Goal: Transaction & Acquisition: Purchase product/service

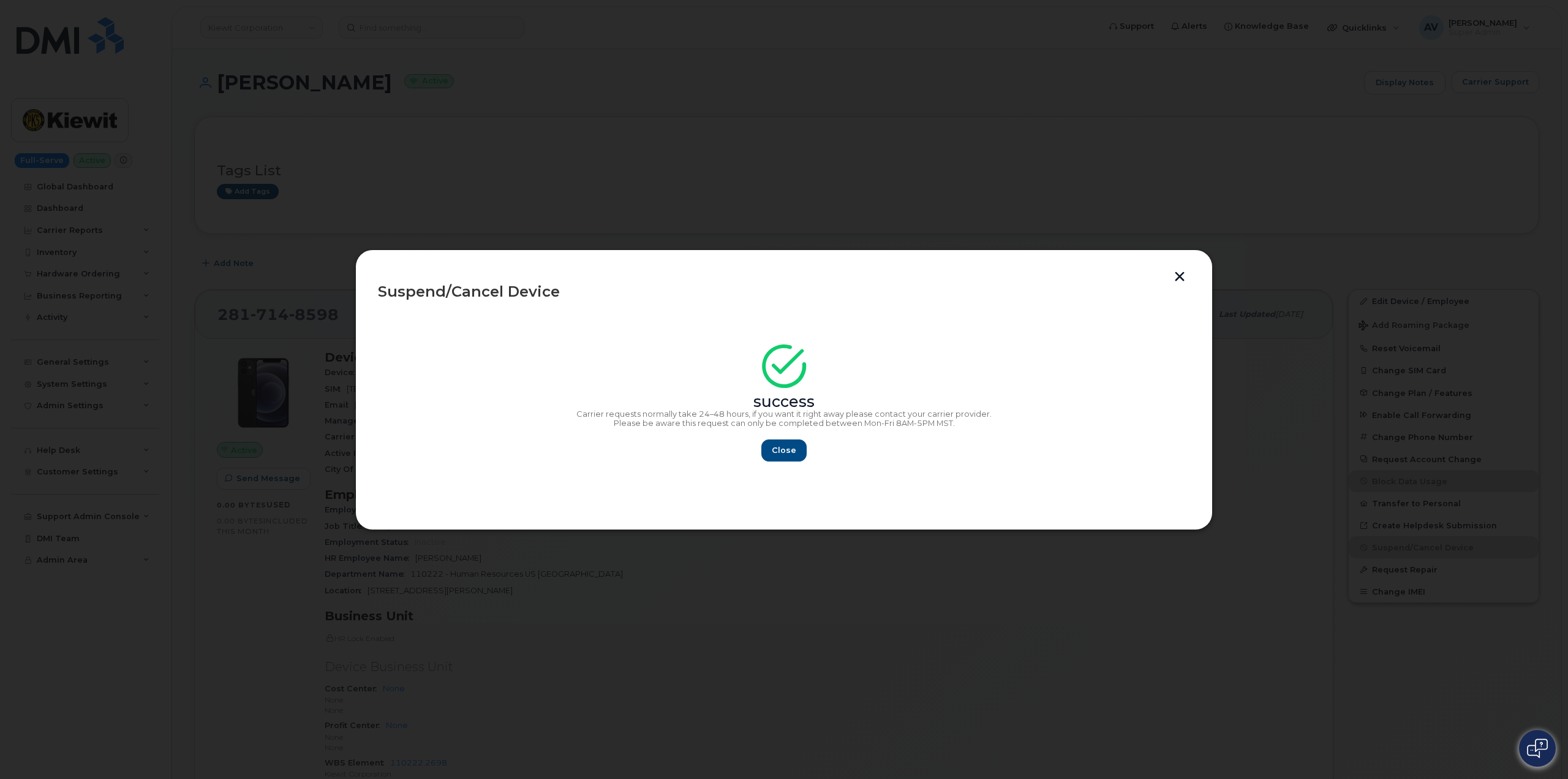
click at [1181, 274] on button "button" at bounding box center [1180, 278] width 19 height 13
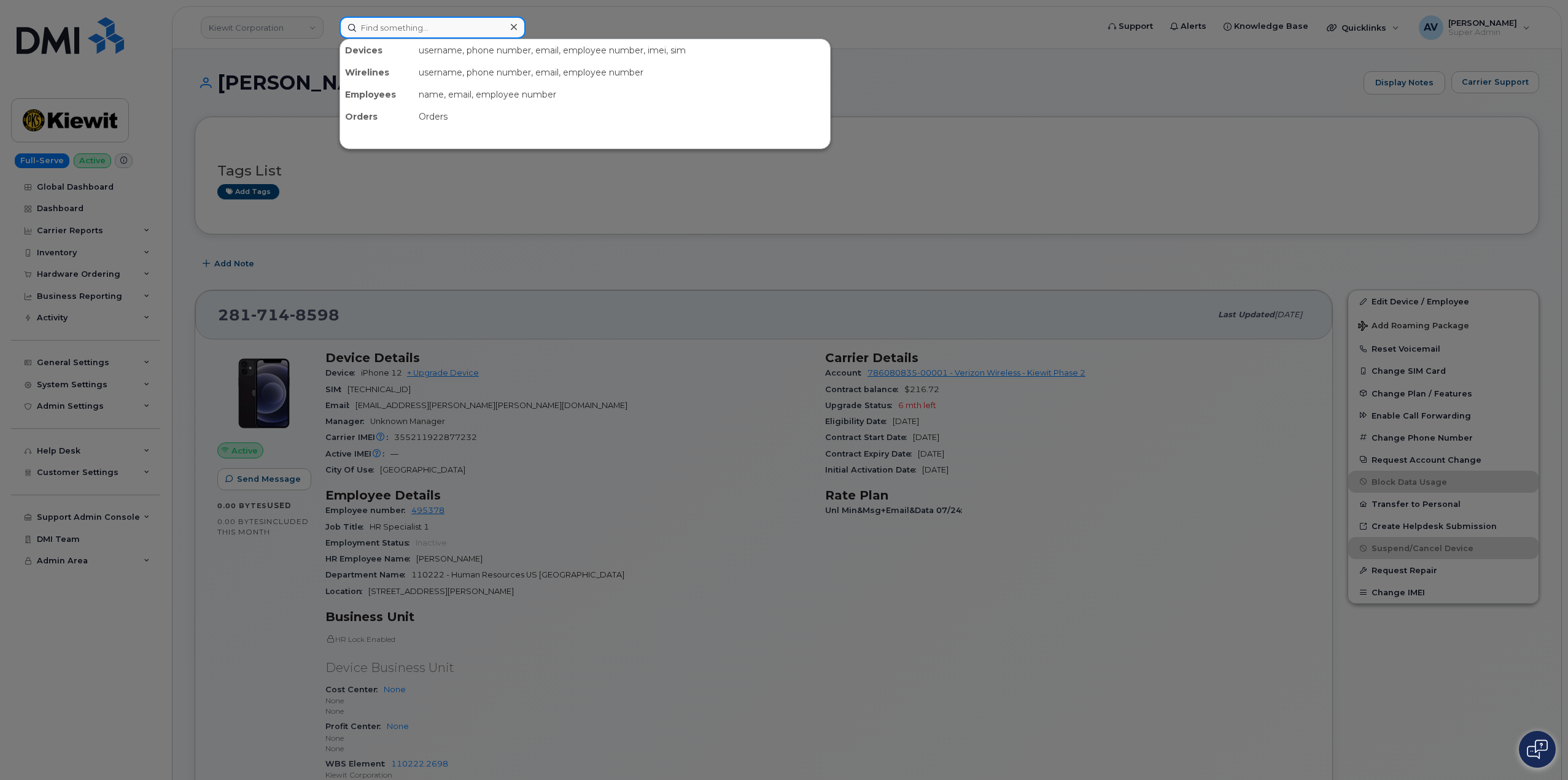
click at [443, 22] on input at bounding box center [432, 27] width 186 height 22
paste input "236-339-4832"
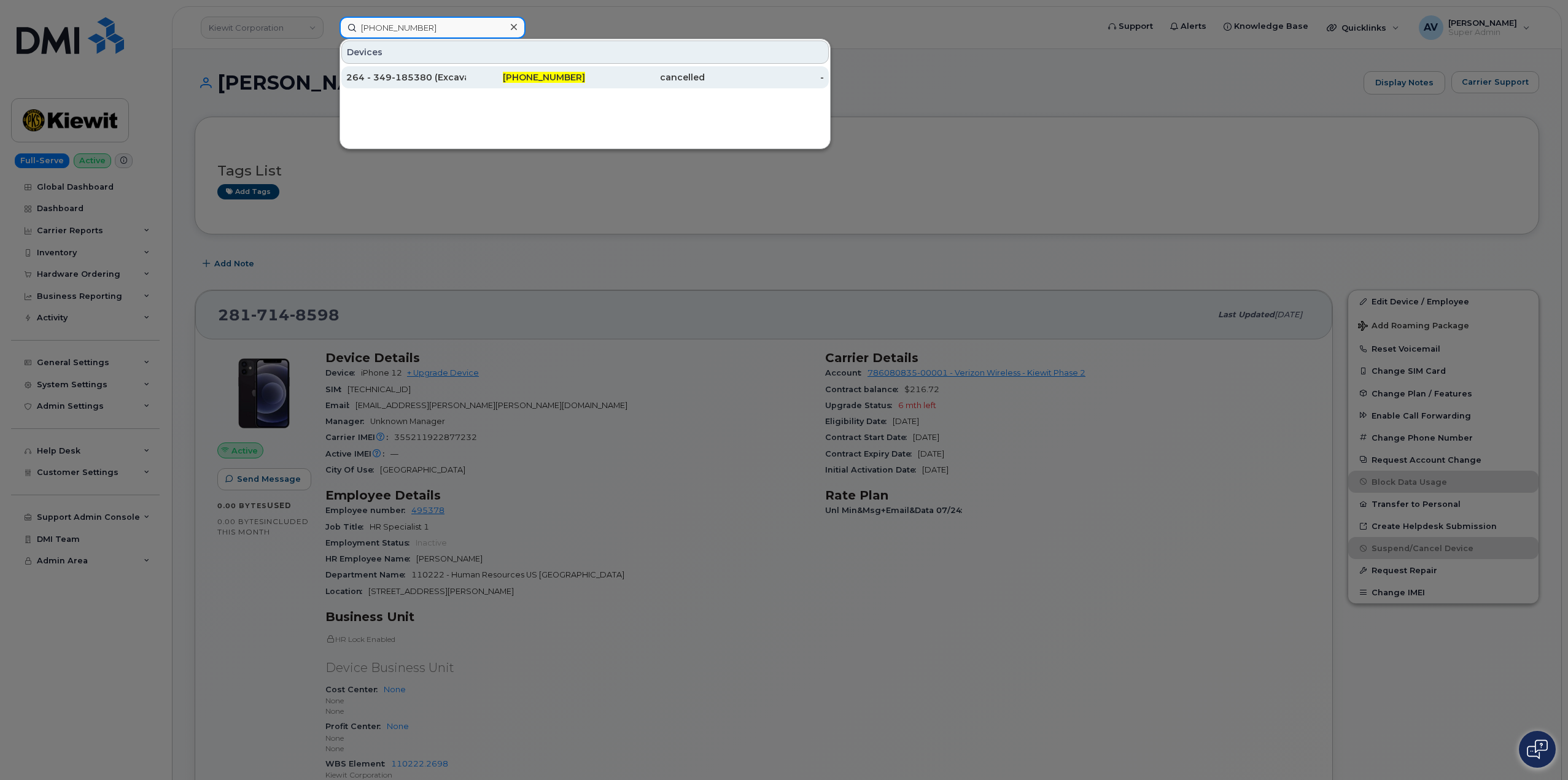
type input "236-339-4832"
click at [463, 73] on div "264 - 349-185380 (Excavator)" at bounding box center [406, 77] width 120 height 12
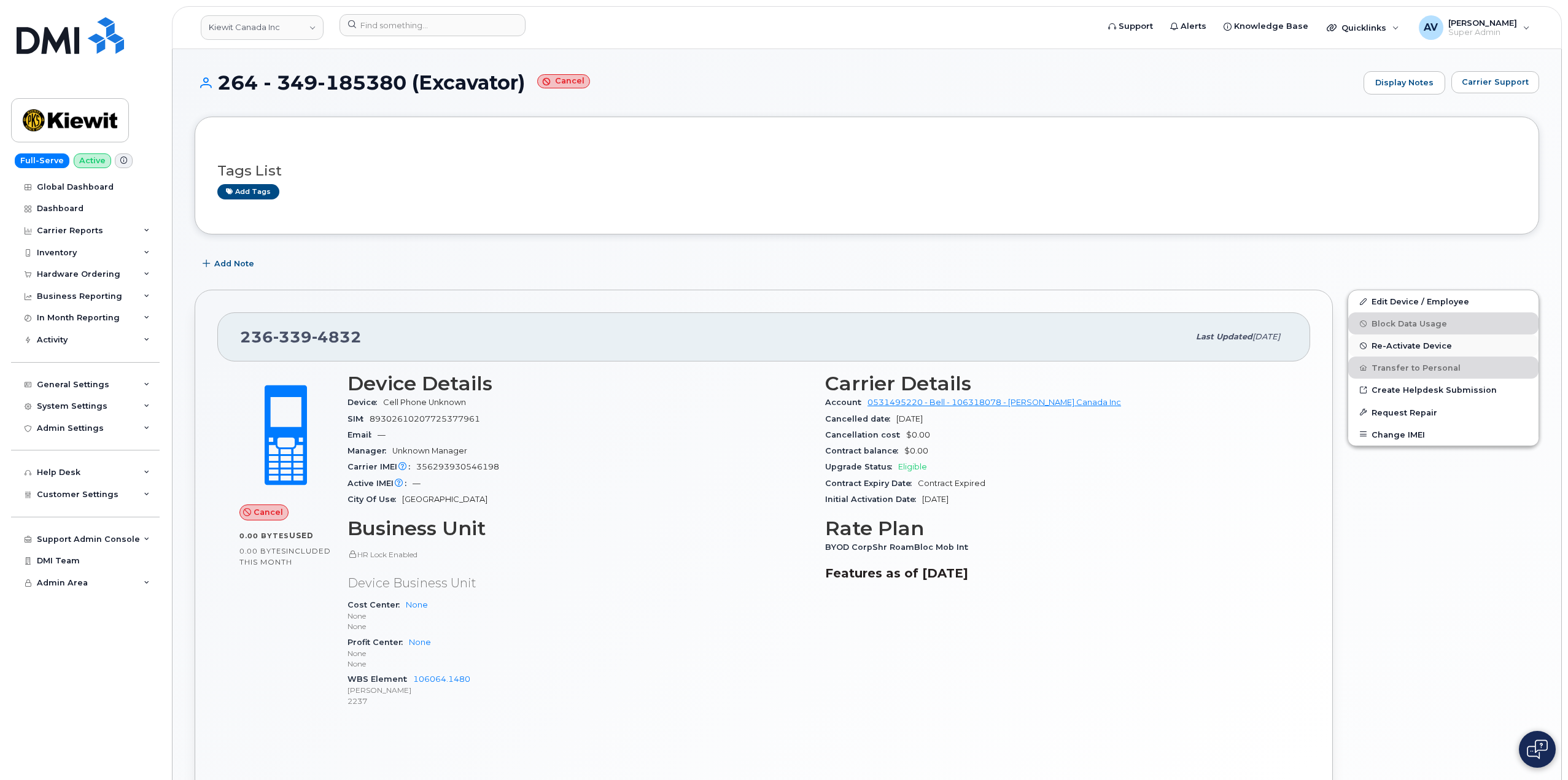
click at [1414, 346] on span "Re-Activate Device" at bounding box center [1412, 346] width 81 height 9
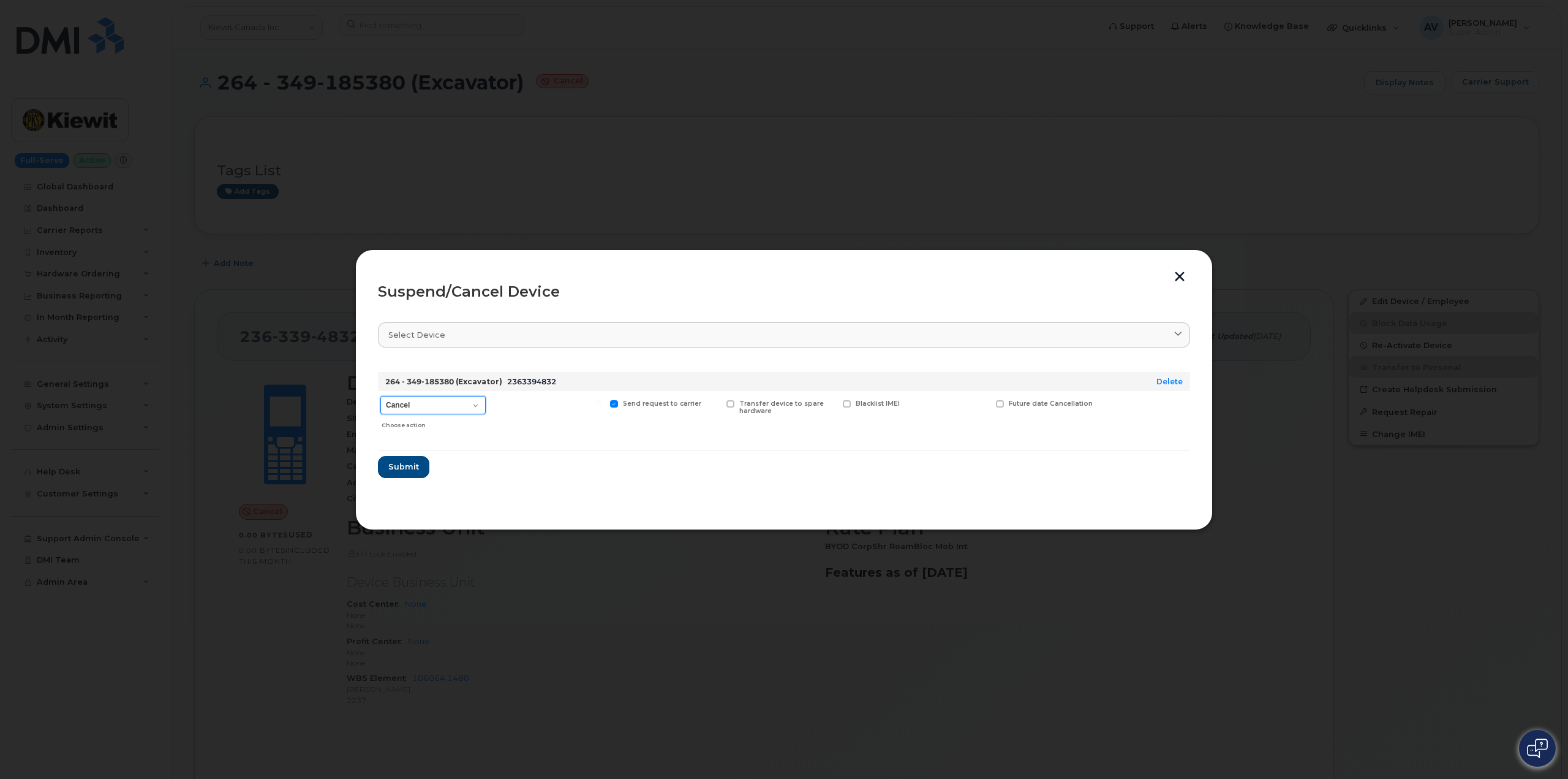
click at [479, 404] on select "Cancel Suspend - Extend Suspension Suspend - Reduced Rate Suspend - Full Rate S…" at bounding box center [433, 405] width 106 height 19
click at [481, 404] on select "Cancel Suspend - Extend Suspension Suspend - Reduced Rate Suspend - Full Rate S…" at bounding box center [433, 405] width 106 height 19
click at [1181, 275] on button "button" at bounding box center [1180, 278] width 19 height 13
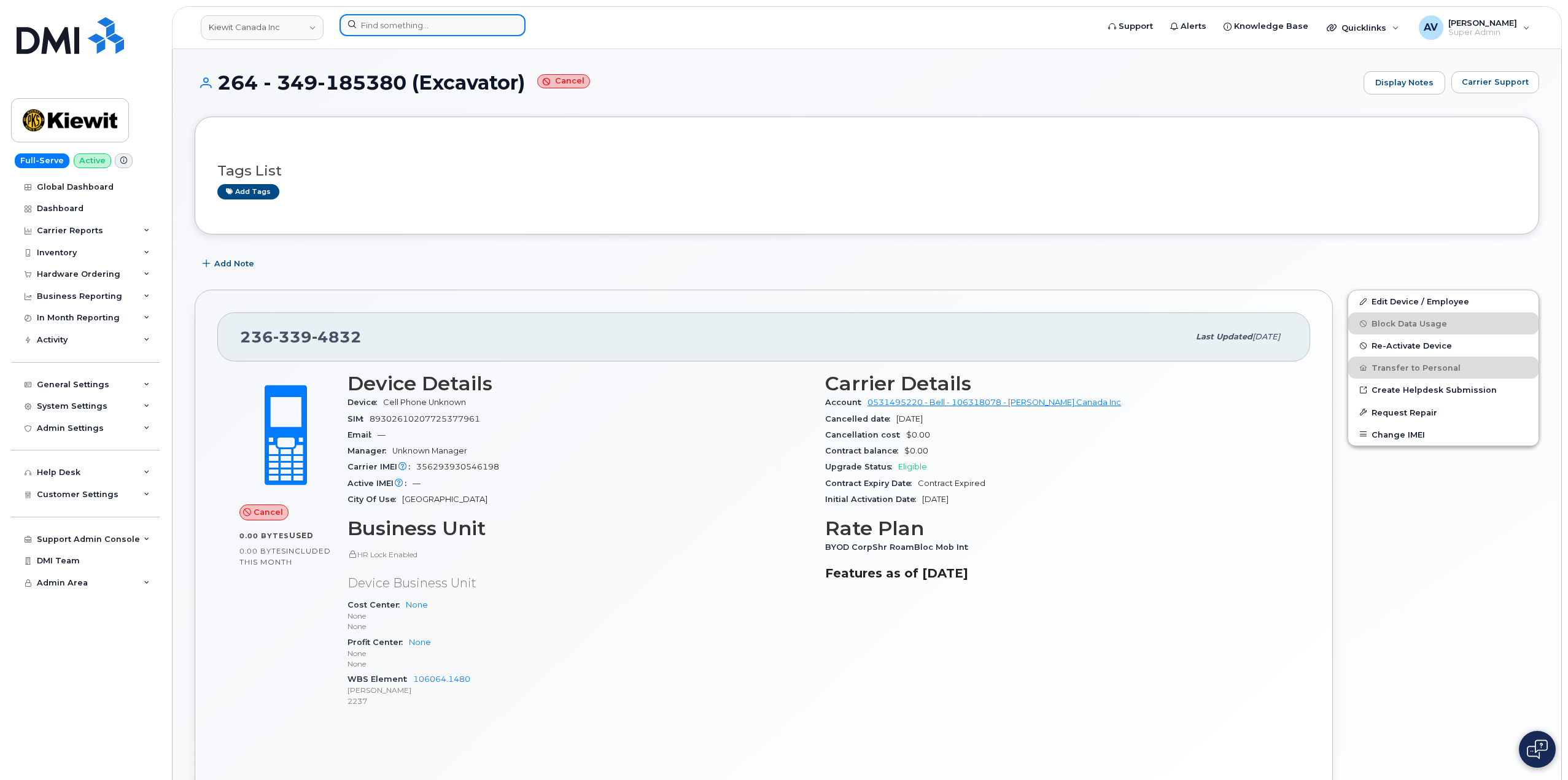
click at [433, 32] on input at bounding box center [432, 25] width 186 height 22
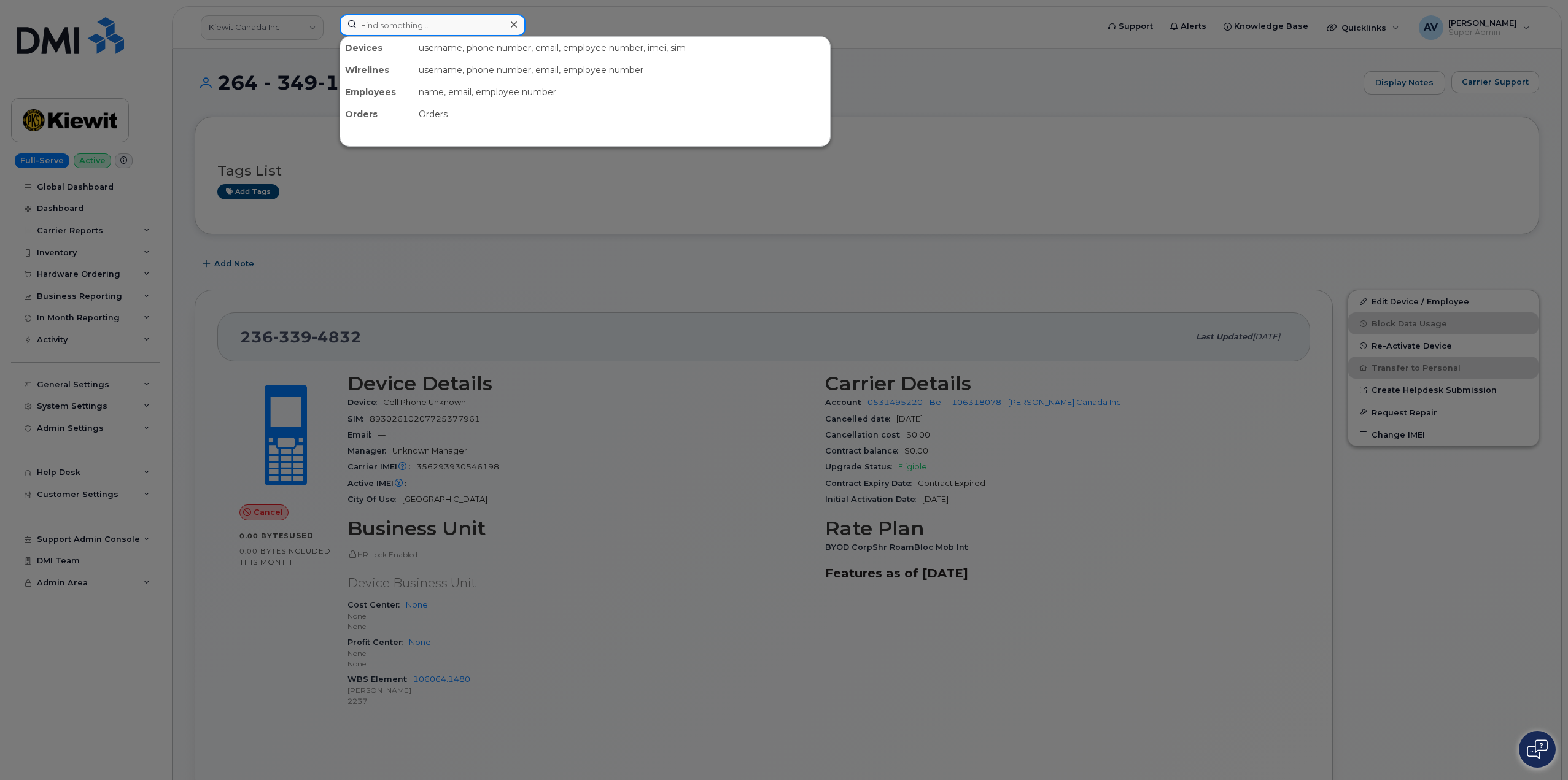
paste input "William Fortney"
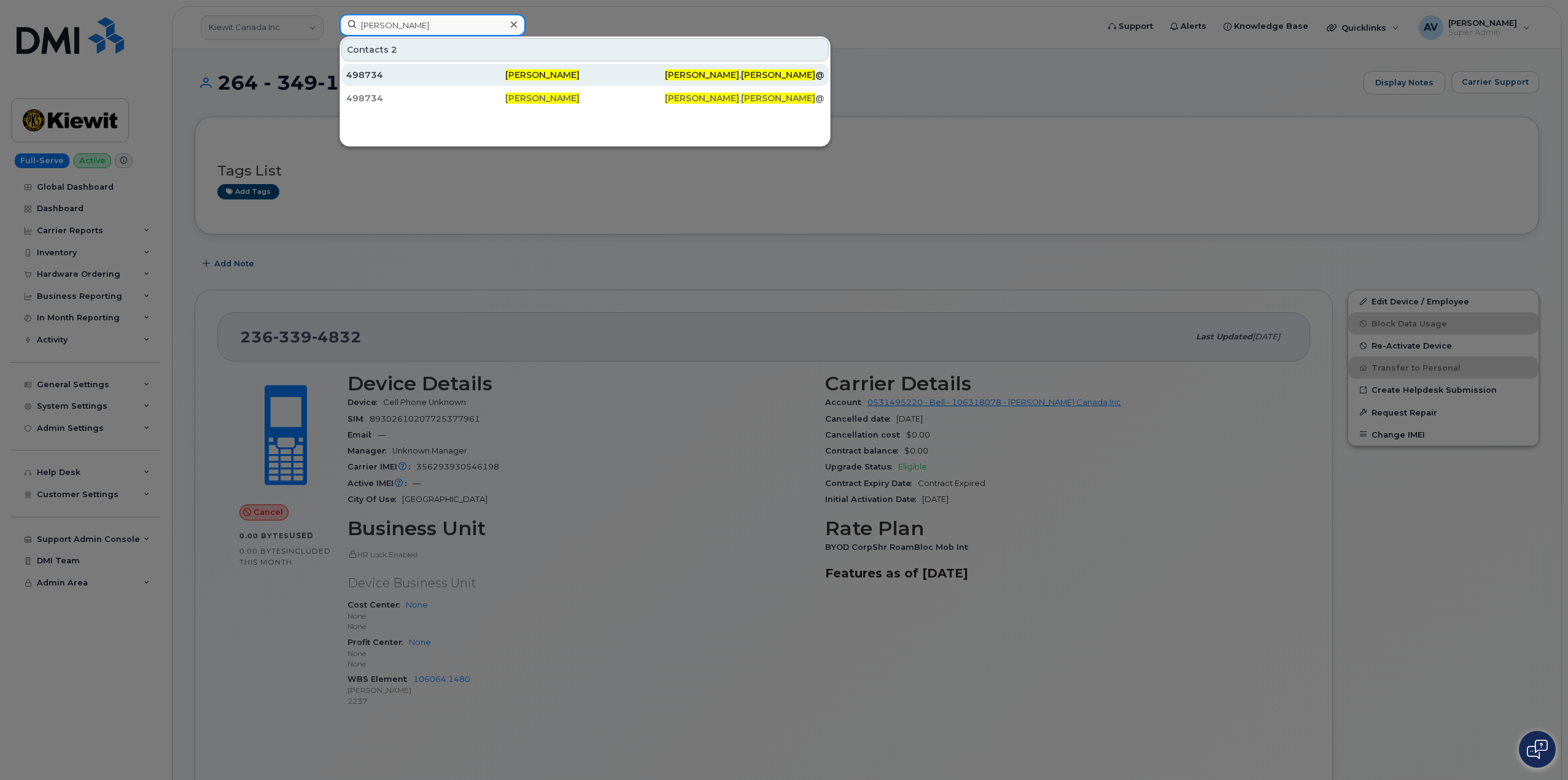
type input "William Fortney"
click at [450, 72] on div "498734" at bounding box center [425, 74] width 159 height 12
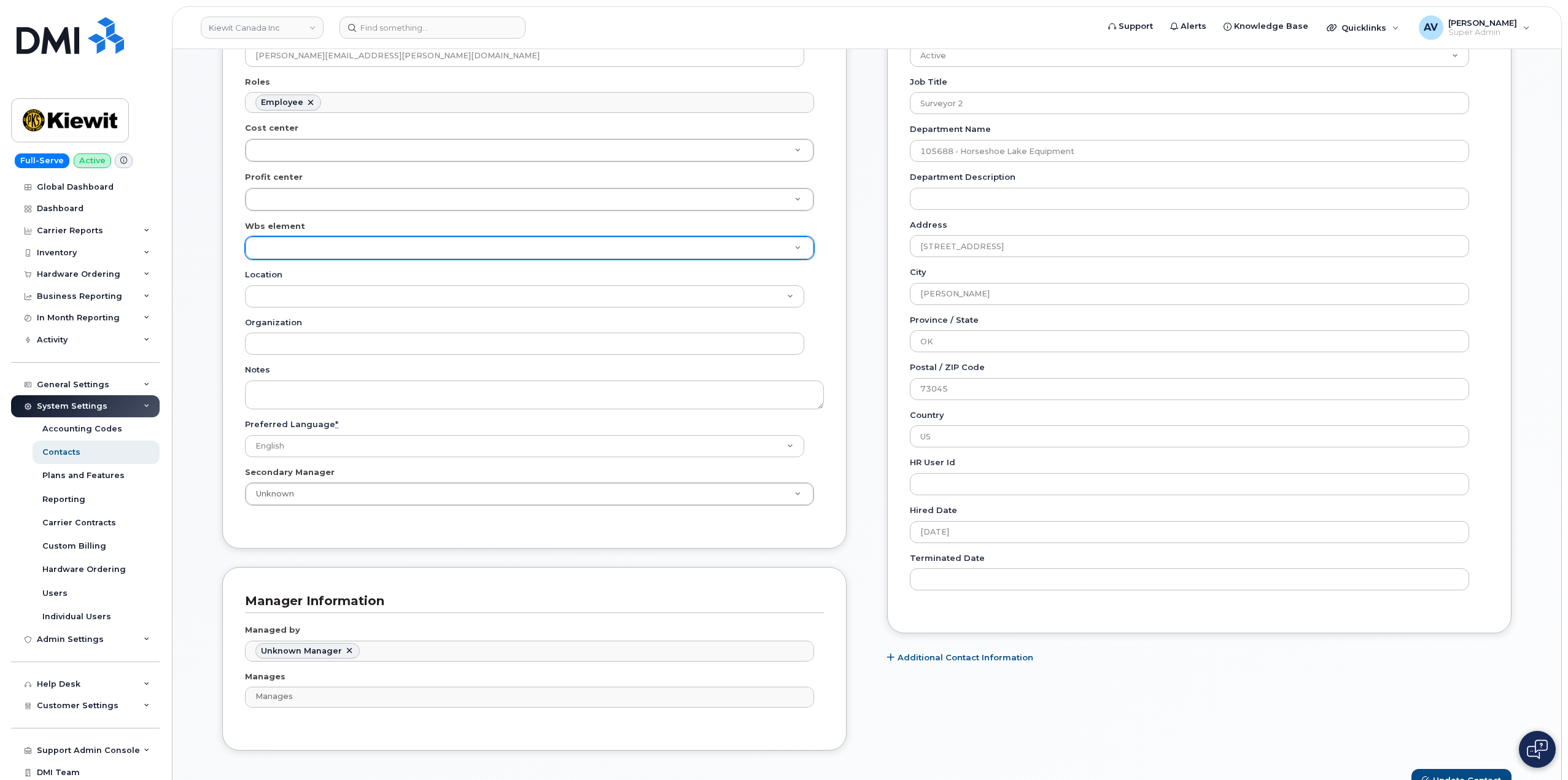
scroll to position [307, 0]
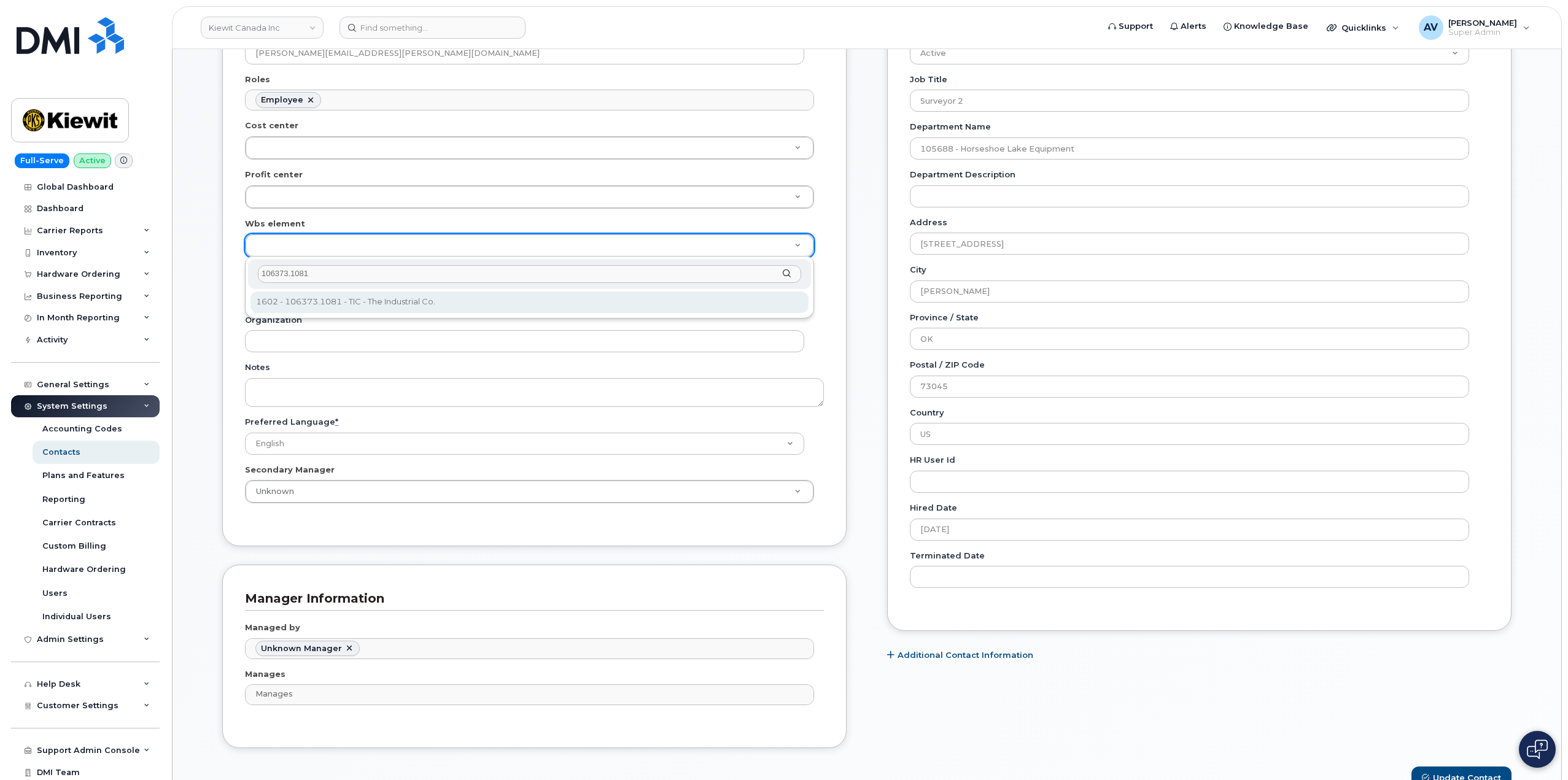
type input "106373.1081"
type input "35043709"
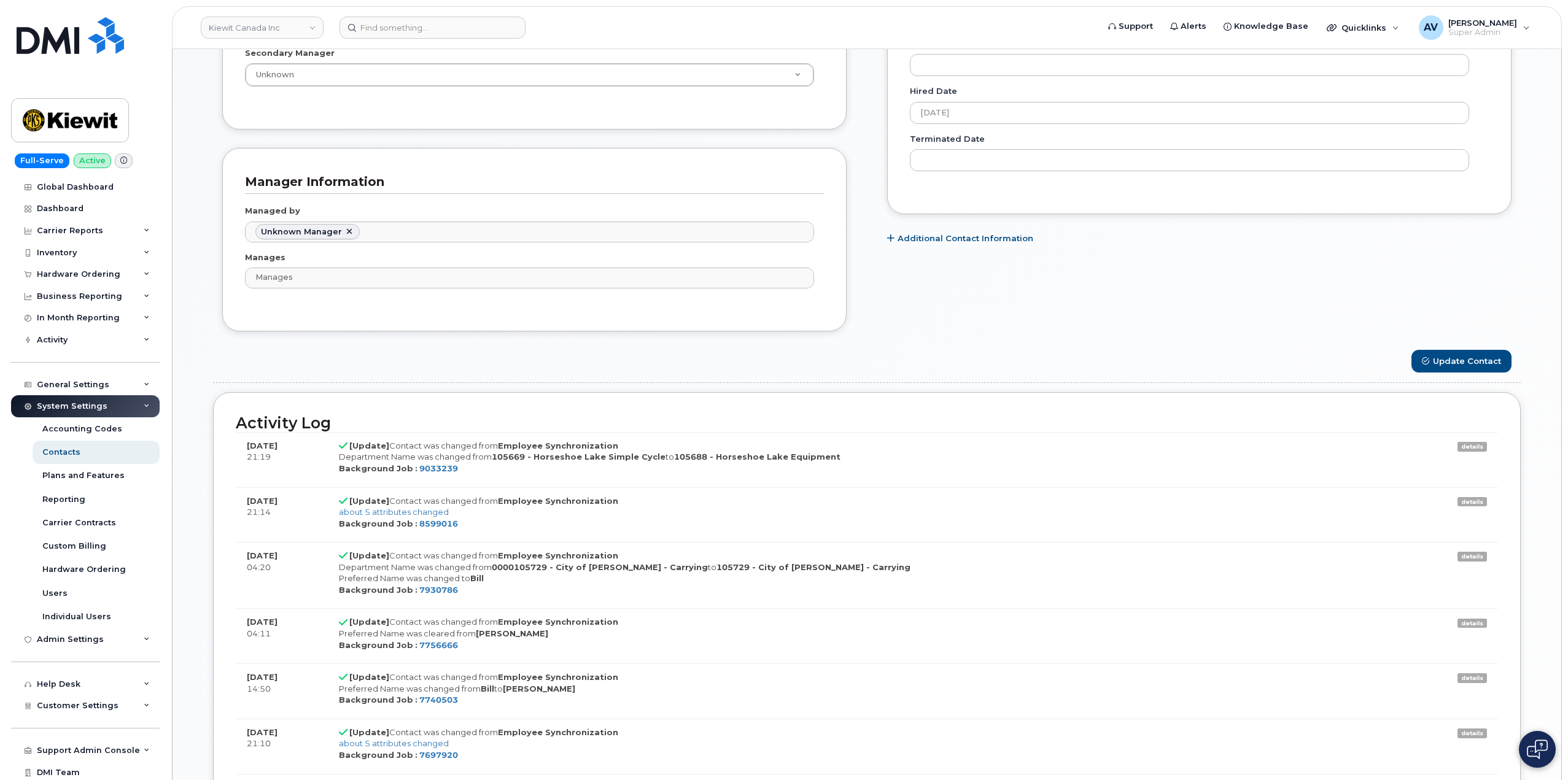
scroll to position [736, 0]
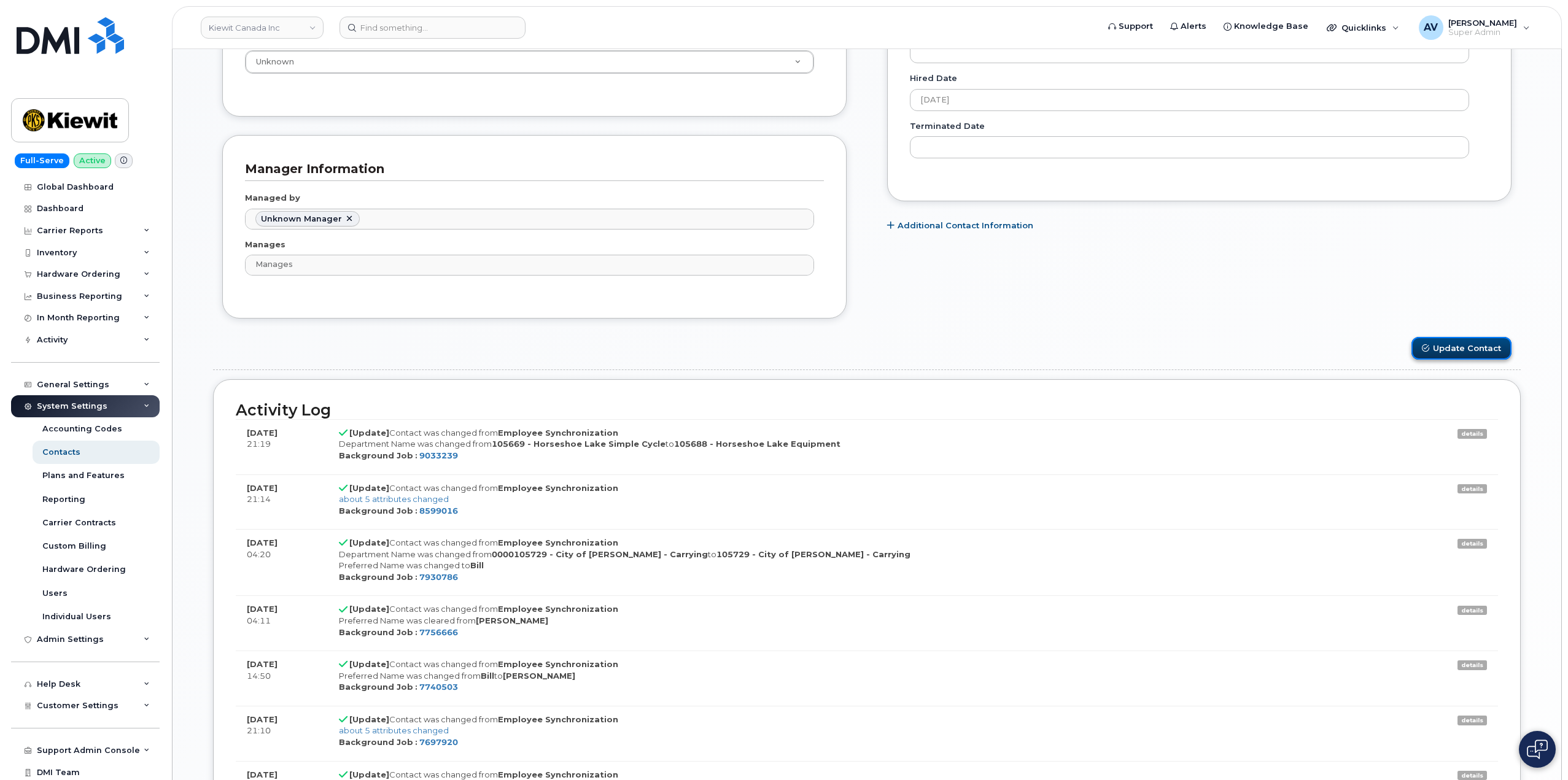
click at [1452, 352] on button "Update Contact" at bounding box center [1461, 349] width 100 height 23
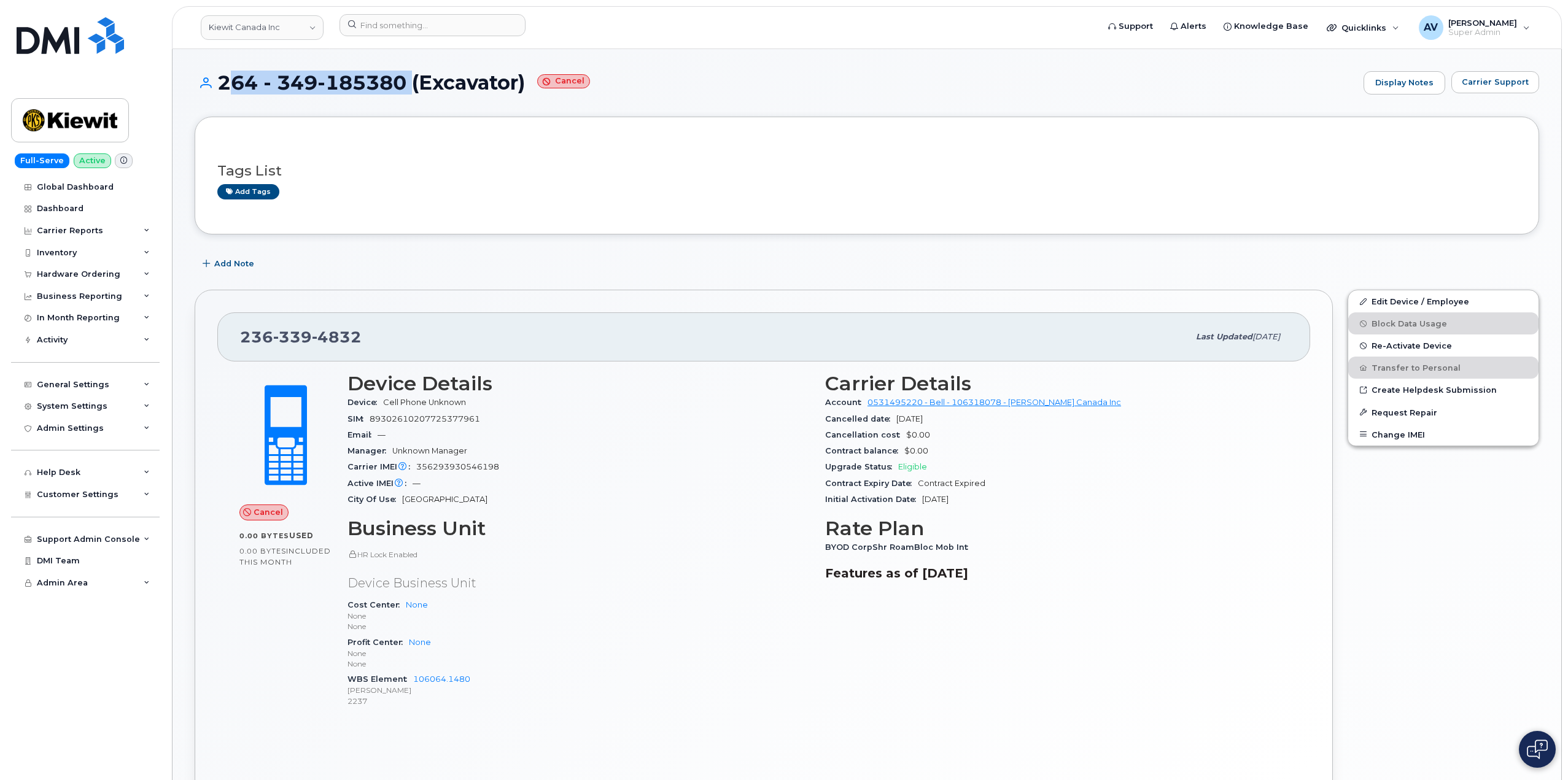
drag, startPoint x: 214, startPoint y: 76, endPoint x: 409, endPoint y: 89, distance: 195.4
click at [409, 89] on h1 "264 - 349-185380 (Excavator) Cancel" at bounding box center [776, 83] width 1163 height 22
copy h1 "264 - 349-185380"
drag, startPoint x: 366, startPoint y: 337, endPoint x: 241, endPoint y: 339, distance: 125.0
click at [241, 339] on div "236 339 4832" at bounding box center [714, 337] width 948 height 26
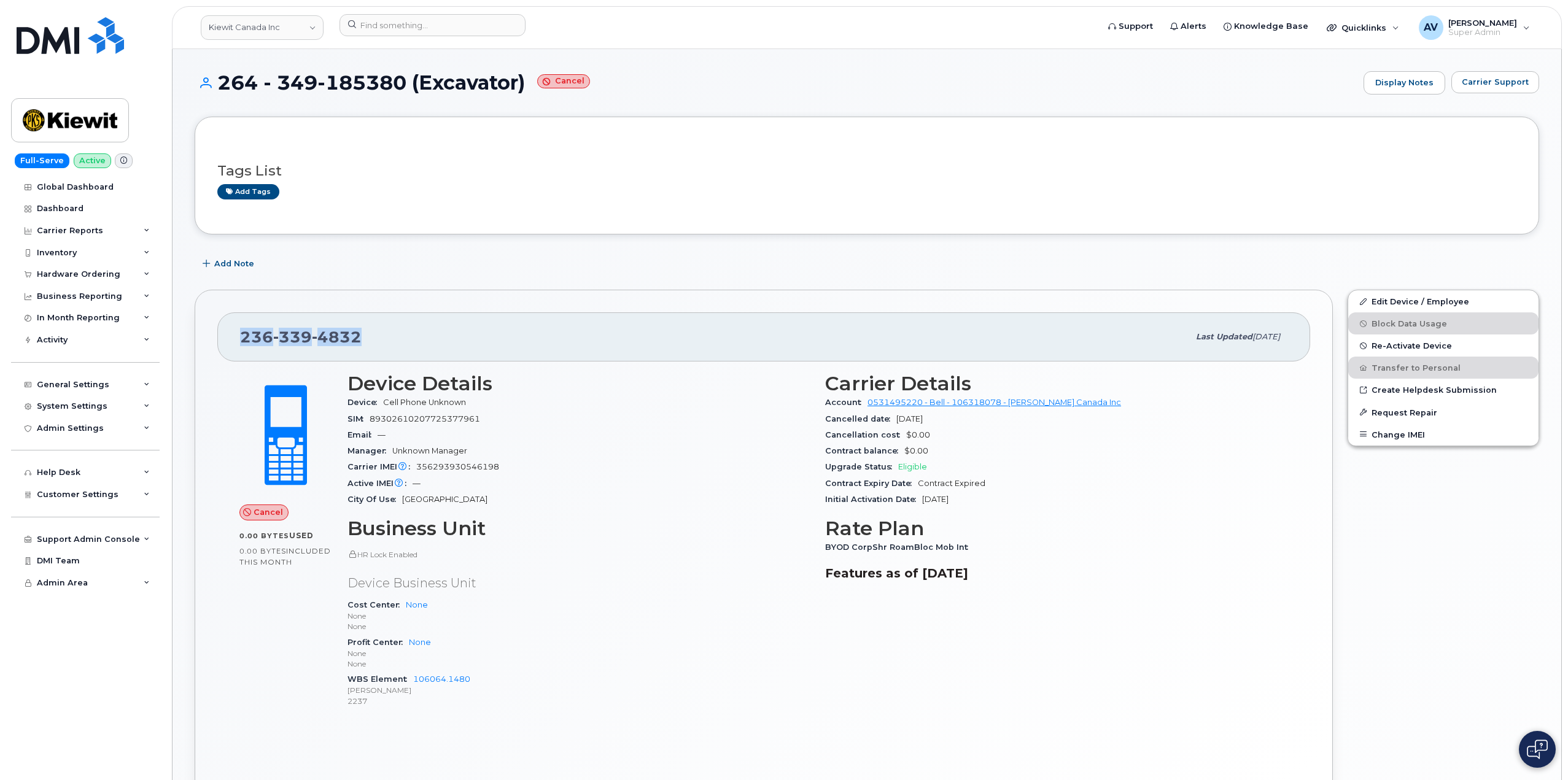
copy span "236 339 4832"
click at [1396, 302] on link "Edit Device / Employee" at bounding box center [1443, 301] width 190 height 22
click at [1412, 349] on span "Re-Activate Device" at bounding box center [1412, 346] width 81 height 9
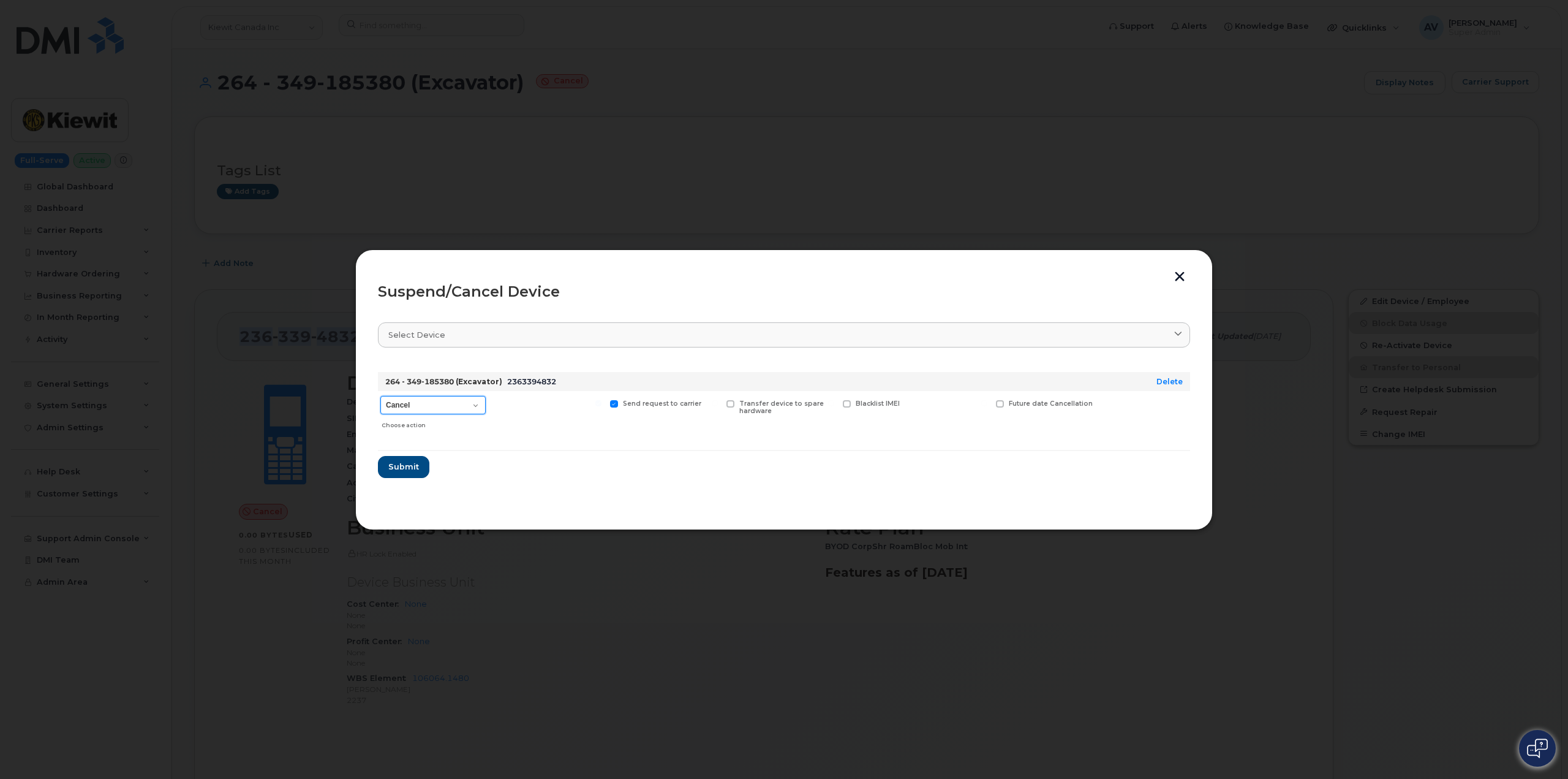
click at [468, 404] on select "Cancel Suspend - Extend Suspension Suspend - Reduced Rate Suspend - Full Rate S…" at bounding box center [433, 405] width 106 height 19
select select "[object Object]"
click at [380, 396] on select "Cancel Suspend - Extend Suspension Suspend - Reduced Rate Suspend - Full Rate S…" at bounding box center [433, 405] width 106 height 19
click at [416, 463] on span "Submit" at bounding box center [403, 467] width 31 height 12
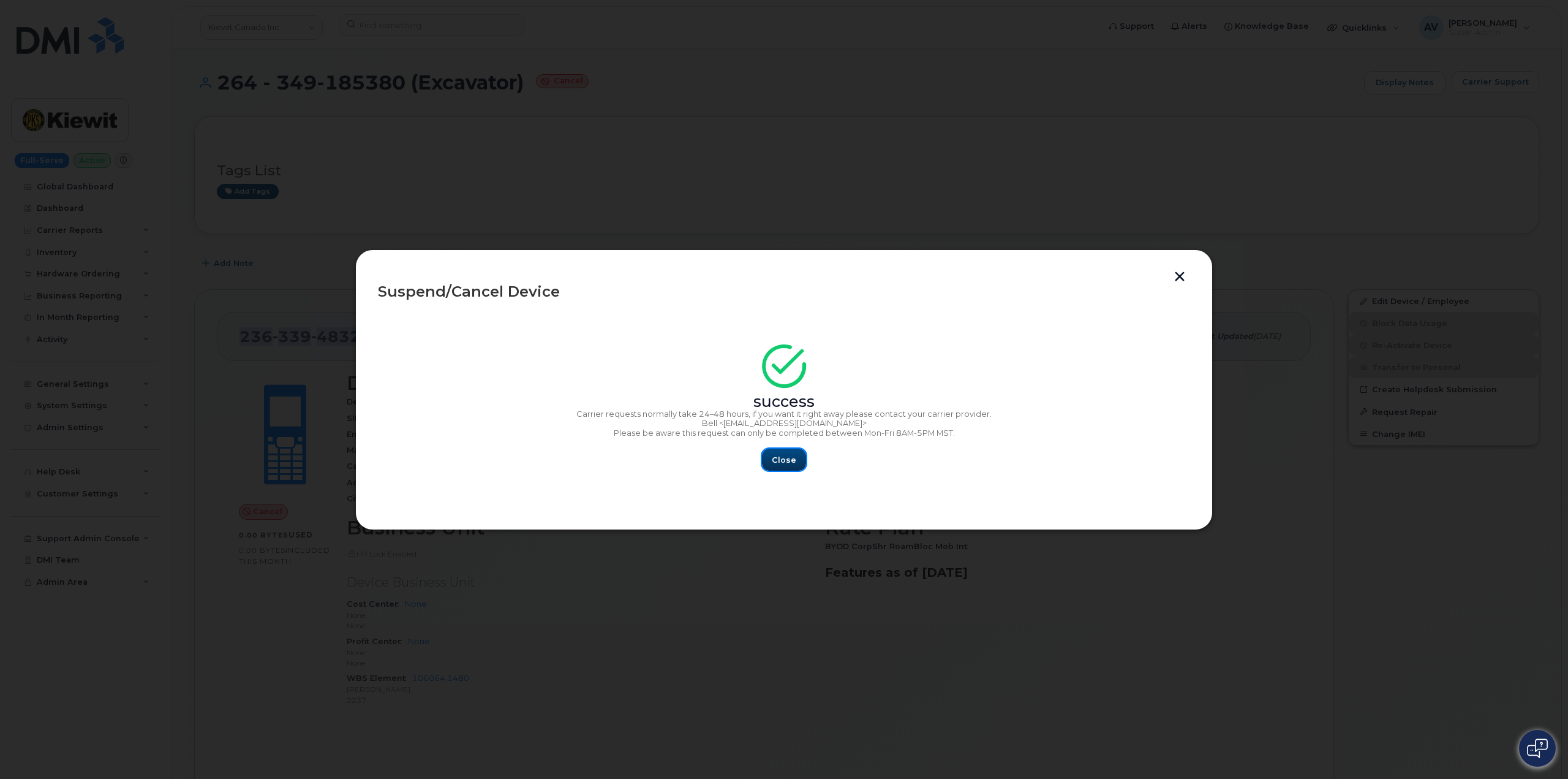
click at [788, 462] on span "Close" at bounding box center [784, 460] width 24 height 12
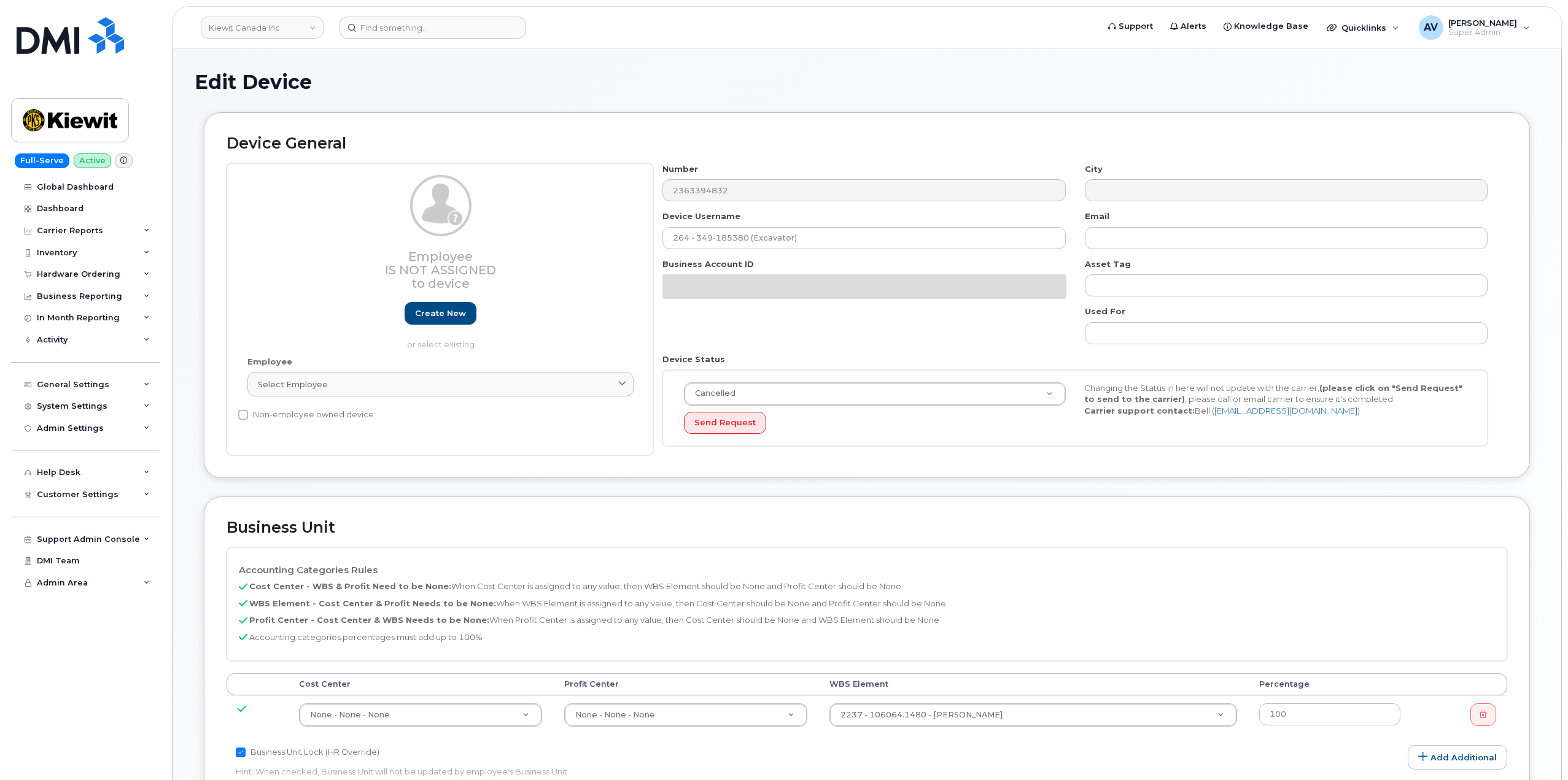
select select "14059"
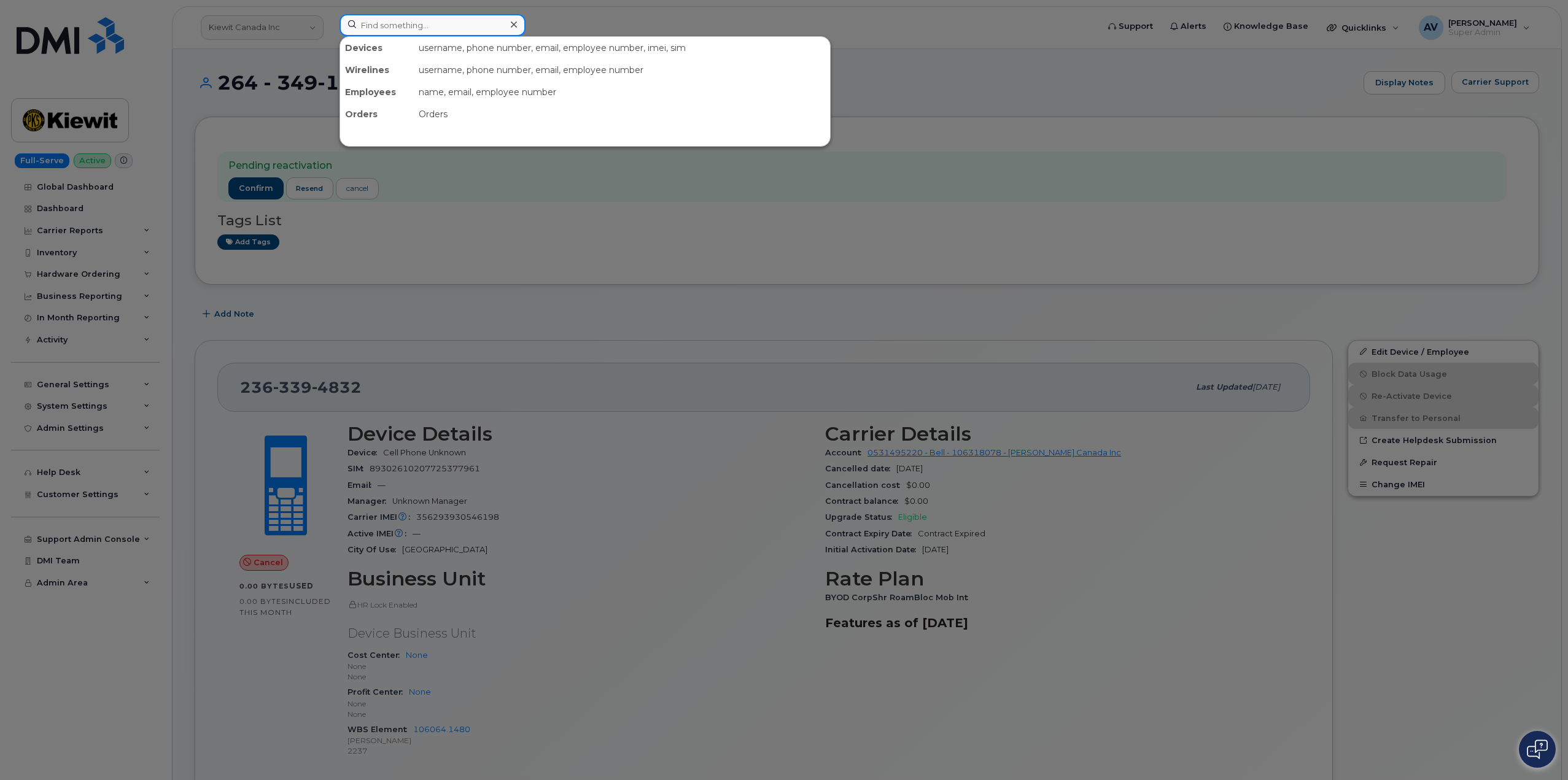
click at [431, 27] on input at bounding box center [432, 25] width 186 height 22
paste input "Meghan Stotts"
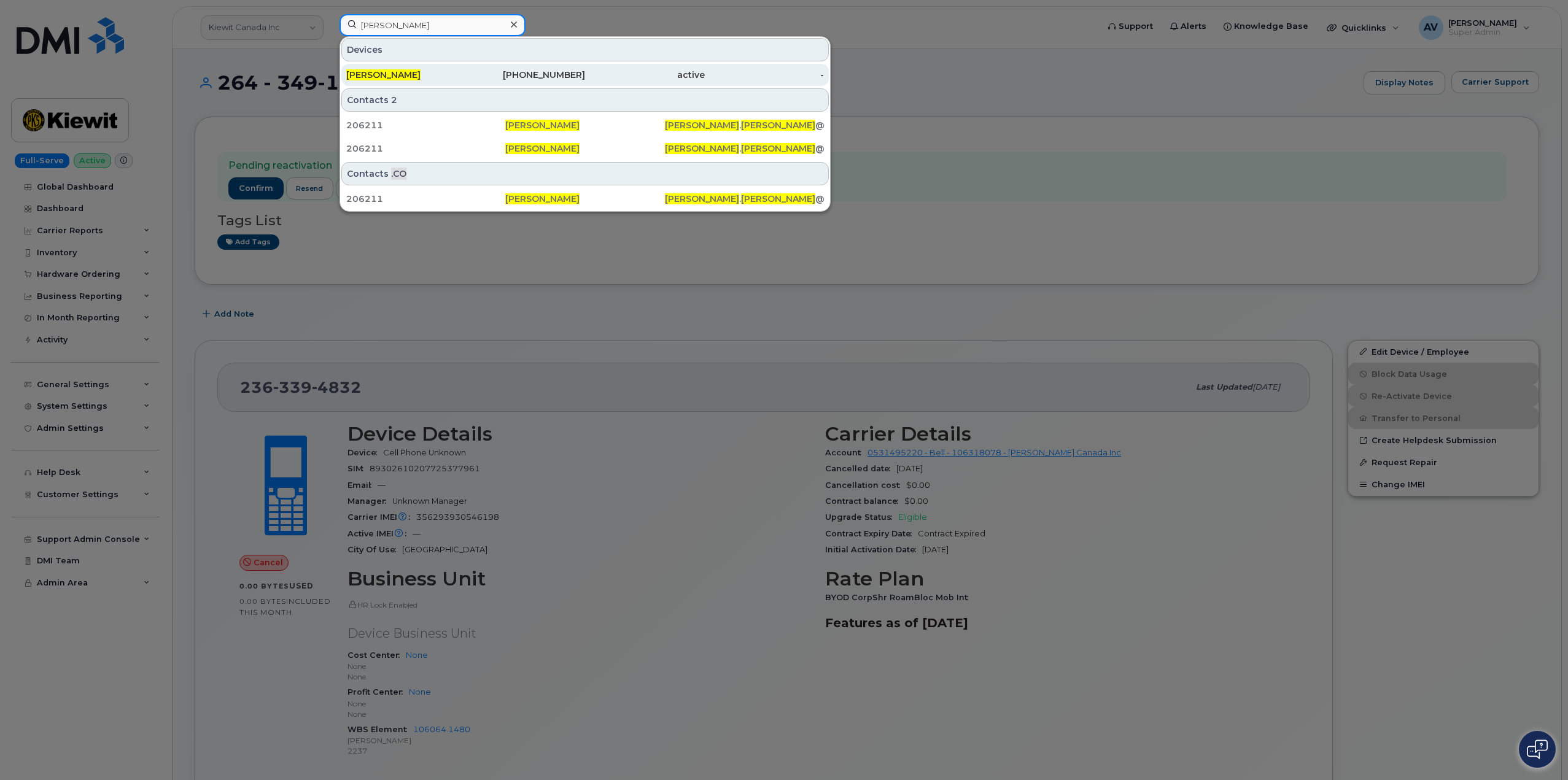
type input "Meghan Stotts"
click at [461, 75] on div "MEGHAN STOTTS" at bounding box center [406, 74] width 120 height 12
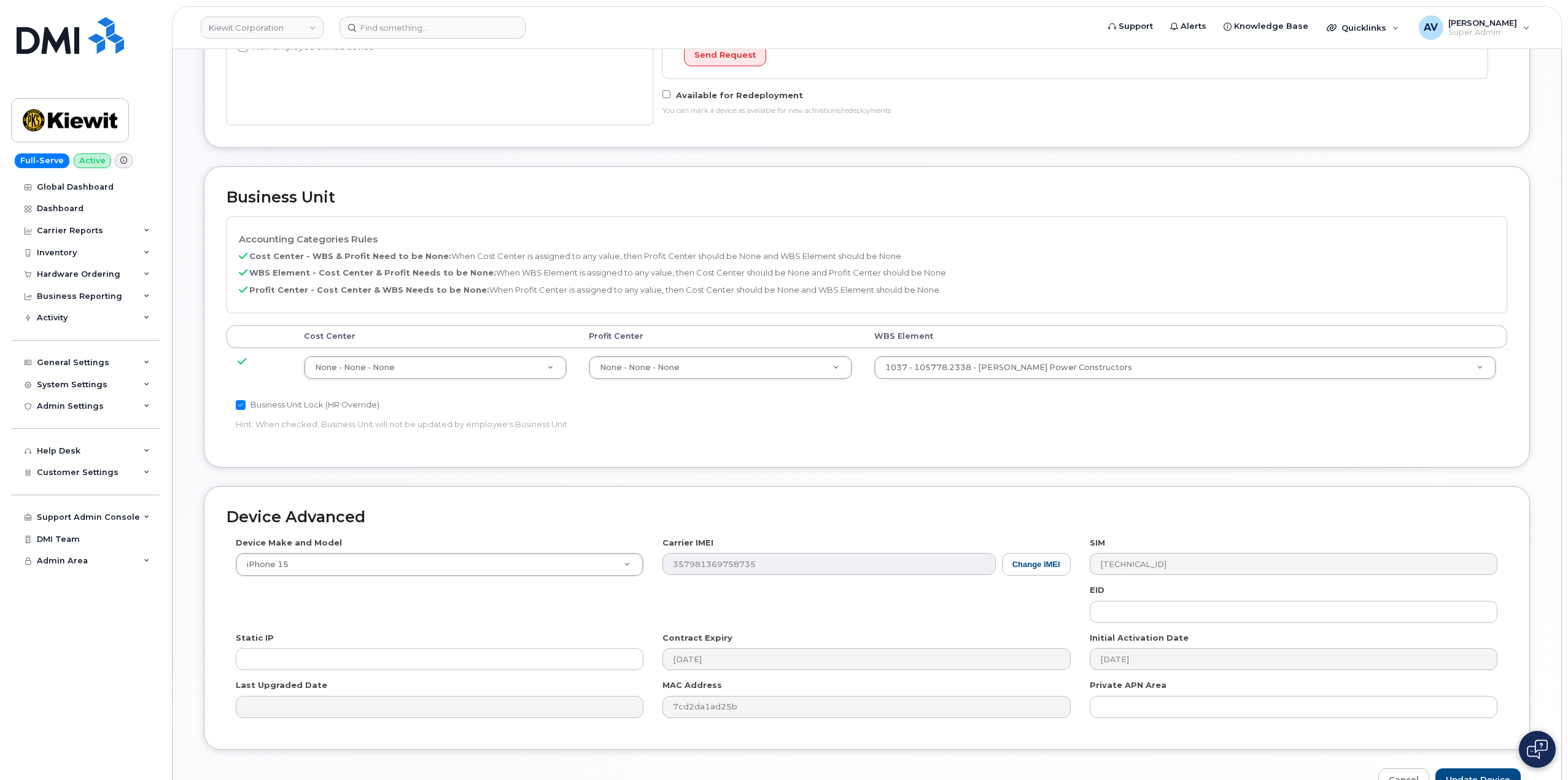
scroll to position [440, 0]
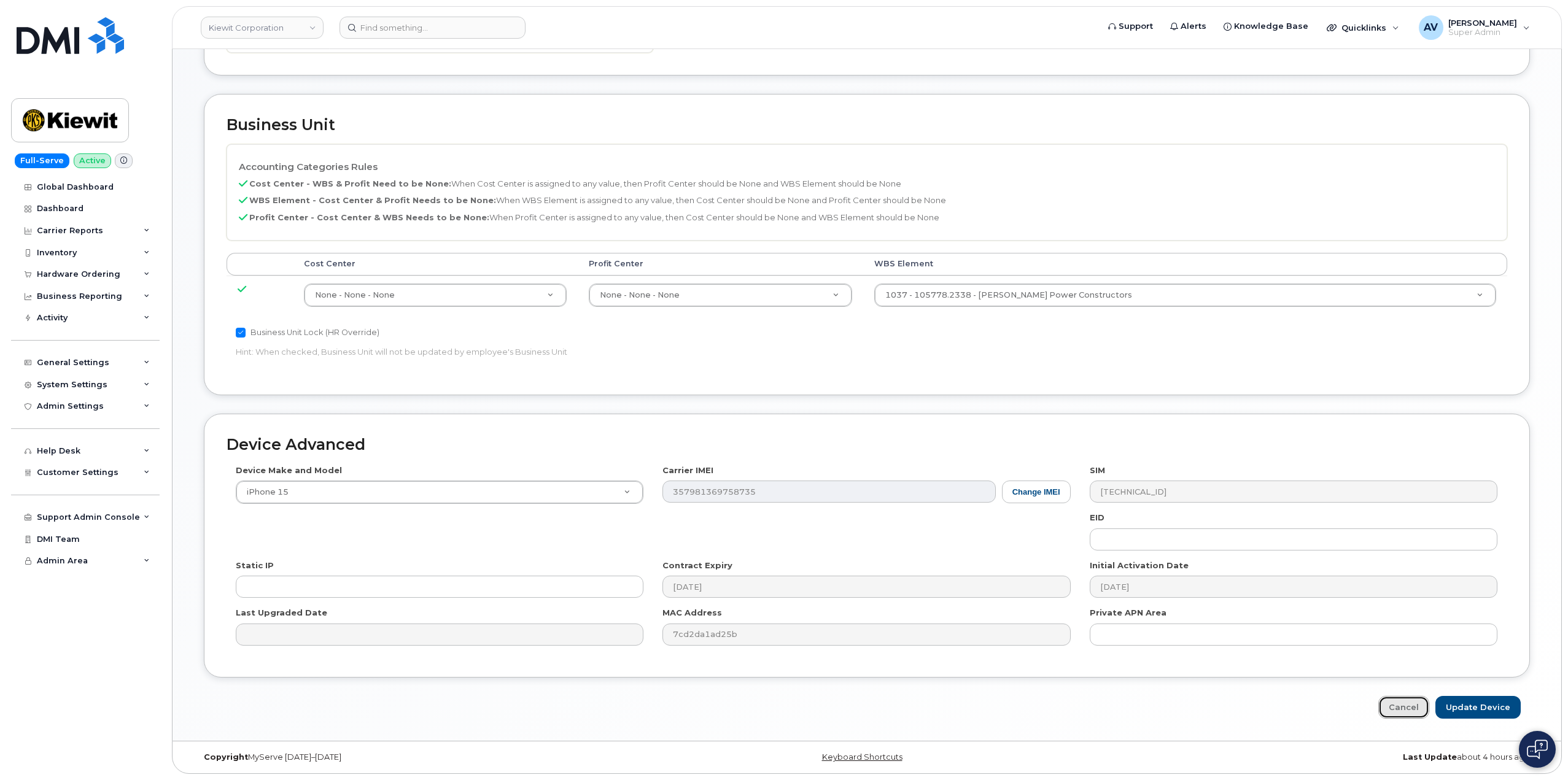
click at [1398, 702] on link "Cancel" at bounding box center [1404, 707] width 51 height 23
click at [1406, 704] on link "Cancel" at bounding box center [1404, 707] width 51 height 23
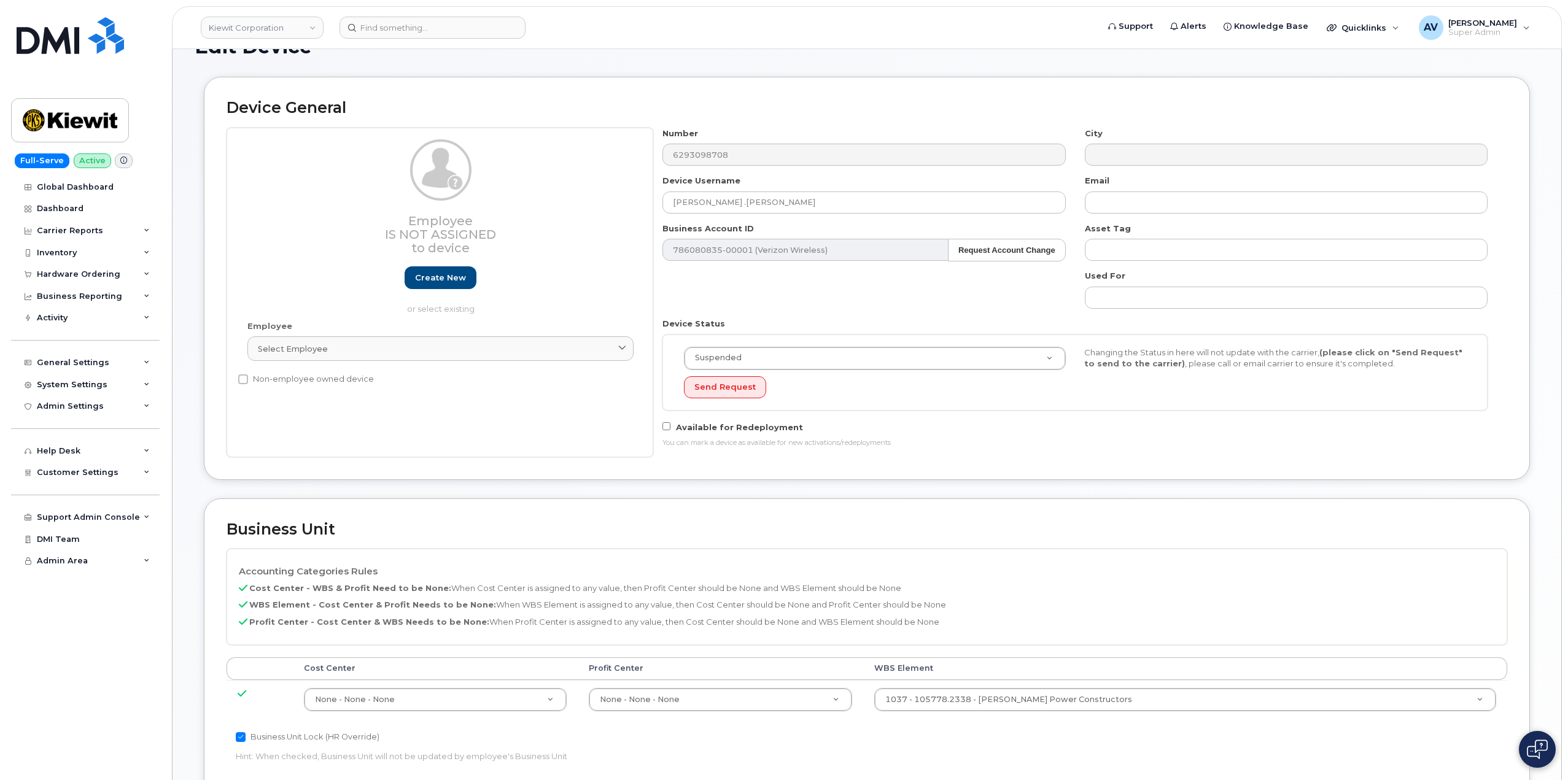
scroll to position [0, 0]
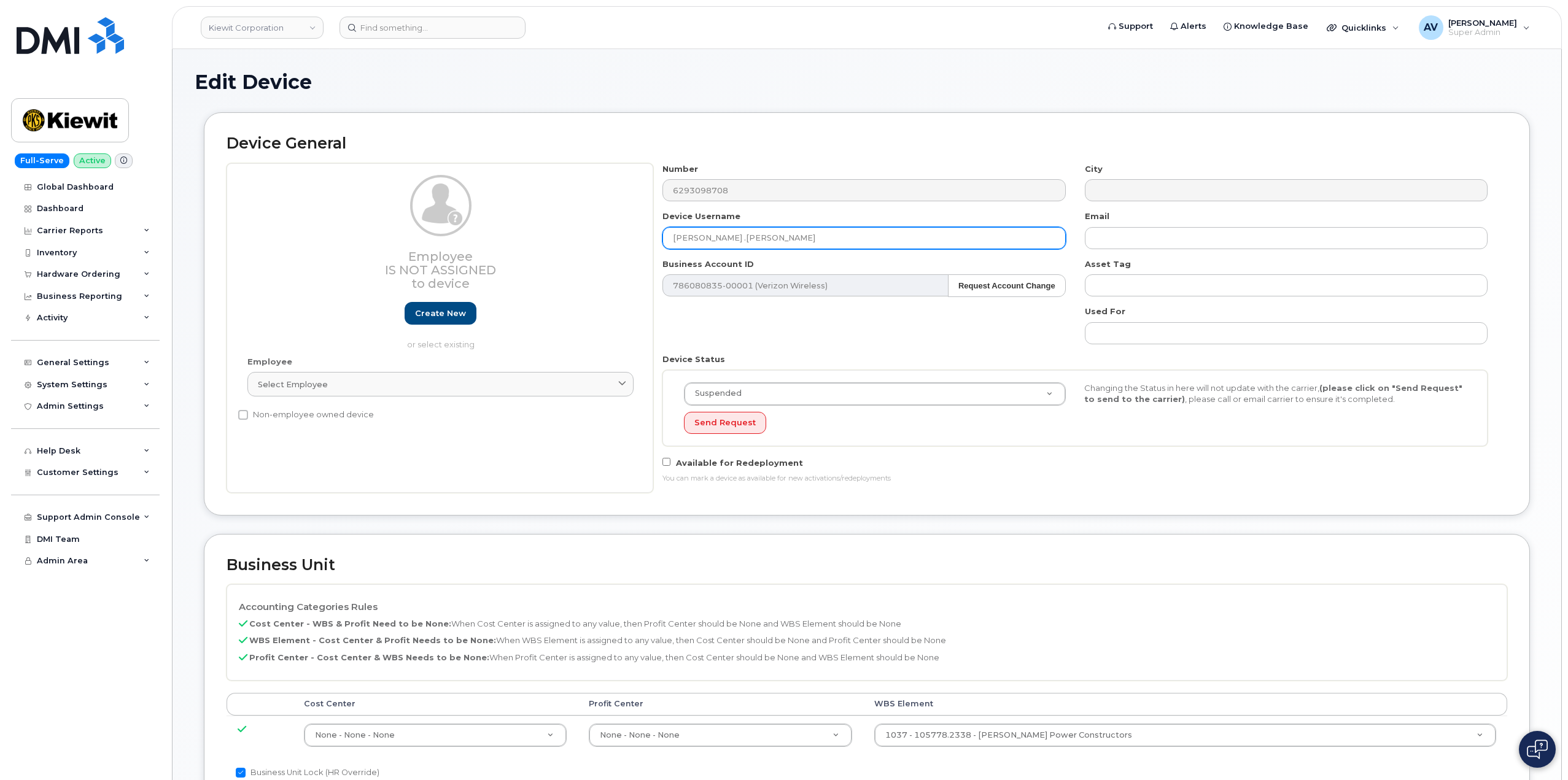
drag, startPoint x: 749, startPoint y: 236, endPoint x: 615, endPoint y: 236, distance: 134.0
click at [615, 236] on div "Employee Is not assigned to device Create new or select existing Employee Selec…" at bounding box center [866, 328] width 1280 height 329
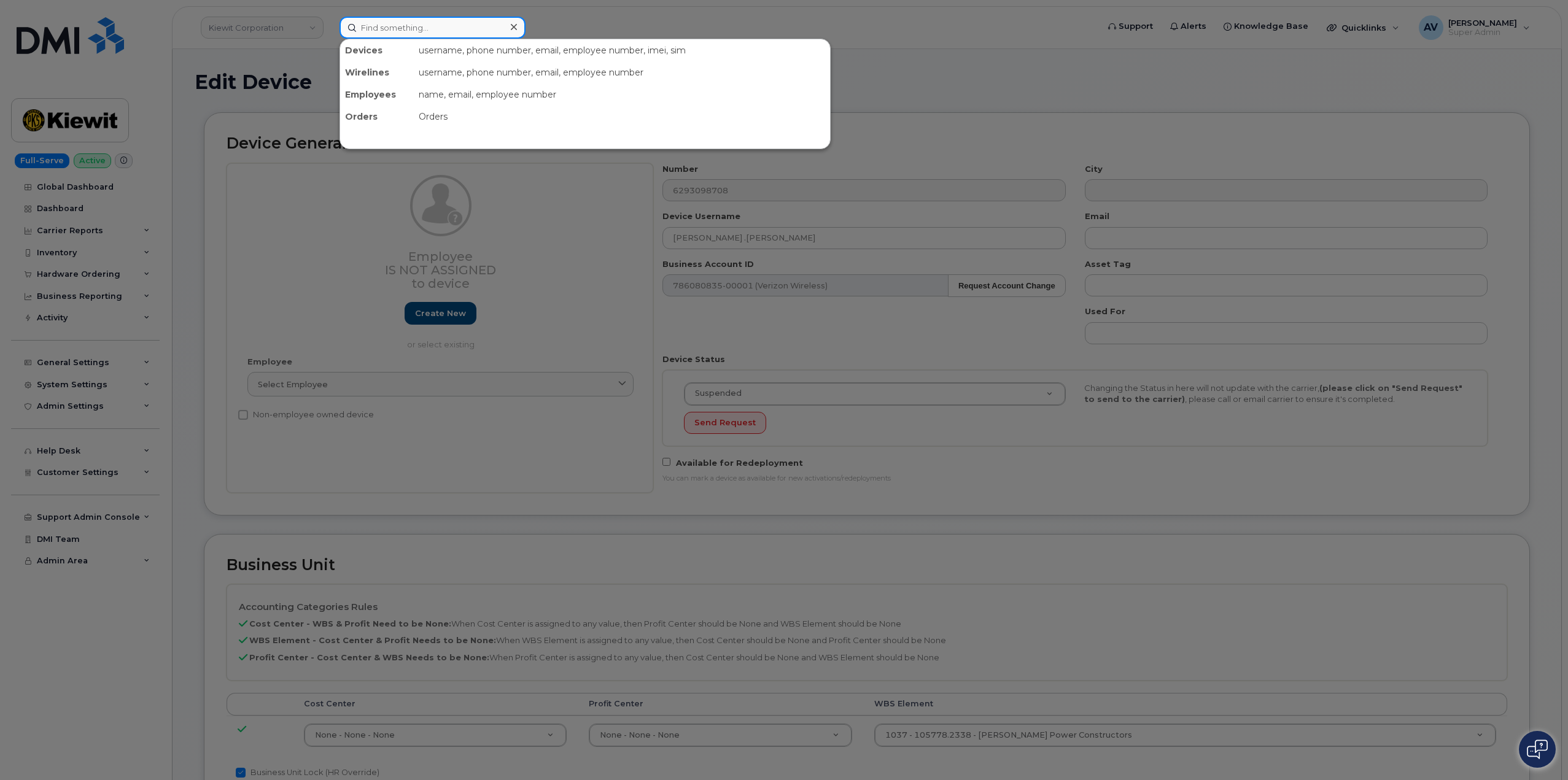
click at [447, 27] on input at bounding box center [432, 27] width 186 height 22
paste input "[PERSON_NAME] .[PERSON_NAME]"
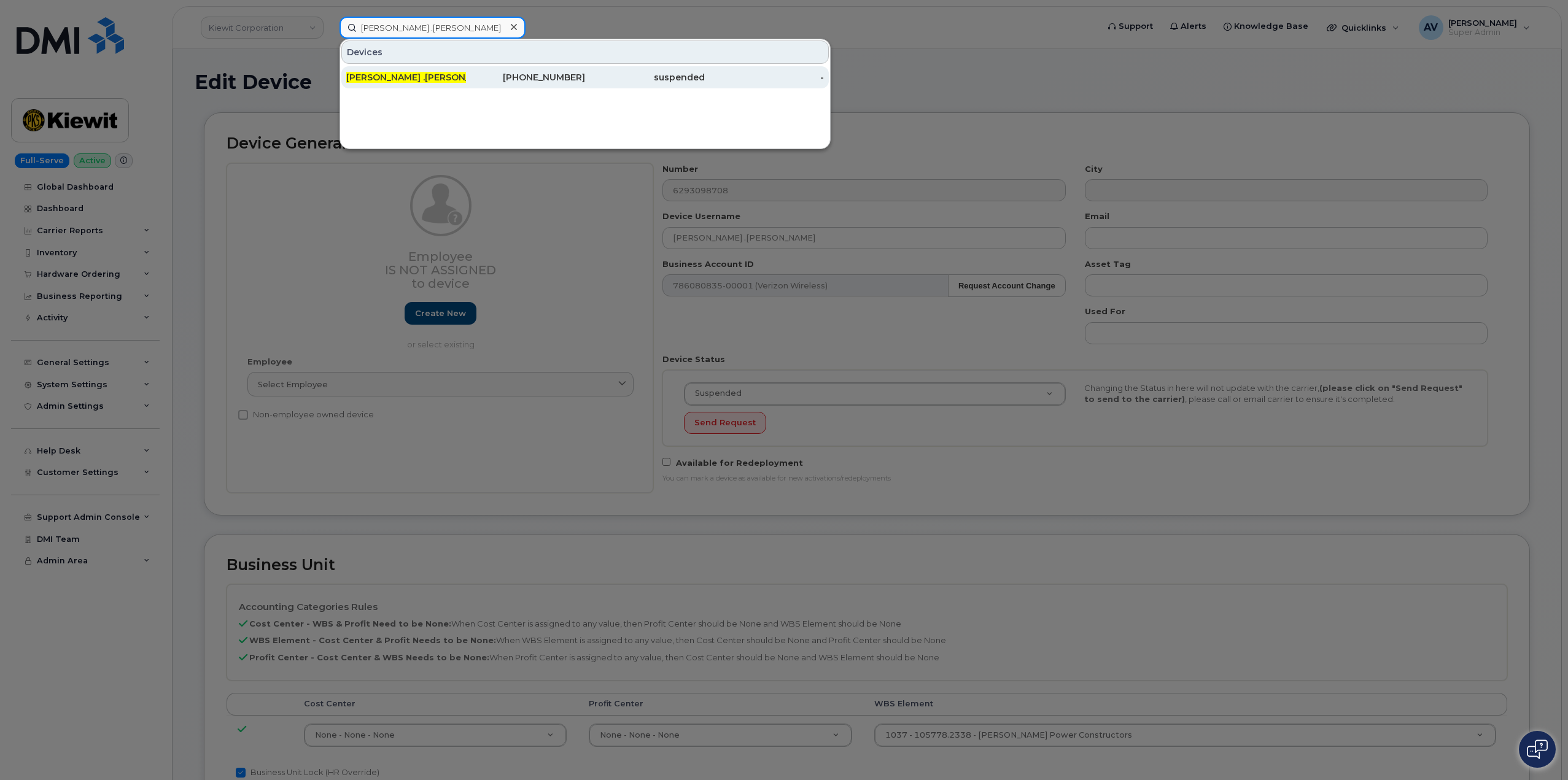
type input "TODD .STURDIVANT"
click at [479, 75] on div "629-309-8708" at bounding box center [526, 77] width 120 height 12
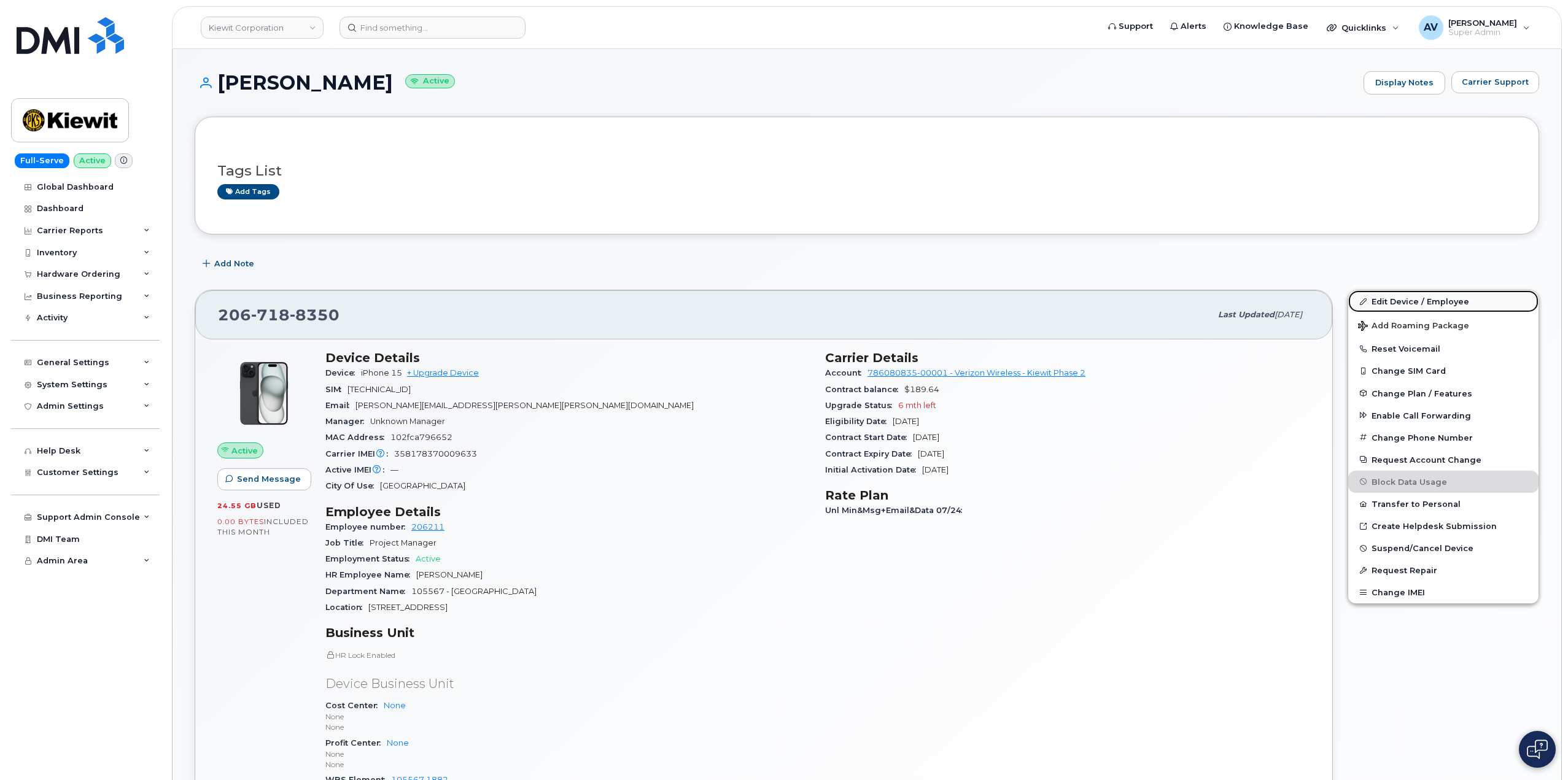
click at [1416, 299] on link "Edit Device / Employee" at bounding box center [1443, 301] width 190 height 22
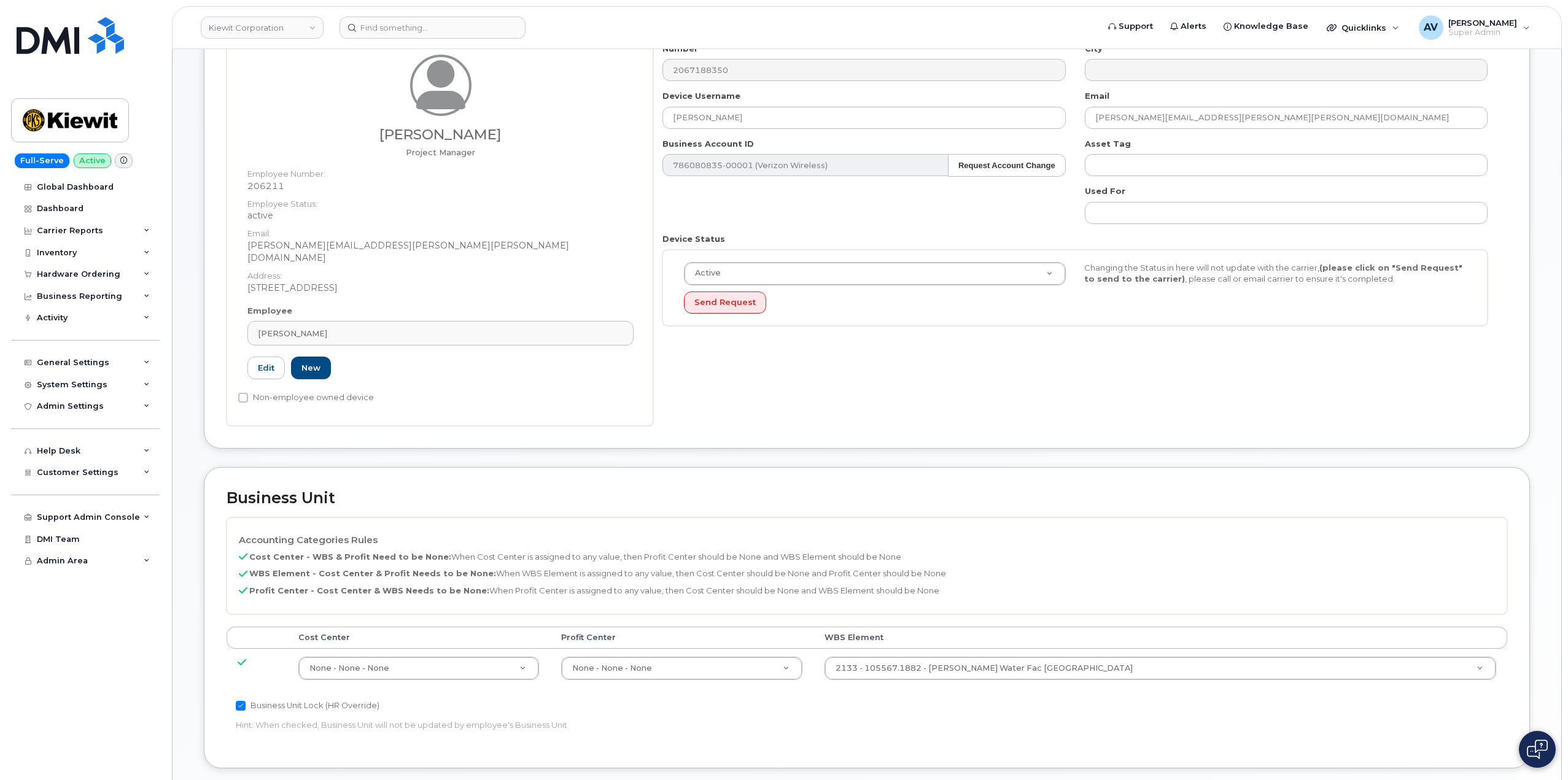
scroll to position [307, 0]
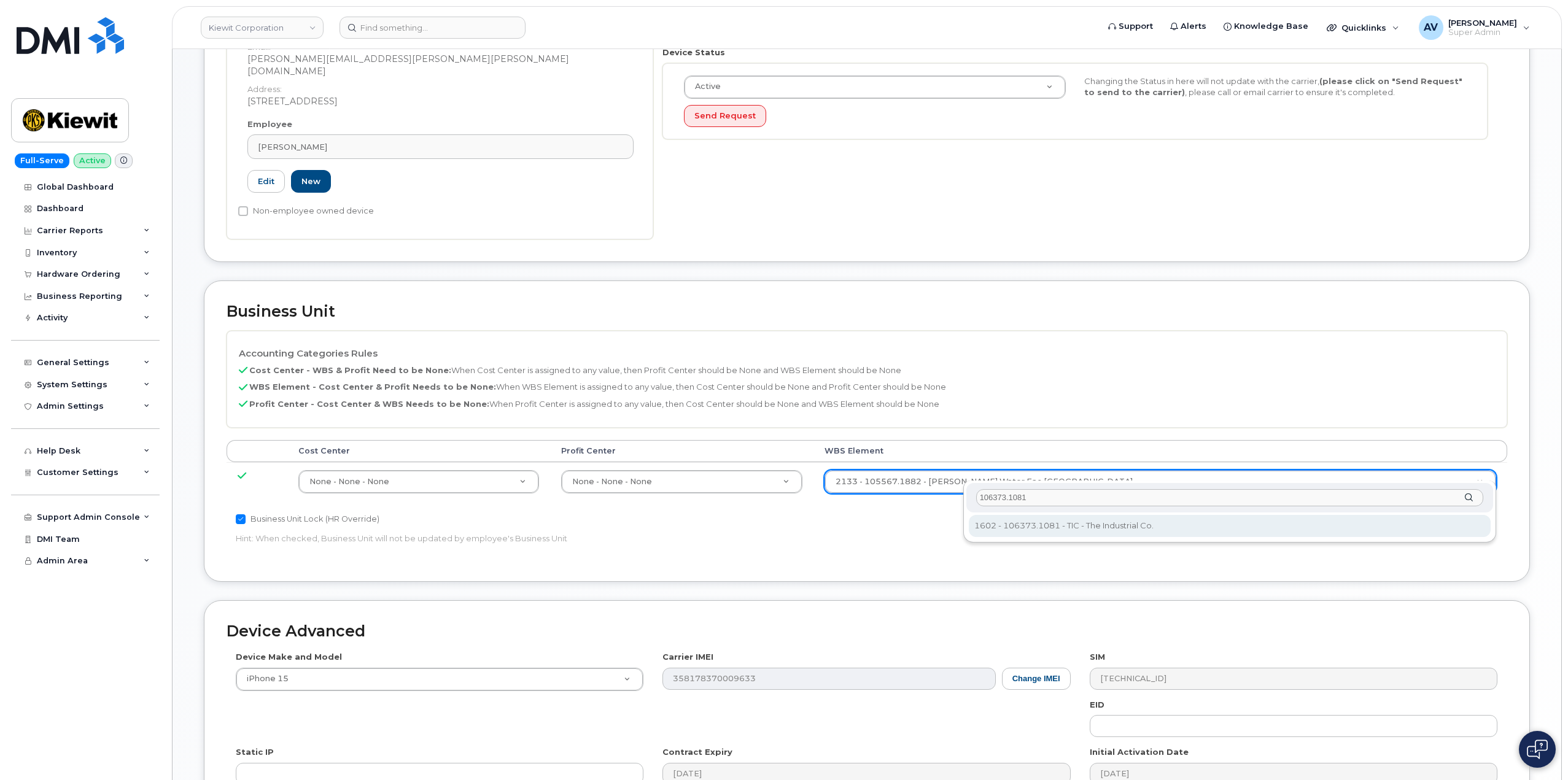
type input "106373.1081"
type input "35050978"
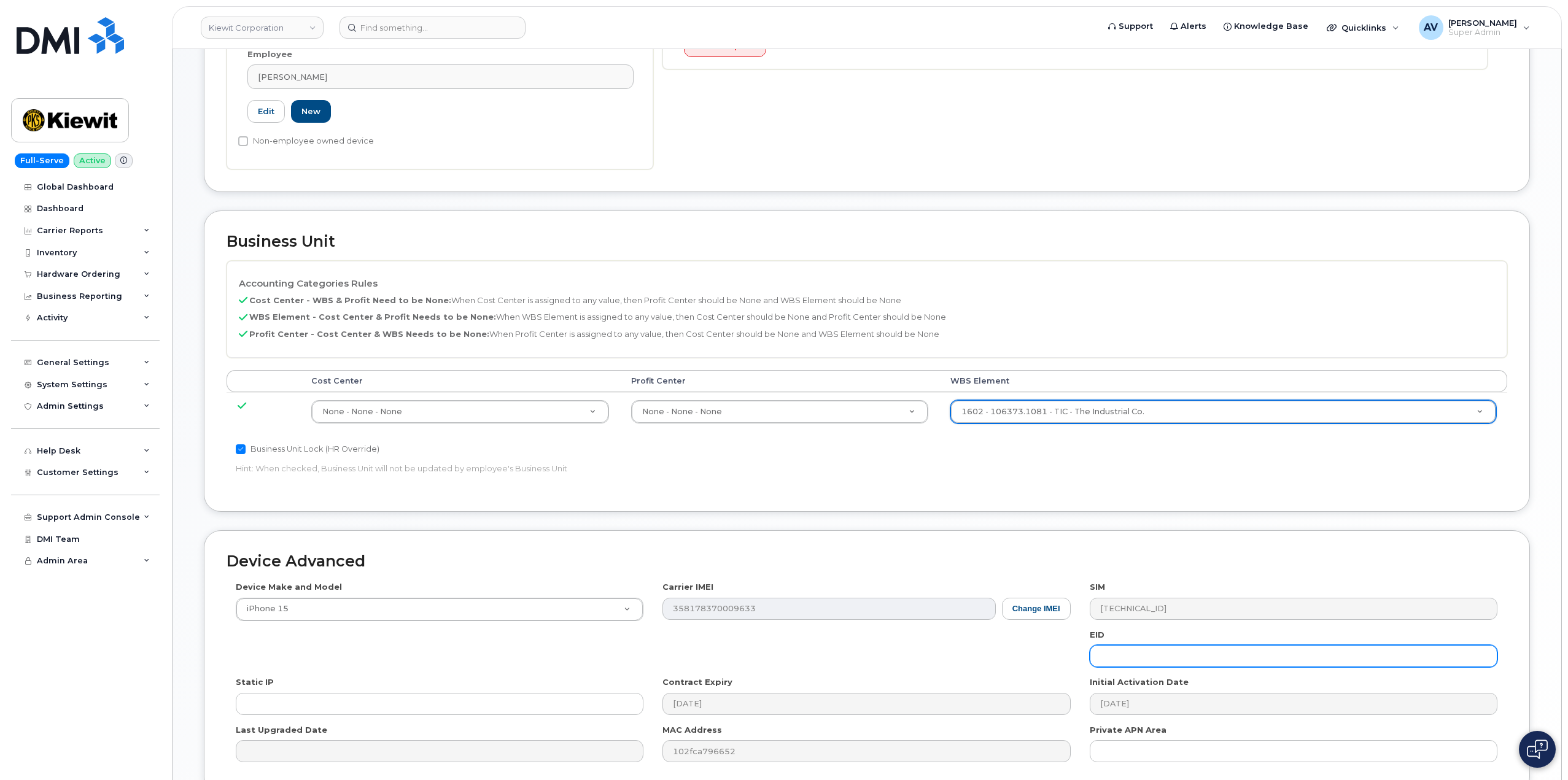
scroll to position [481, 0]
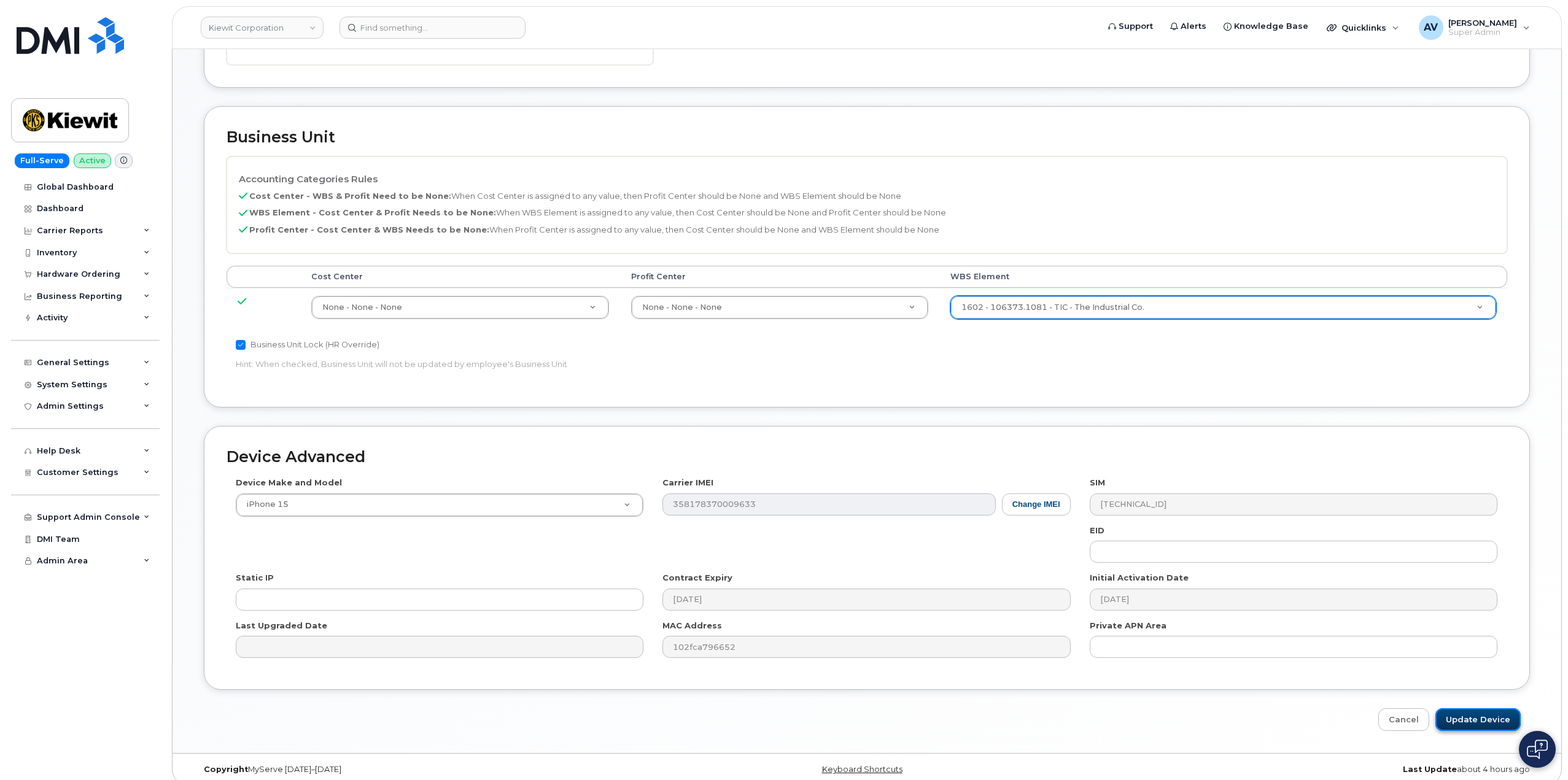
click at [1492, 708] on input "Update Device" at bounding box center [1478, 720] width 85 height 23
type input "Saving..."
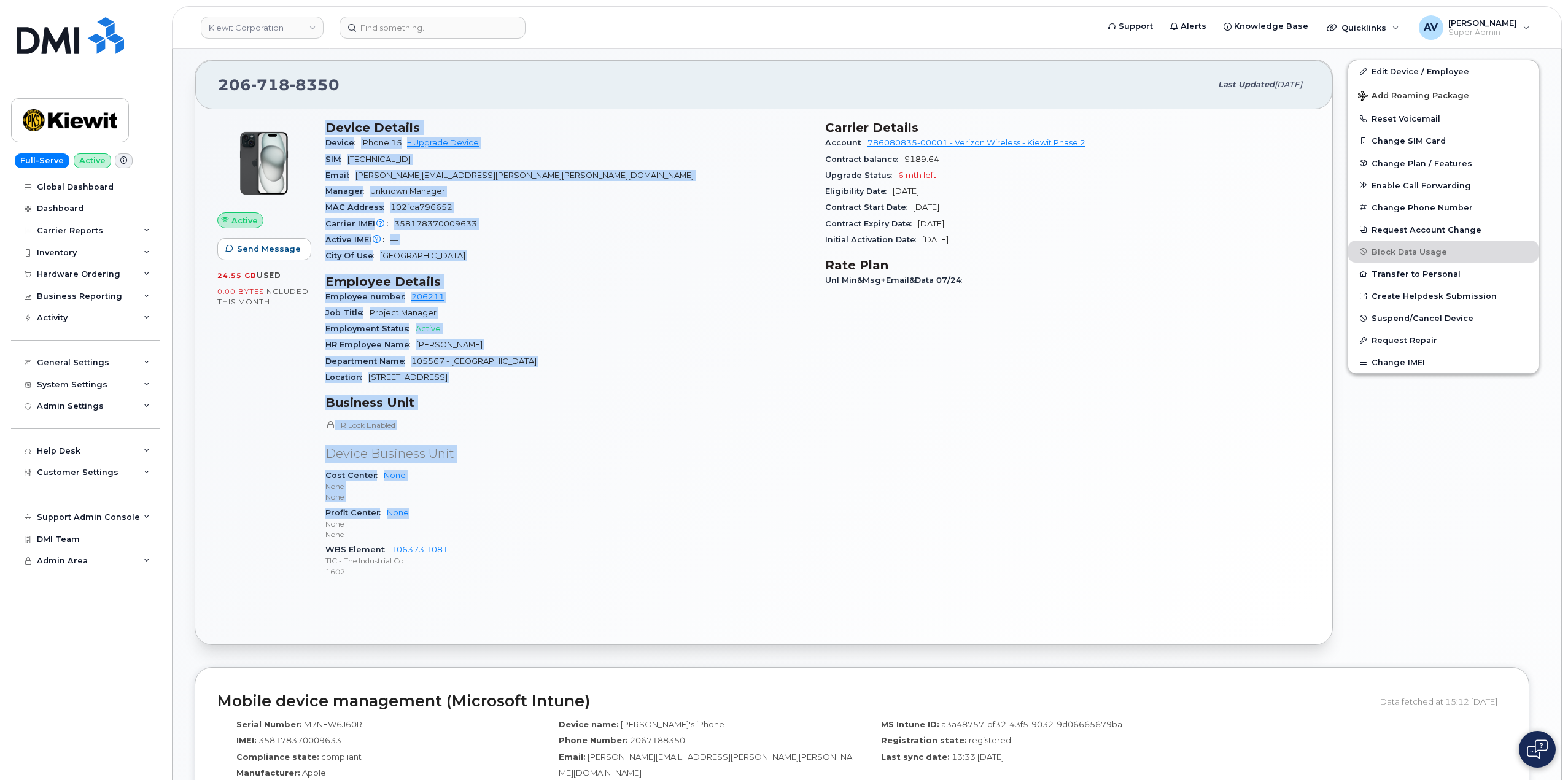
scroll to position [246, 0]
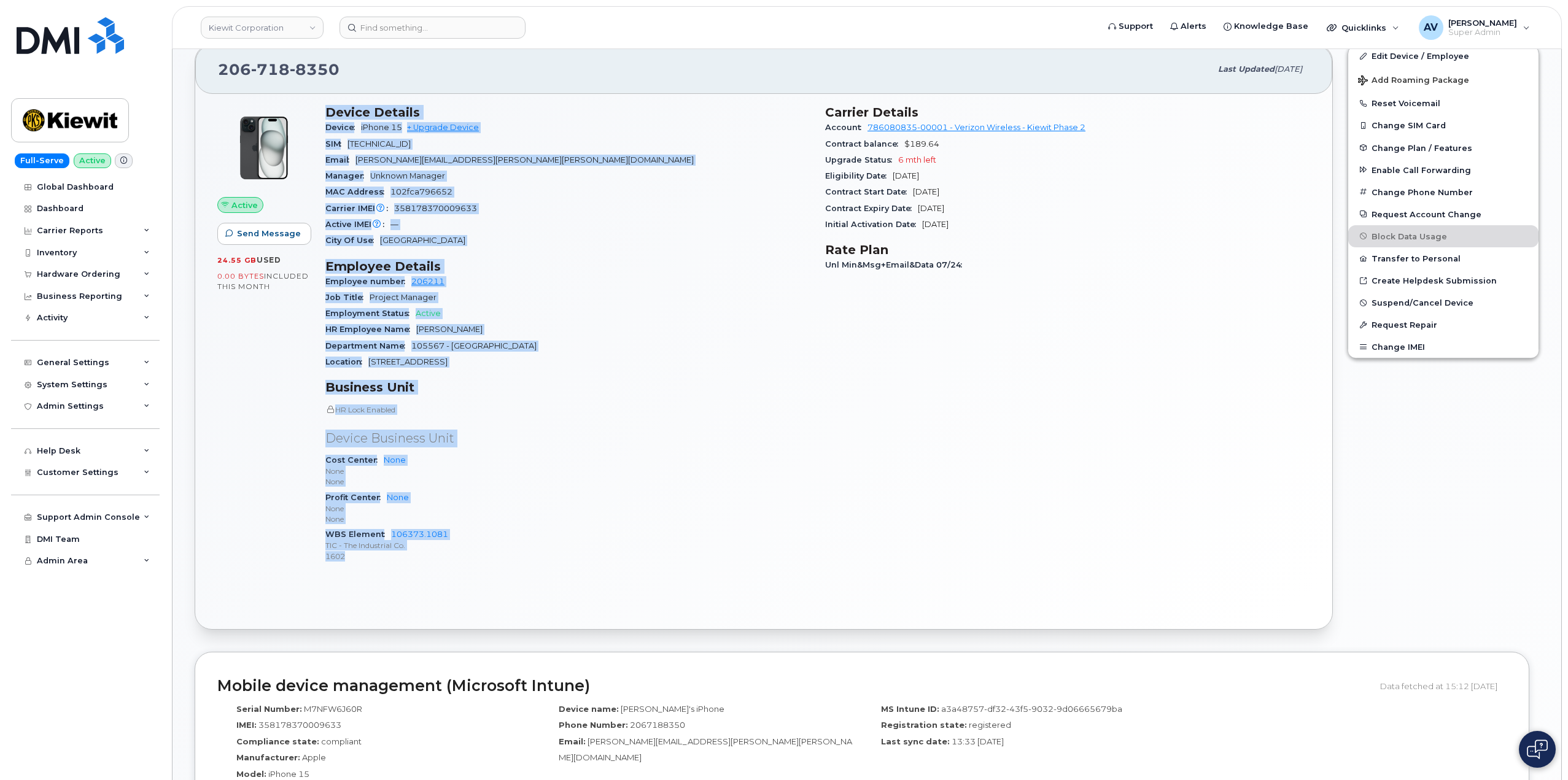
drag, startPoint x: 321, startPoint y: 357, endPoint x: 510, endPoint y: 564, distance: 280.3
click at [510, 564] on div "Device Details Device iPhone 15 + Upgrade Device SIM 89148000010984479667 Email…" at bounding box center [567, 339] width 499 height 483
copy div "Device Details Device iPhone 15 + Upgrade Device SIM 89148000010984479667 Email…"
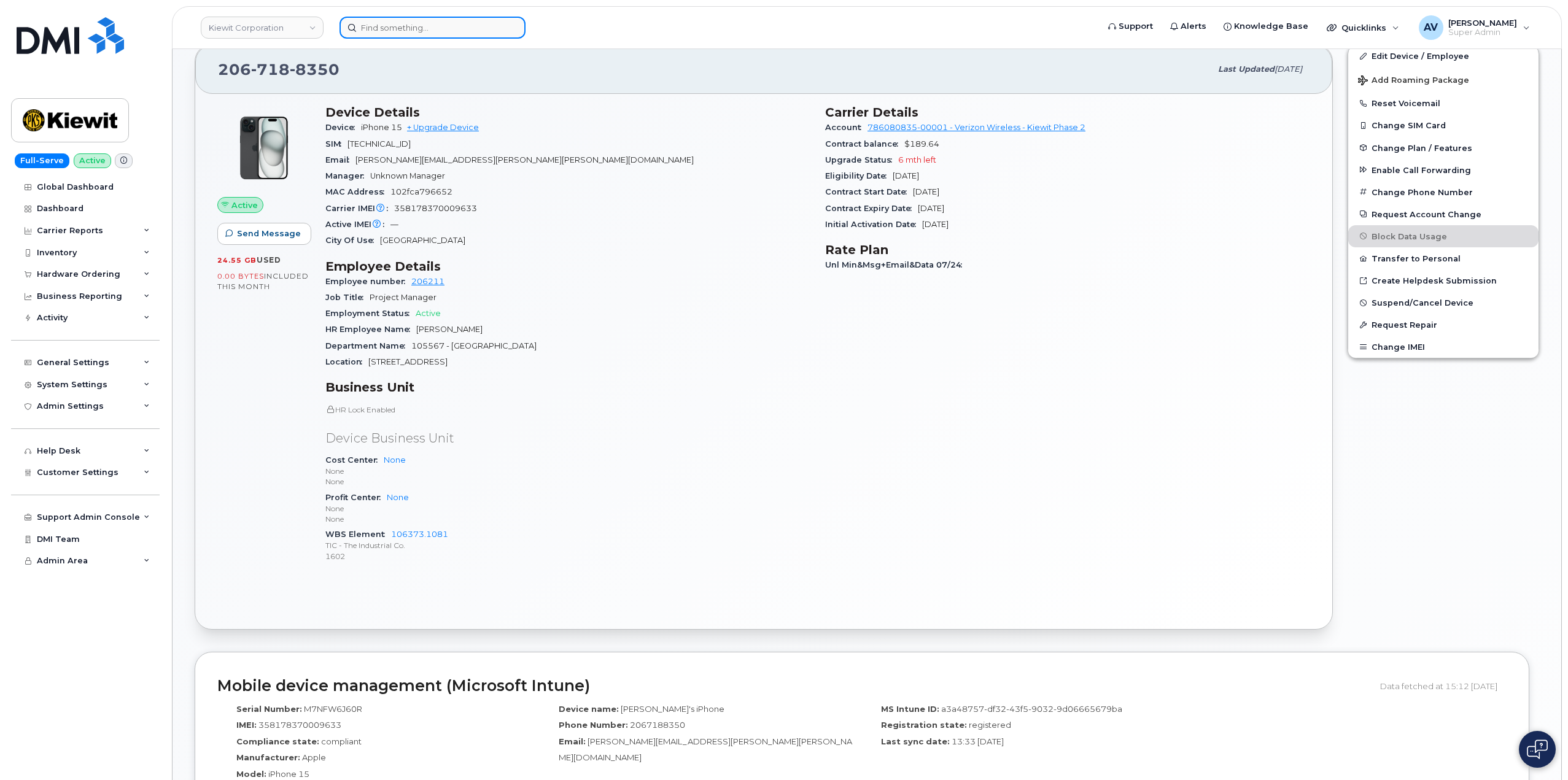
click at [477, 27] on input at bounding box center [432, 27] width 186 height 22
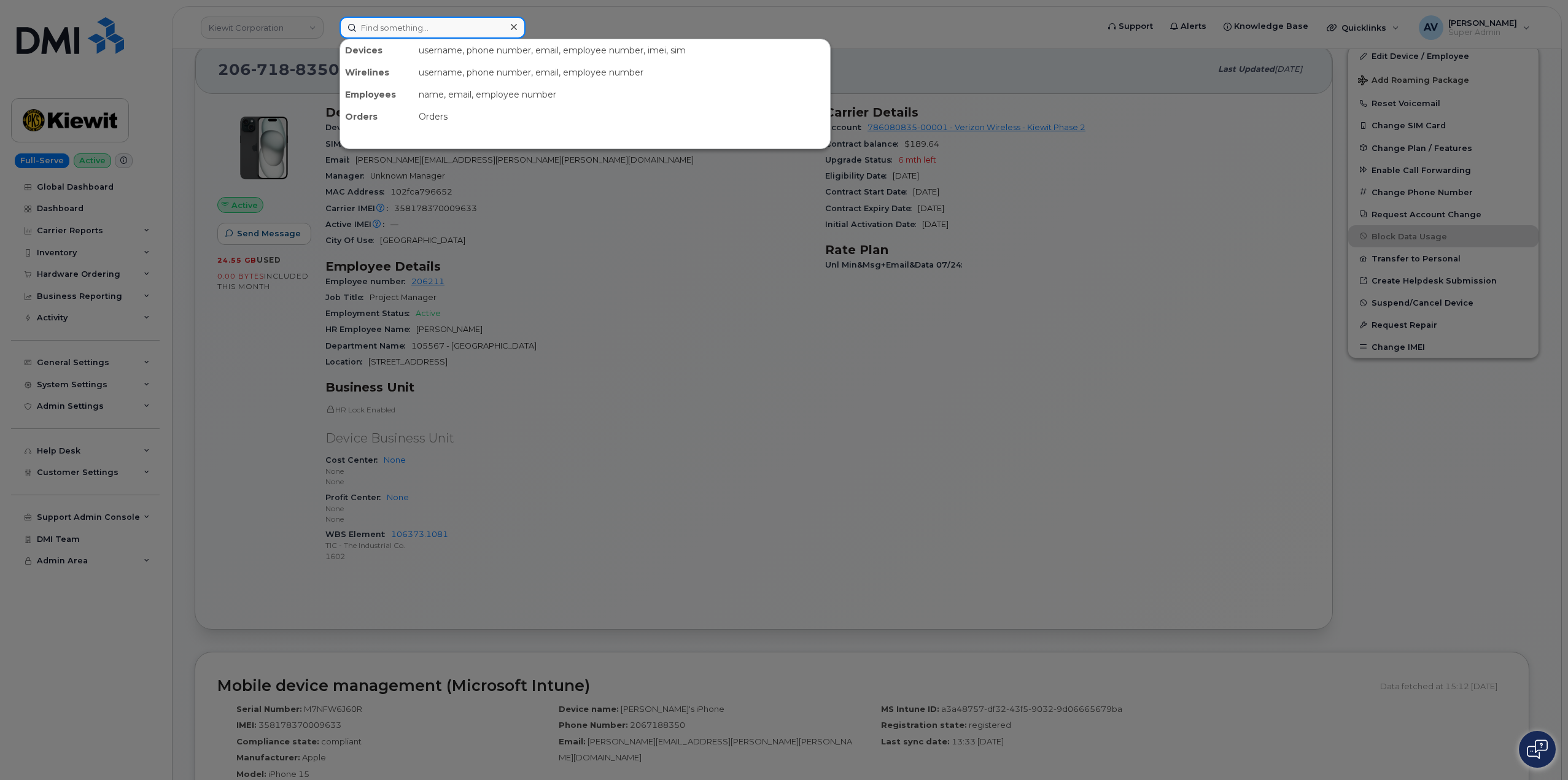
paste input "519 521 6046"
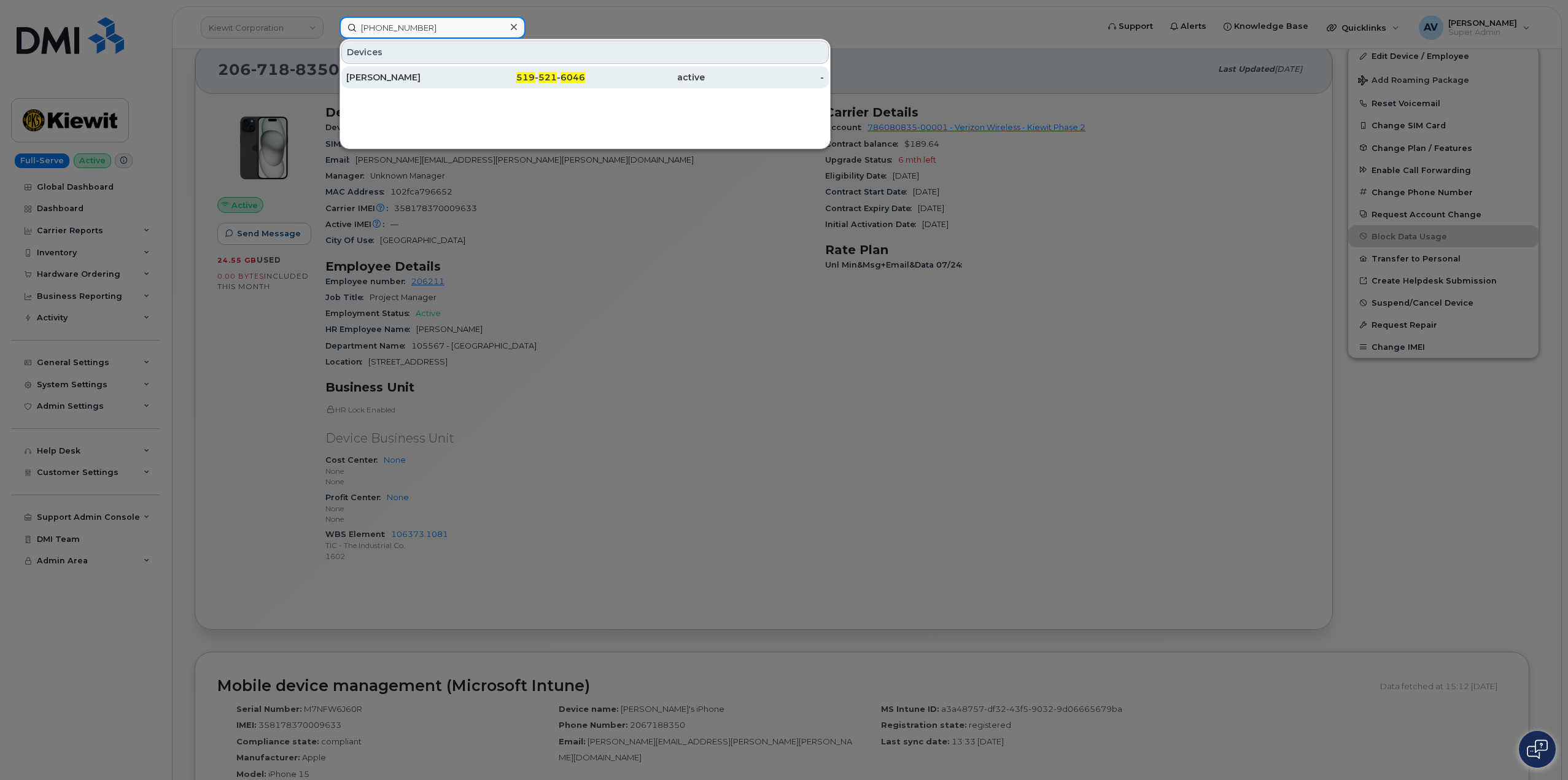
type input "519 521 6046"
click at [448, 74] on div "Jorg Gelz" at bounding box center [406, 77] width 120 height 12
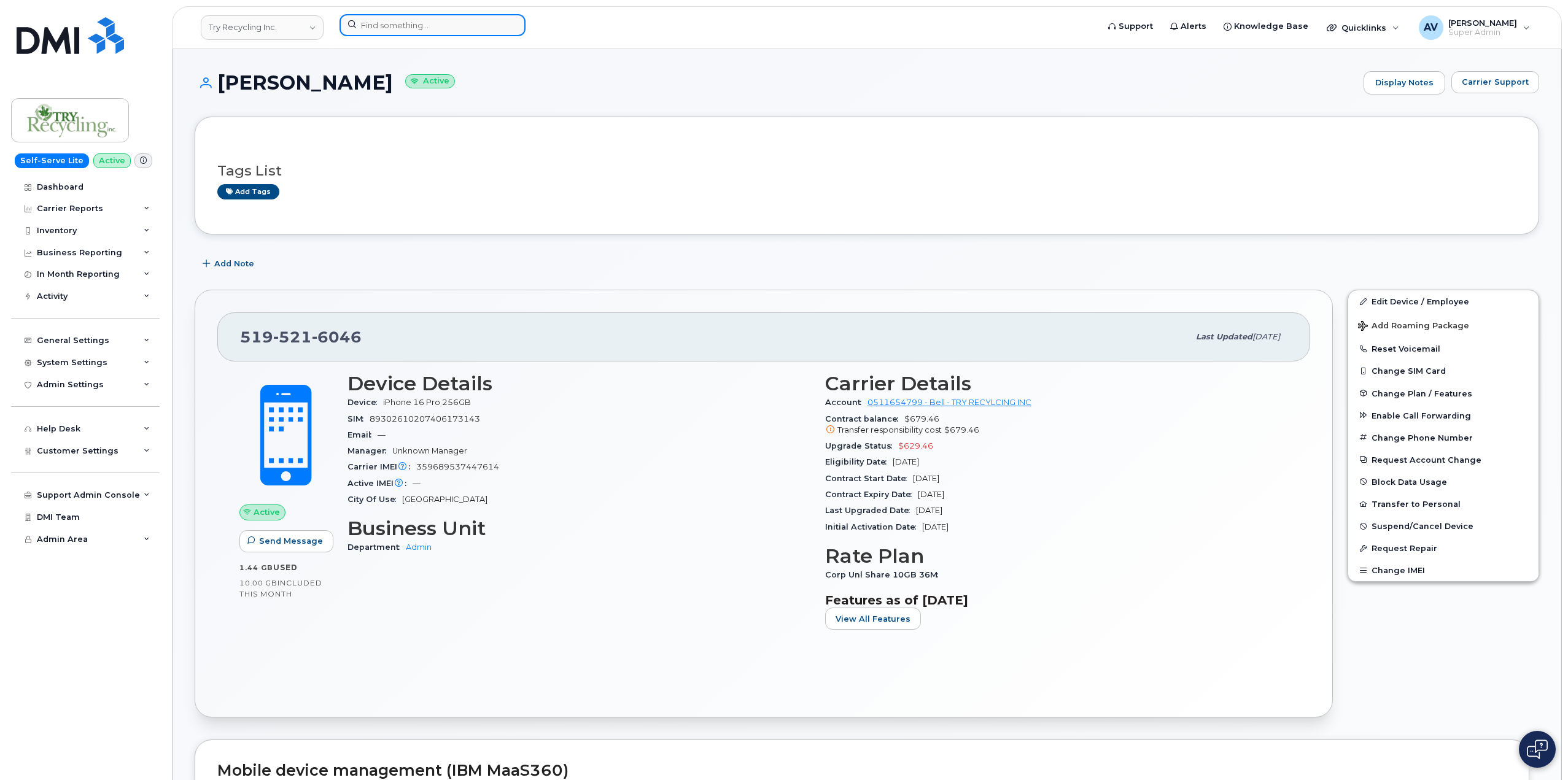
click at [453, 24] on input at bounding box center [432, 25] width 186 height 22
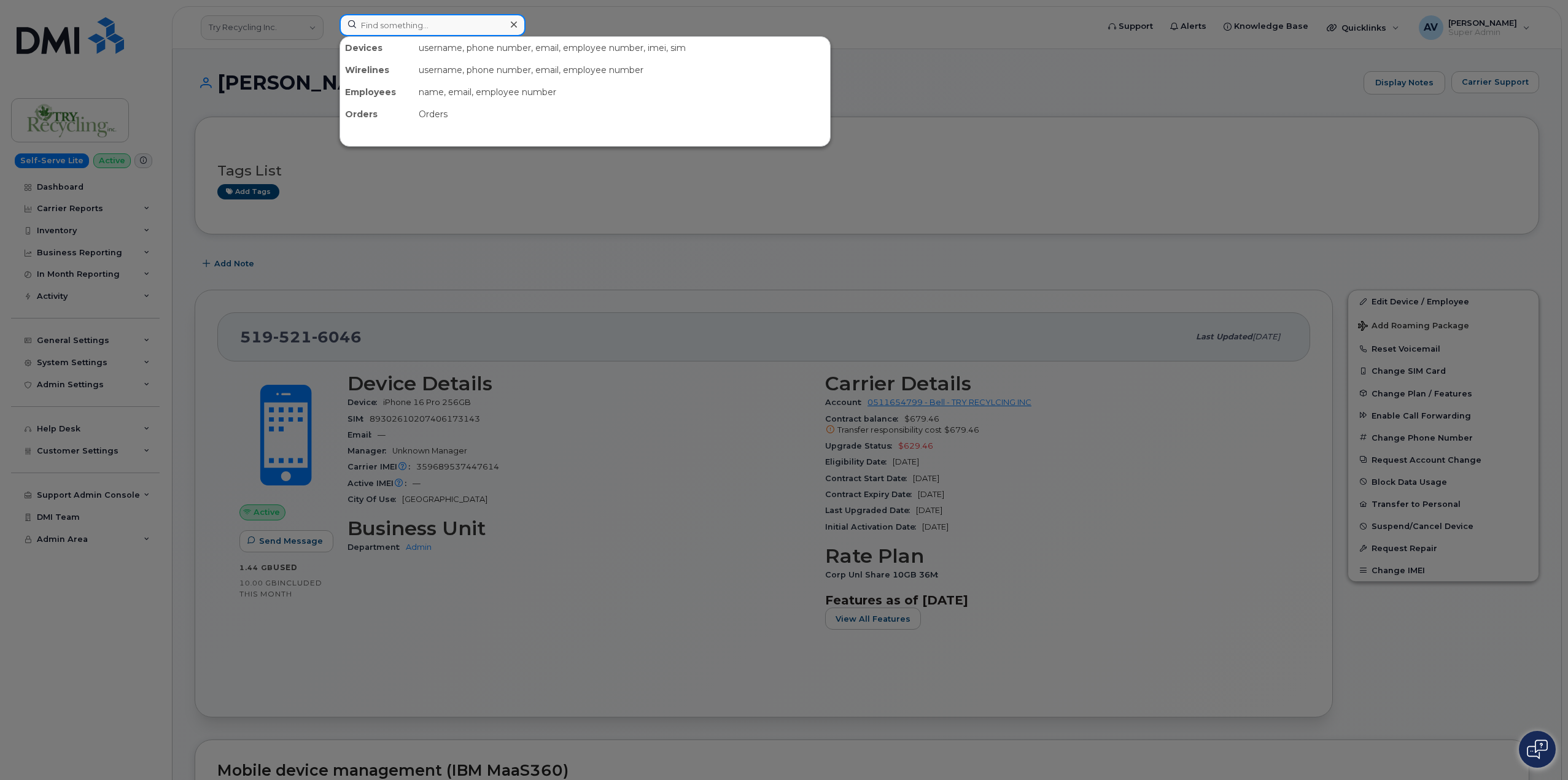
paste input "519 521 6214"
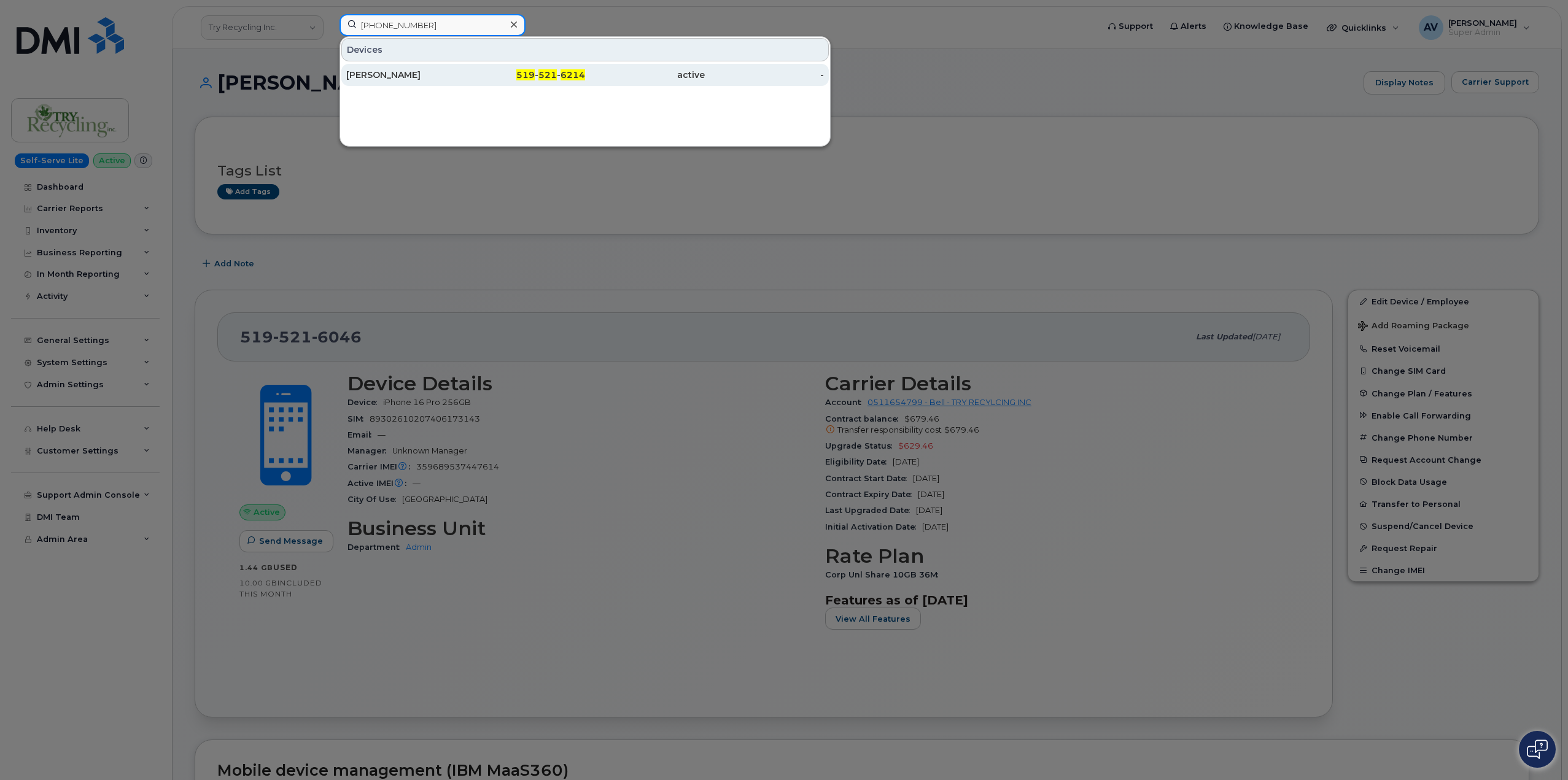
type input "519 521 6214"
drag, startPoint x: 458, startPoint y: 70, endPoint x: 465, endPoint y: 89, distance: 20.2
click at [458, 70] on div "[PERSON_NAME]" at bounding box center [406, 74] width 120 height 12
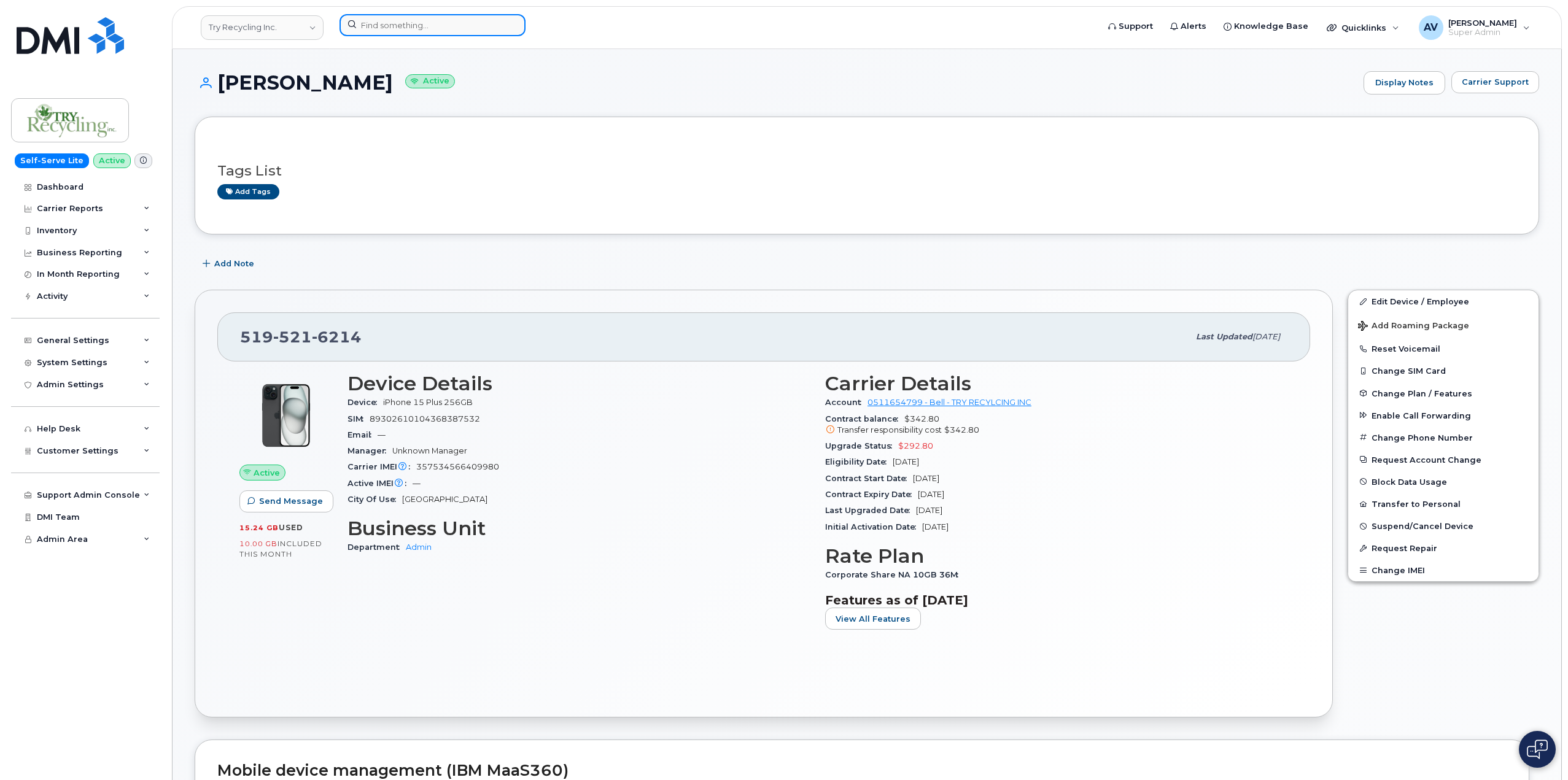
click at [462, 27] on input at bounding box center [432, 25] width 186 height 22
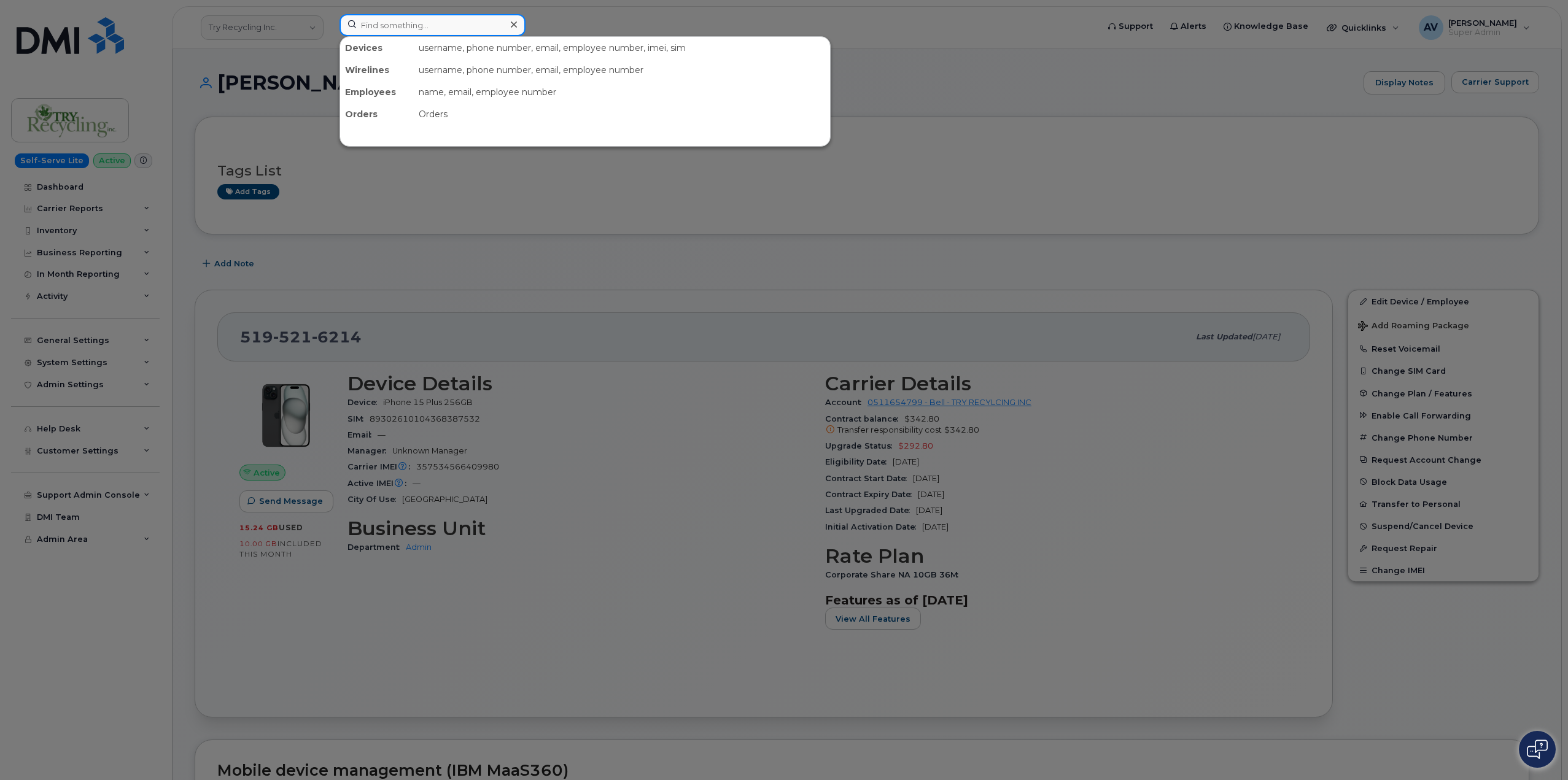
paste input "[PHONE_NUMBER]"
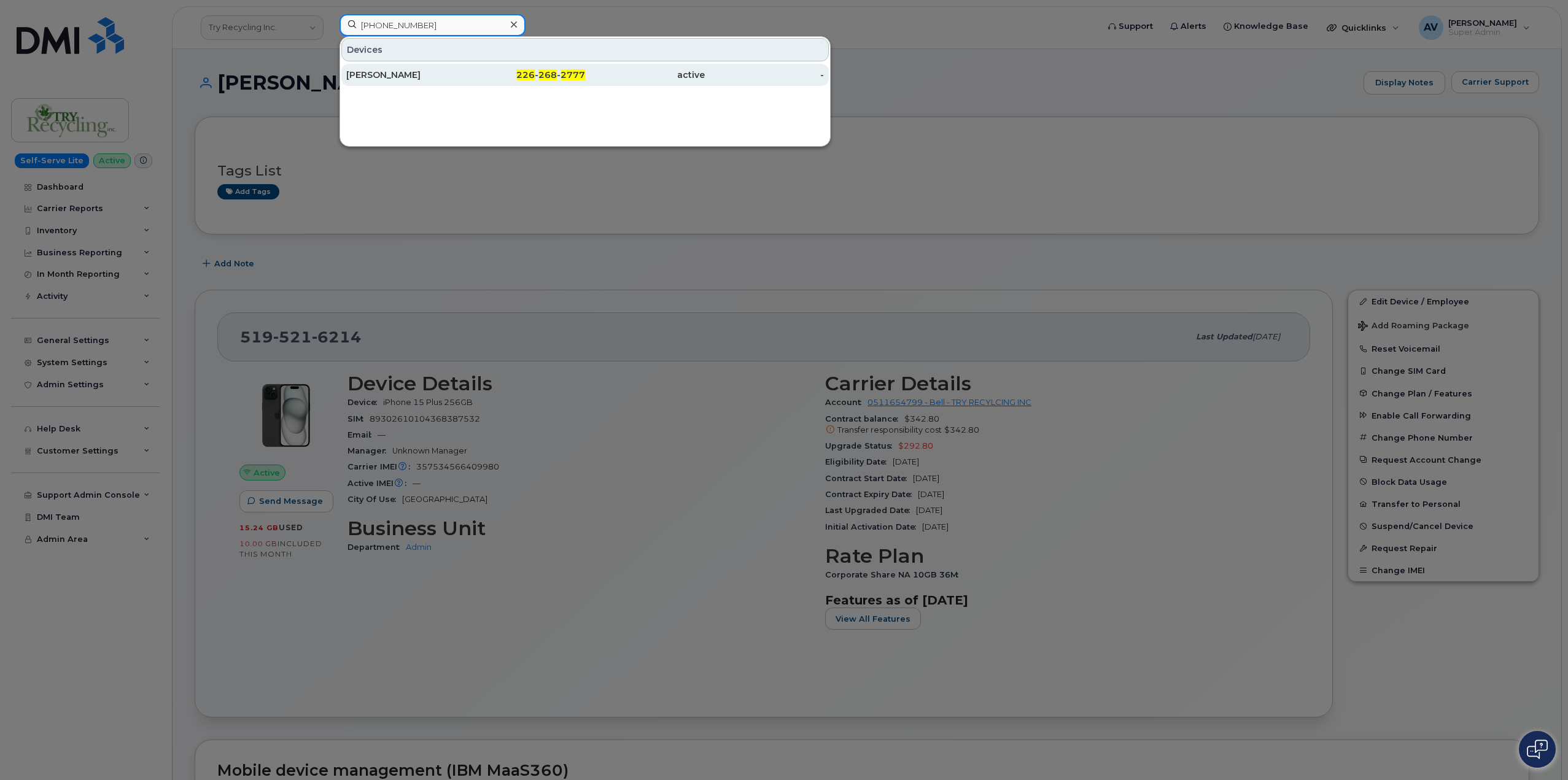
type input "[PHONE_NUMBER]"
click at [461, 72] on div "[PERSON_NAME]" at bounding box center [406, 74] width 120 height 12
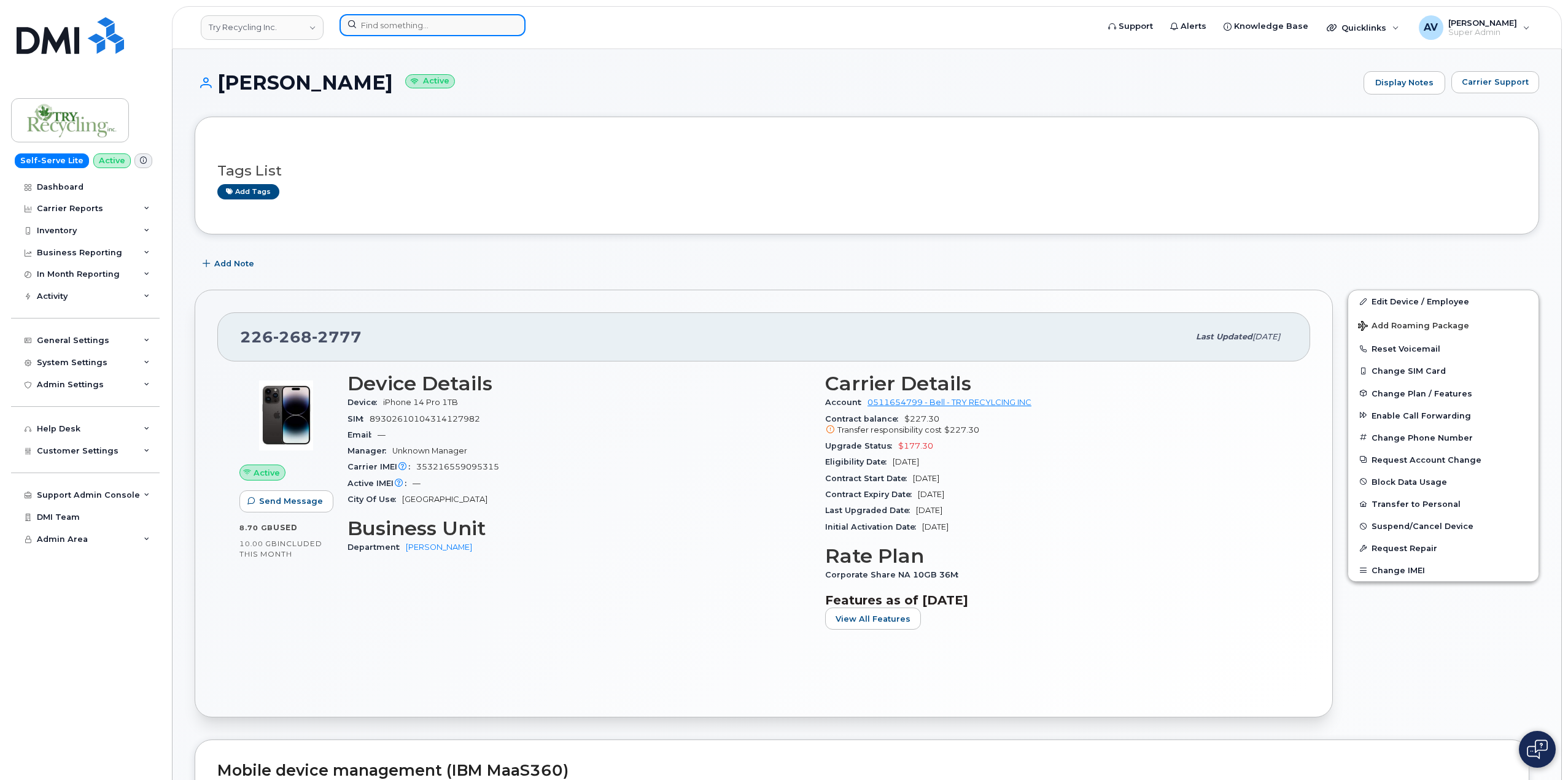
click at [468, 23] on input at bounding box center [432, 25] width 186 height 22
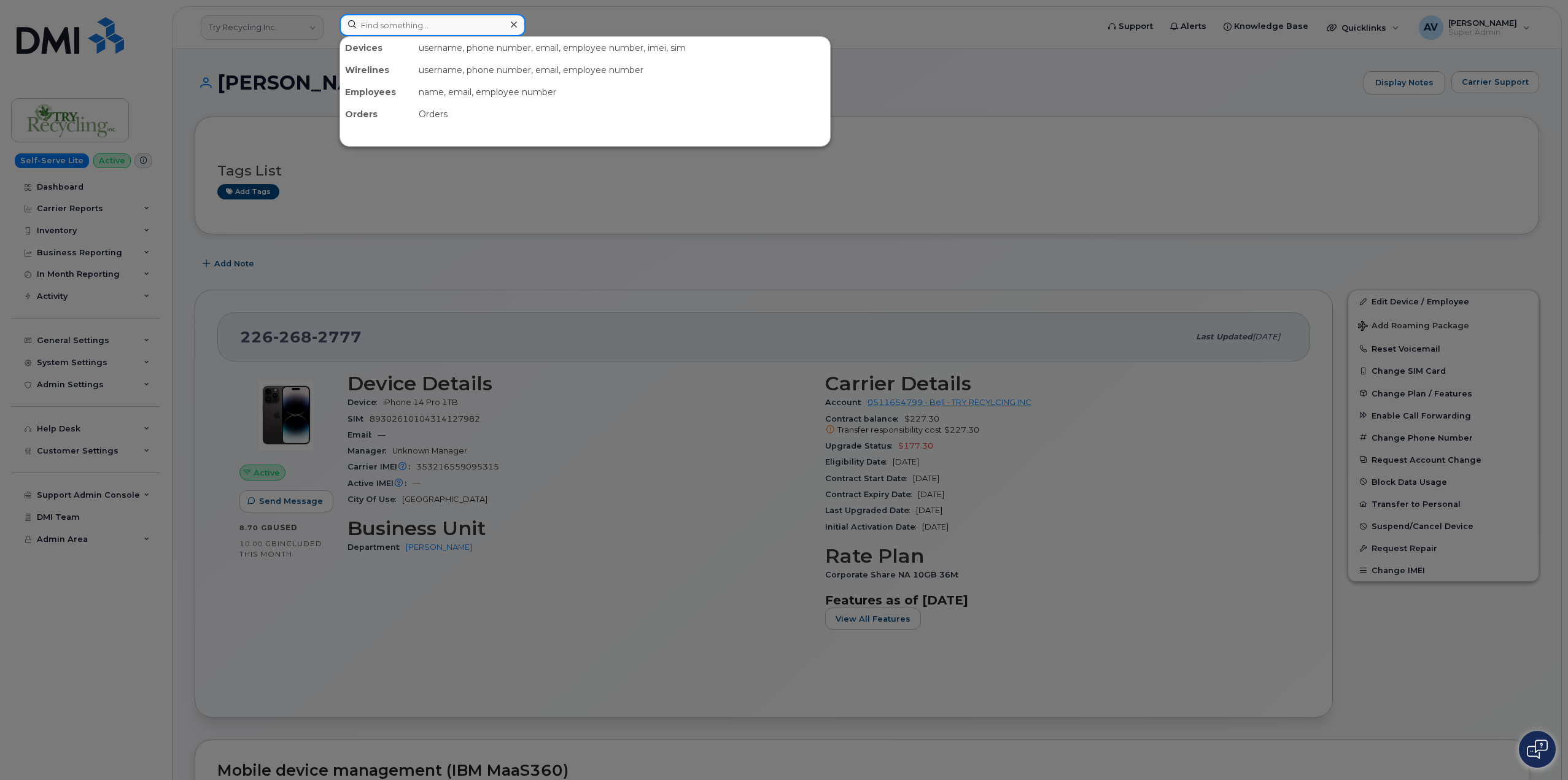
paste input "298803"
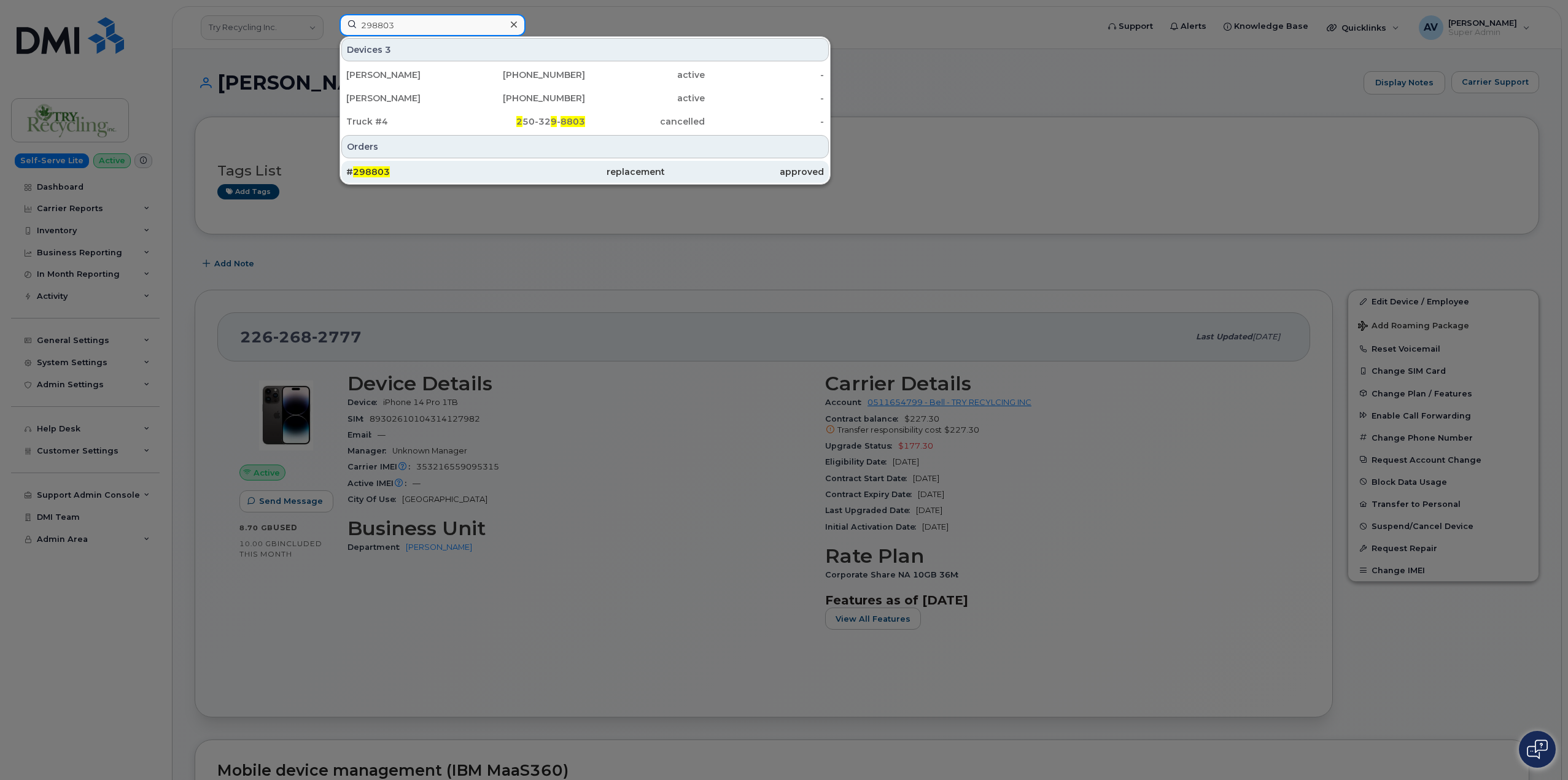
type input "298803"
click at [537, 166] on div "replacement" at bounding box center [584, 171] width 159 height 12
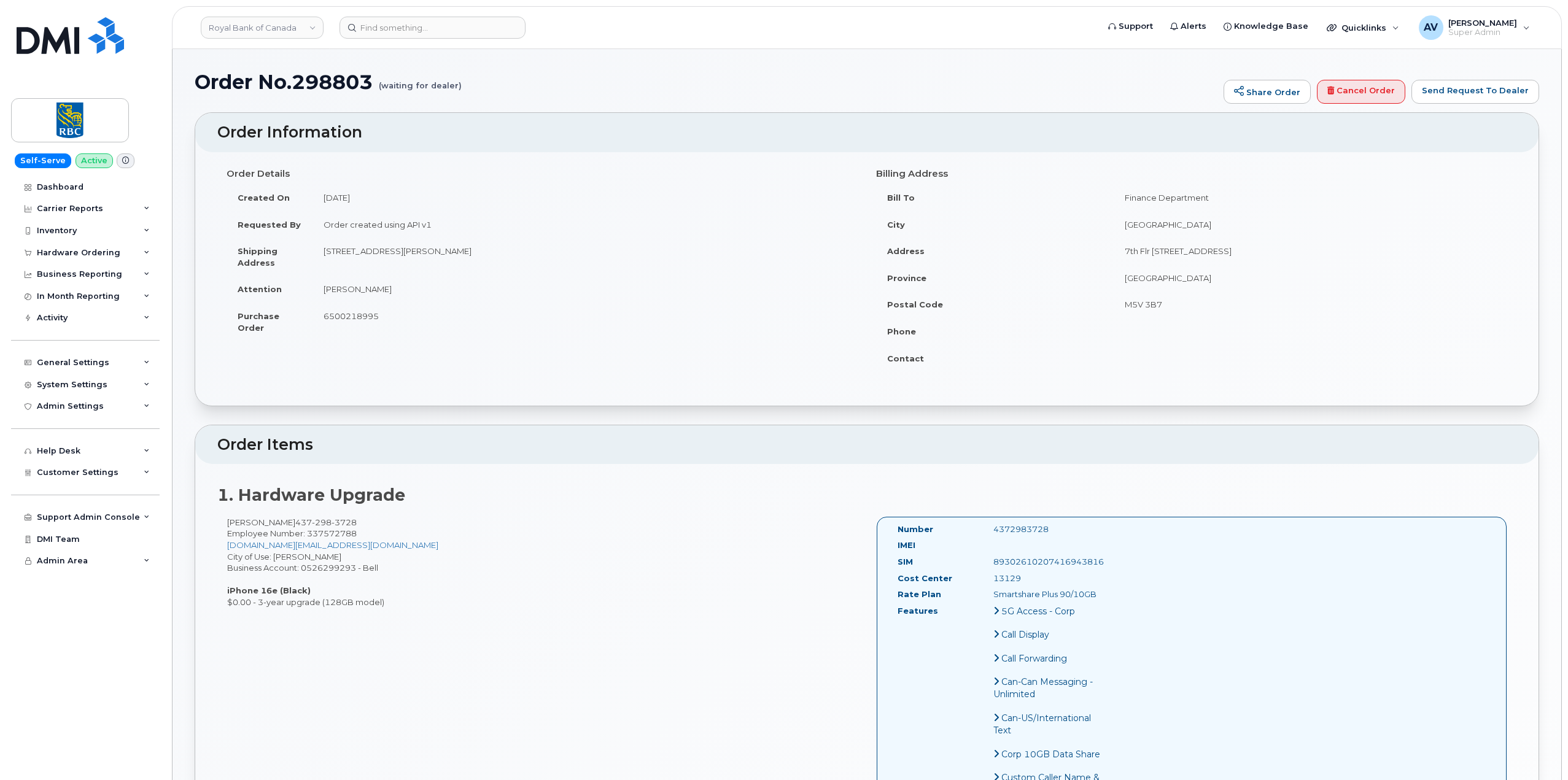
drag, startPoint x: 226, startPoint y: 168, endPoint x: 1279, endPoint y: 511, distance: 1107.5
copy div "Order Details Created On August 20, 2025 Requested By Order created using API v…"
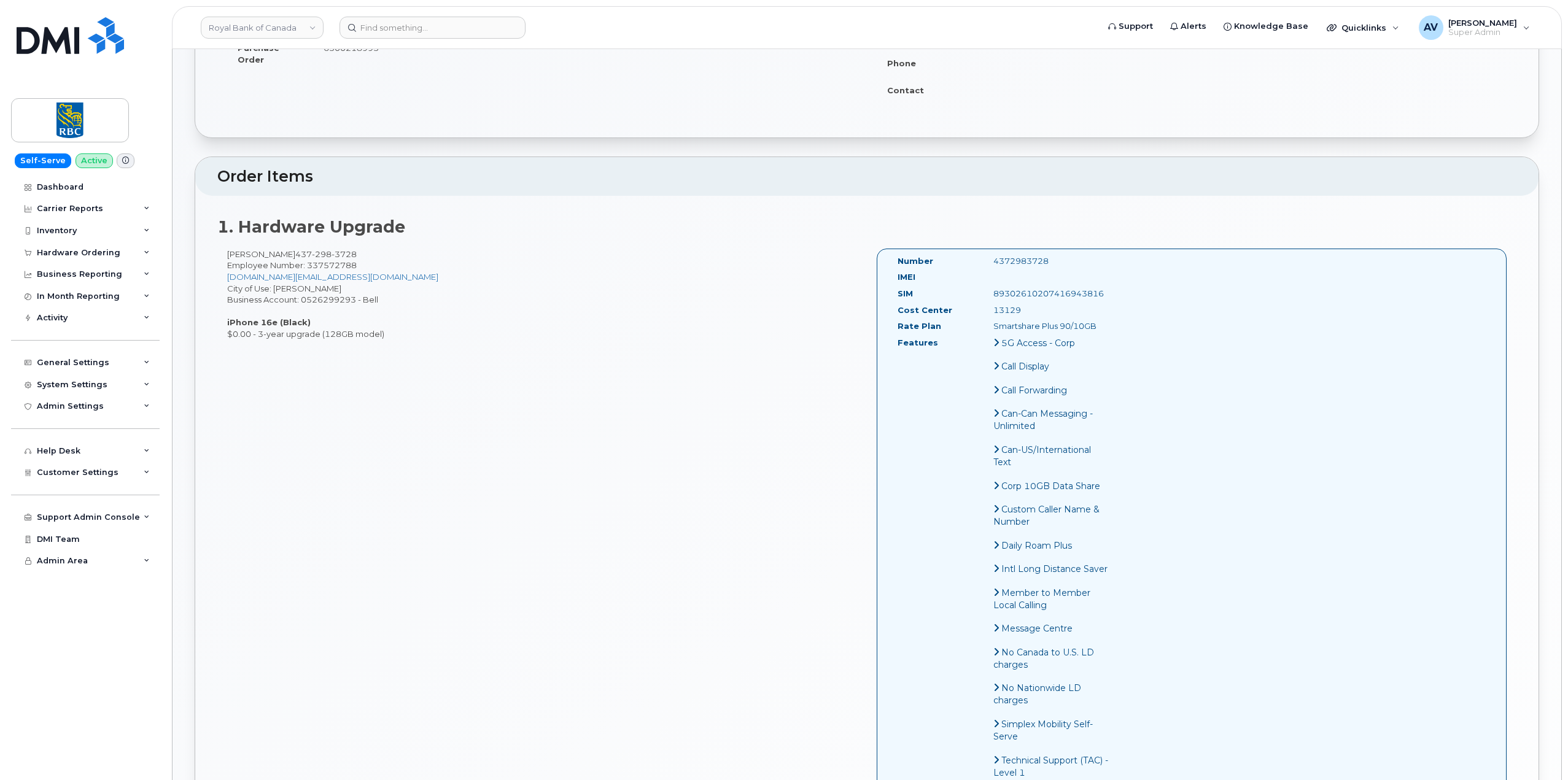
scroll to position [246, 0]
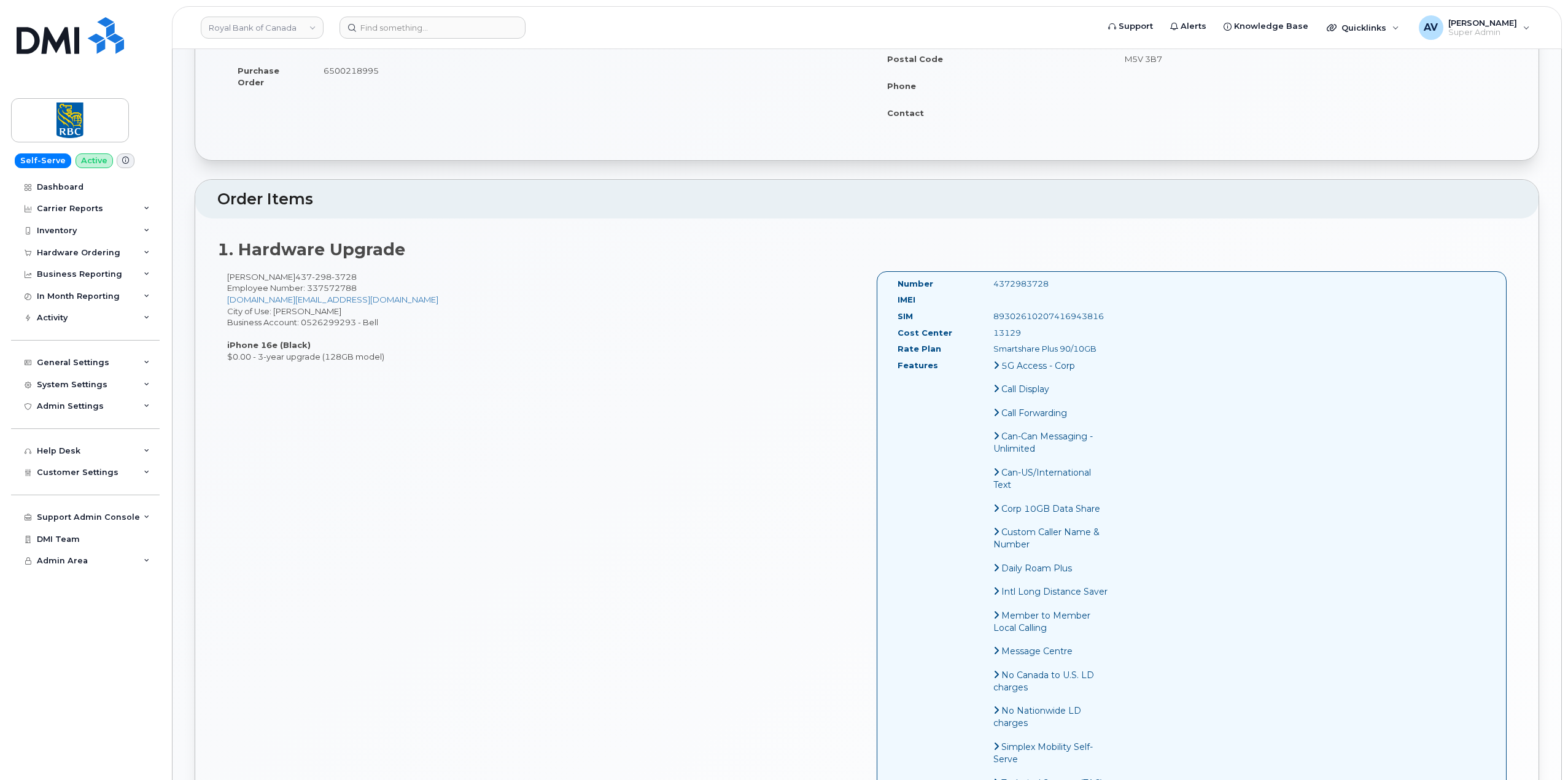
click at [442, 313] on div "Chuanzheng Wang 437 298 3728 Employee Number: 337572788 chuanzheng.wang@rbc.com…" at bounding box center [542, 317] width 649 height 91
drag, startPoint x: 375, startPoint y: 276, endPoint x: 306, endPoint y: 279, distance: 69.1
click at [306, 279] on div "[PERSON_NAME] [PHONE_NUMBER] Employee Number: 337572788 [DOMAIN_NAME][EMAIL_ADD…" at bounding box center [542, 317] width 649 height 91
click at [375, 280] on div "[PERSON_NAME] [PHONE_NUMBER] Employee Number: 337572788 [DOMAIN_NAME][EMAIL_ADD…" at bounding box center [542, 317] width 649 height 91
drag, startPoint x: 369, startPoint y: 276, endPoint x: 308, endPoint y: 282, distance: 61.3
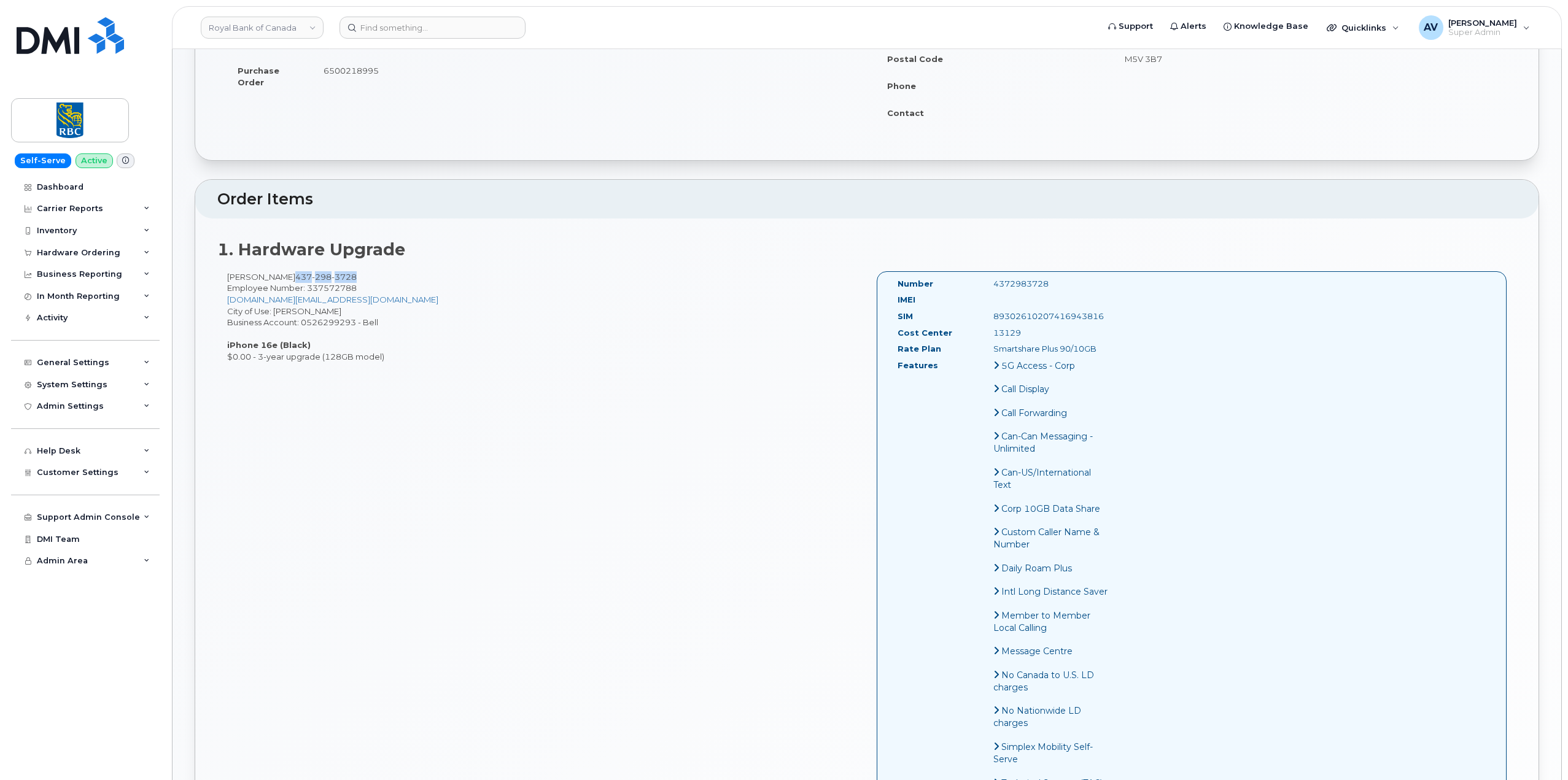
click at [308, 282] on div "[PERSON_NAME] [PHONE_NUMBER] Employee Number: 337572788 [DOMAIN_NAME][EMAIL_ADD…" at bounding box center [542, 317] width 649 height 91
copy span "437 298 3728"
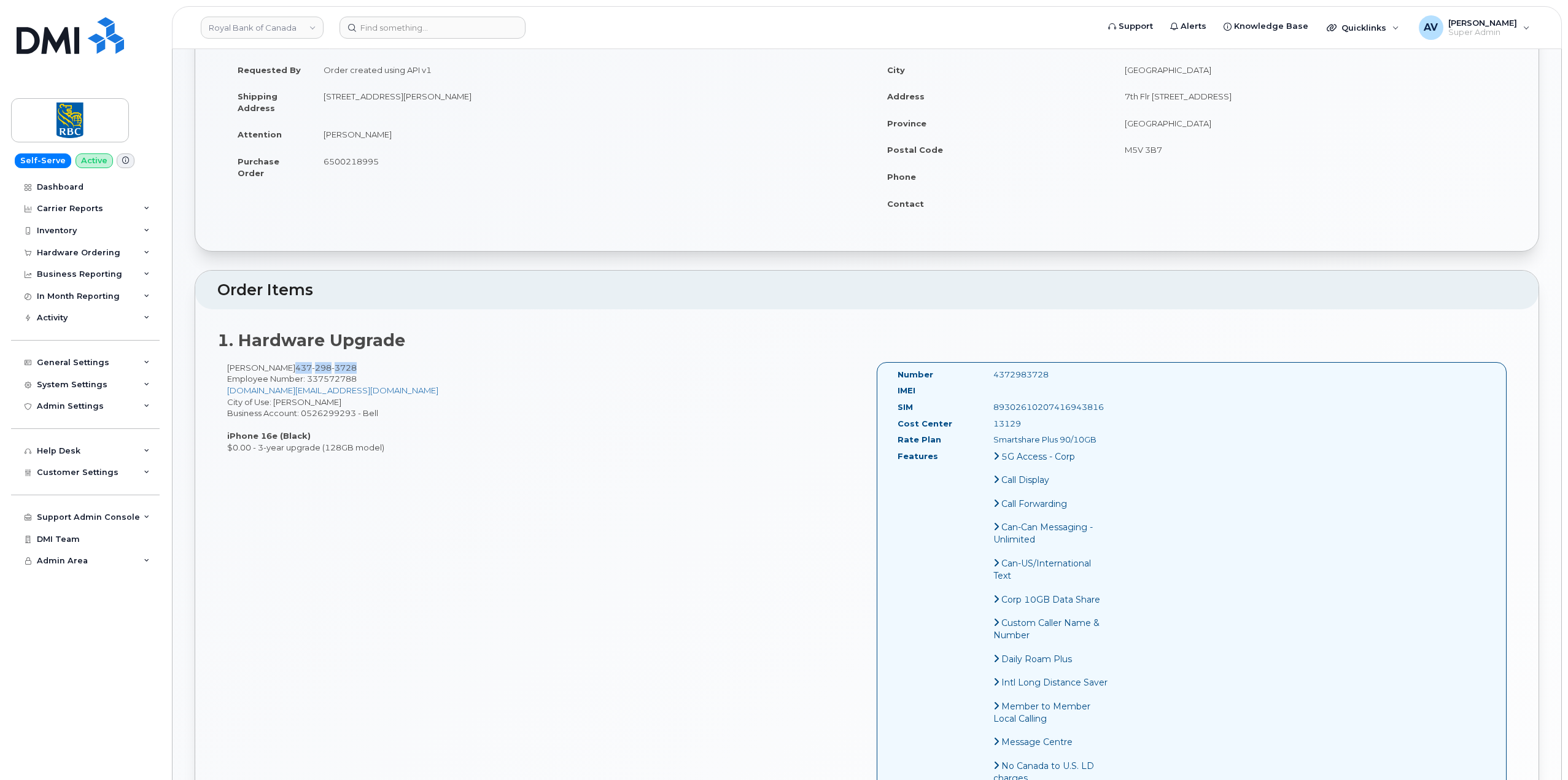
scroll to position [0, 0]
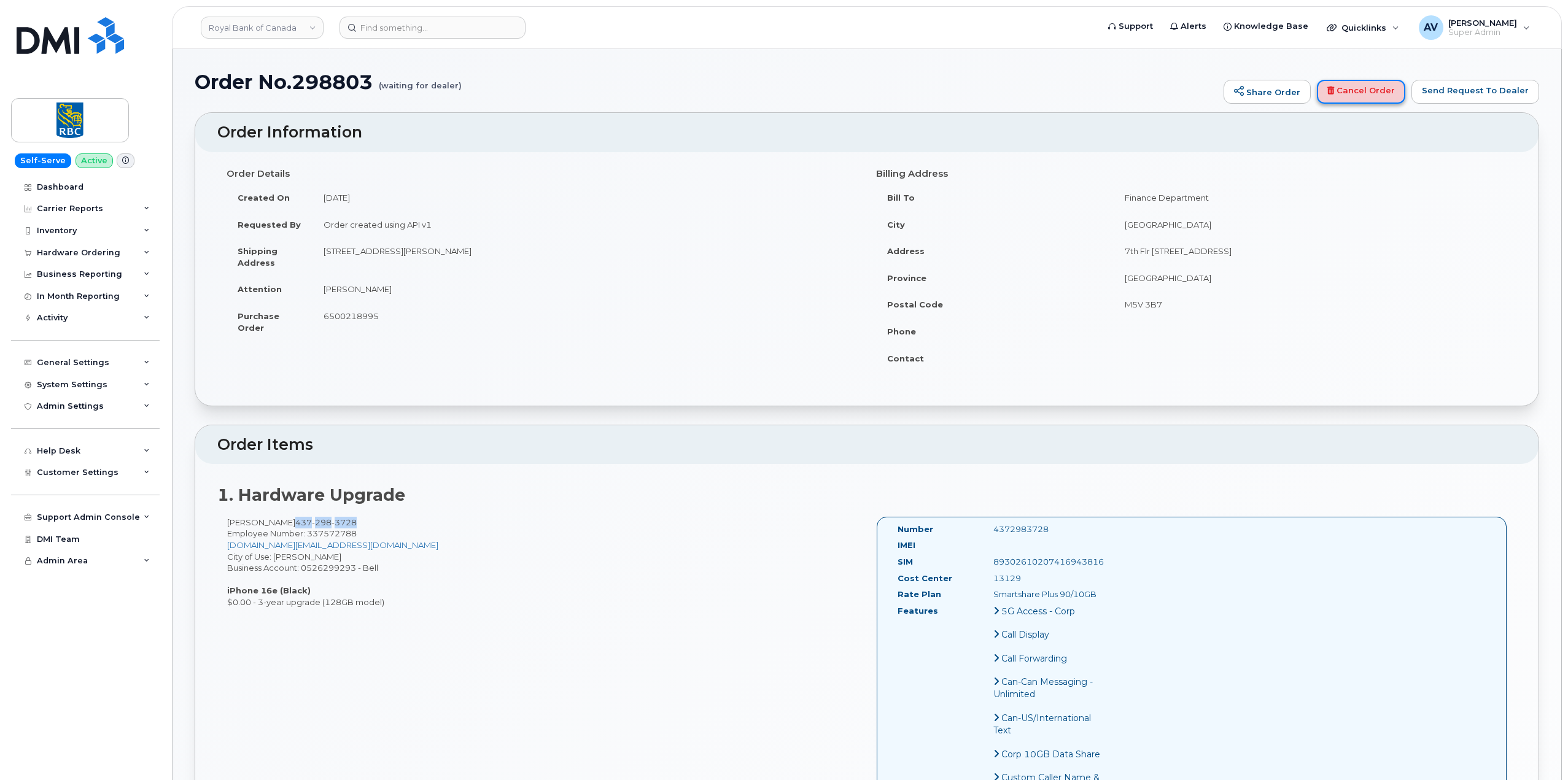
click at [1356, 91] on link "Cancel Order" at bounding box center [1360, 92] width 89 height 24
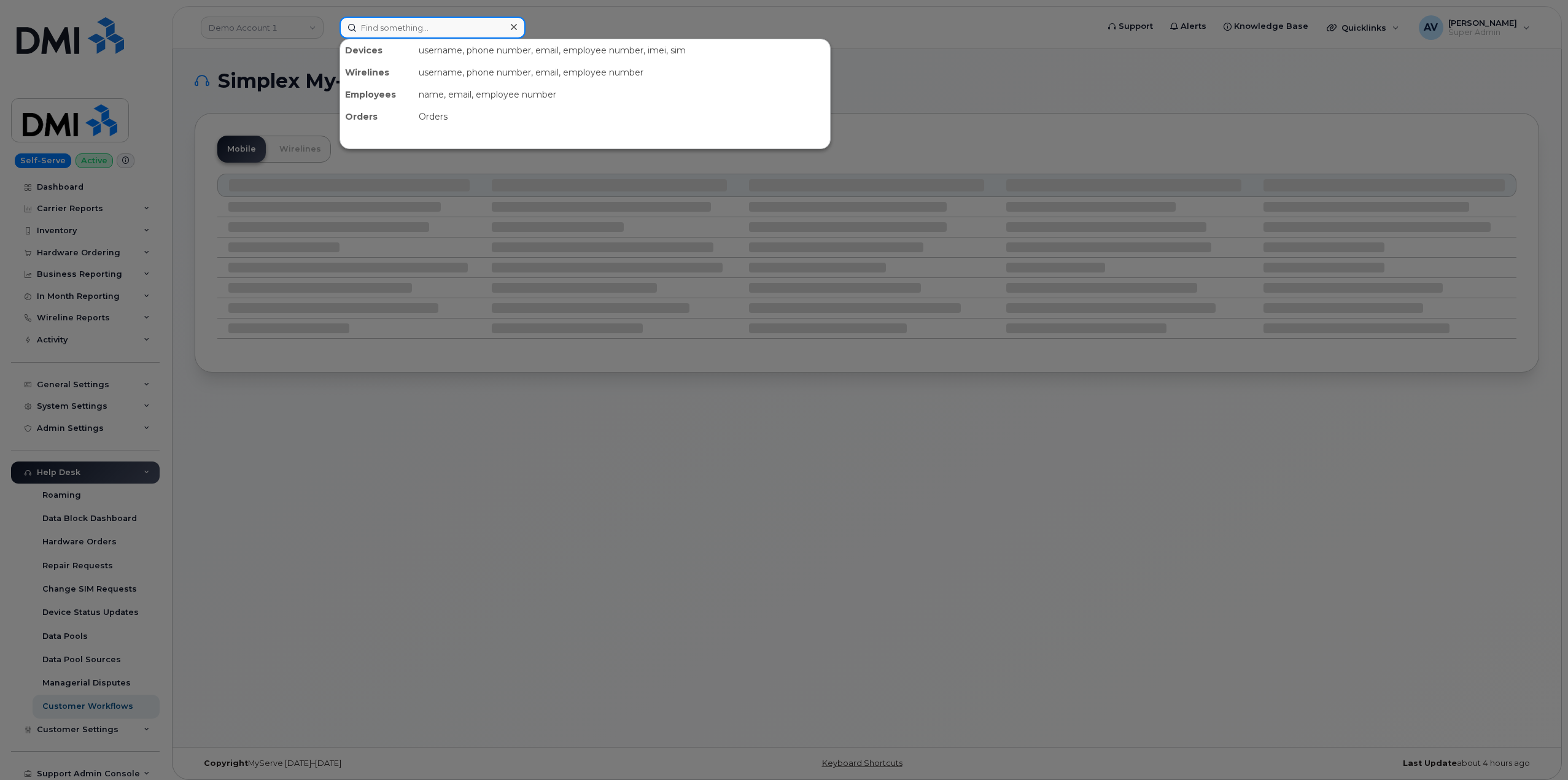
click at [382, 29] on input at bounding box center [432, 27] width 186 height 22
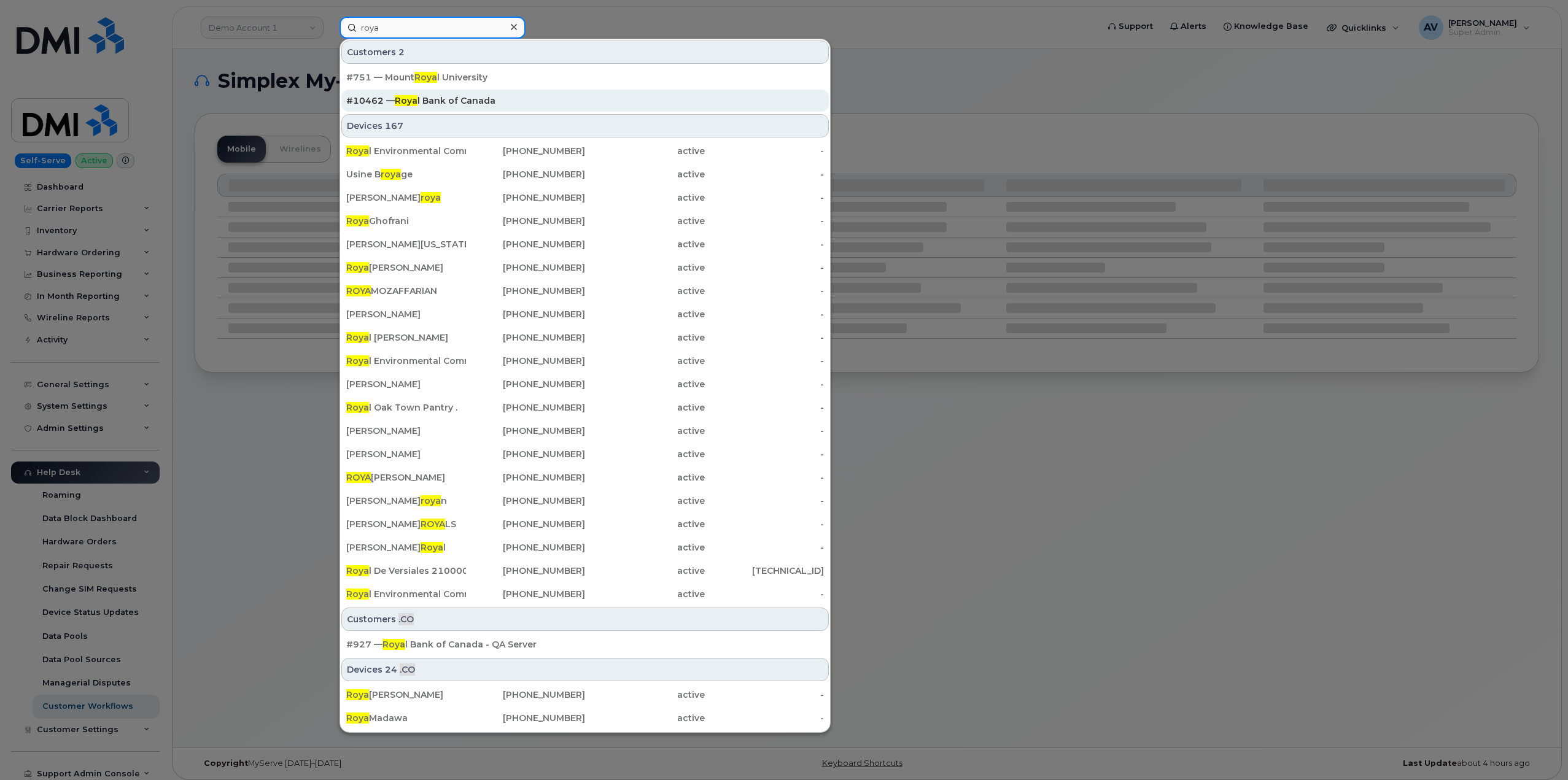
type input "roya"
click at [454, 100] on div "#10462 — Roya l Bank of Canada" at bounding box center [584, 100] width 478 height 12
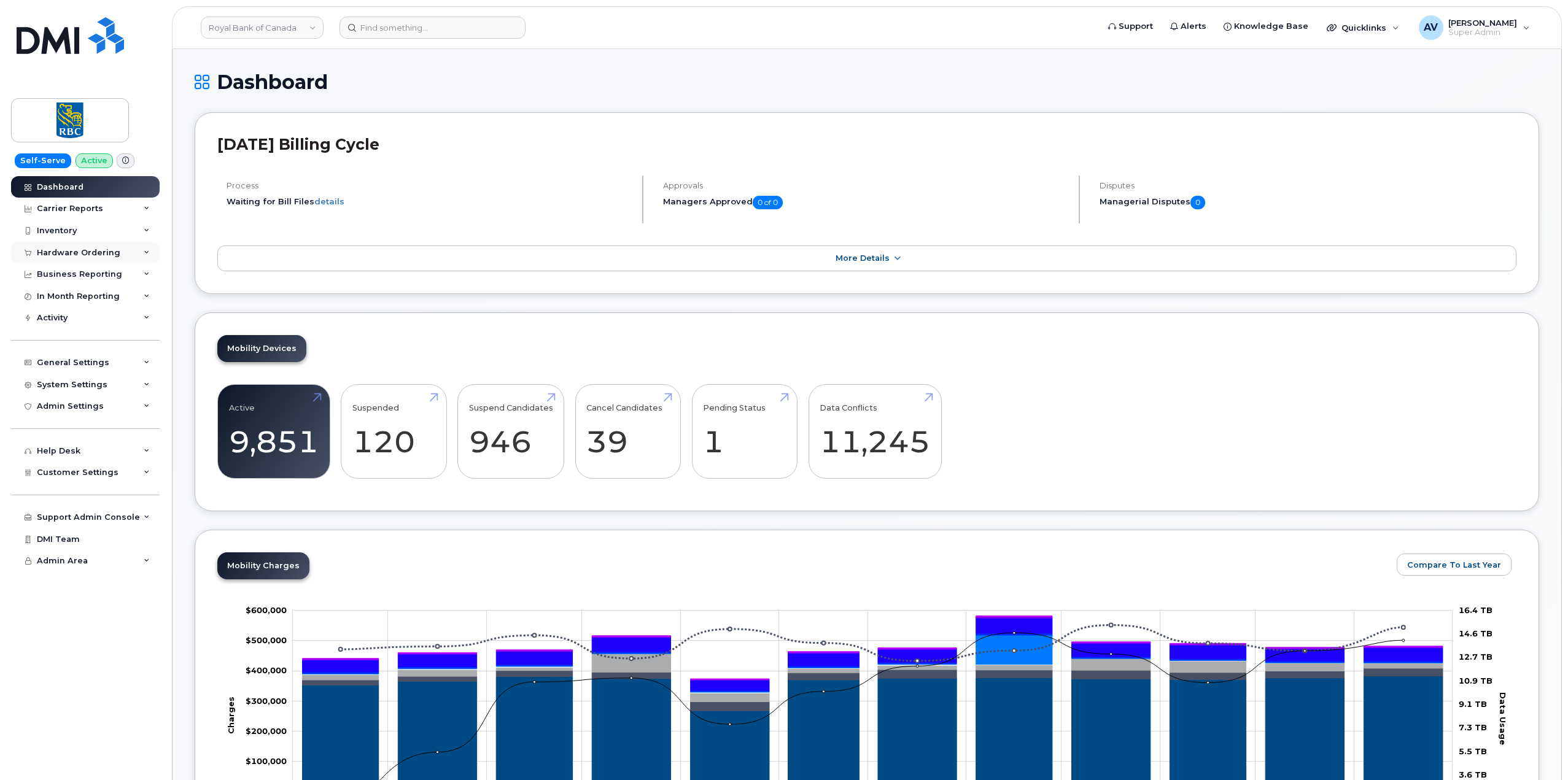
click at [126, 248] on div "Hardware Ordering" at bounding box center [85, 253] width 148 height 22
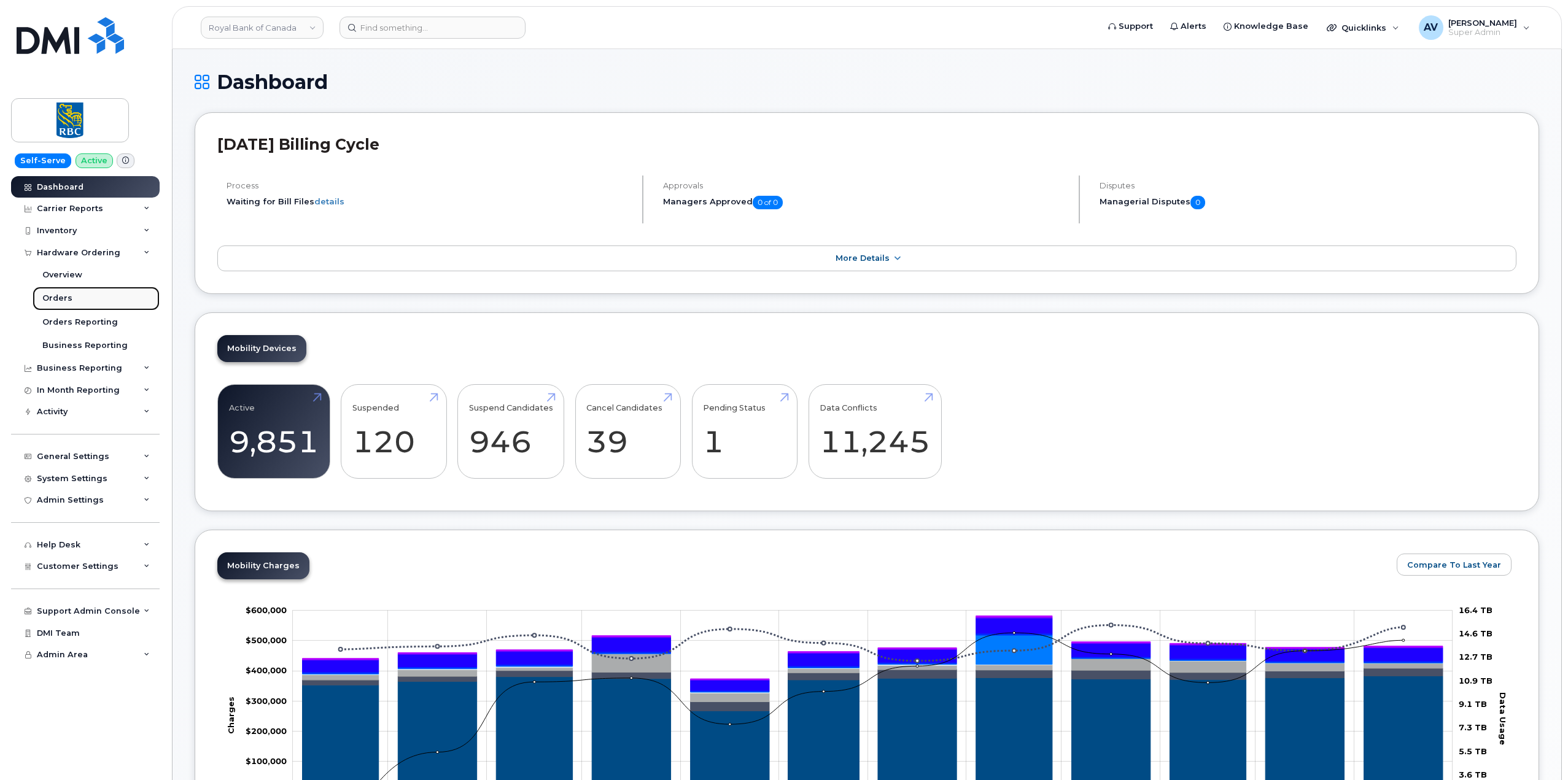
click at [116, 294] on link "Orders" at bounding box center [96, 298] width 127 height 23
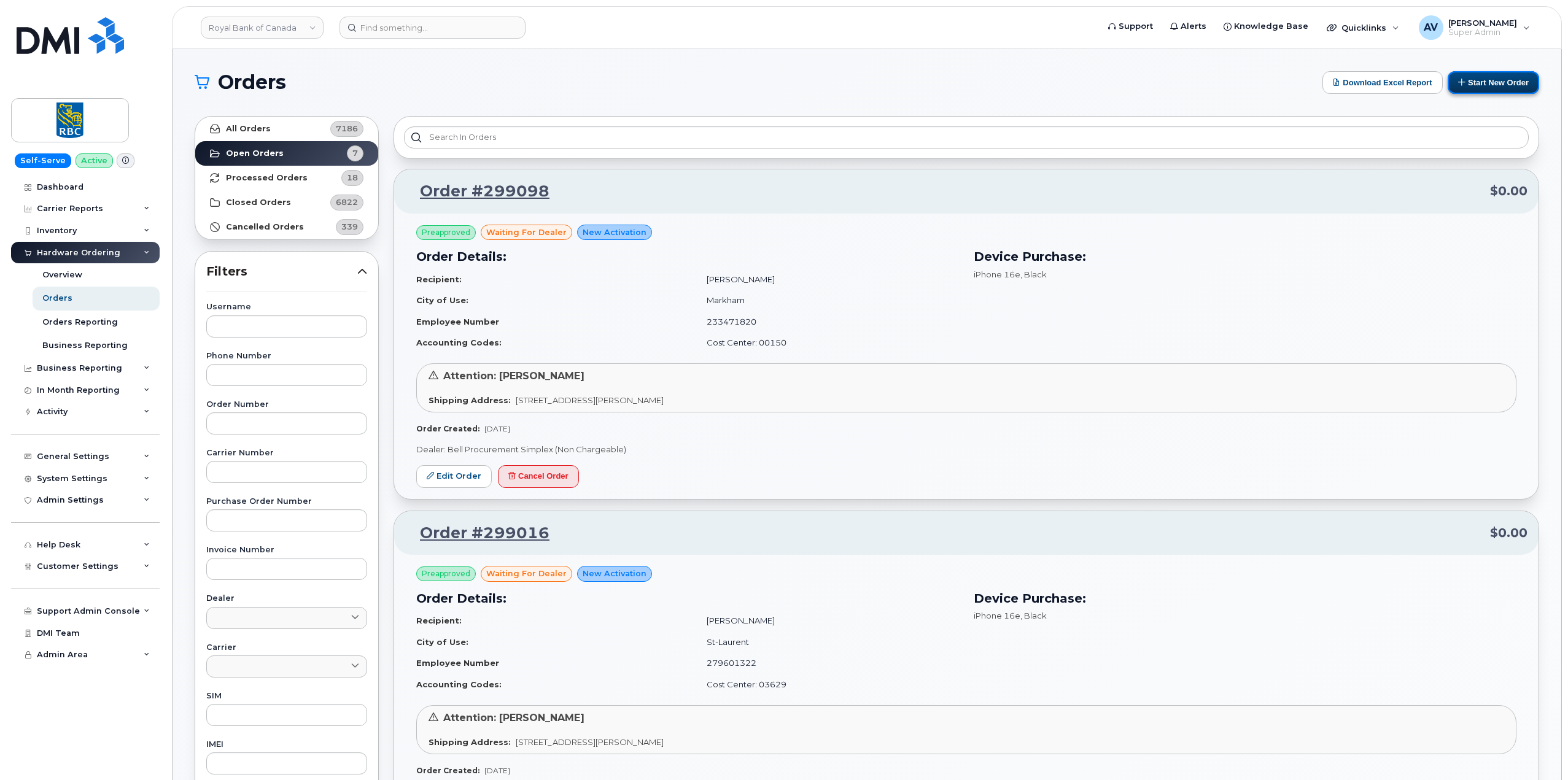
click at [1464, 89] on button "Start New Order" at bounding box center [1493, 83] width 92 height 23
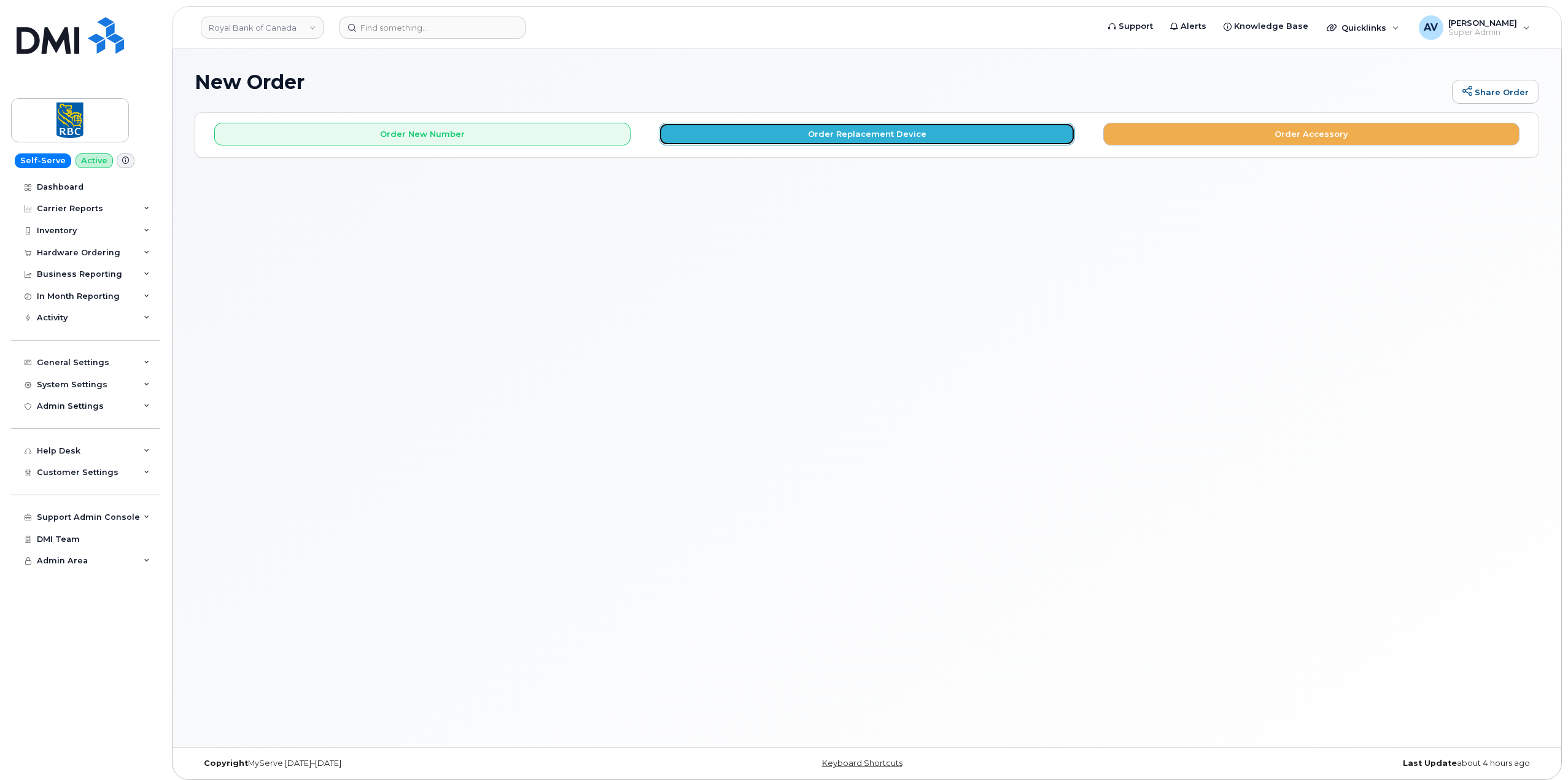
click at [806, 138] on button "Order Replacement Device" at bounding box center [867, 134] width 416 height 23
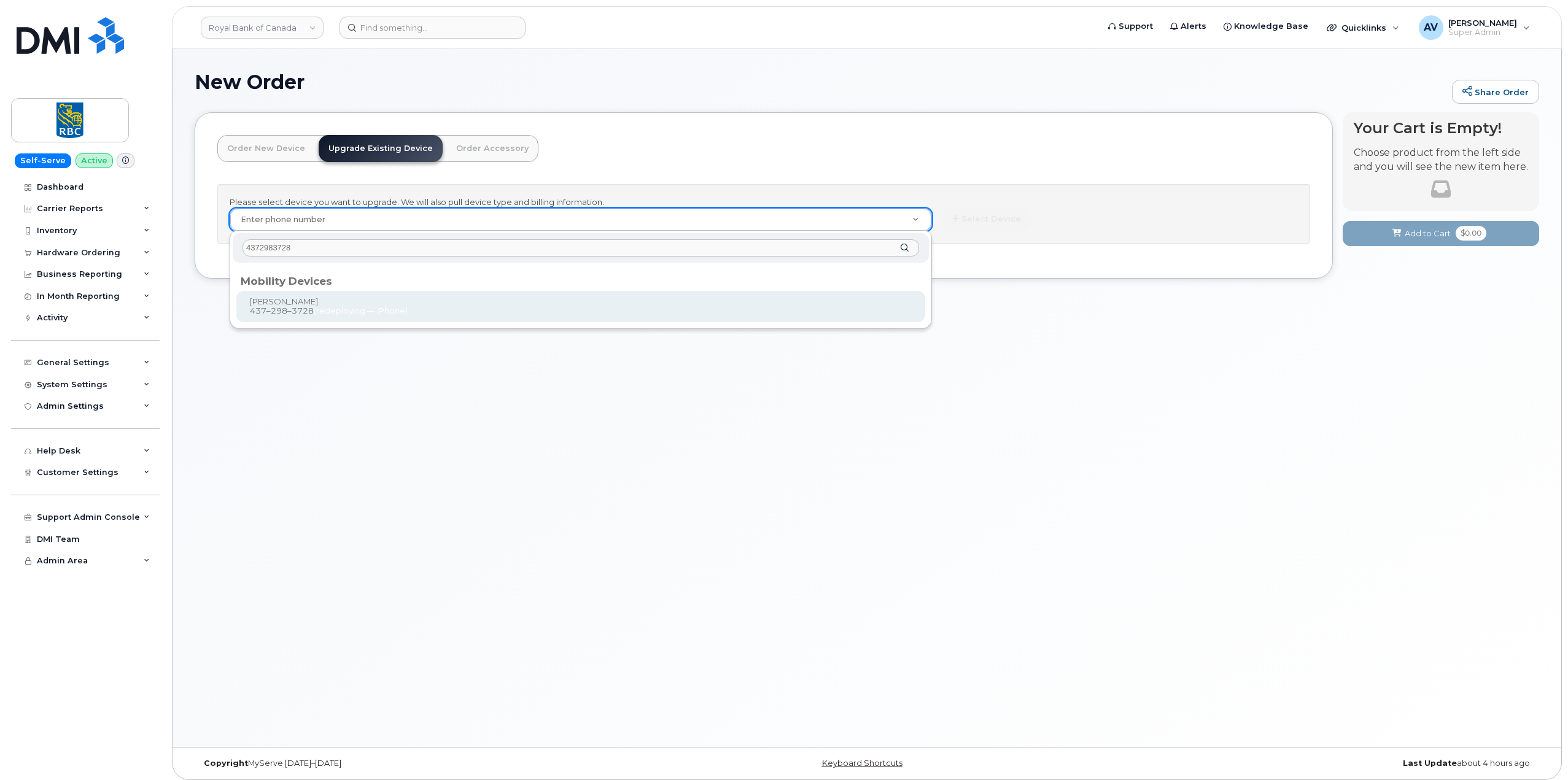
type input "4372983728"
type input "1240077"
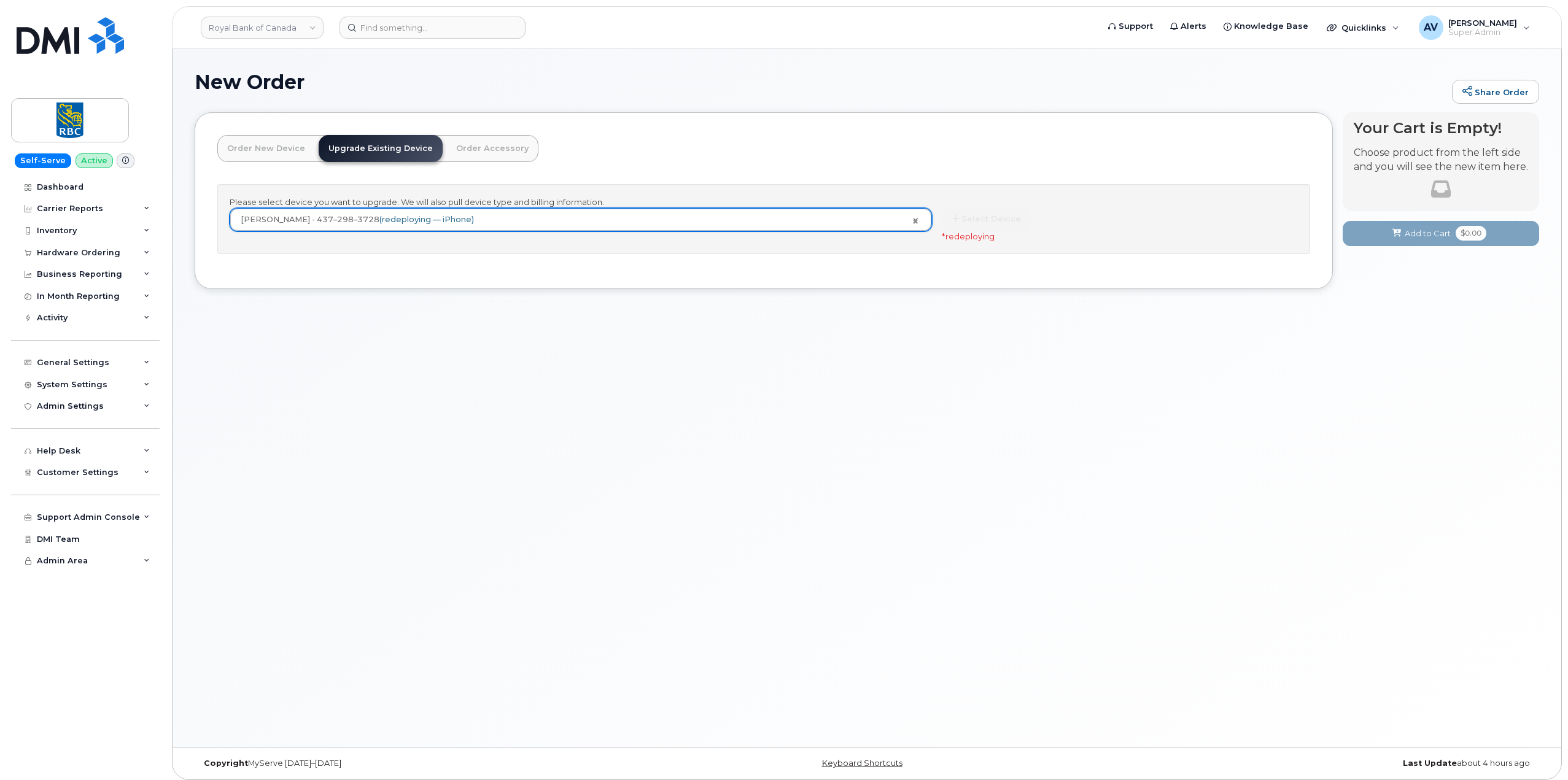
click at [966, 222] on div "Select Device * redeploying" at bounding box center [1120, 225] width 356 height 34
click at [966, 234] on span "redeploying" at bounding box center [970, 236] width 49 height 10
click at [267, 151] on link "Order New Device" at bounding box center [266, 148] width 97 height 27
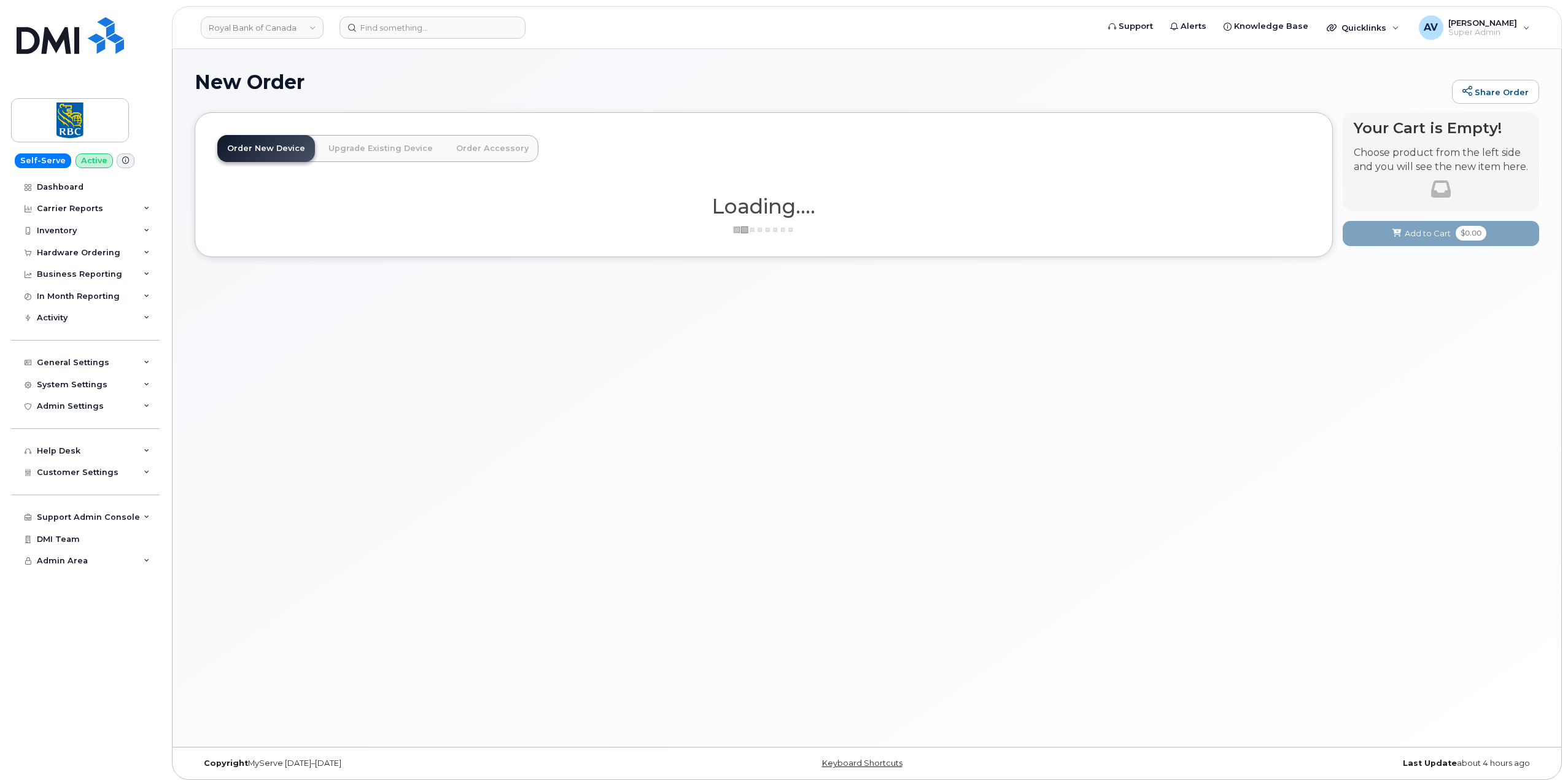
click at [349, 142] on link "Upgrade Existing Device" at bounding box center [380, 148] width 124 height 27
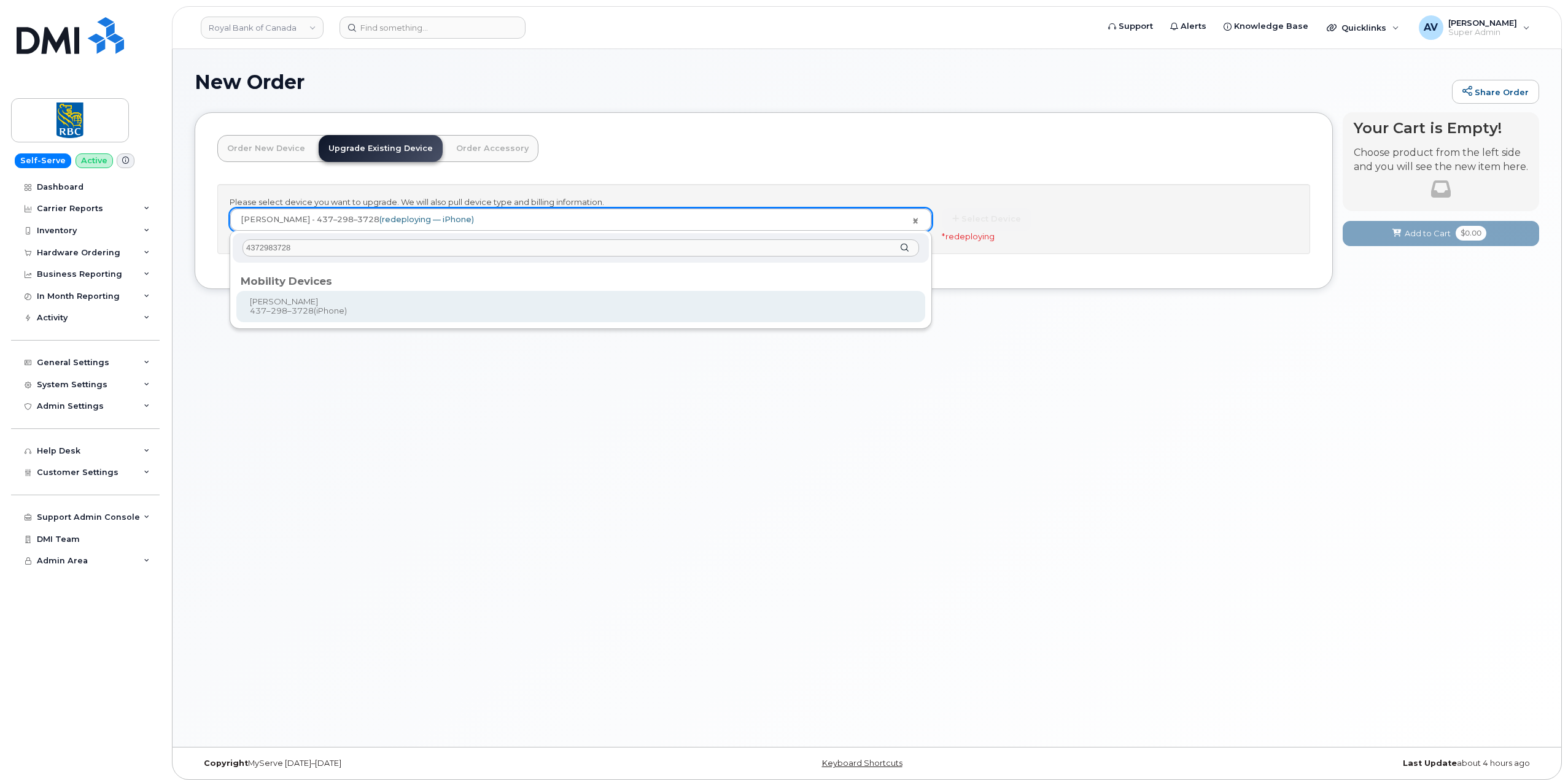
type input "4372983728"
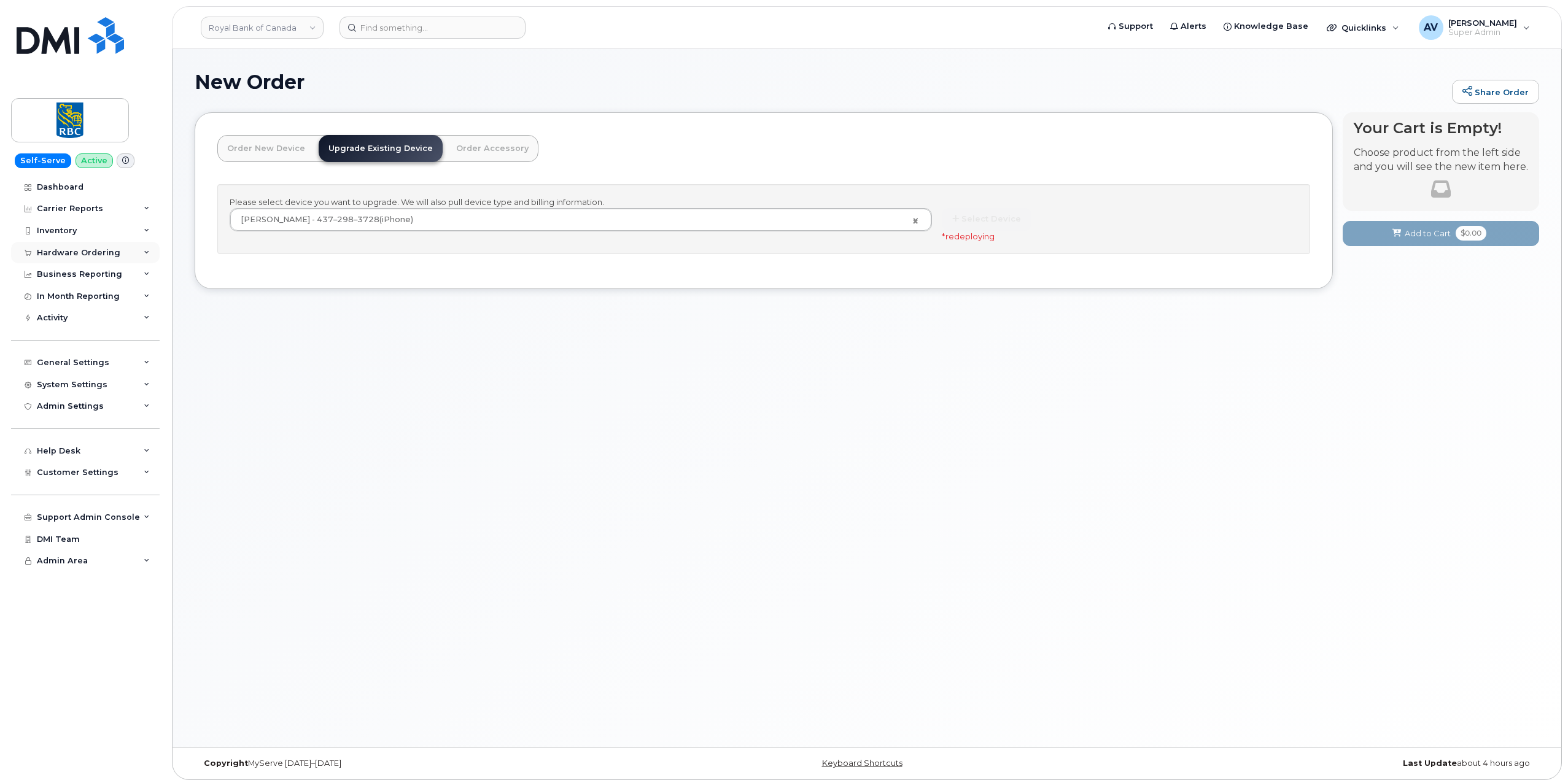
click at [114, 253] on div "Hardware Ordering" at bounding box center [79, 253] width 84 height 10
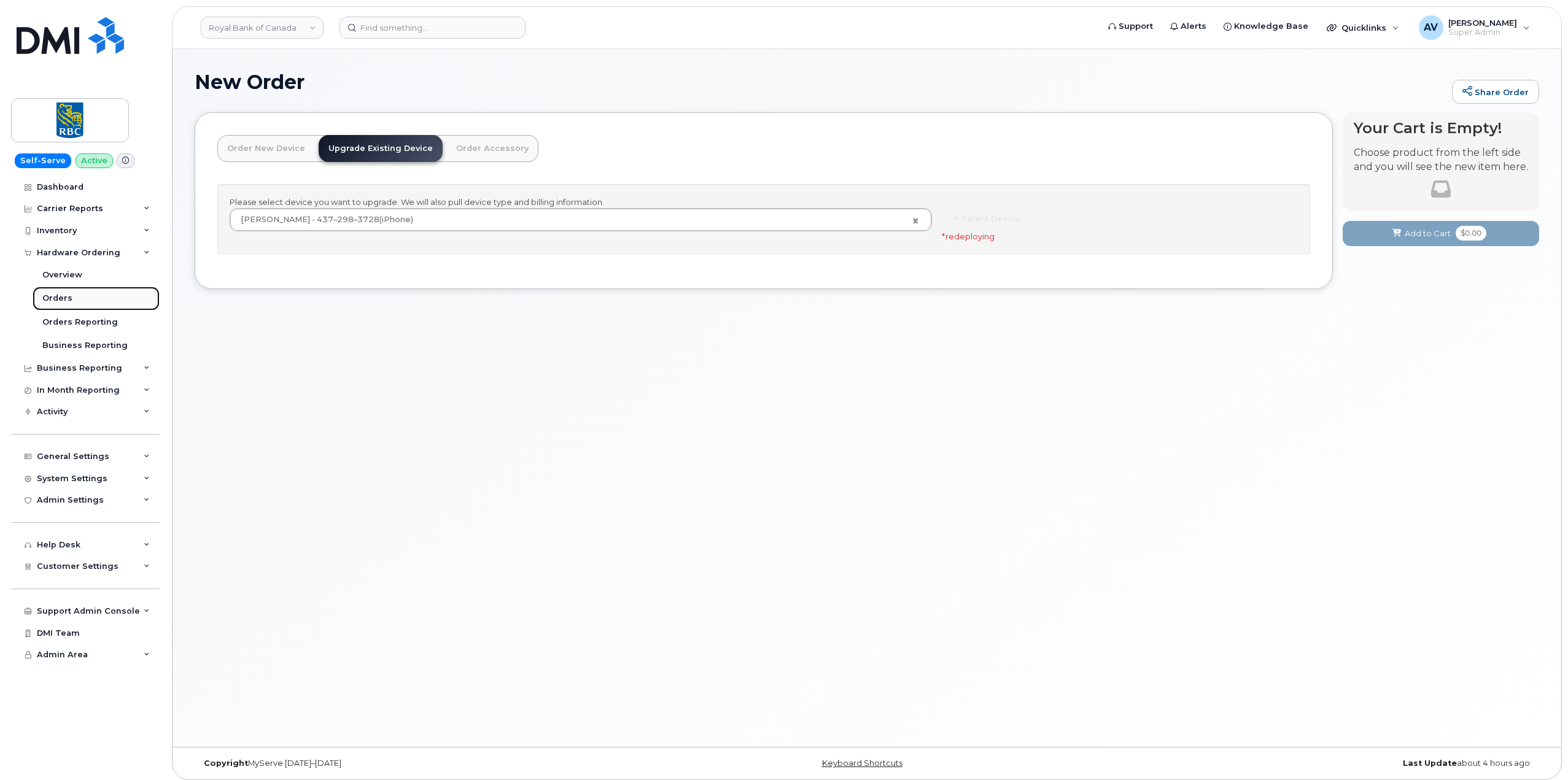
click at [90, 297] on link "Orders" at bounding box center [96, 298] width 127 height 23
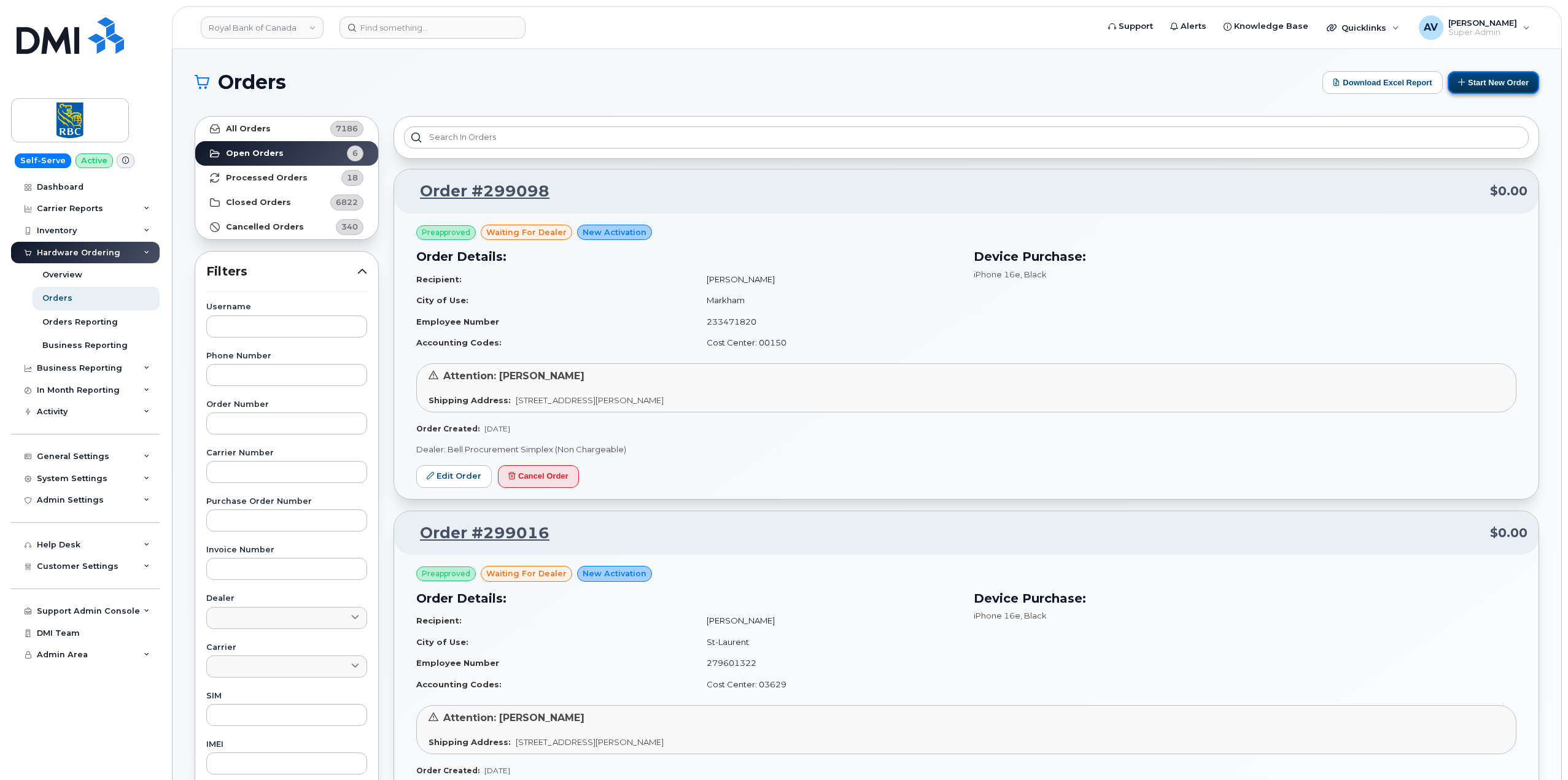
click at [1507, 77] on button "Start New Order" at bounding box center [1493, 83] width 92 height 23
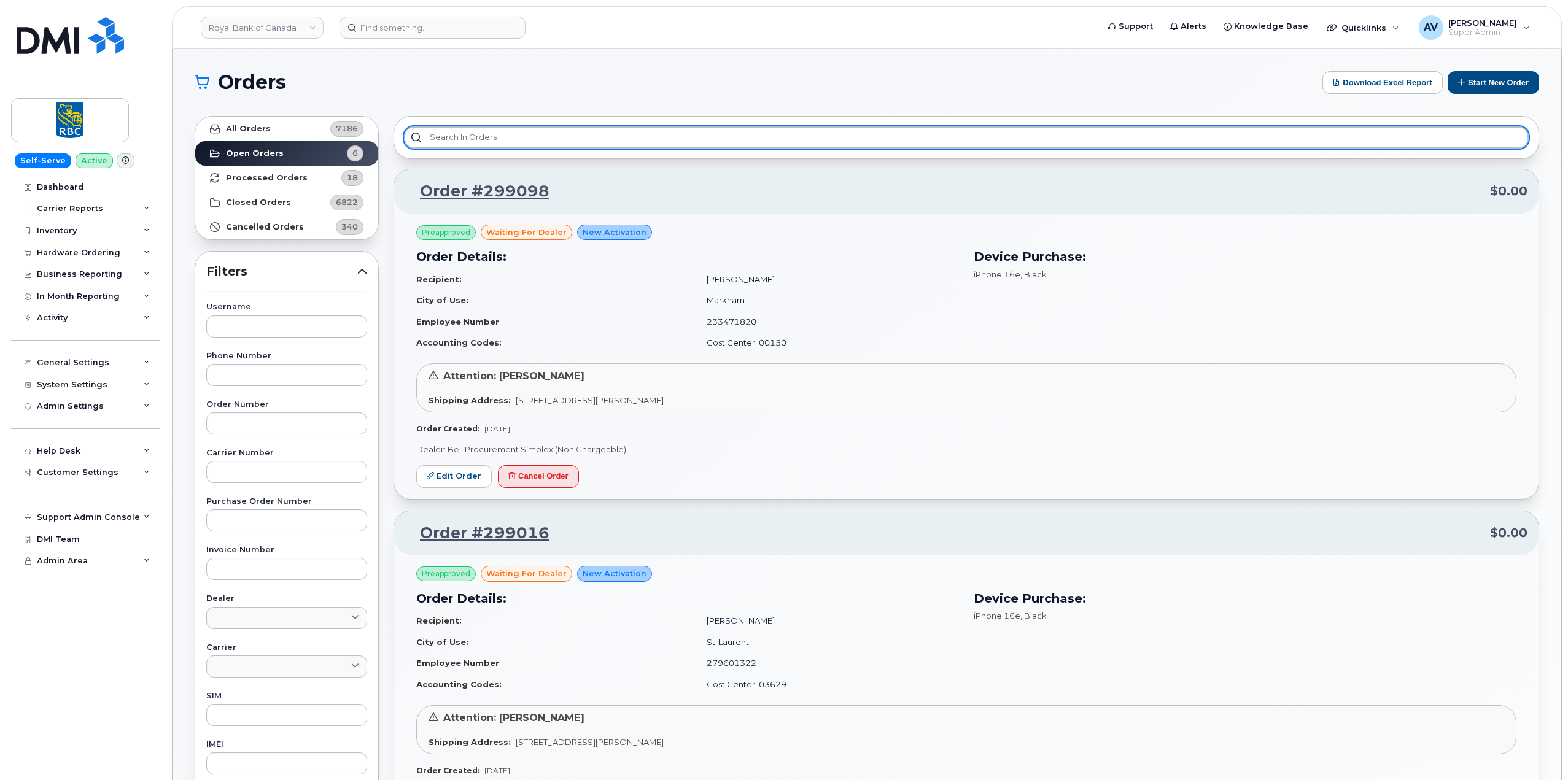
click at [520, 138] on input "text" at bounding box center [966, 138] width 1125 height 22
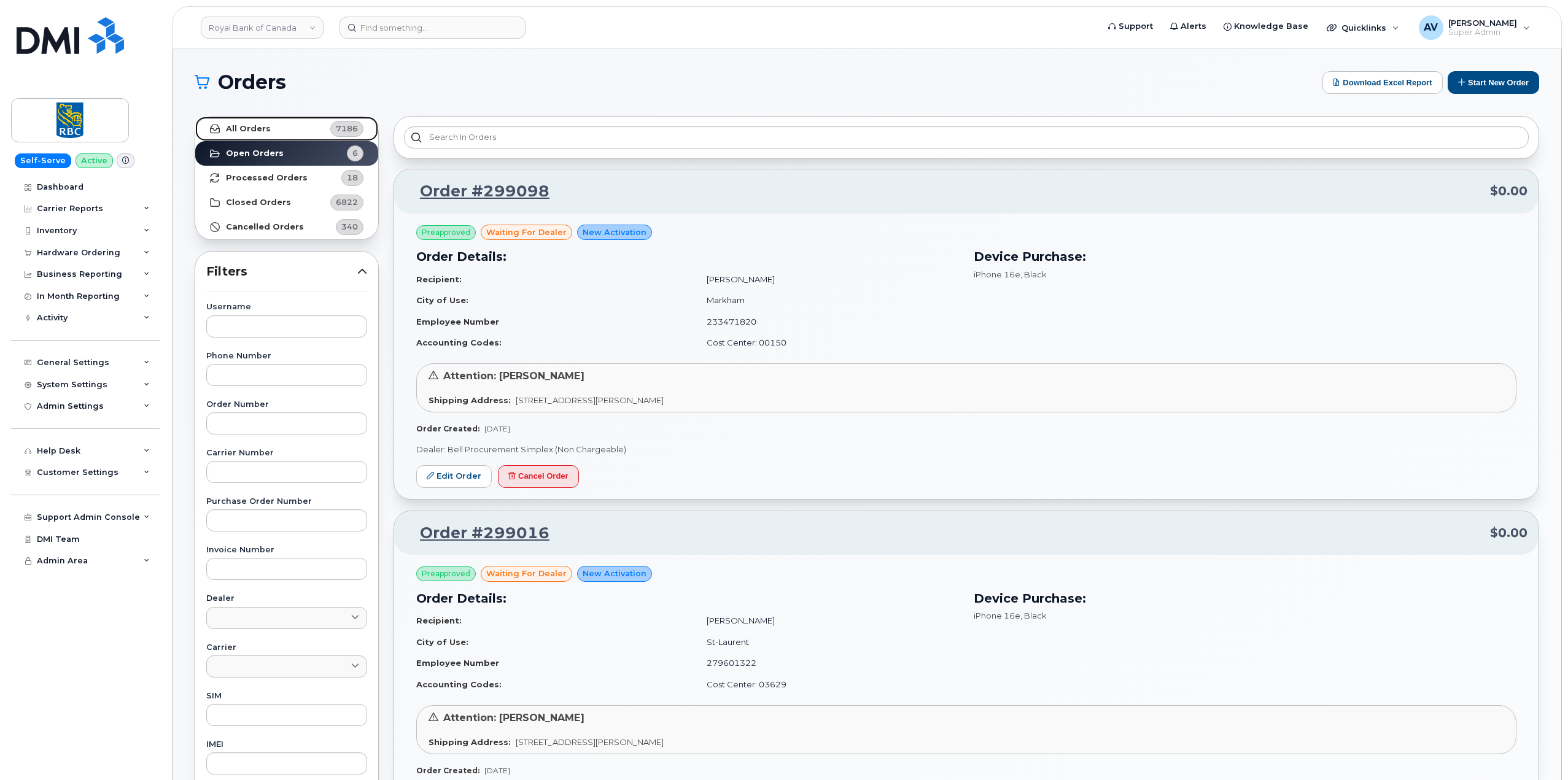
click at [283, 134] on link "All Orders 7186" at bounding box center [287, 129] width 183 height 24
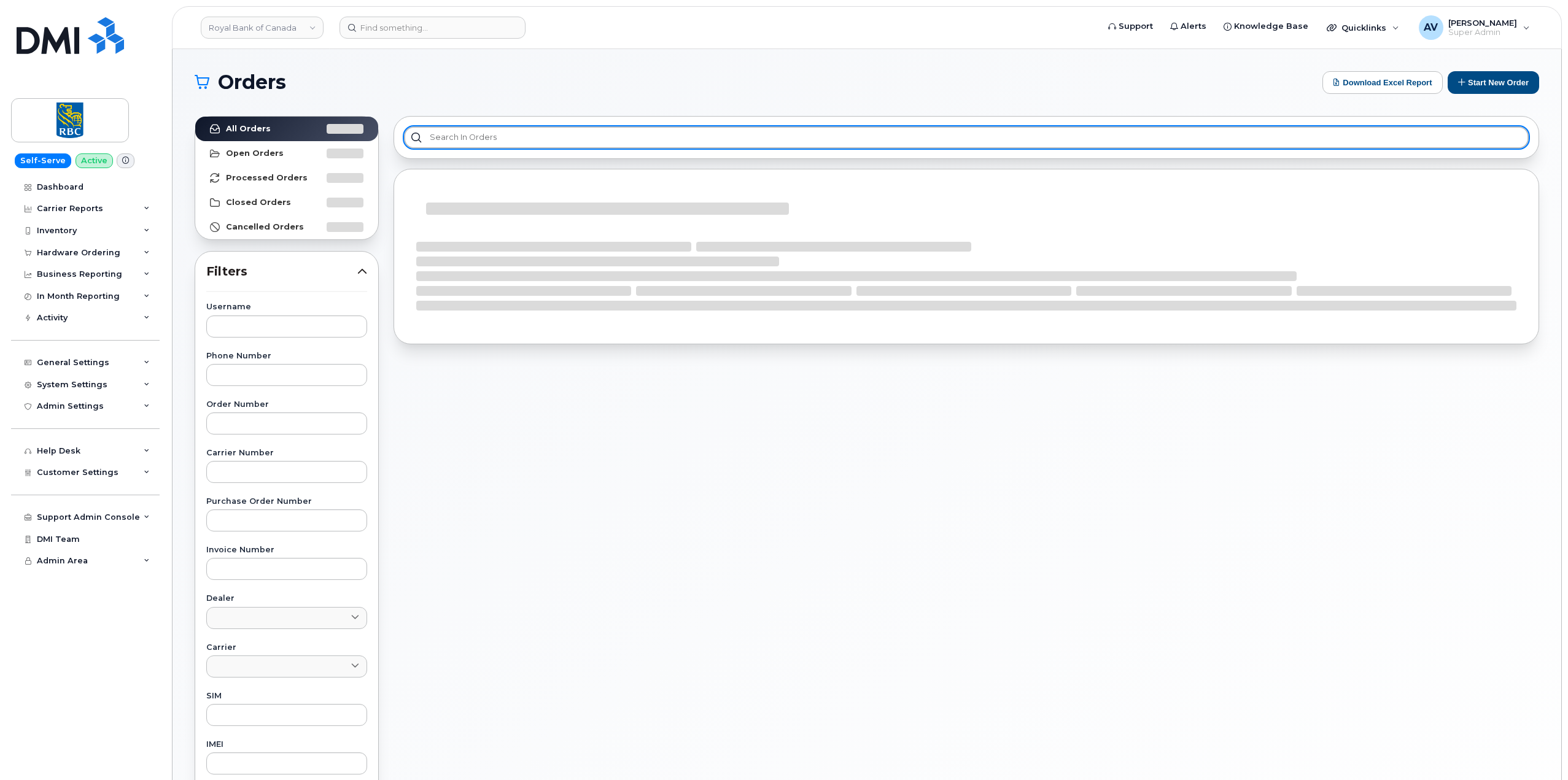
click at [516, 135] on input "text" at bounding box center [966, 138] width 1125 height 22
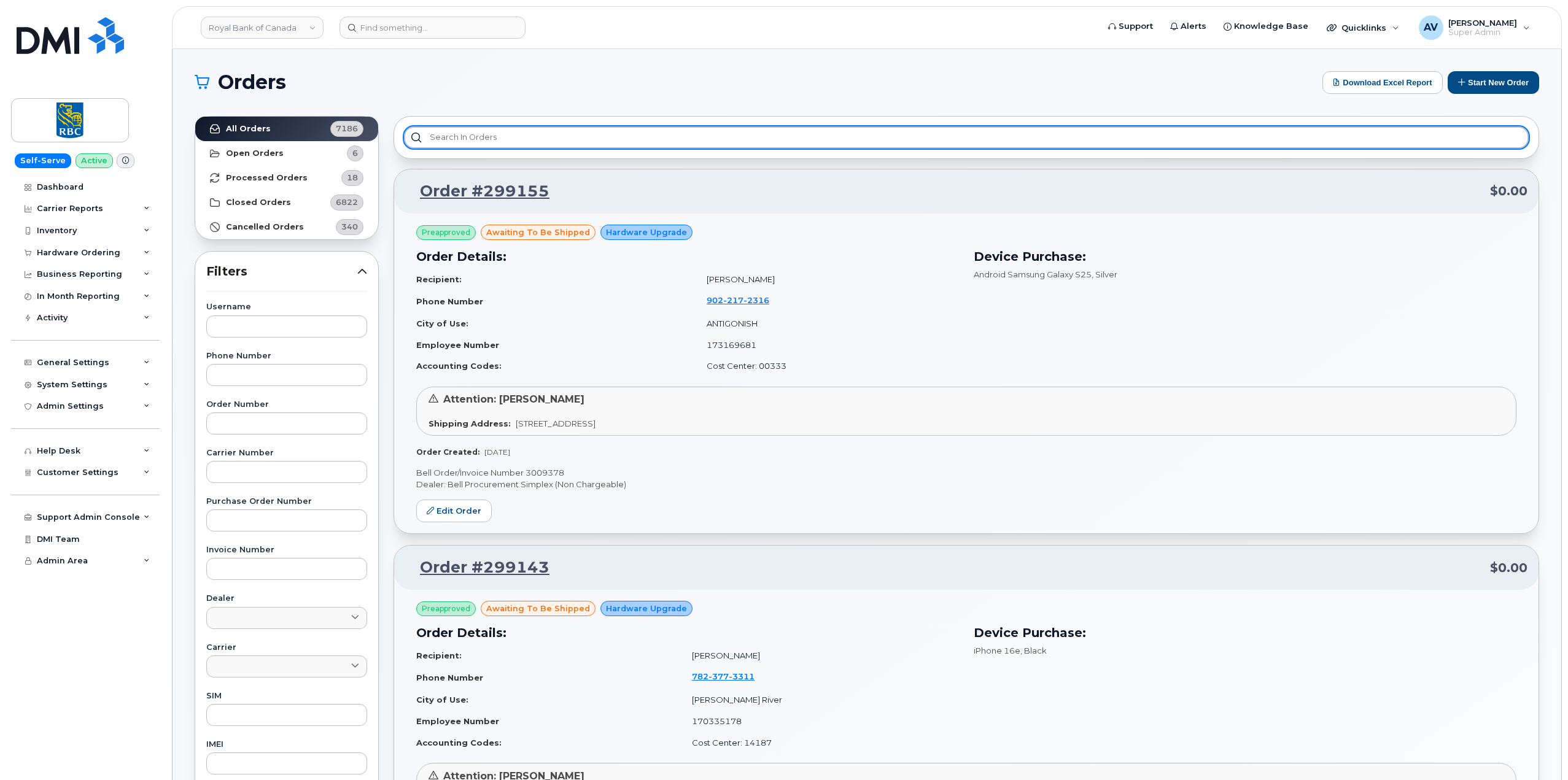
paste input "298803"
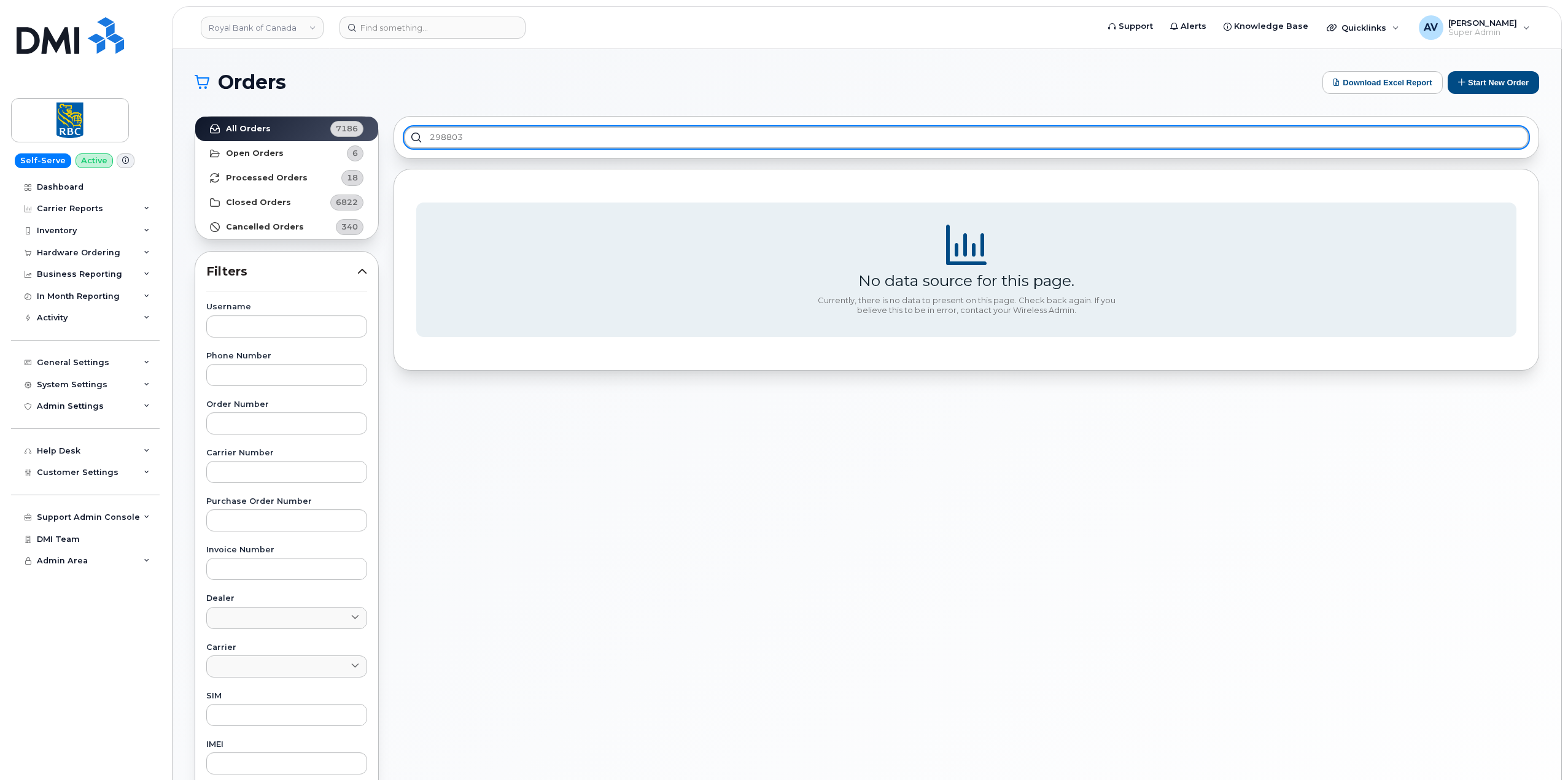
type input "298803"
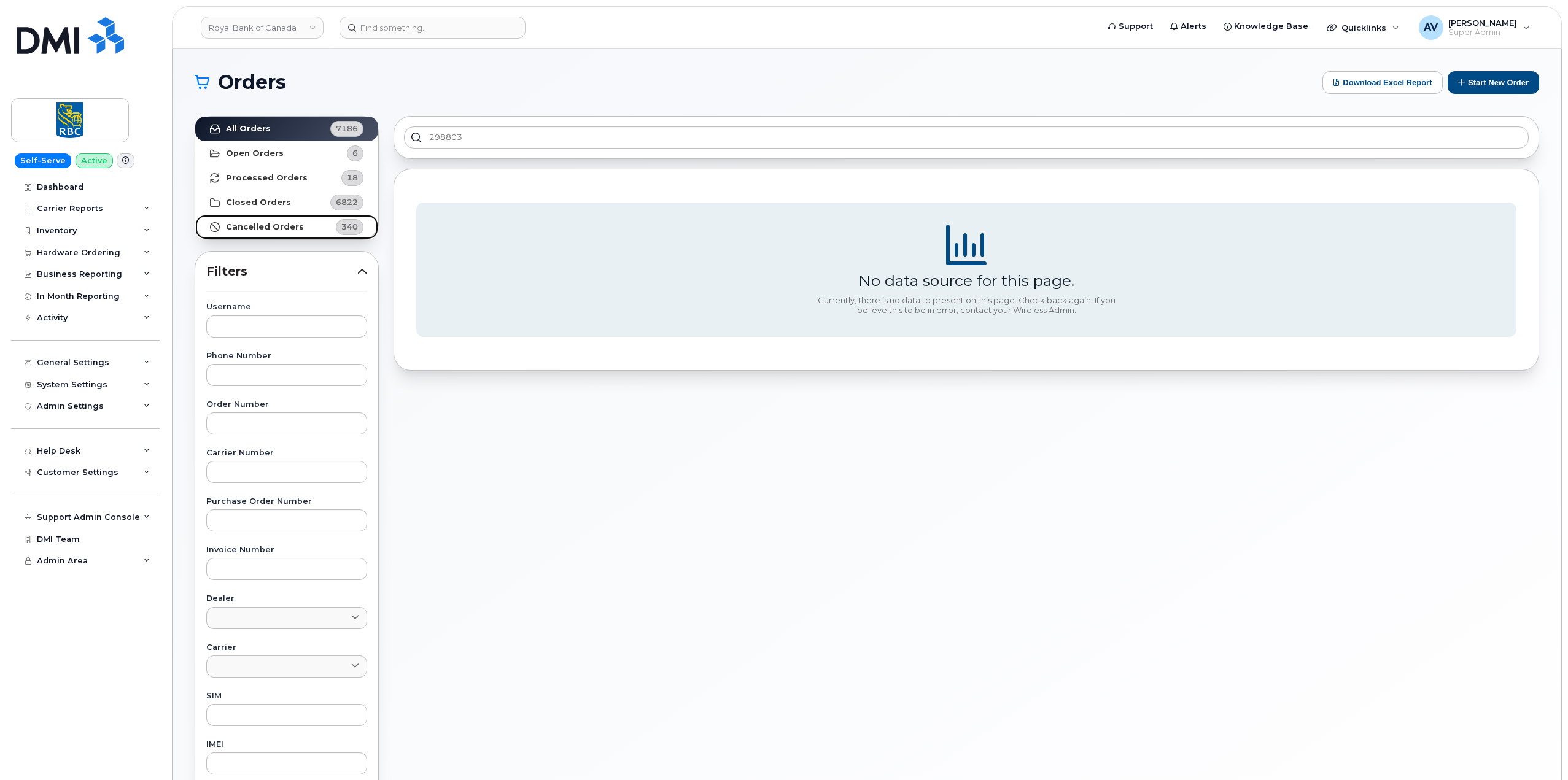
click at [321, 230] on link "Cancelled Orders 340" at bounding box center [287, 227] width 183 height 24
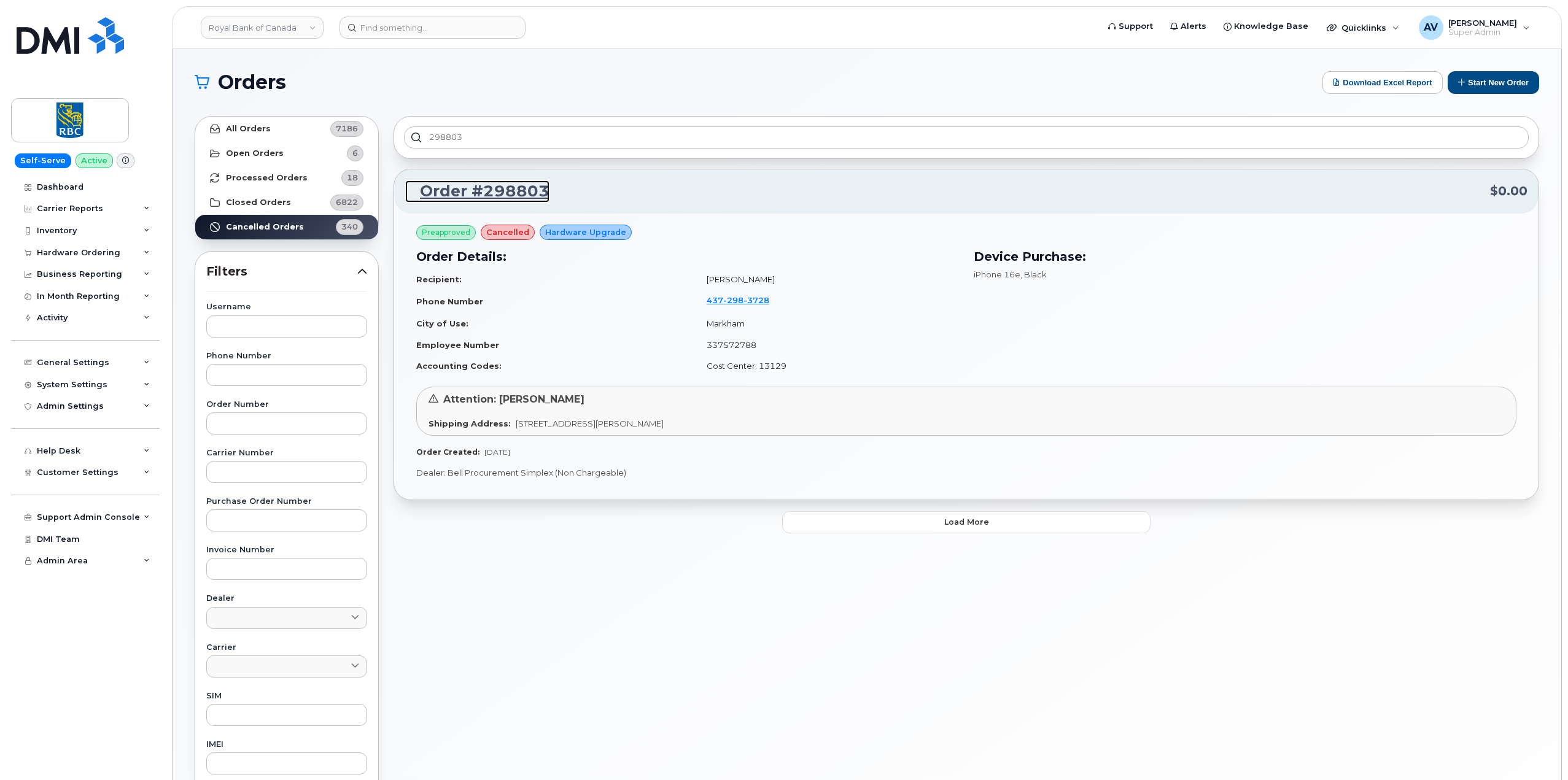
click at [525, 191] on link "Order #298803" at bounding box center [477, 191] width 144 height 22
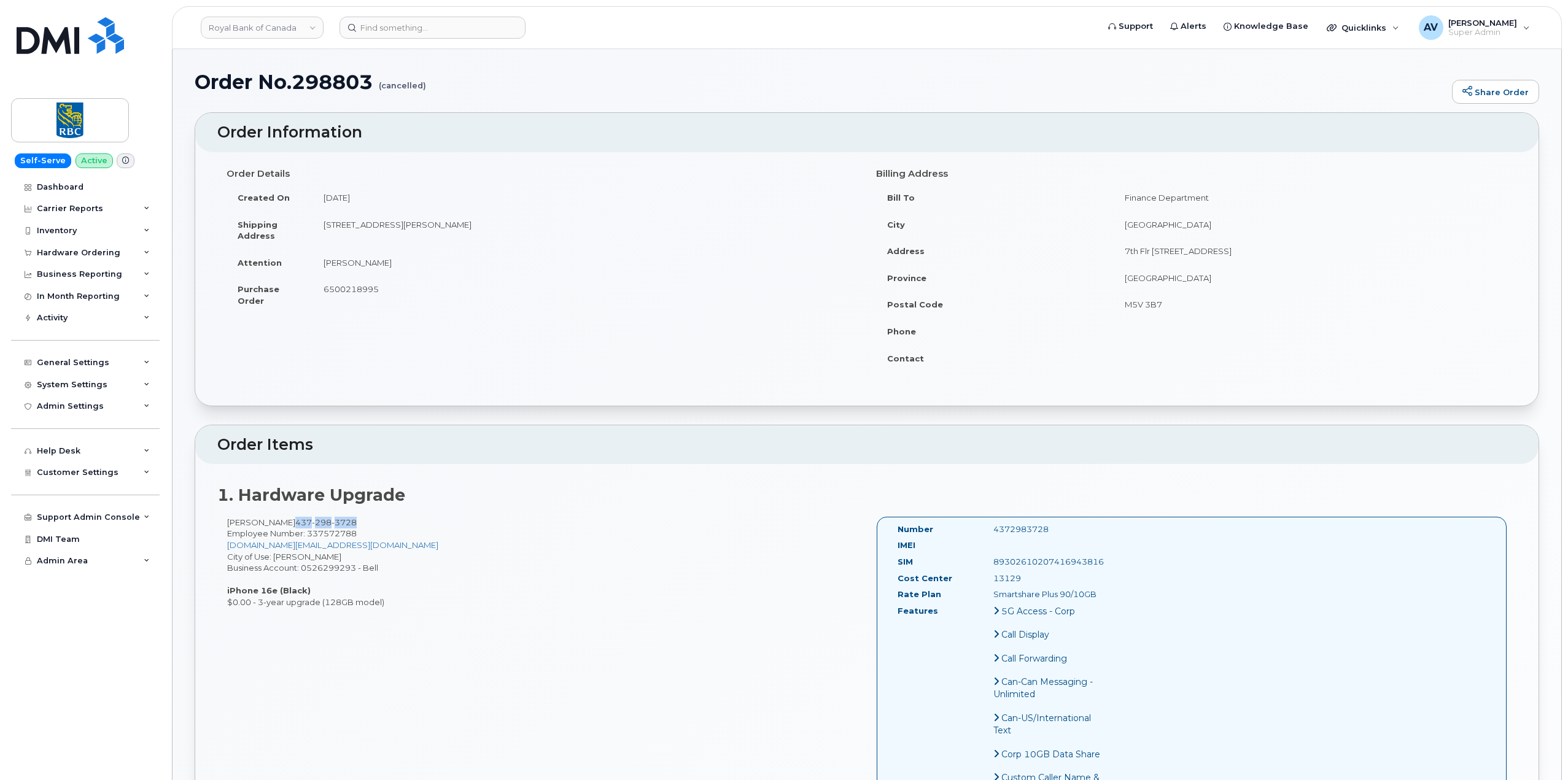
drag, startPoint x: 373, startPoint y: 526, endPoint x: 309, endPoint y: 523, distance: 64.1
click at [309, 523] on div "[PERSON_NAME] [PHONE_NUMBER] Employee Number: 337572788 [DOMAIN_NAME][EMAIL_ADD…" at bounding box center [542, 562] width 649 height 91
copy span "[PHONE_NUMBER]"
drag, startPoint x: 409, startPoint y: 264, endPoint x: 317, endPoint y: 260, distance: 92.1
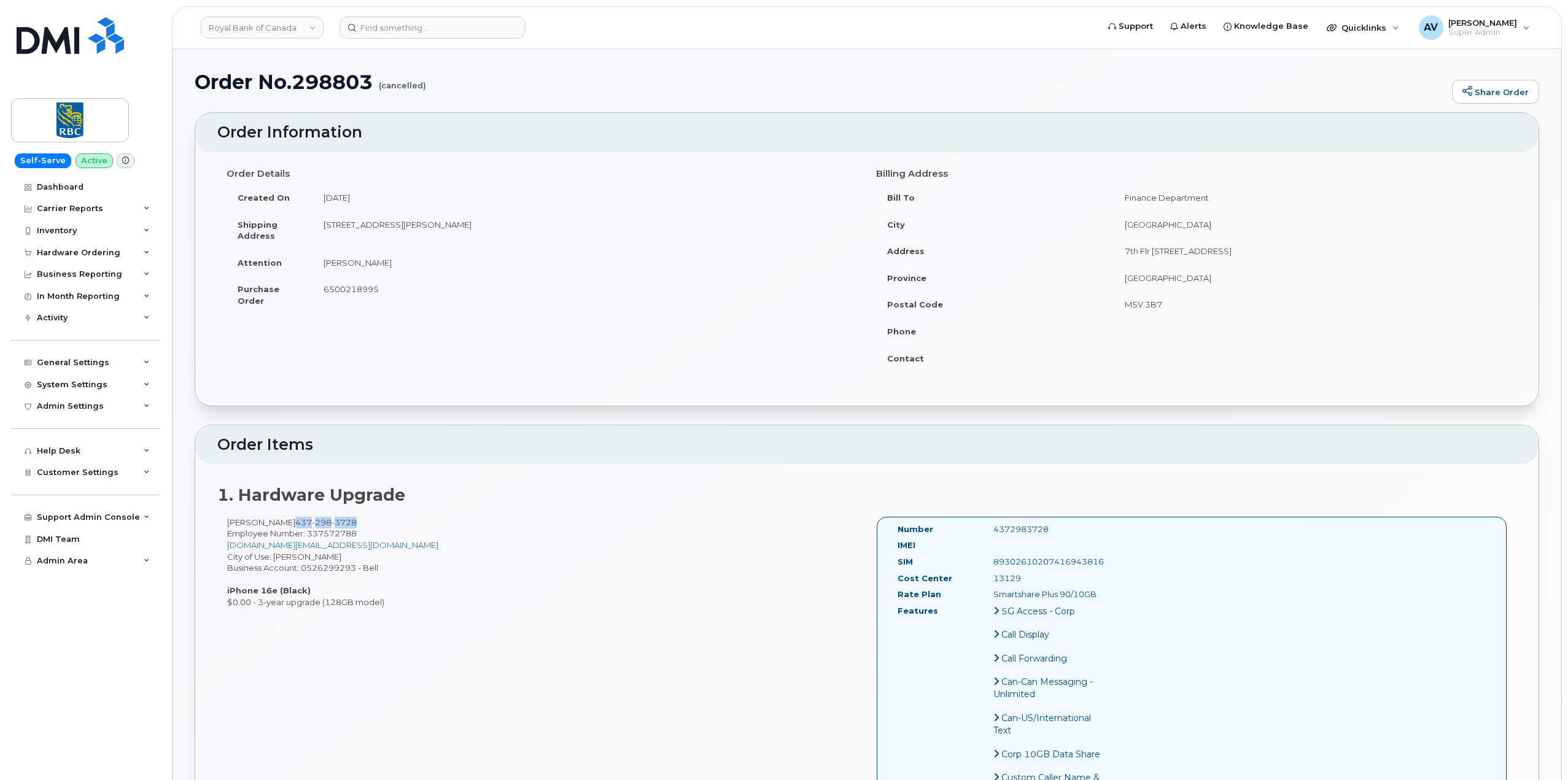
click at [317, 260] on td "[PERSON_NAME]" at bounding box center [585, 262] width 545 height 27
copy td "[PERSON_NAME]"
click at [411, 28] on input at bounding box center [432, 27] width 186 height 22
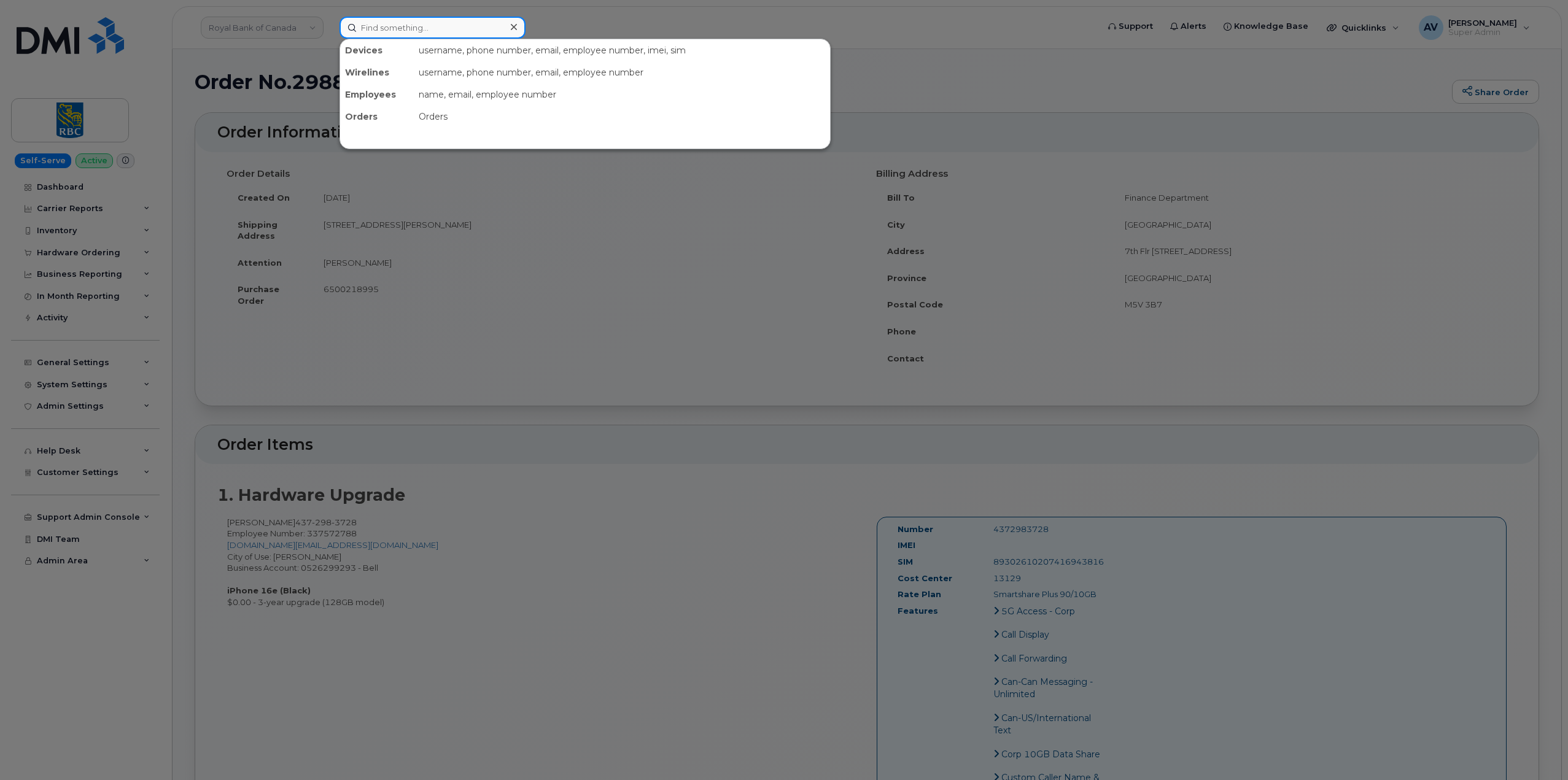
paste input "[PERSON_NAME]"
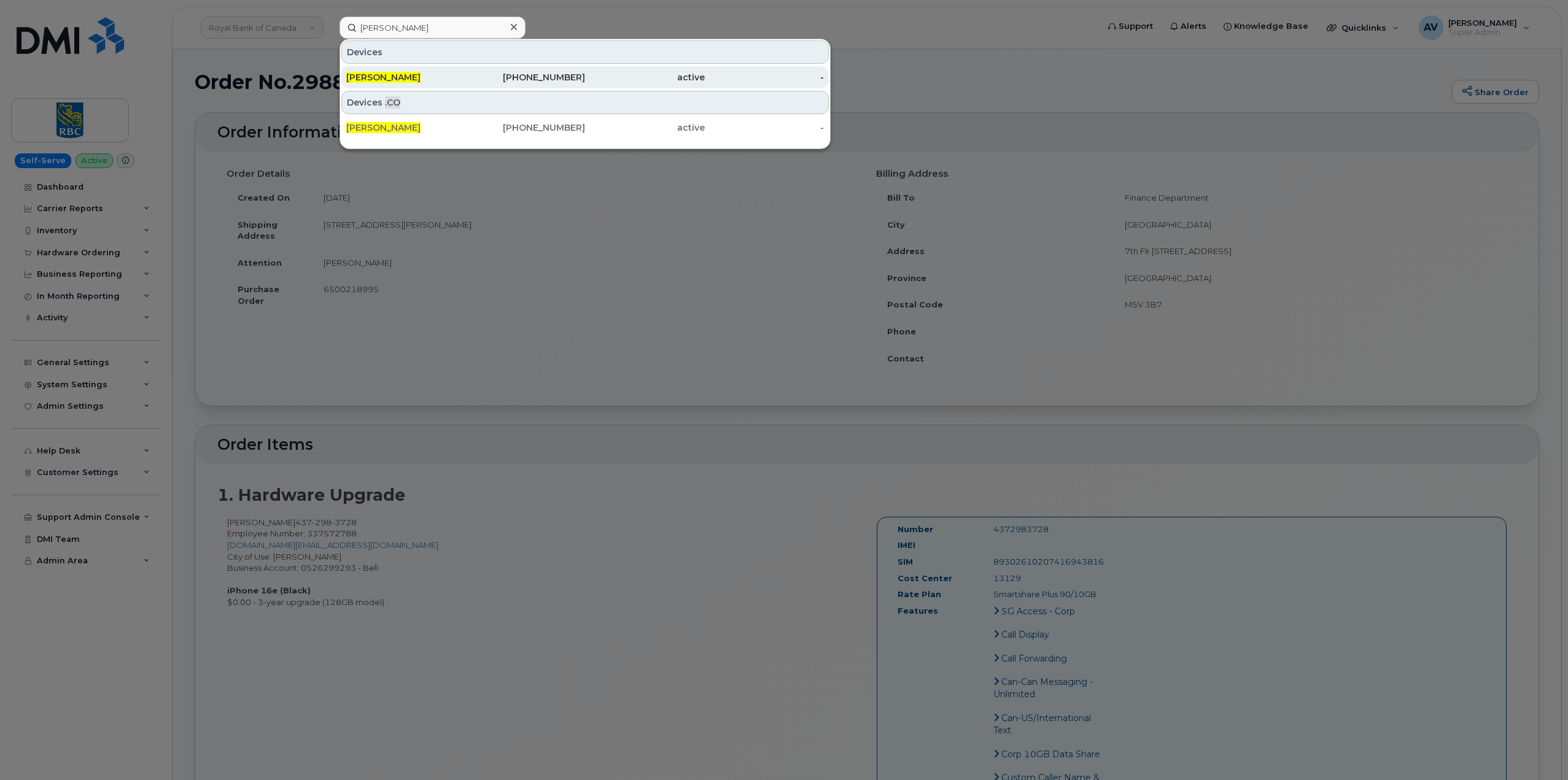
click at [496, 75] on div "[PHONE_NUMBER]" at bounding box center [526, 77] width 120 height 12
click at [621, 370] on div at bounding box center [784, 390] width 1568 height 780
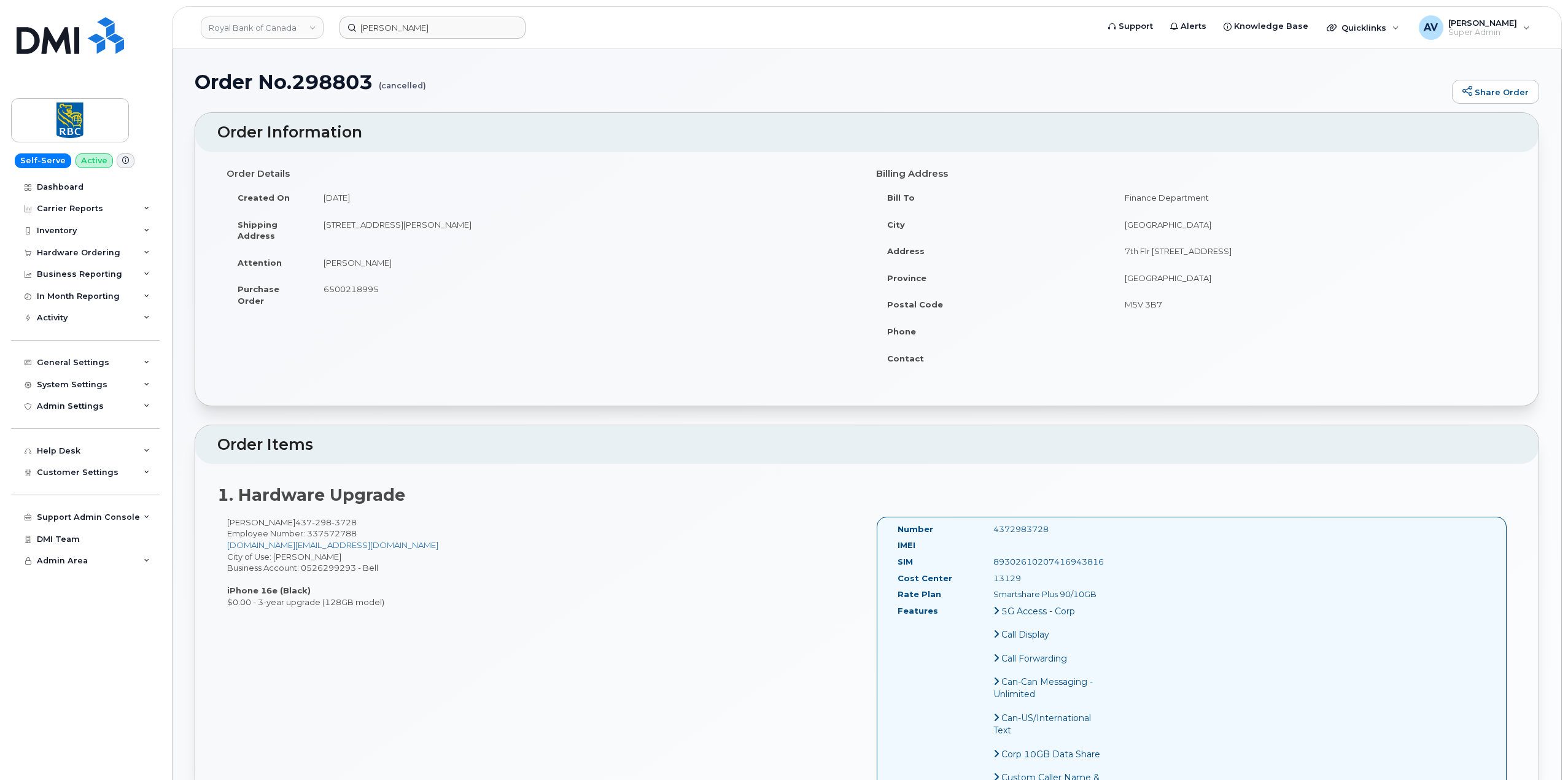
click at [668, 452] on h2 "Order Items" at bounding box center [867, 445] width 1299 height 17
drag, startPoint x: 388, startPoint y: 295, endPoint x: 333, endPoint y: 296, distance: 55.0
click at [317, 296] on td "6500218995" at bounding box center [585, 295] width 545 height 38
copy span "6500218995"
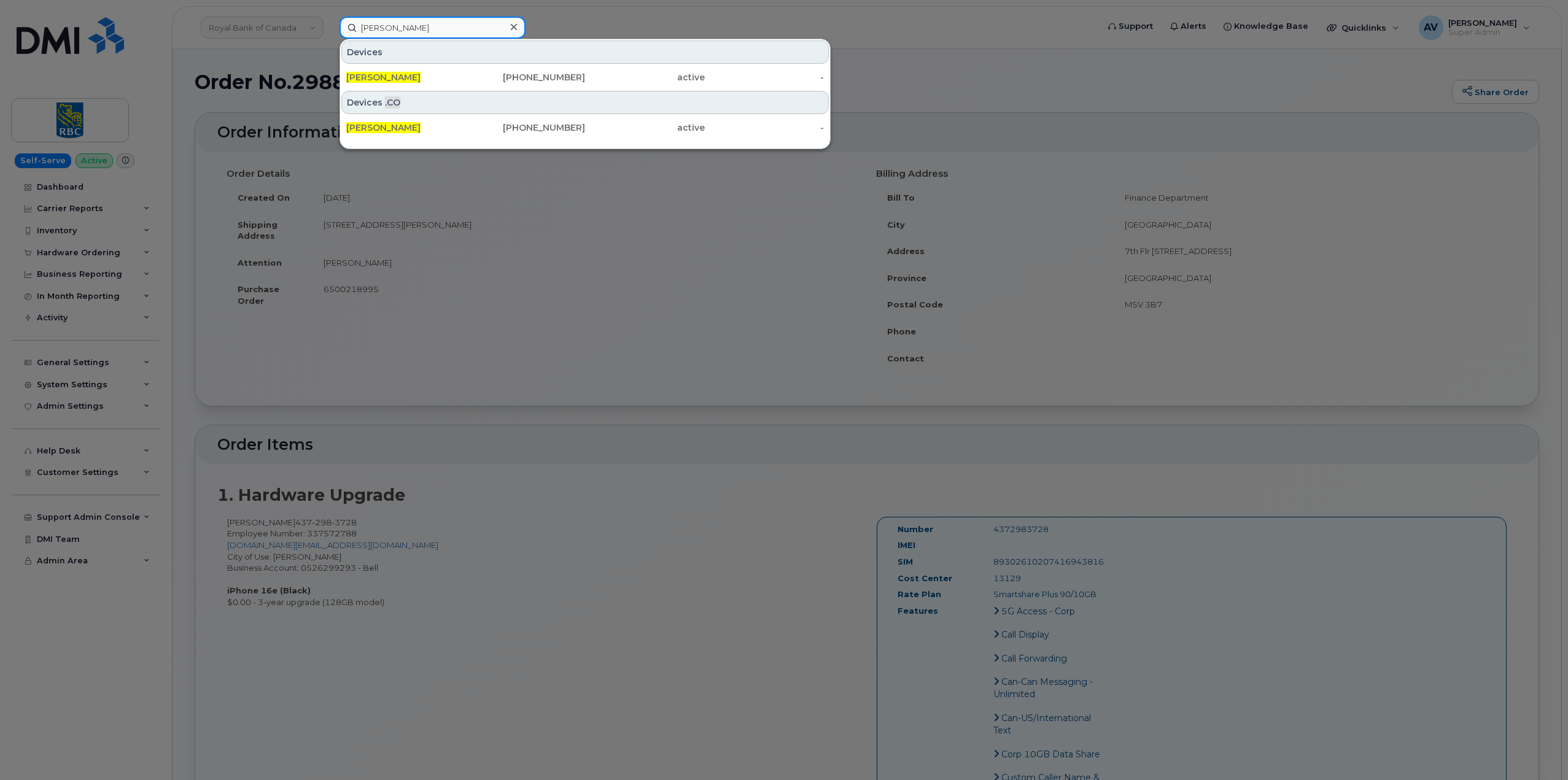
click at [416, 26] on input "Chuanzheng Wang" at bounding box center [432, 27] width 186 height 22
drag, startPoint x: 463, startPoint y: 27, endPoint x: 277, endPoint y: 24, distance: 186.0
click at [329, 24] on div "Chuanzheng Wang Devices Chuanzheng Wang 437-298-3728 active - Devices .CO Chuan…" at bounding box center [714, 27] width 770 height 22
paste input "2363394832"
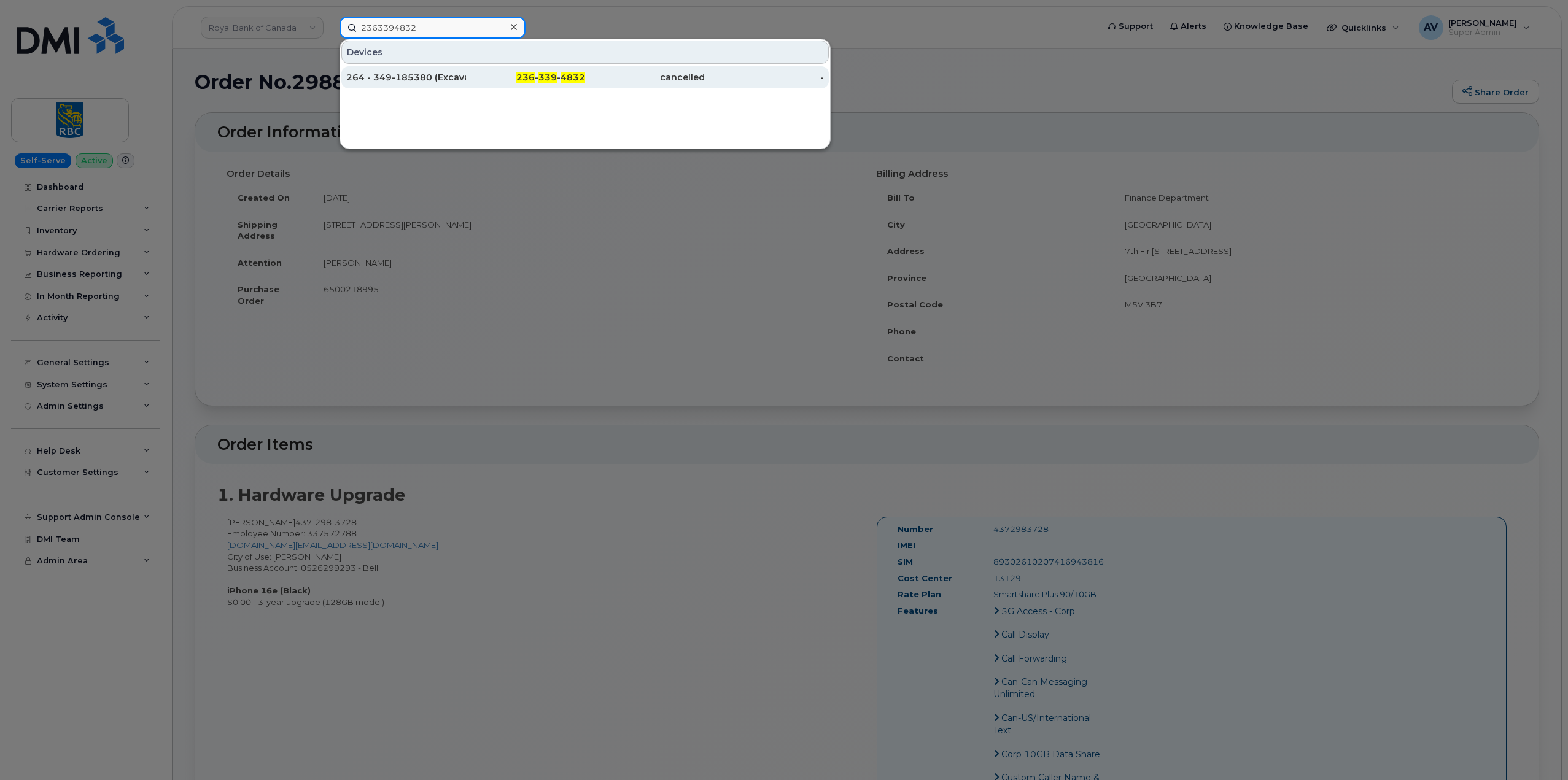
type input "2363394832"
click at [476, 74] on div "236 - 339 - 4832" at bounding box center [526, 77] width 120 height 12
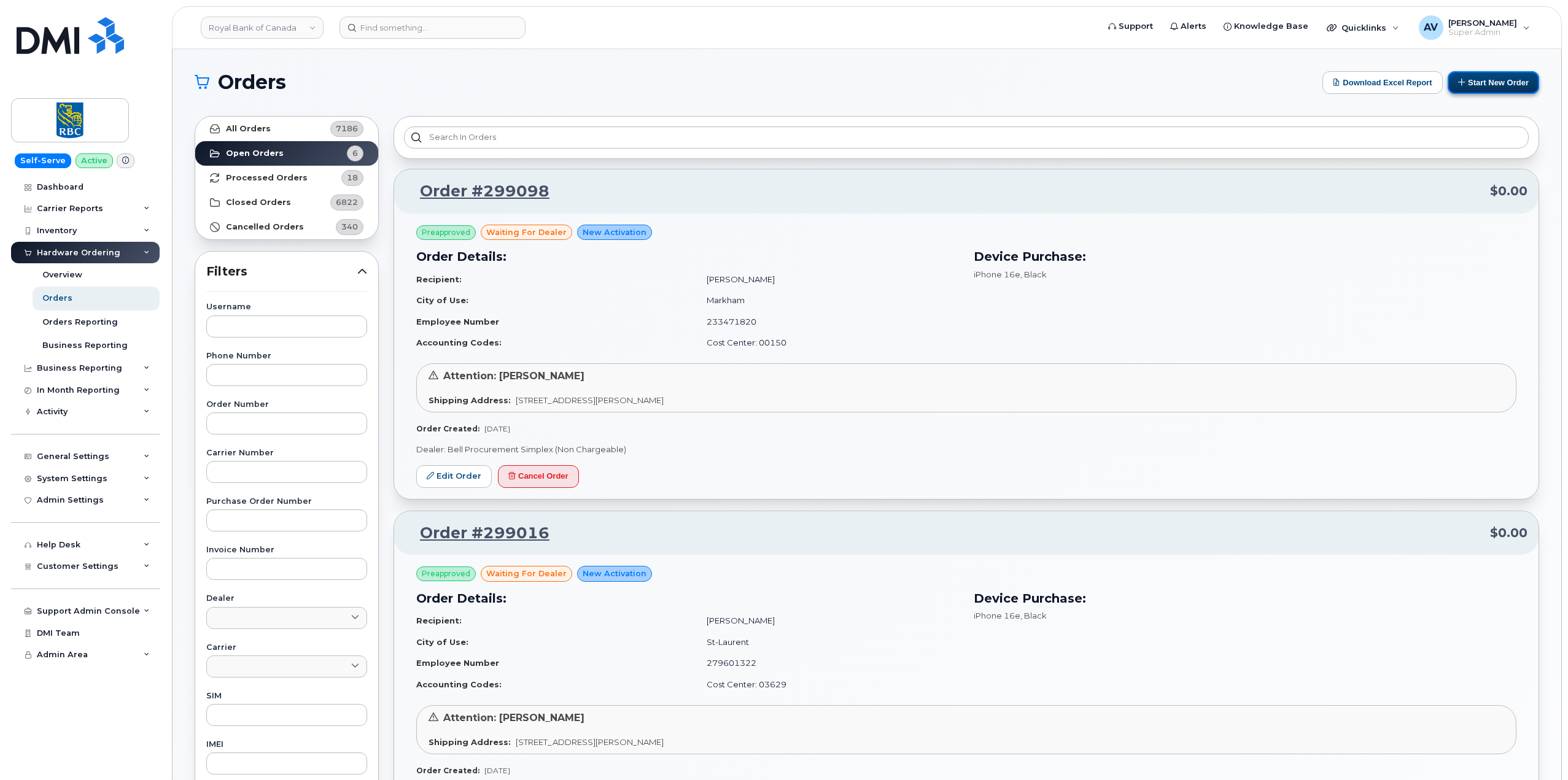
click at [1478, 85] on button "Start New Order" at bounding box center [1493, 83] width 92 height 23
click at [1481, 85] on button "Start New Order" at bounding box center [1493, 83] width 92 height 23
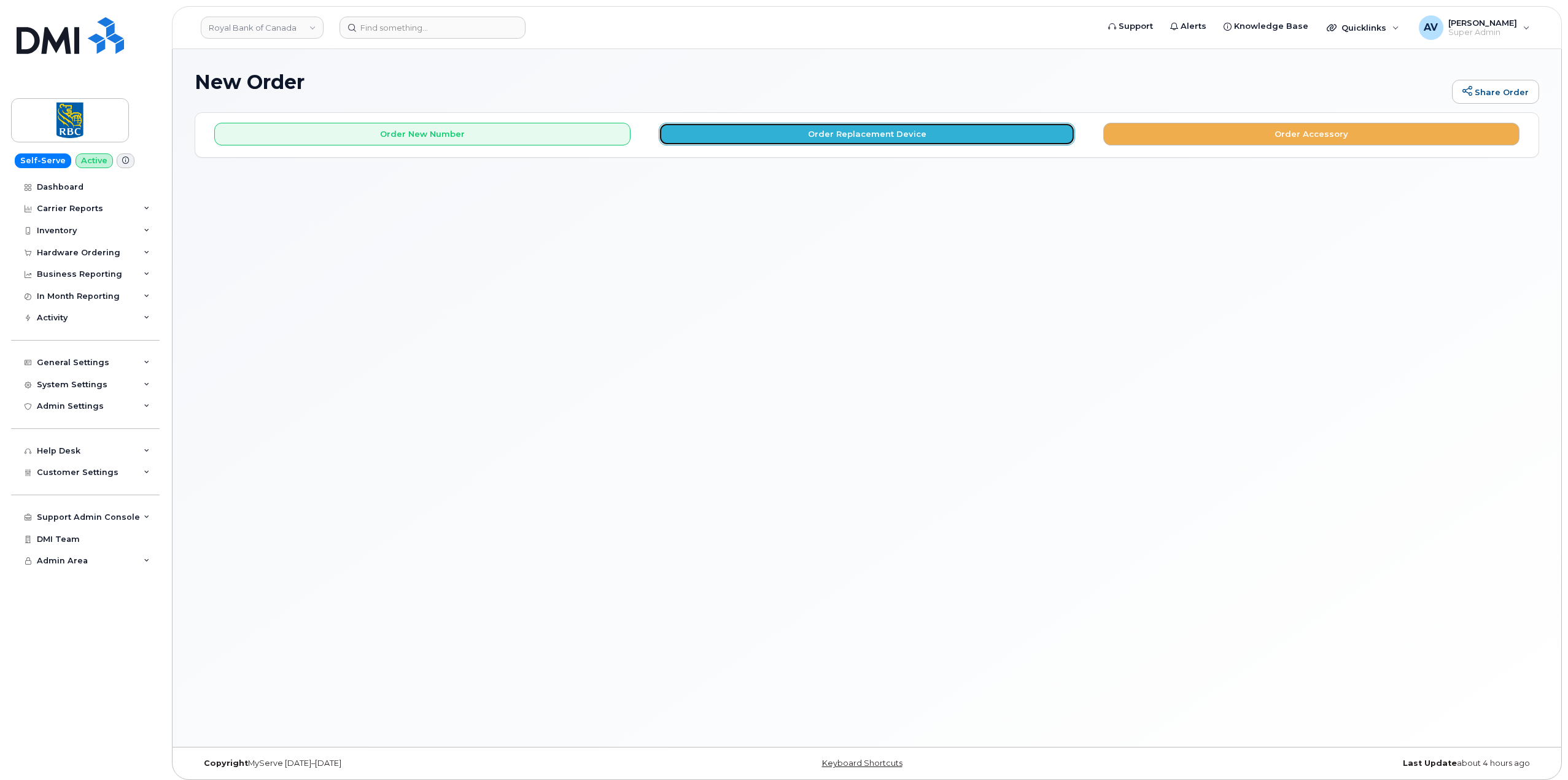
click at [819, 131] on button "Order Replacement Device" at bounding box center [867, 134] width 416 height 23
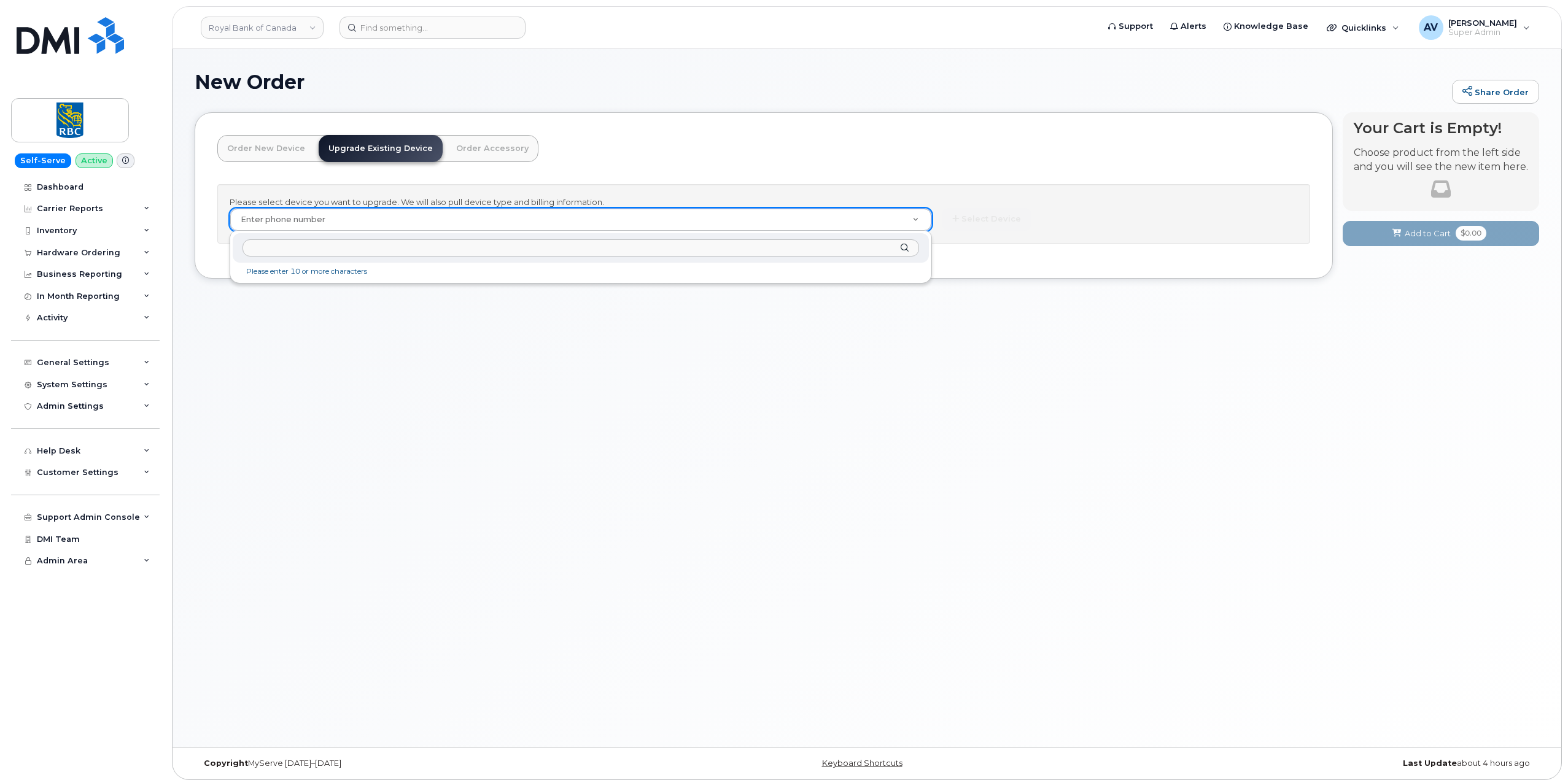
paste input "4372983728"
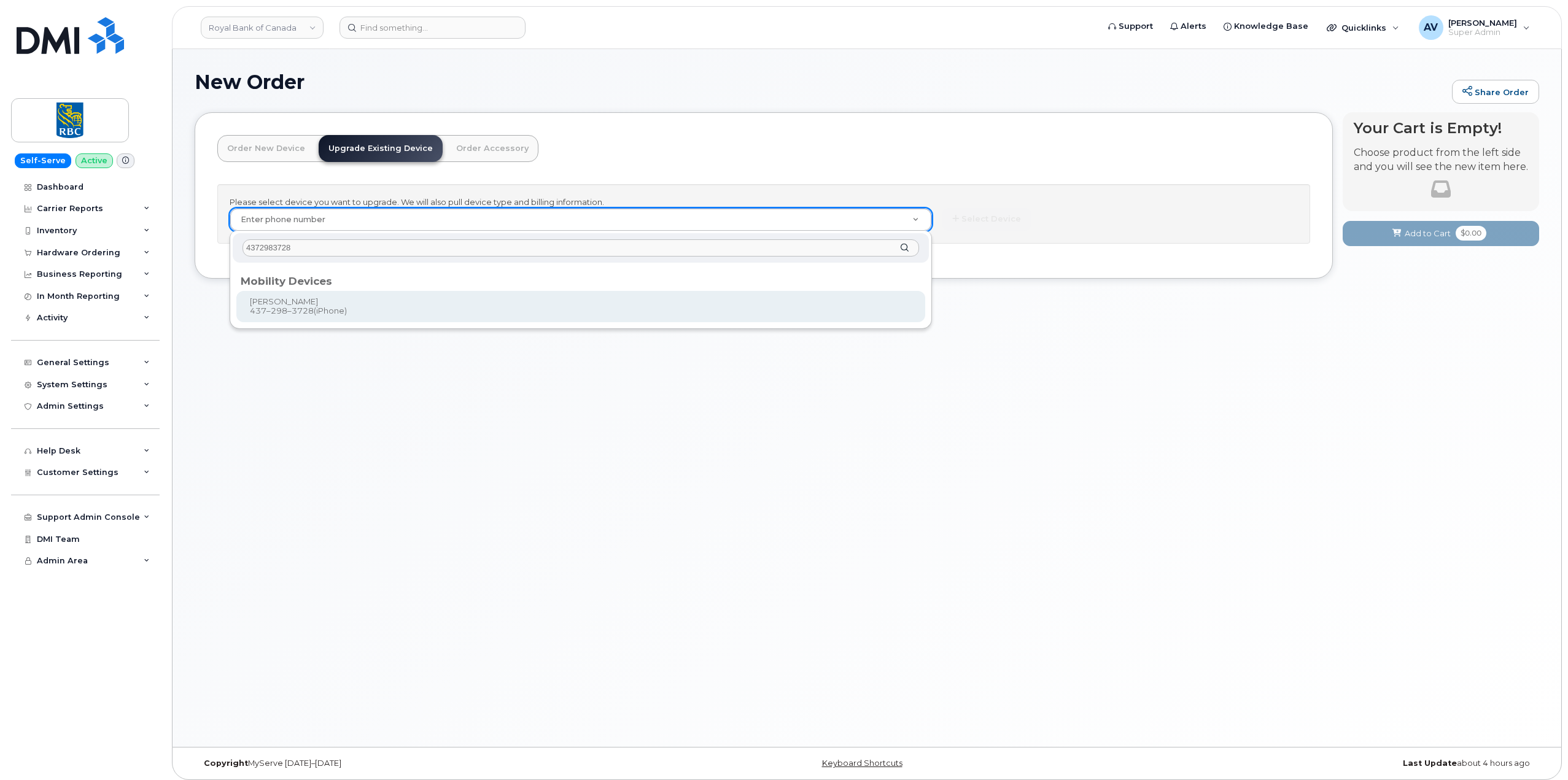
type input "4372983728"
type input "1240077"
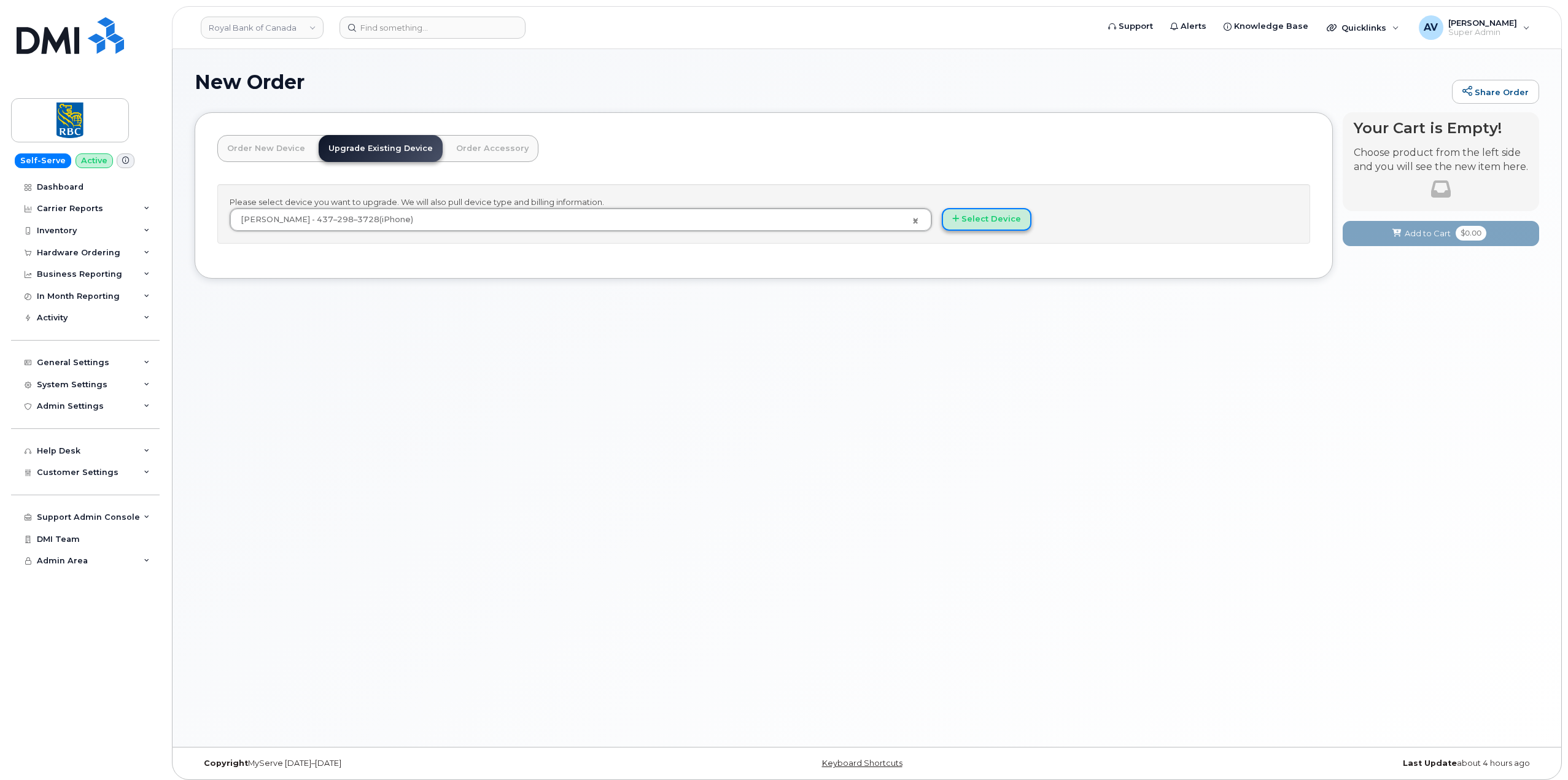
click at [985, 220] on button "Select Device" at bounding box center [986, 220] width 89 height 23
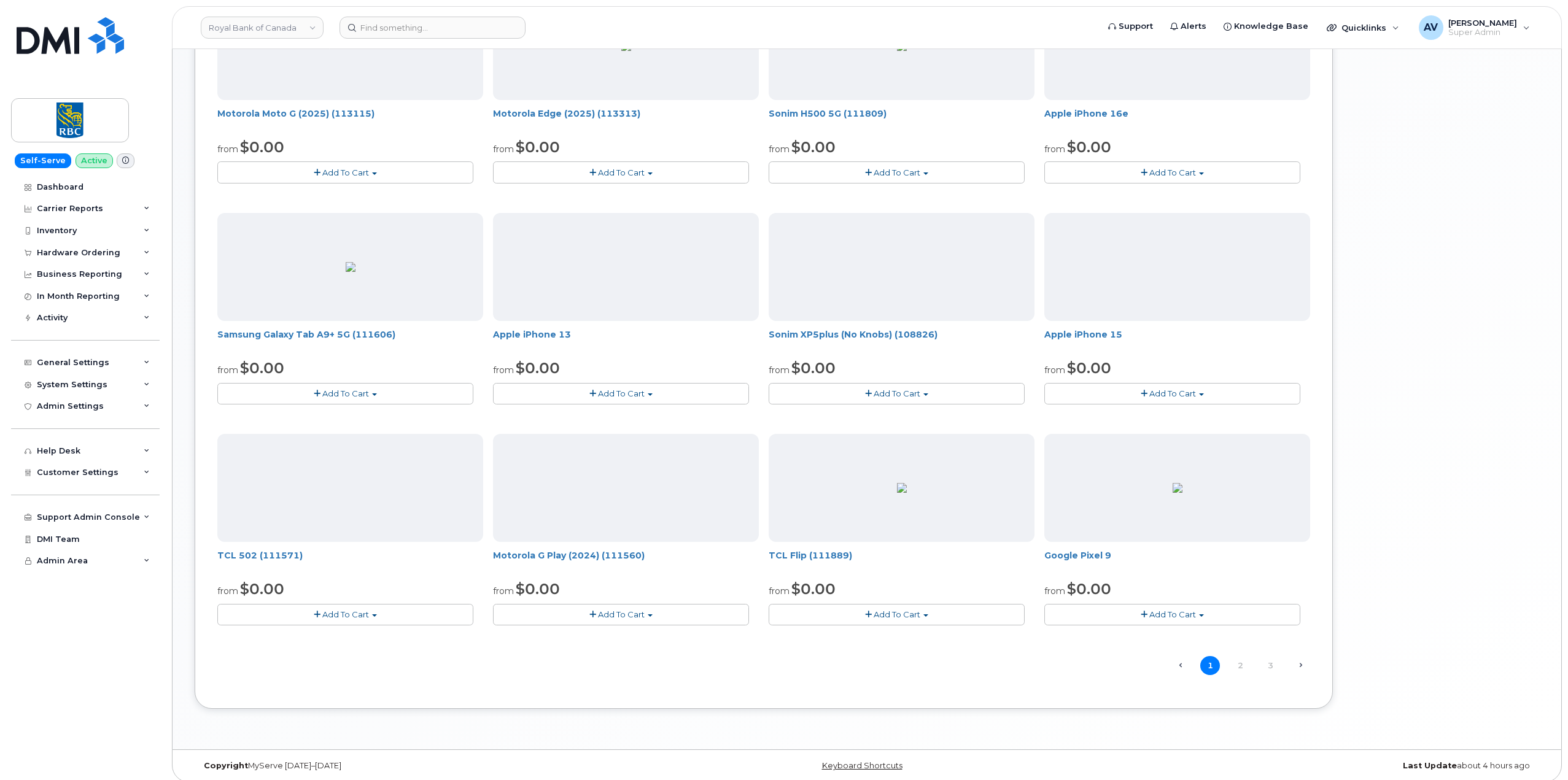
scroll to position [477, 0]
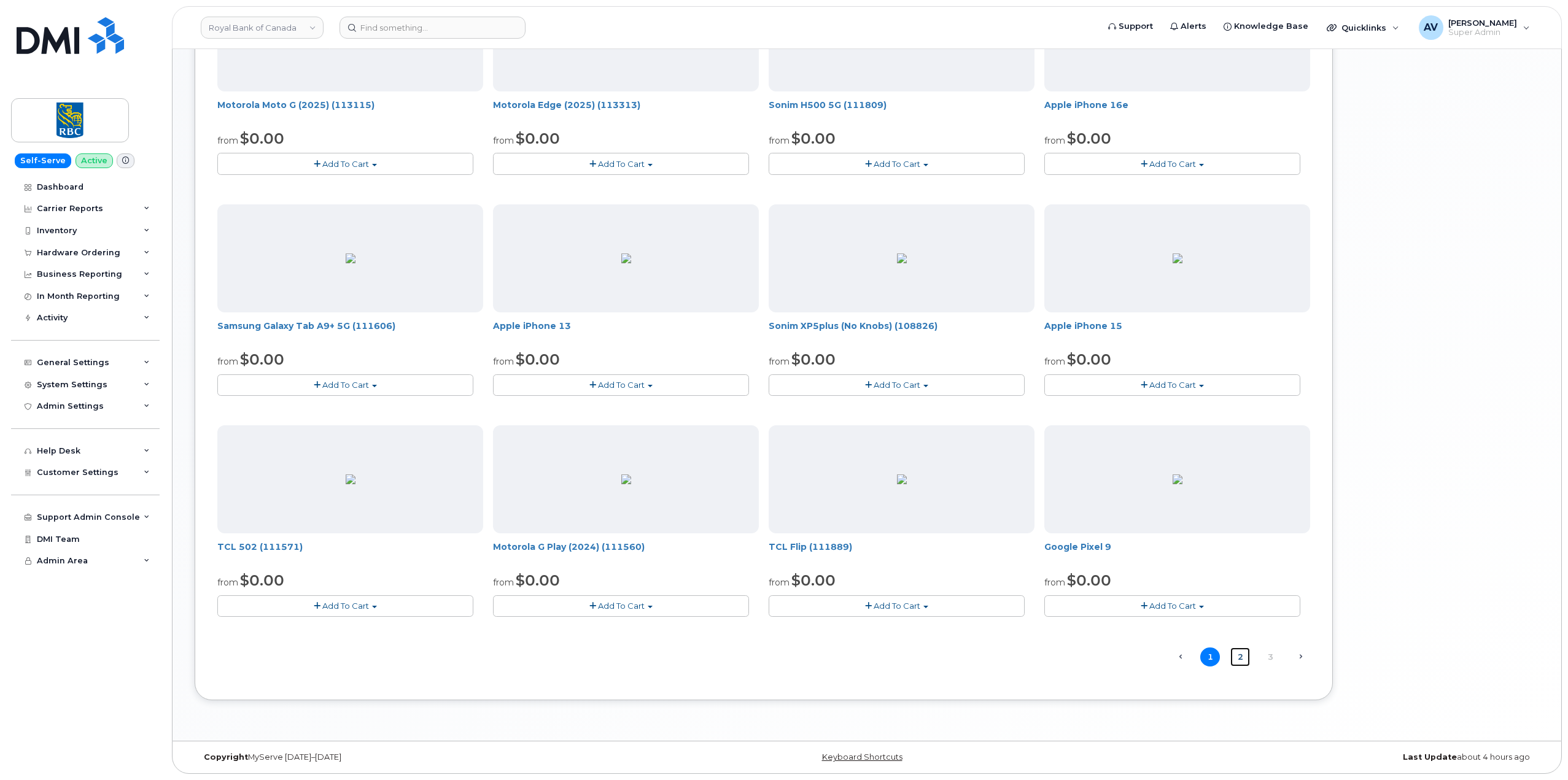
click at [1239, 654] on link "2" at bounding box center [1239, 657] width 19 height 19
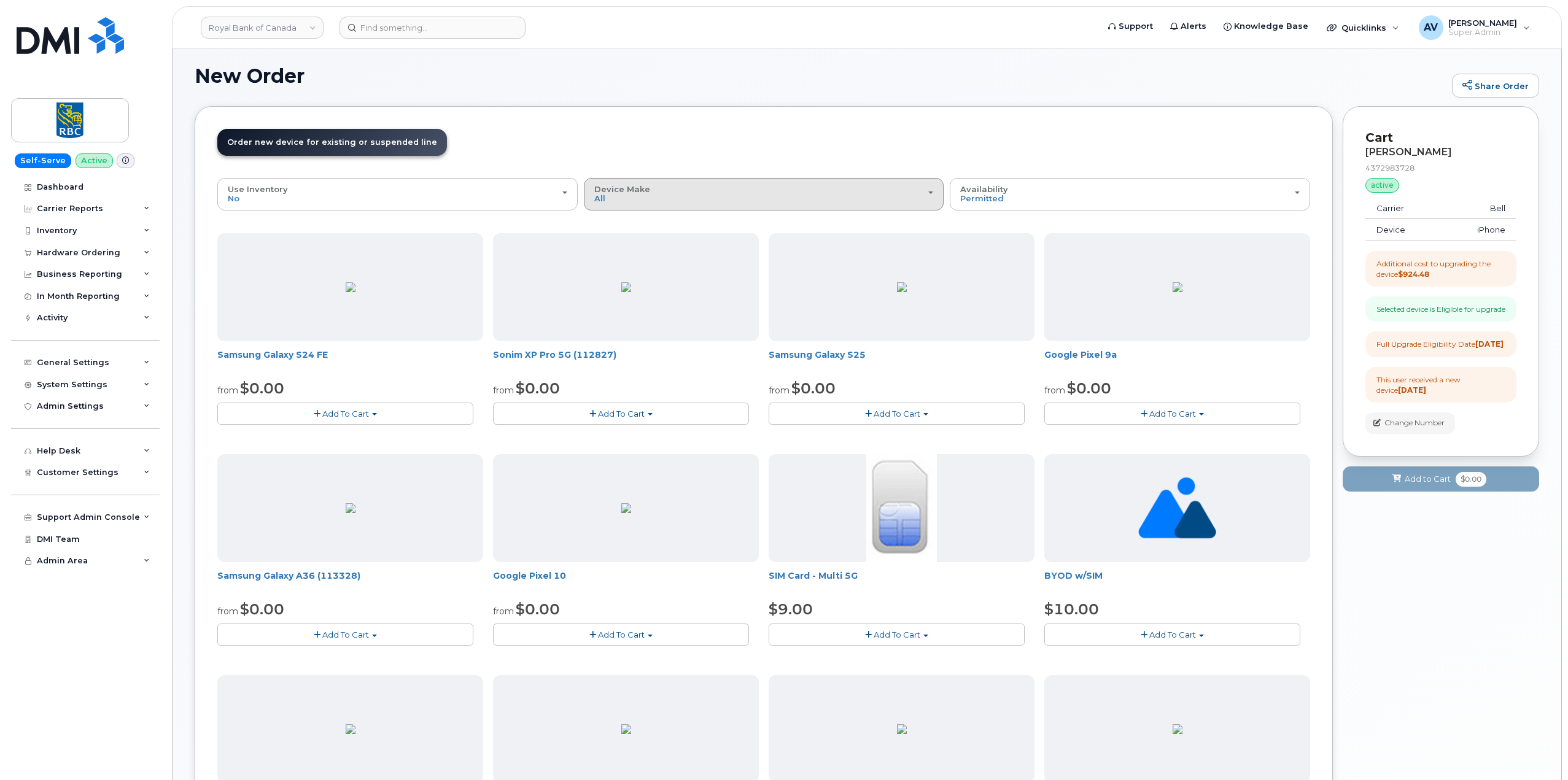
click at [661, 189] on div "Device Make All Aircard Android Cell Phone iPhone Tablet Unknown" at bounding box center [764, 194] width 339 height 19
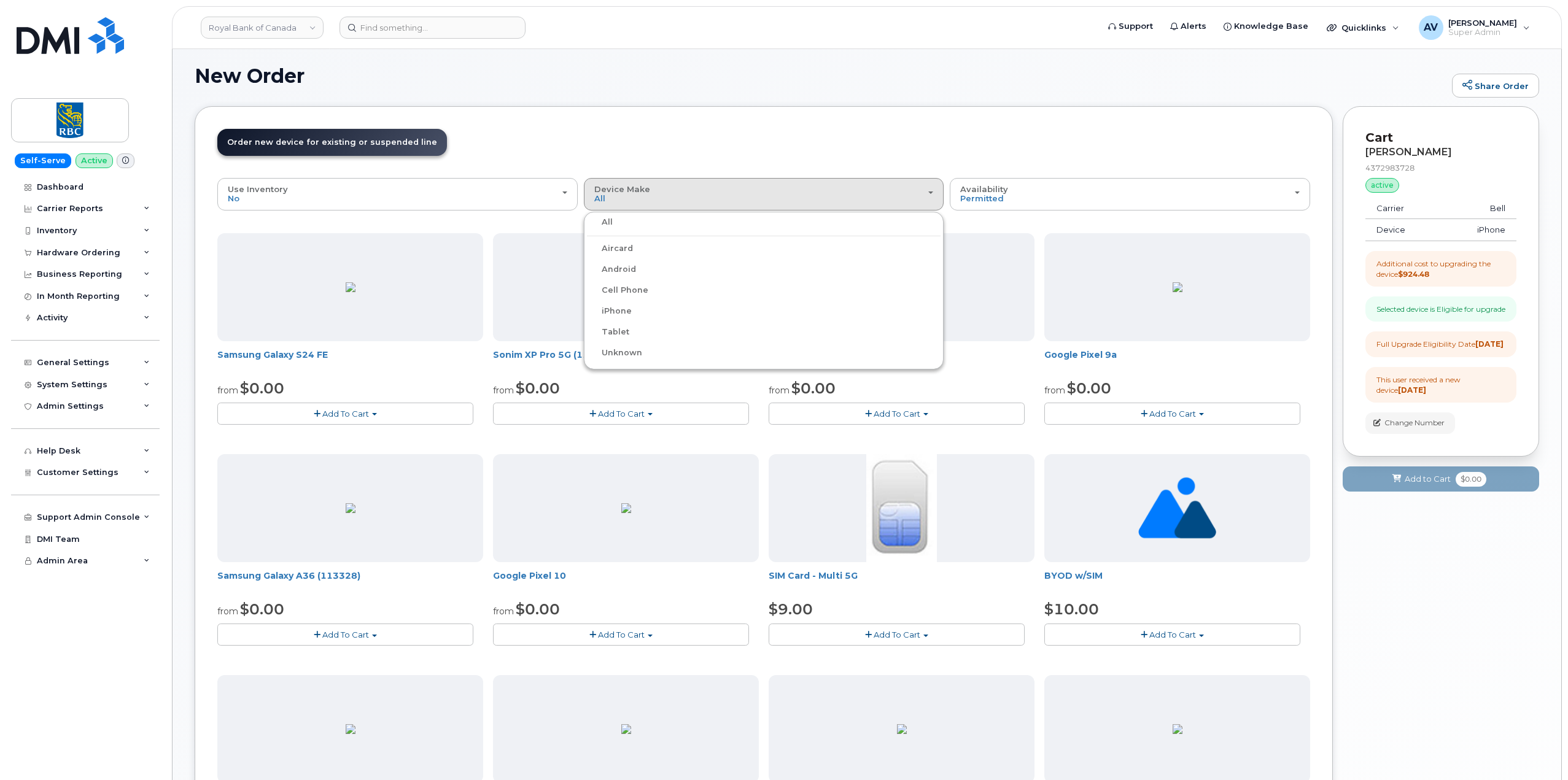
click at [634, 312] on div "iPhone" at bounding box center [764, 311] width 355 height 14
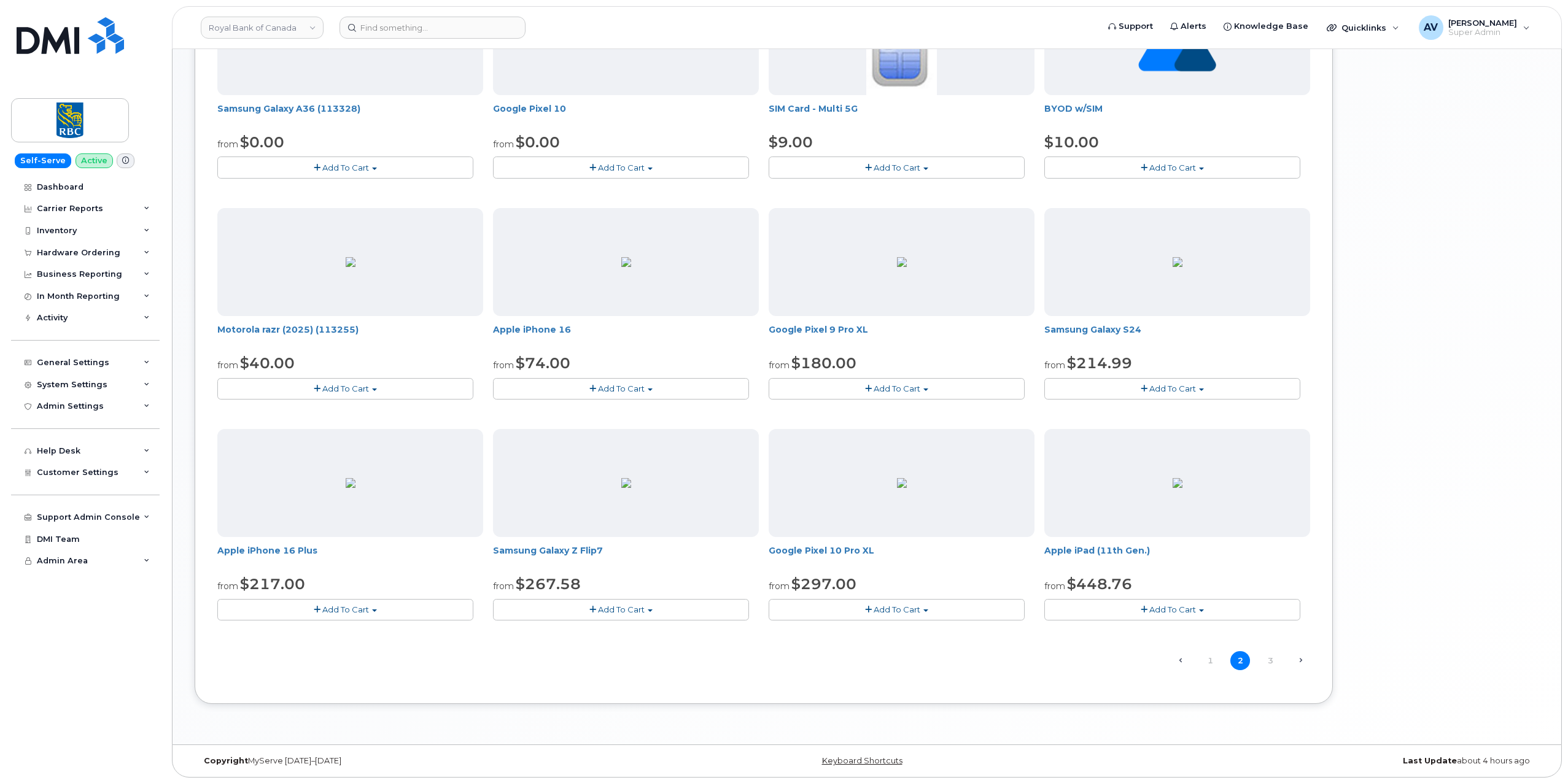
scroll to position [477, 0]
click at [1270, 657] on link "3" at bounding box center [1270, 657] width 19 height 19
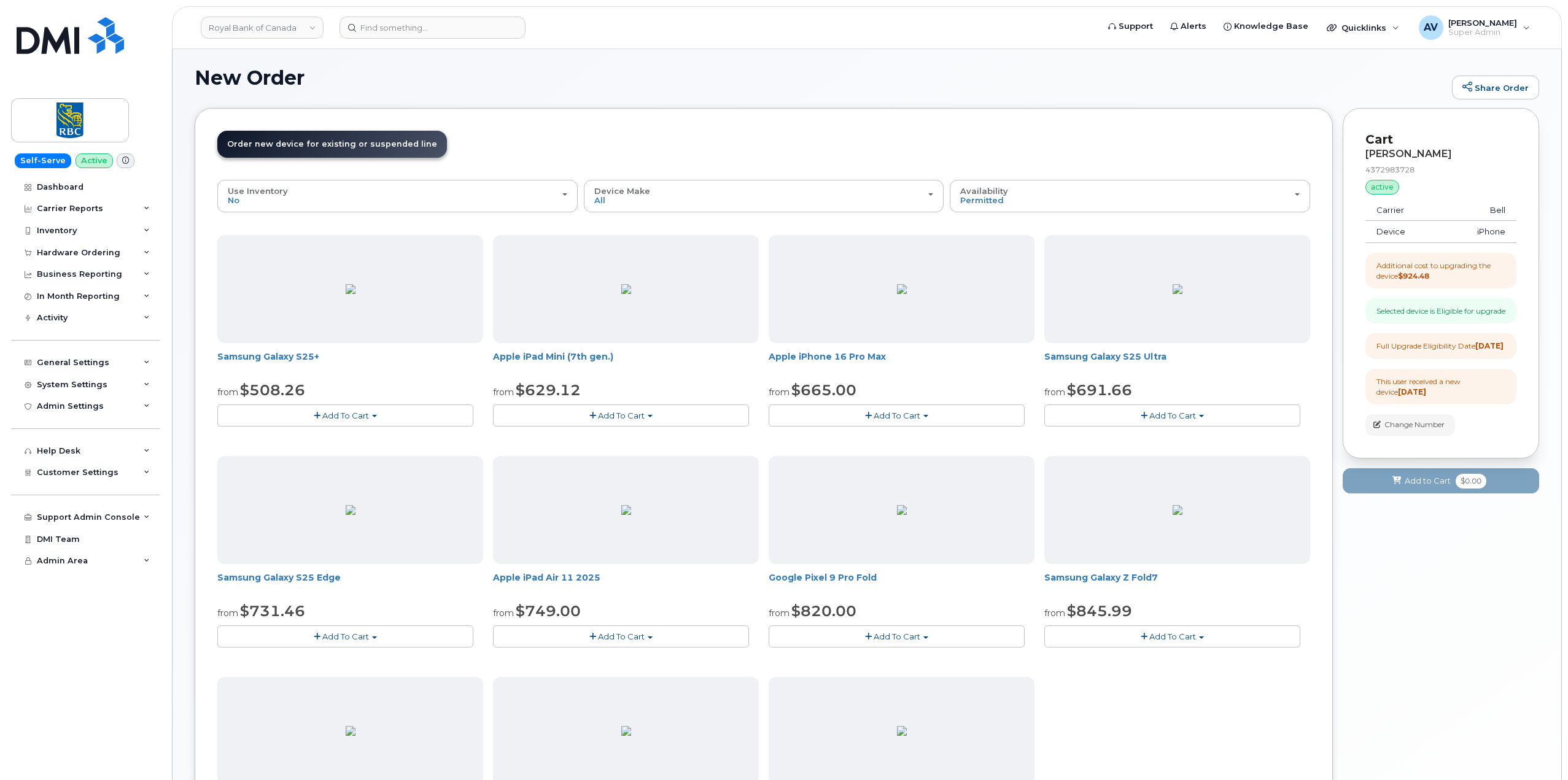
scroll to position [0, 0]
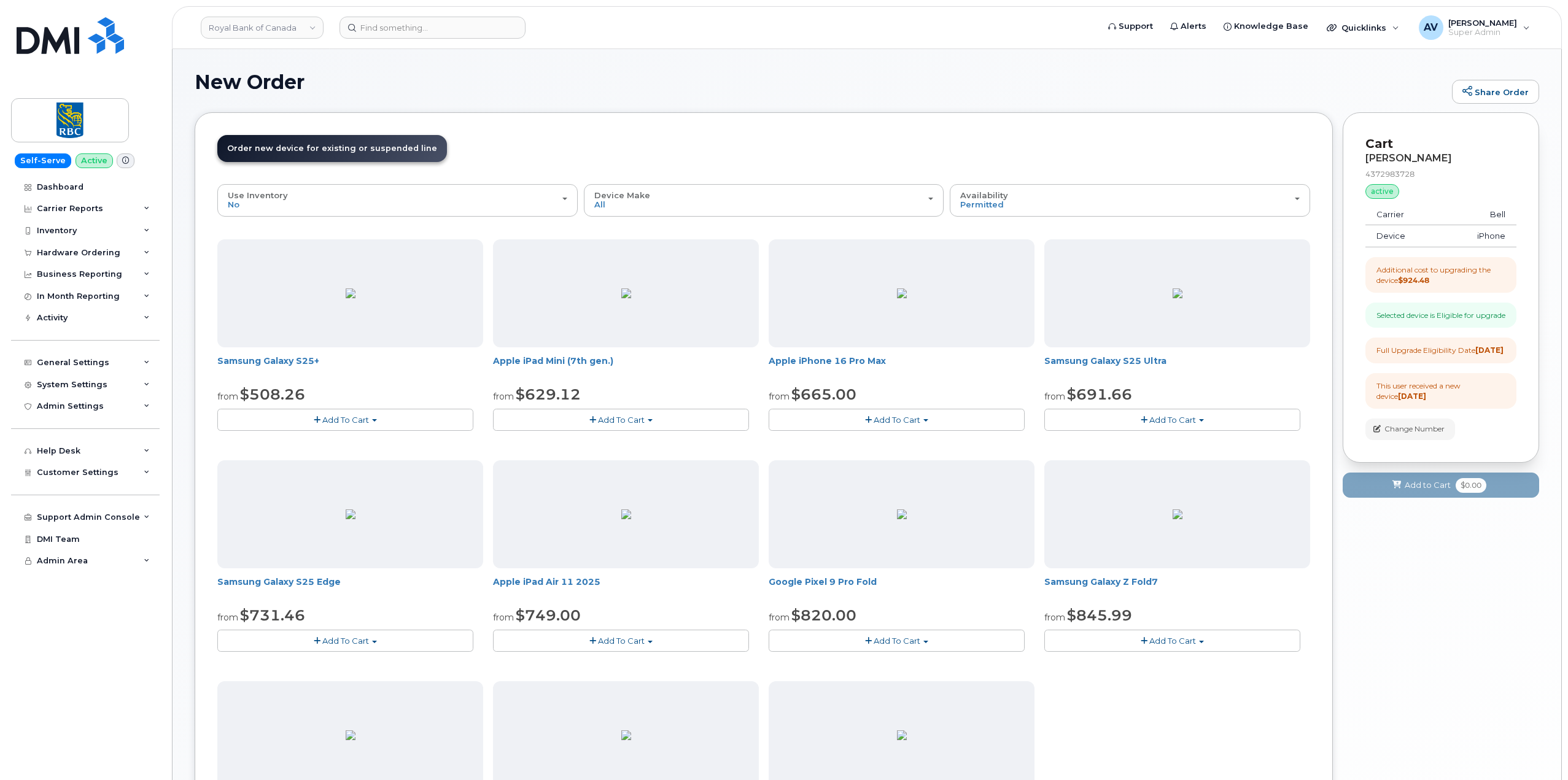
click at [508, 183] on header "Order New Device Upgrade Existing Device Order Accessory Order new device and n…" at bounding box center [764, 159] width 1092 height 49
click at [497, 195] on div "Use Inventory No" at bounding box center [397, 200] width 339 height 19
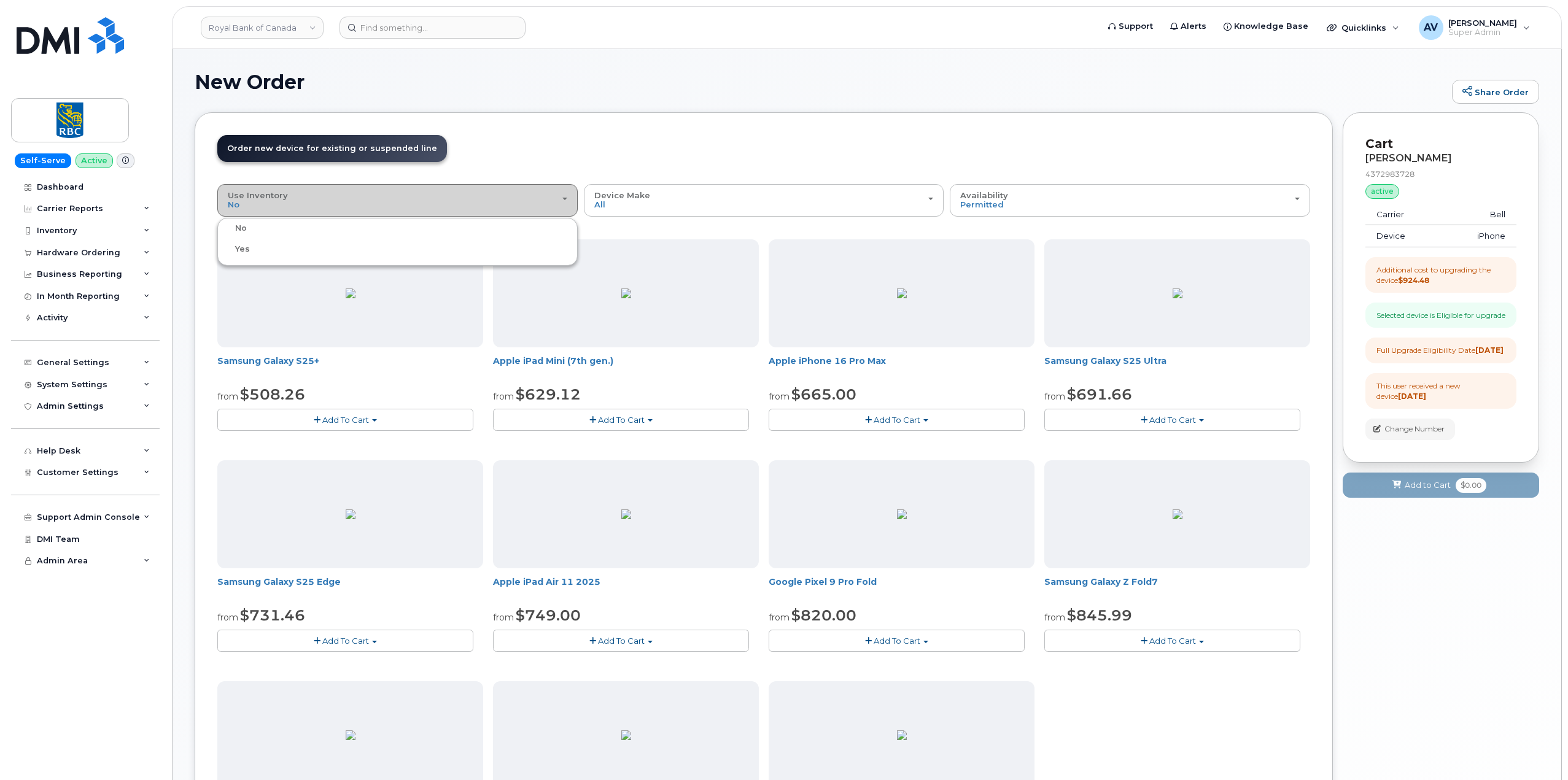
click at [497, 195] on div "Use Inventory No" at bounding box center [397, 200] width 339 height 19
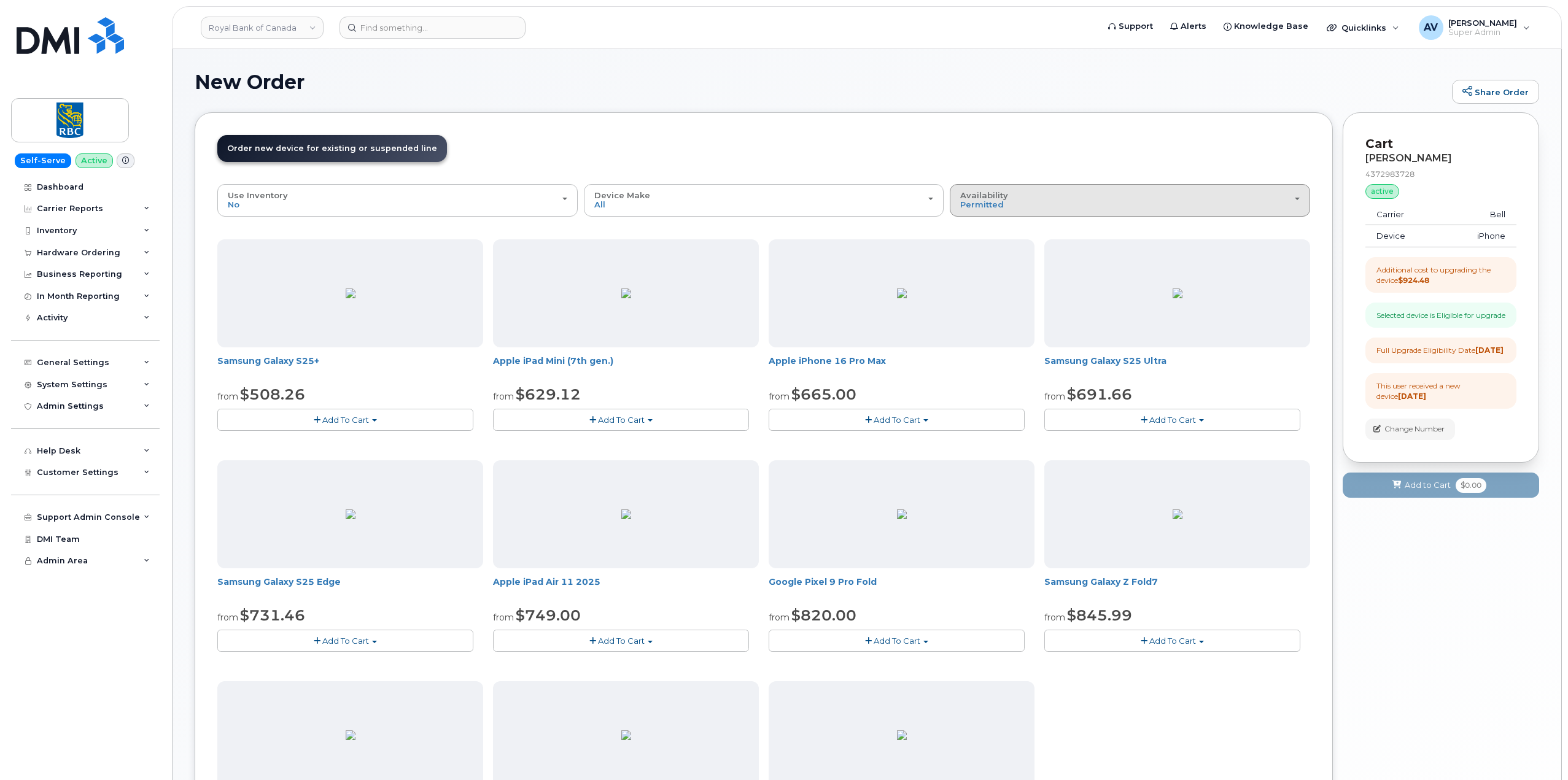
click at [1002, 194] on span "Availability" at bounding box center [984, 195] width 48 height 10
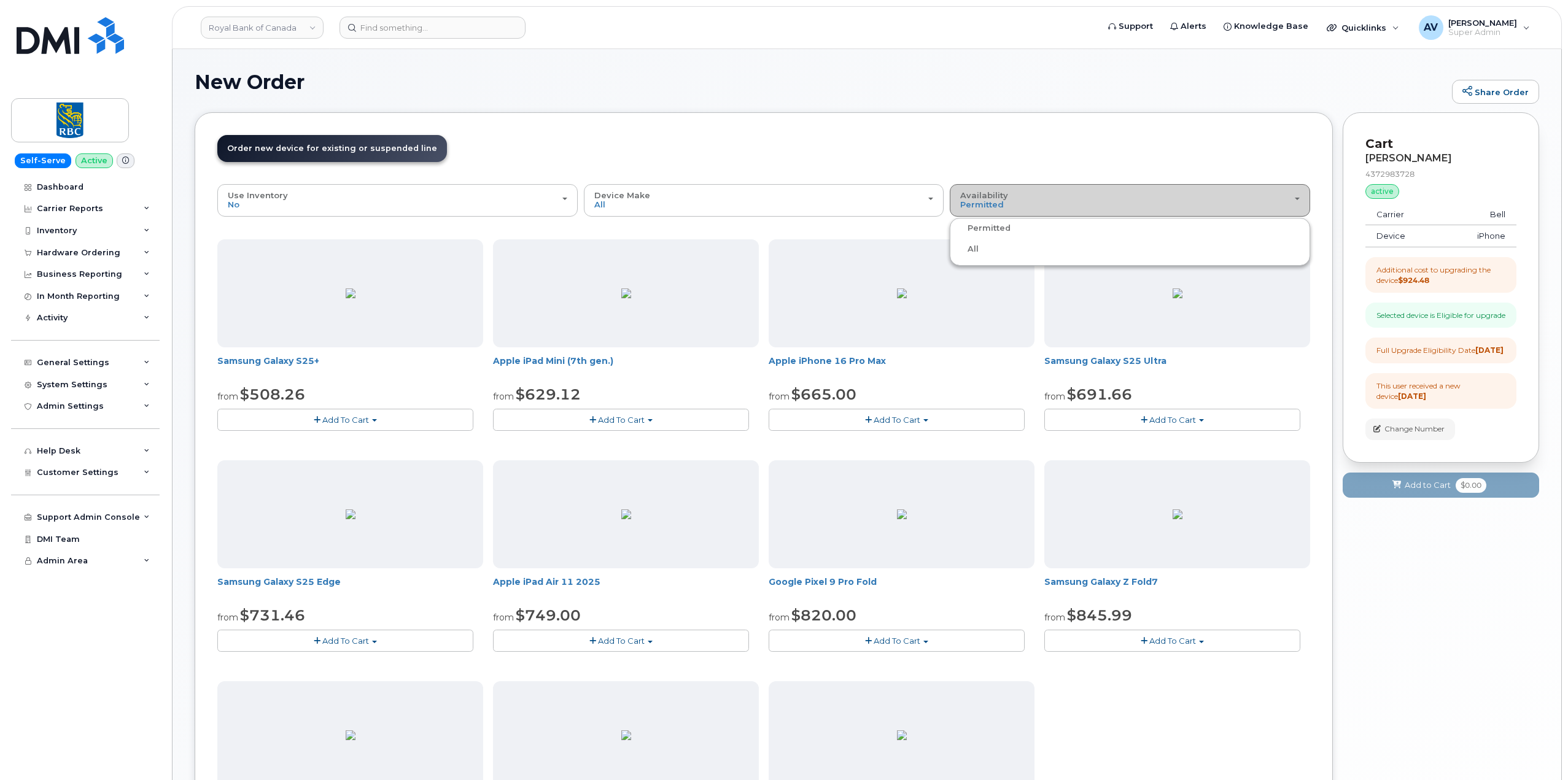
click at [1002, 194] on span "Availability" at bounding box center [984, 195] width 48 height 10
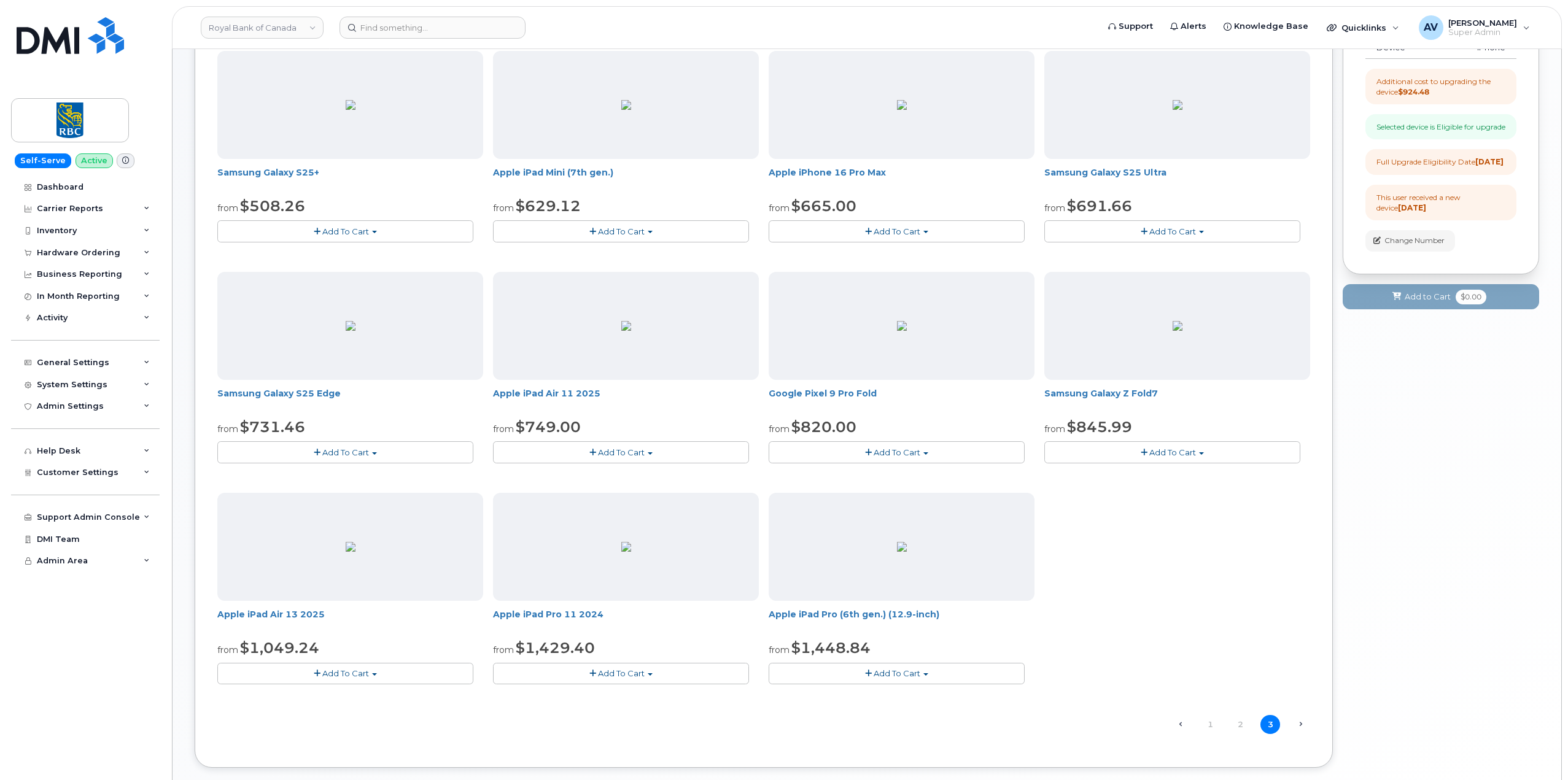
scroll to position [256, 0]
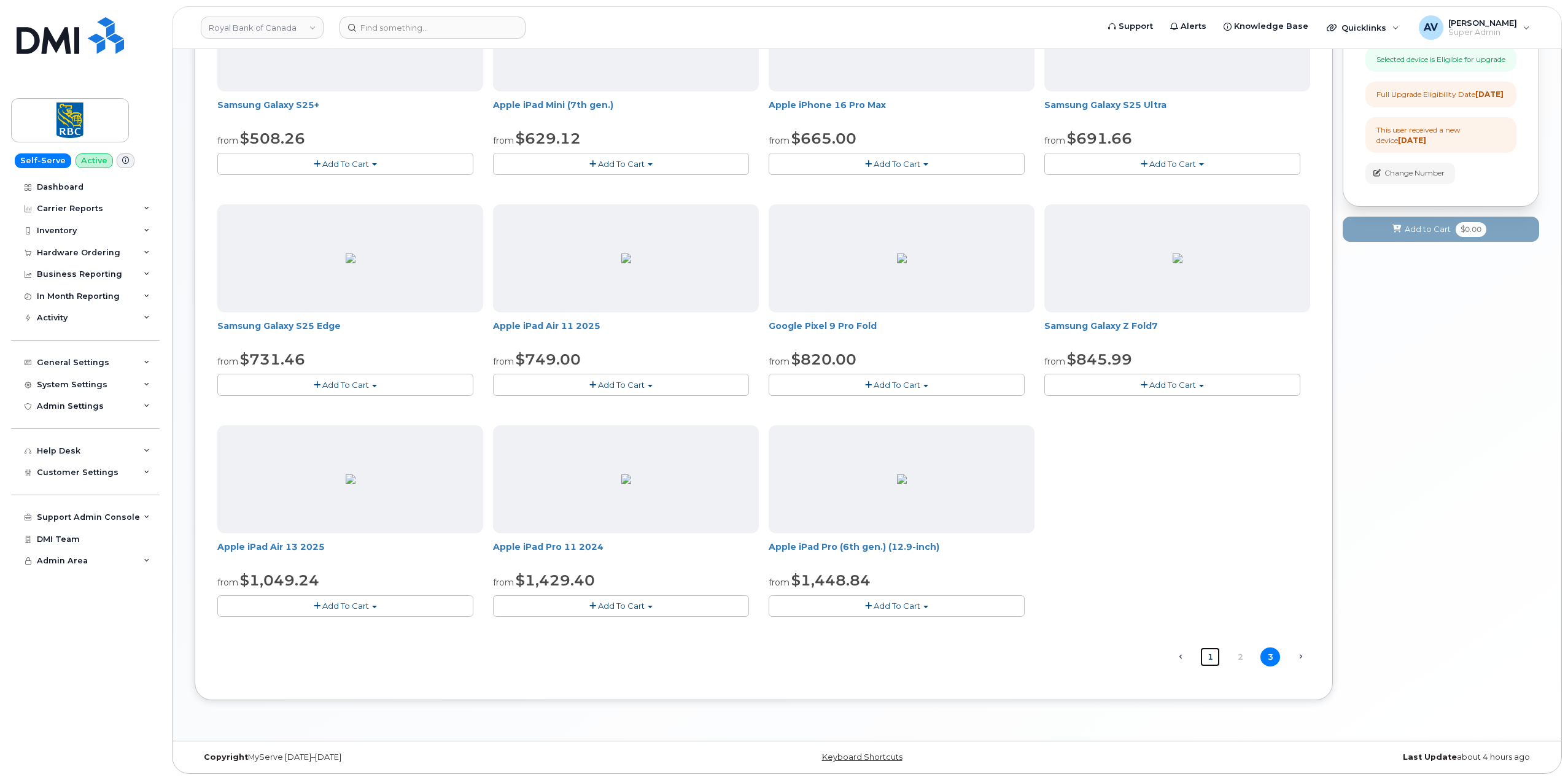
click at [1211, 656] on link "1" at bounding box center [1210, 657] width 19 height 19
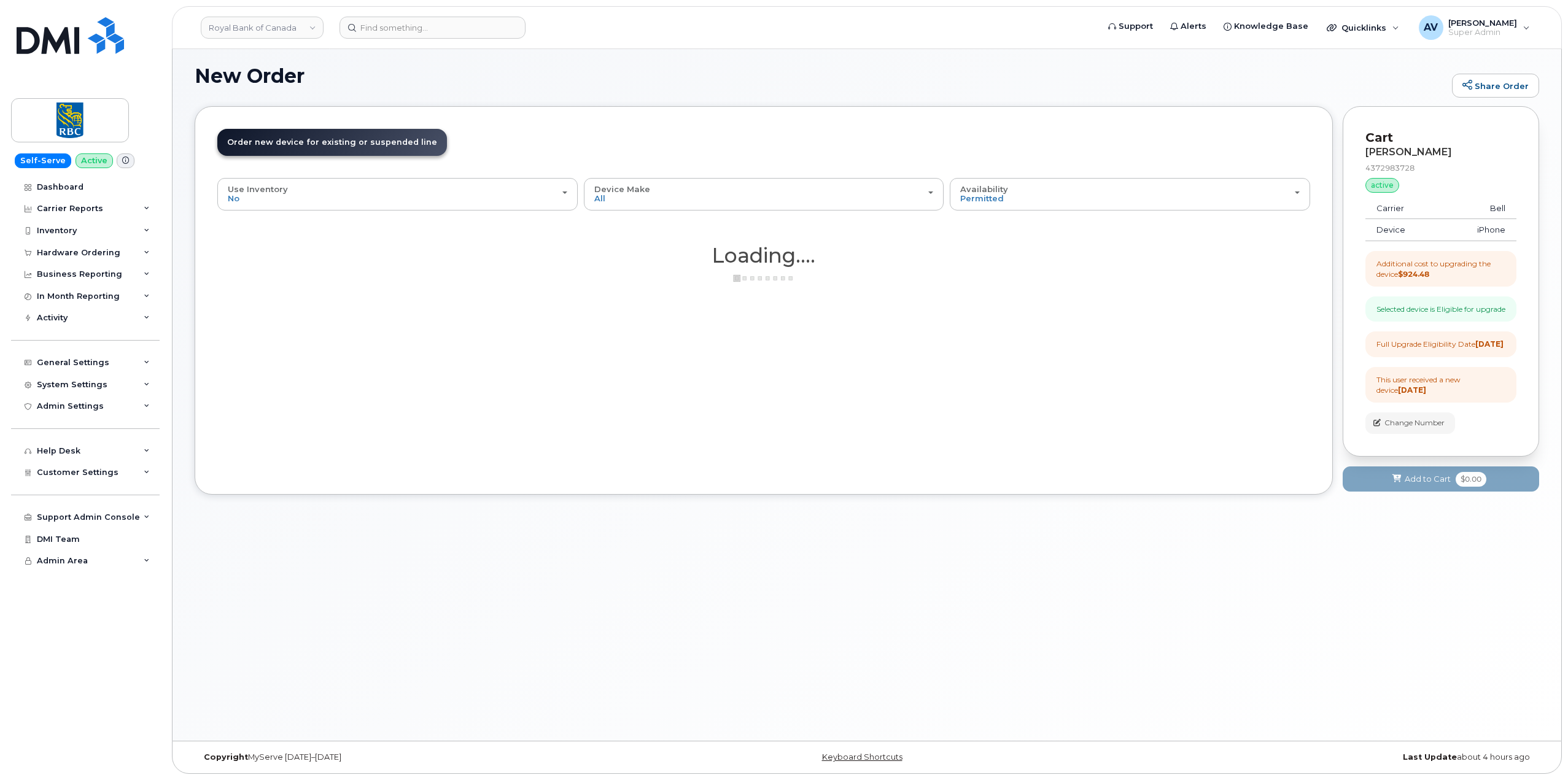
scroll to position [6, 0]
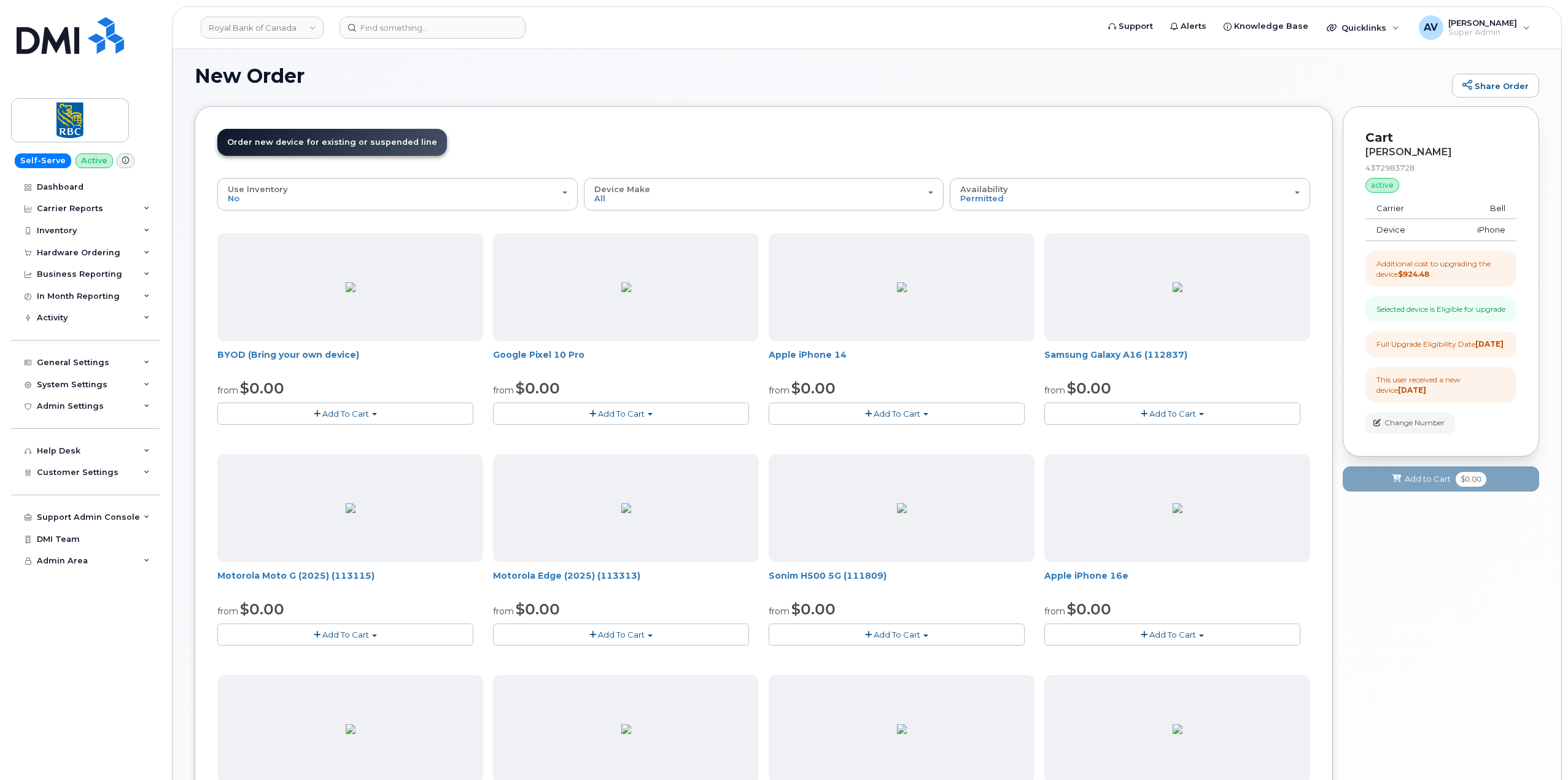
click at [1151, 636] on span "Add To Cart" at bounding box center [1172, 635] width 47 height 10
click at [1167, 690] on link "$924.48 - Outright purchase (128GB model)" at bounding box center [1152, 687] width 209 height 15
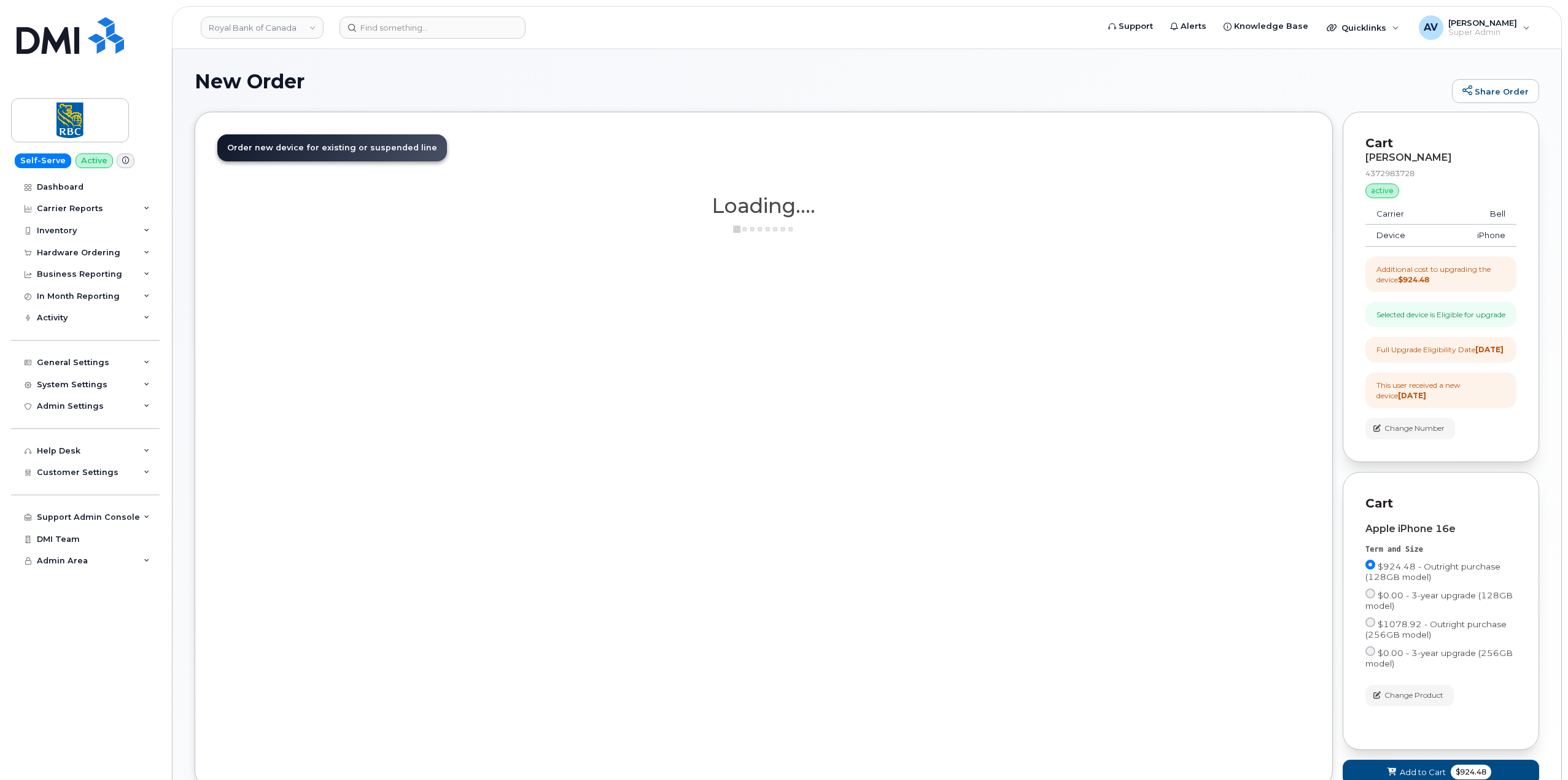
scroll to position [0, 0]
click at [1368, 599] on input "$0.00 - 3-year upgrade (128GB model)" at bounding box center [1371, 594] width 10 height 10
radio input "true"
click at [1371, 599] on input "$0.00 - 3-year upgrade (128GB model)" at bounding box center [1371, 594] width 10 height 10
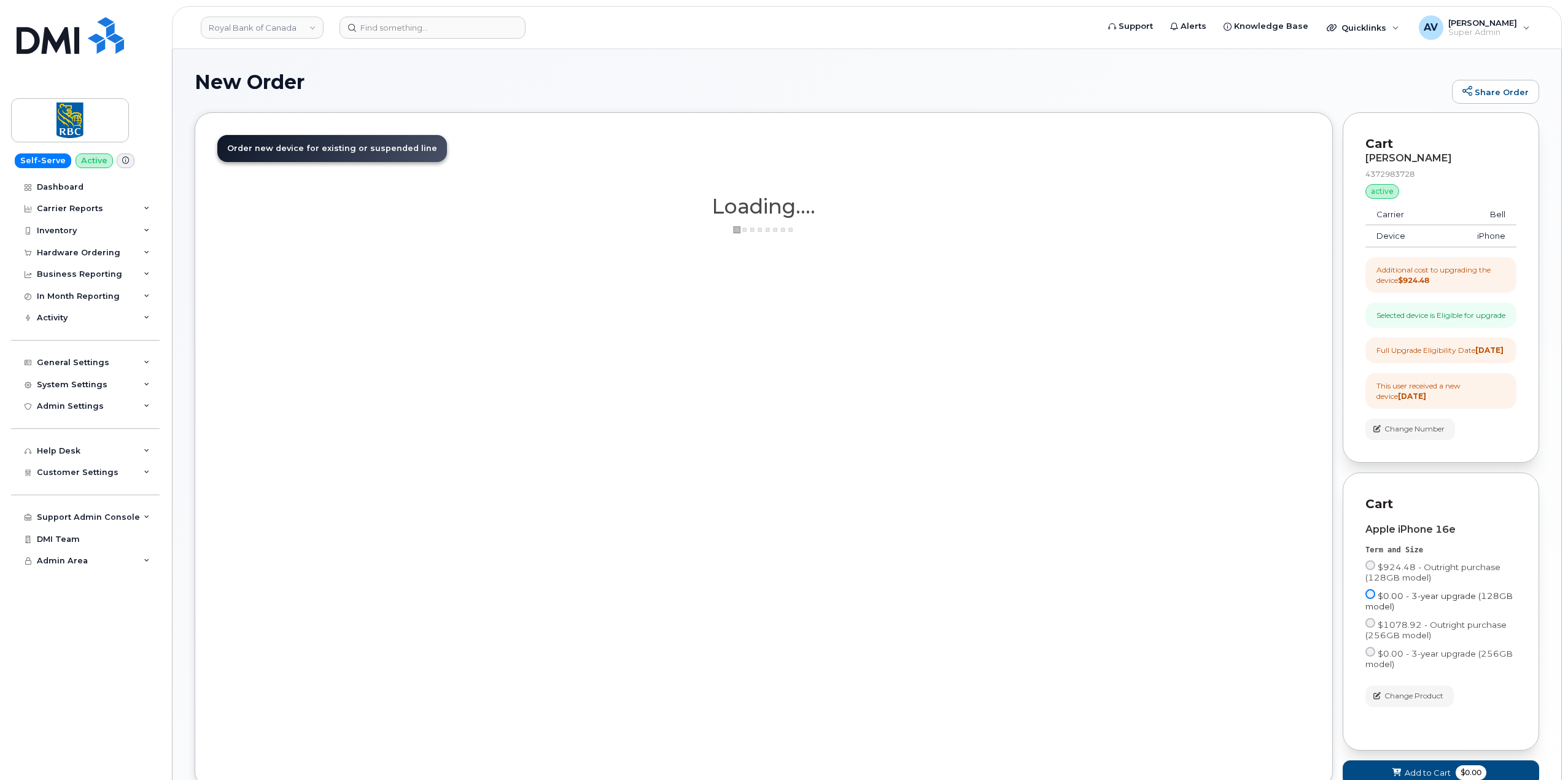
click at [1371, 599] on input "$0.00 - 3-year upgrade (128GB model)" at bounding box center [1371, 594] width 10 height 10
click at [1375, 611] on label "$0.00 - 3-year upgrade (128GB model)" at bounding box center [1441, 601] width 151 height 23
click at [1375, 599] on input "$0.00 - 3-year upgrade (128GB model)" at bounding box center [1371, 594] width 10 height 10
click at [1371, 599] on input "$0.00 - 3-year upgrade (128GB model)" at bounding box center [1371, 594] width 10 height 10
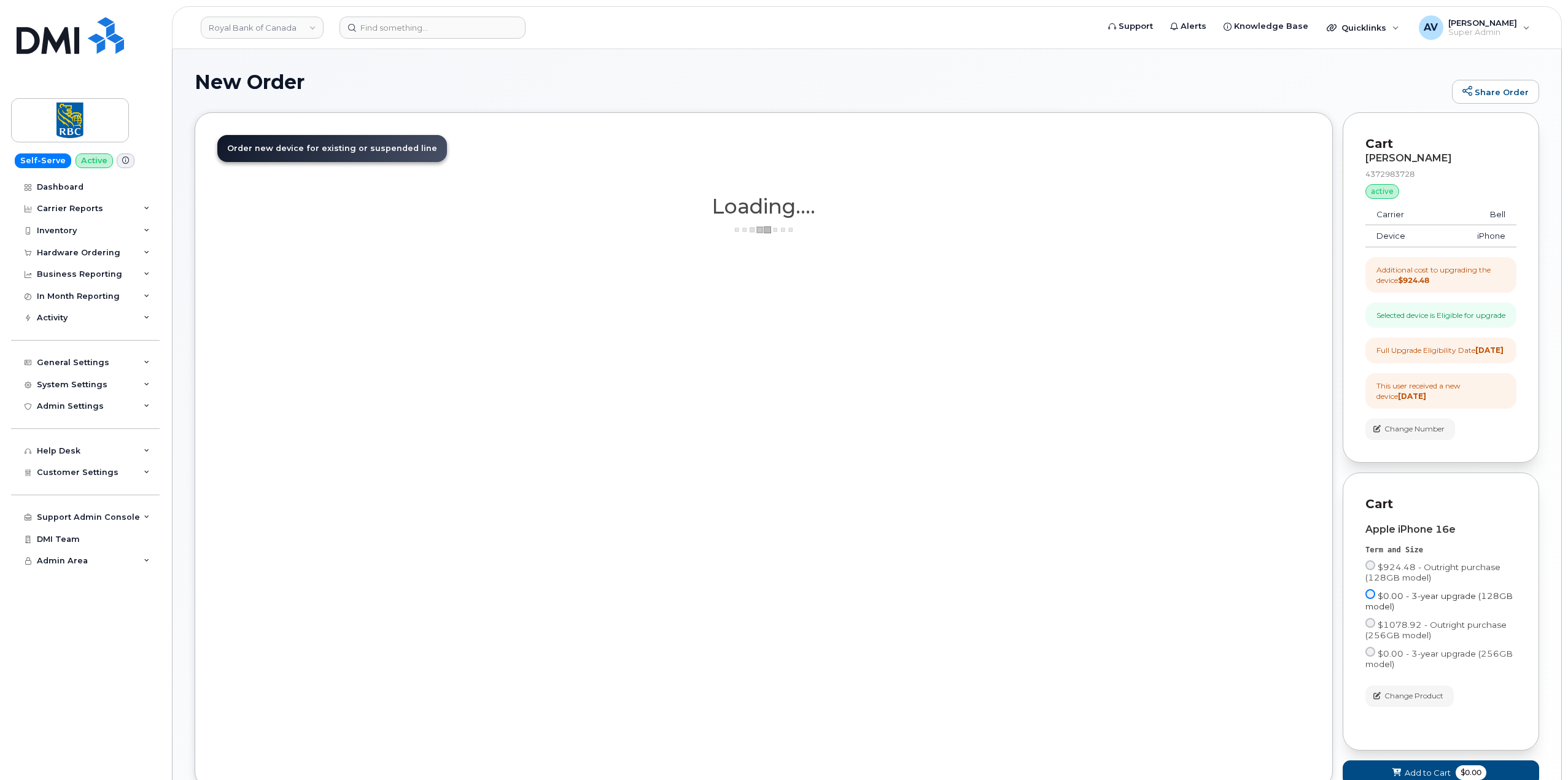
click at [1371, 599] on input "$0.00 - 3-year upgrade (128GB model)" at bounding box center [1371, 594] width 10 height 10
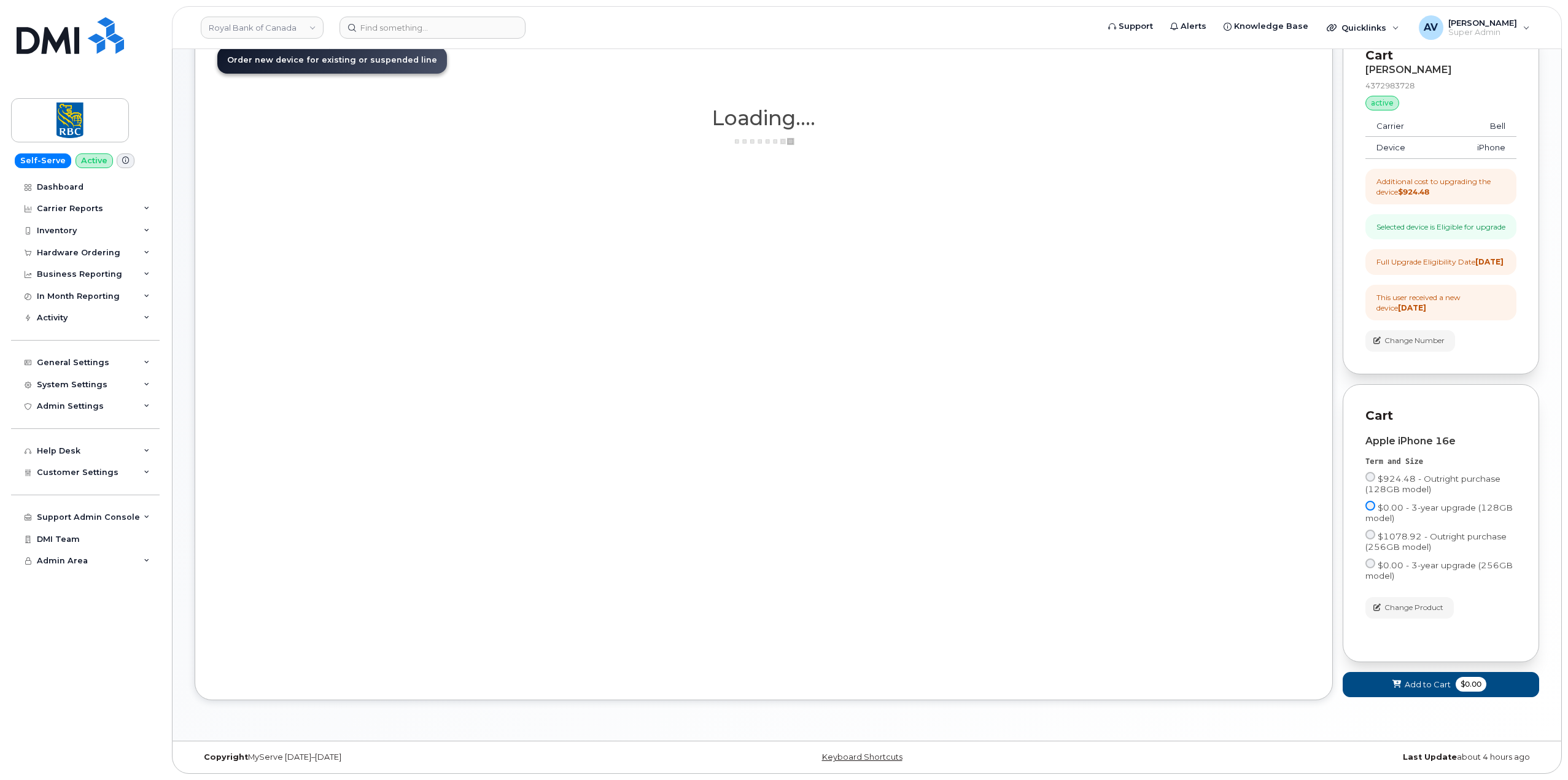
scroll to position [109, 0]
click at [1413, 680] on span "Add to Cart" at bounding box center [1427, 684] width 46 height 12
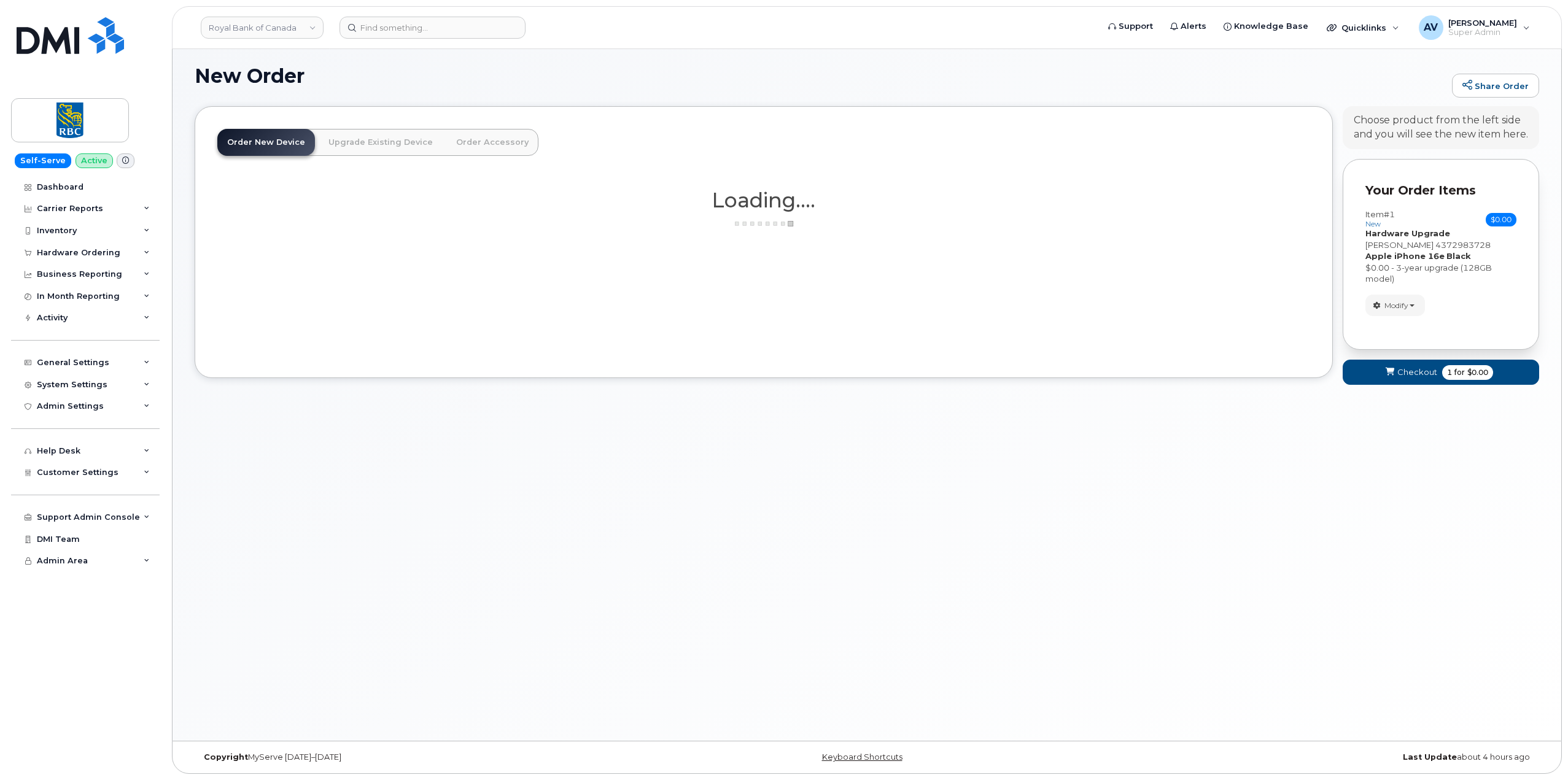
scroll to position [6, 0]
click at [392, 143] on link "Upgrade Existing Device" at bounding box center [380, 142] width 124 height 27
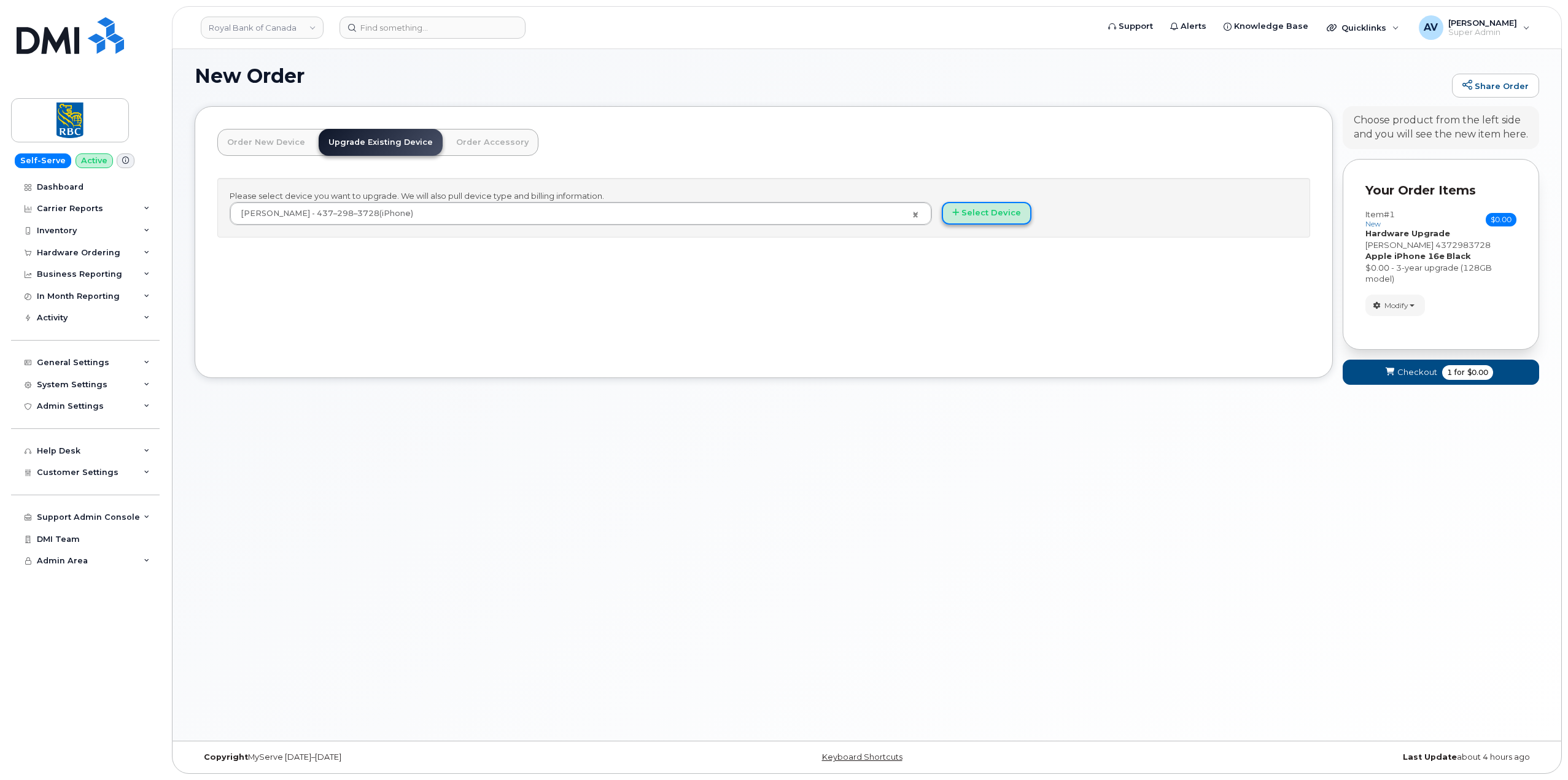
click at [997, 212] on button "Select Device" at bounding box center [986, 213] width 89 height 23
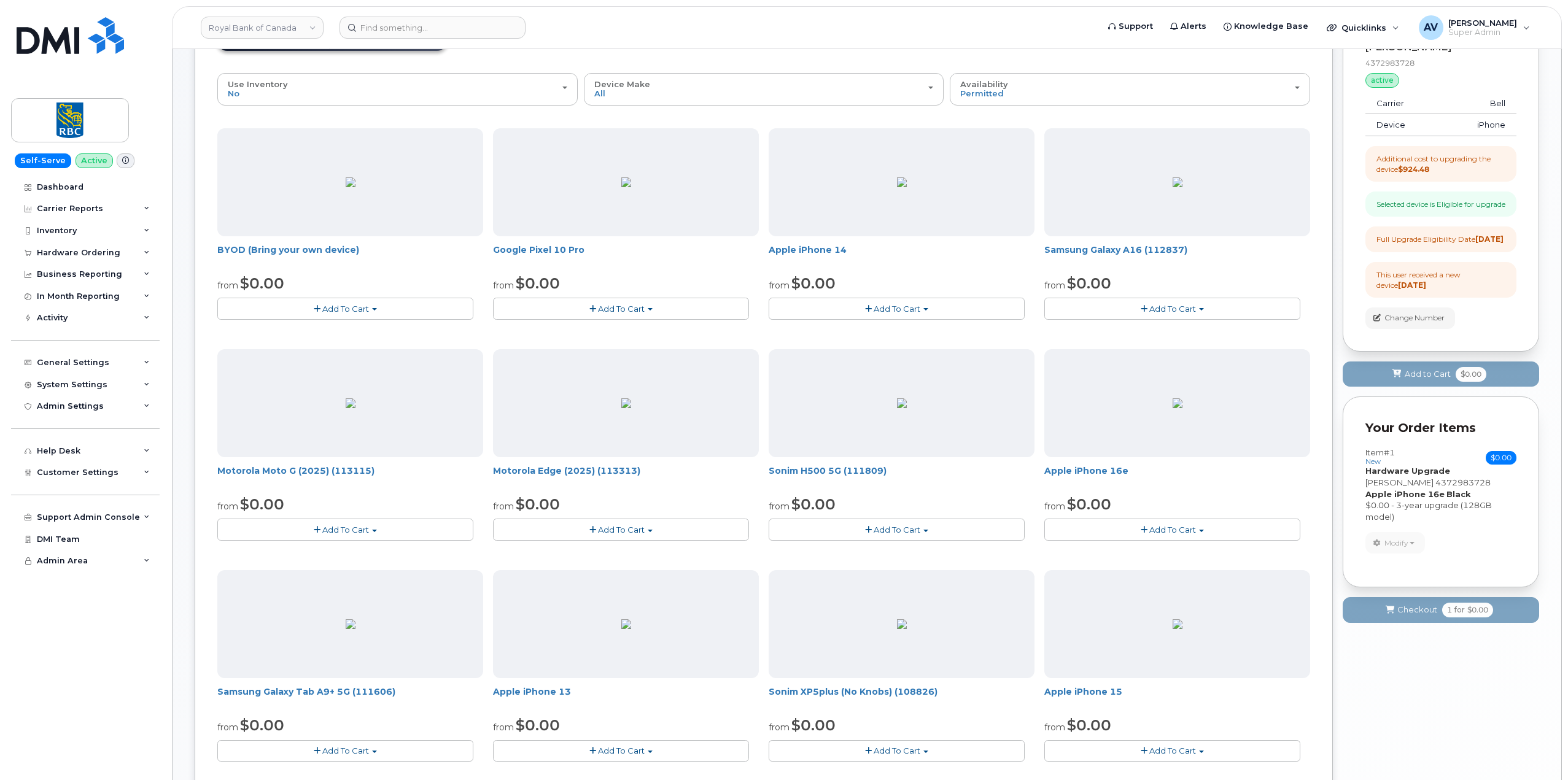
scroll to position [190, 0]
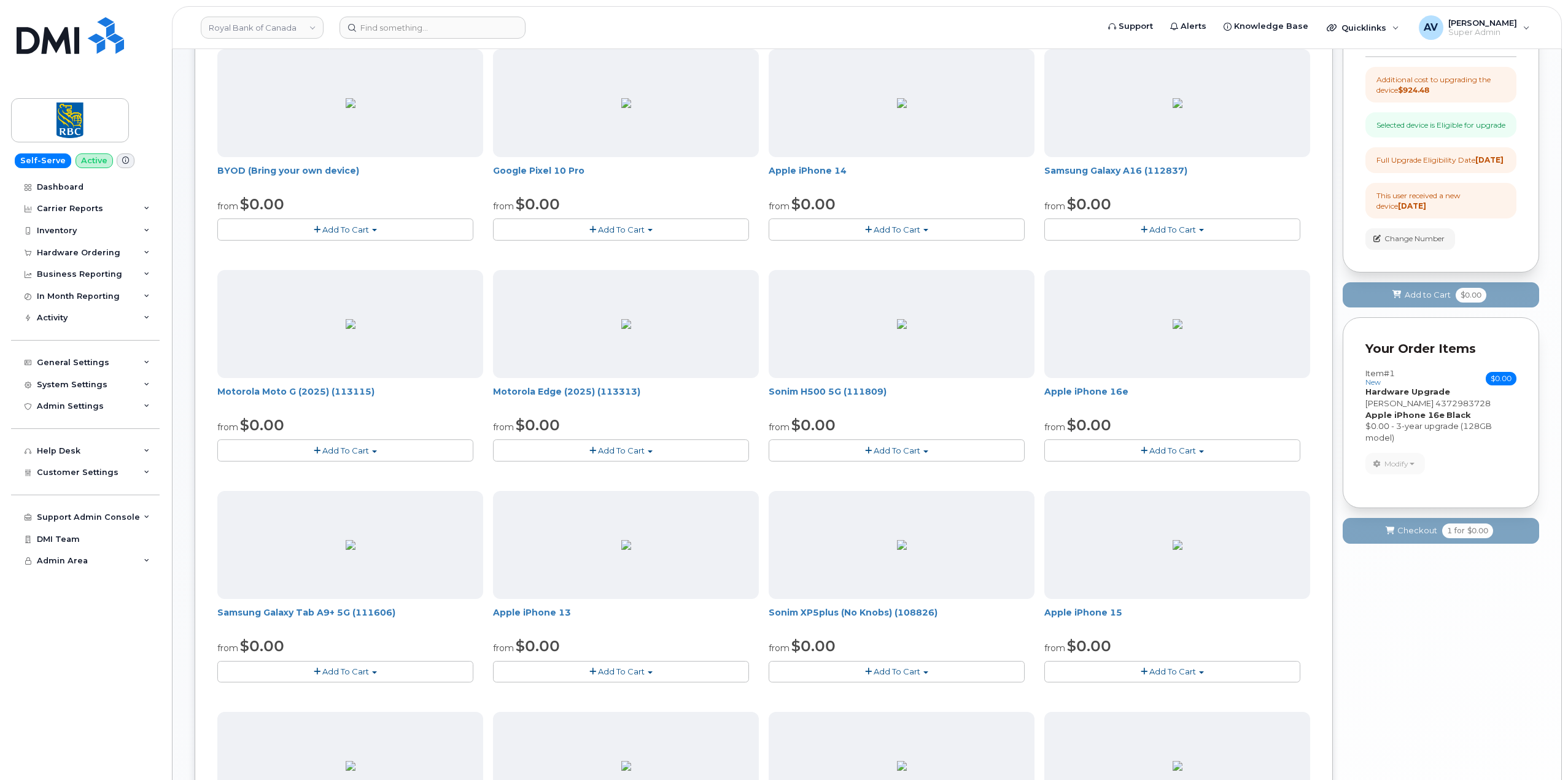
click at [1192, 449] on span "Add To Cart" at bounding box center [1172, 451] width 47 height 10
click at [1209, 449] on button "Add To Cart" at bounding box center [1172, 450] width 256 height 22
click at [1196, 520] on link "$0.00 - 3-year upgrade (128GB model)" at bounding box center [1152, 519] width 209 height 15
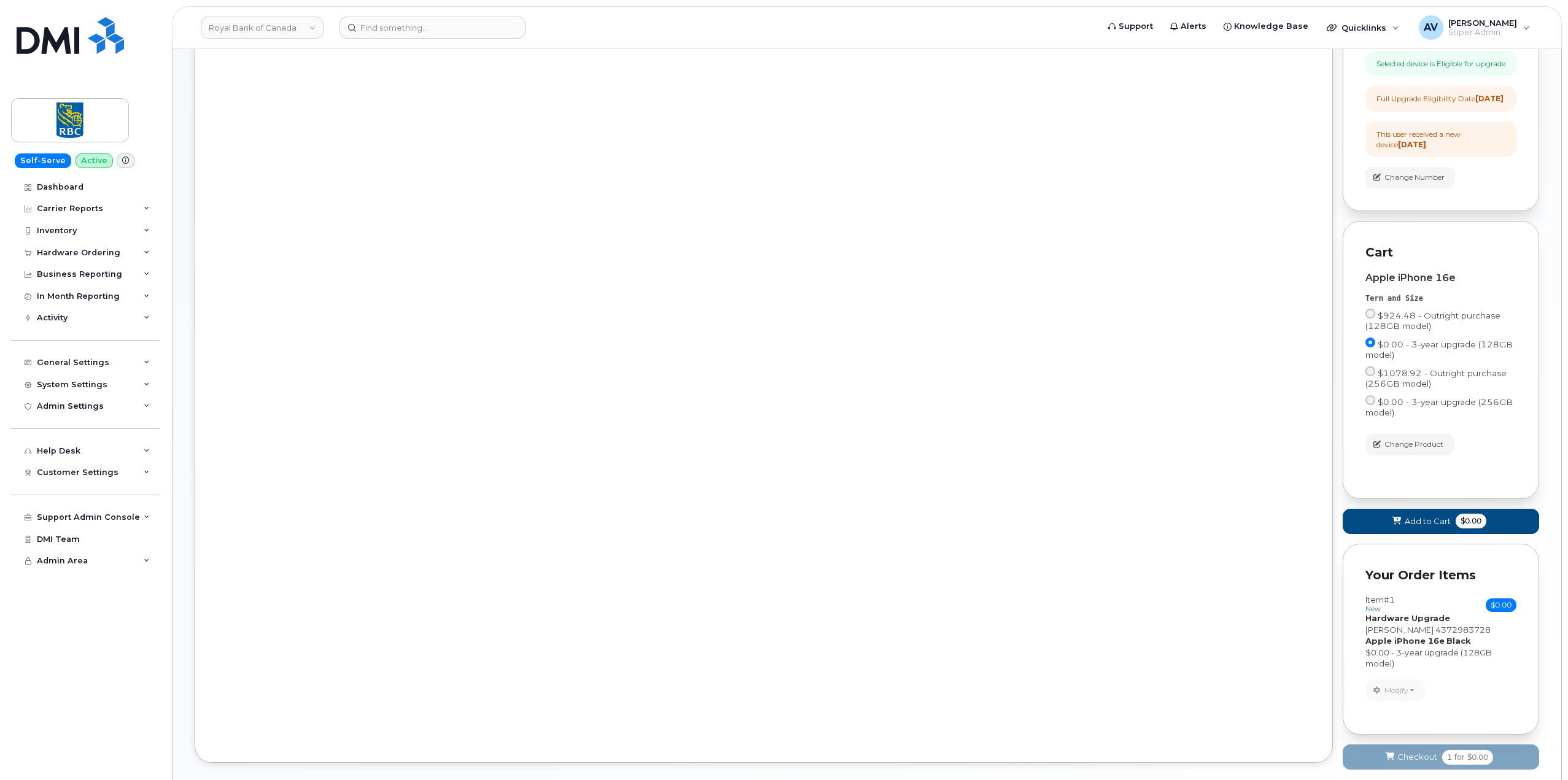
scroll to position [335, 0]
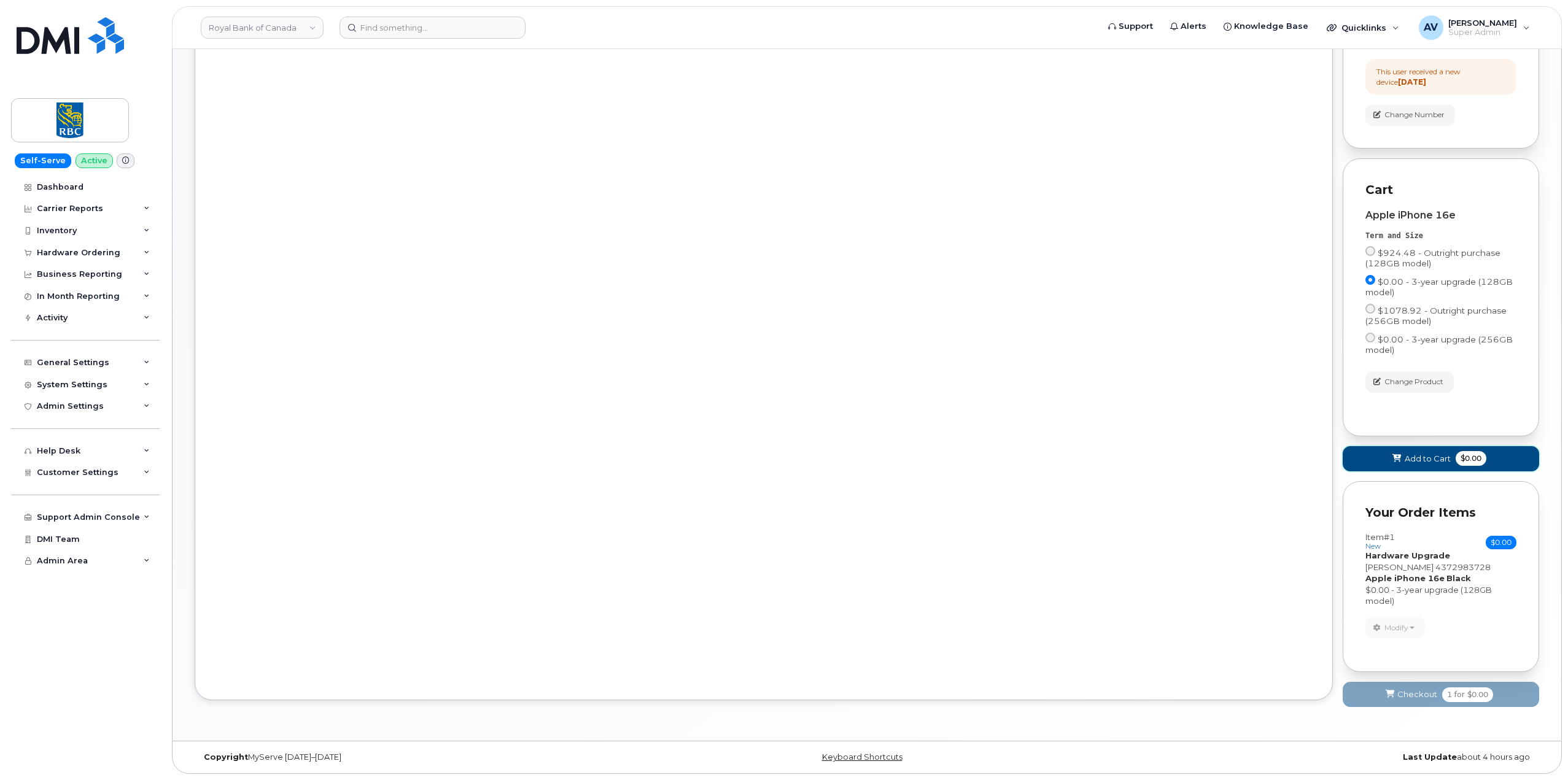
click at [1437, 455] on span "Add to Cart" at bounding box center [1427, 459] width 46 height 12
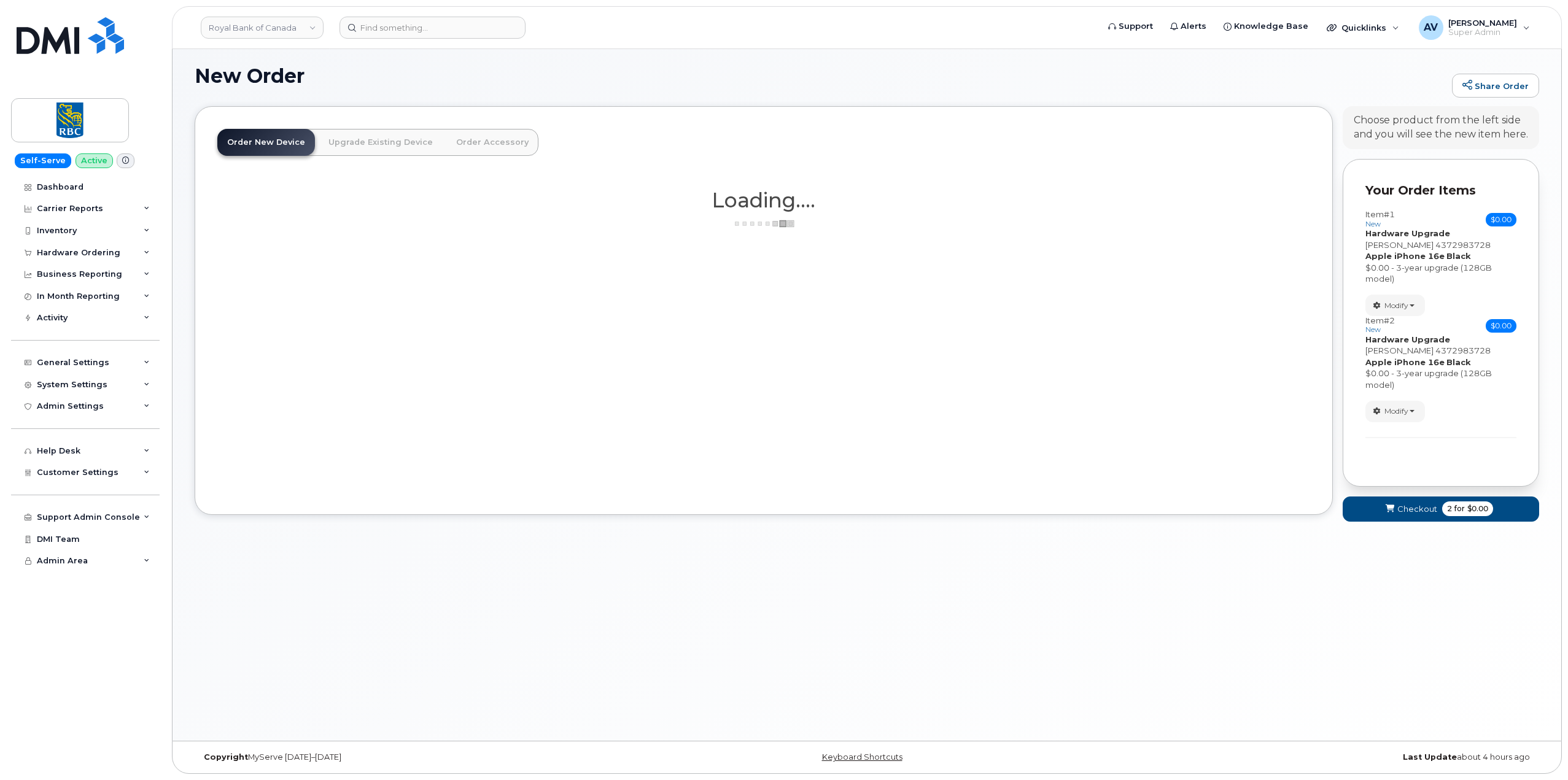
scroll to position [6, 0]
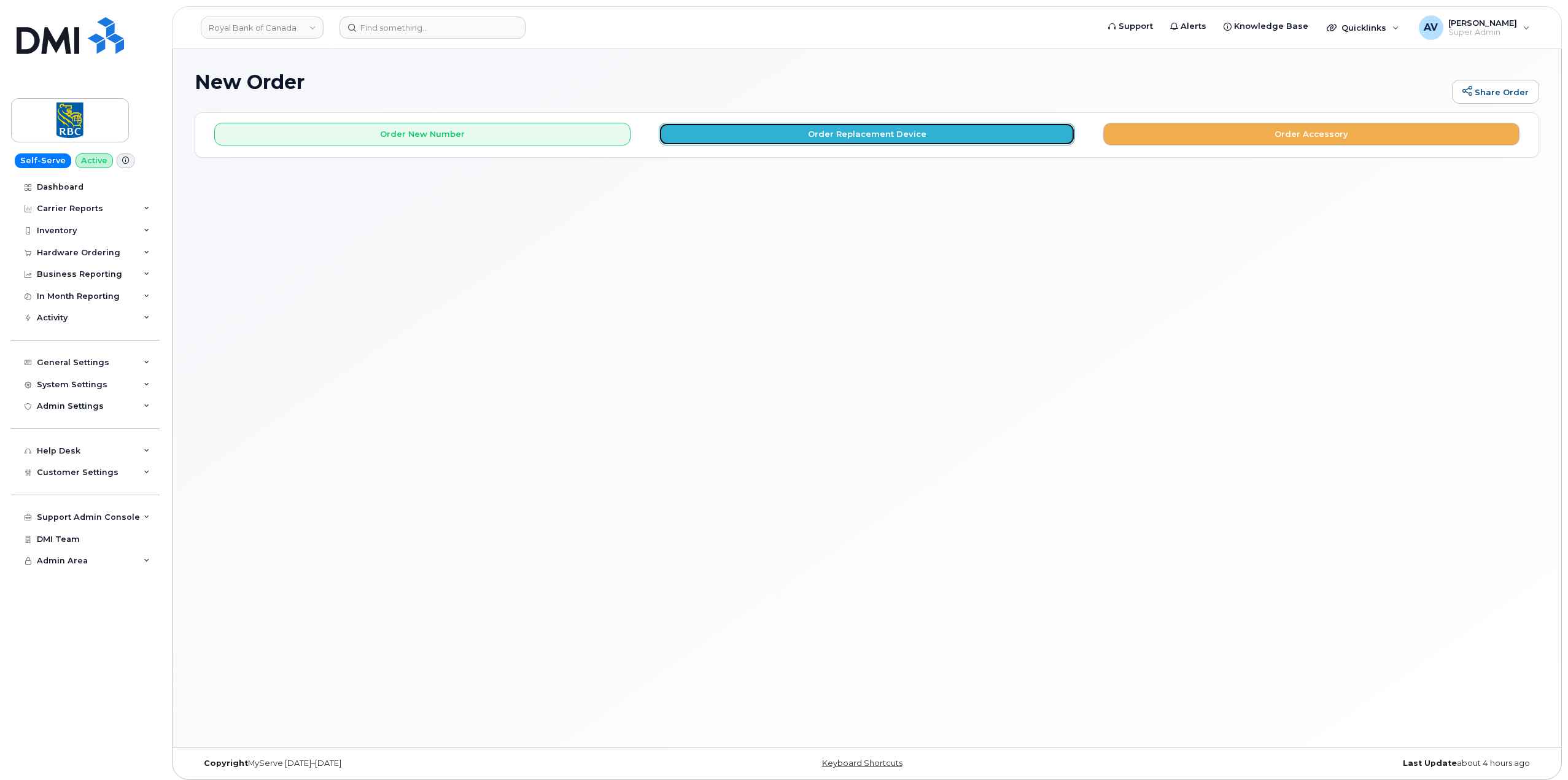
click at [883, 133] on button "Order Replacement Device" at bounding box center [867, 134] width 416 height 23
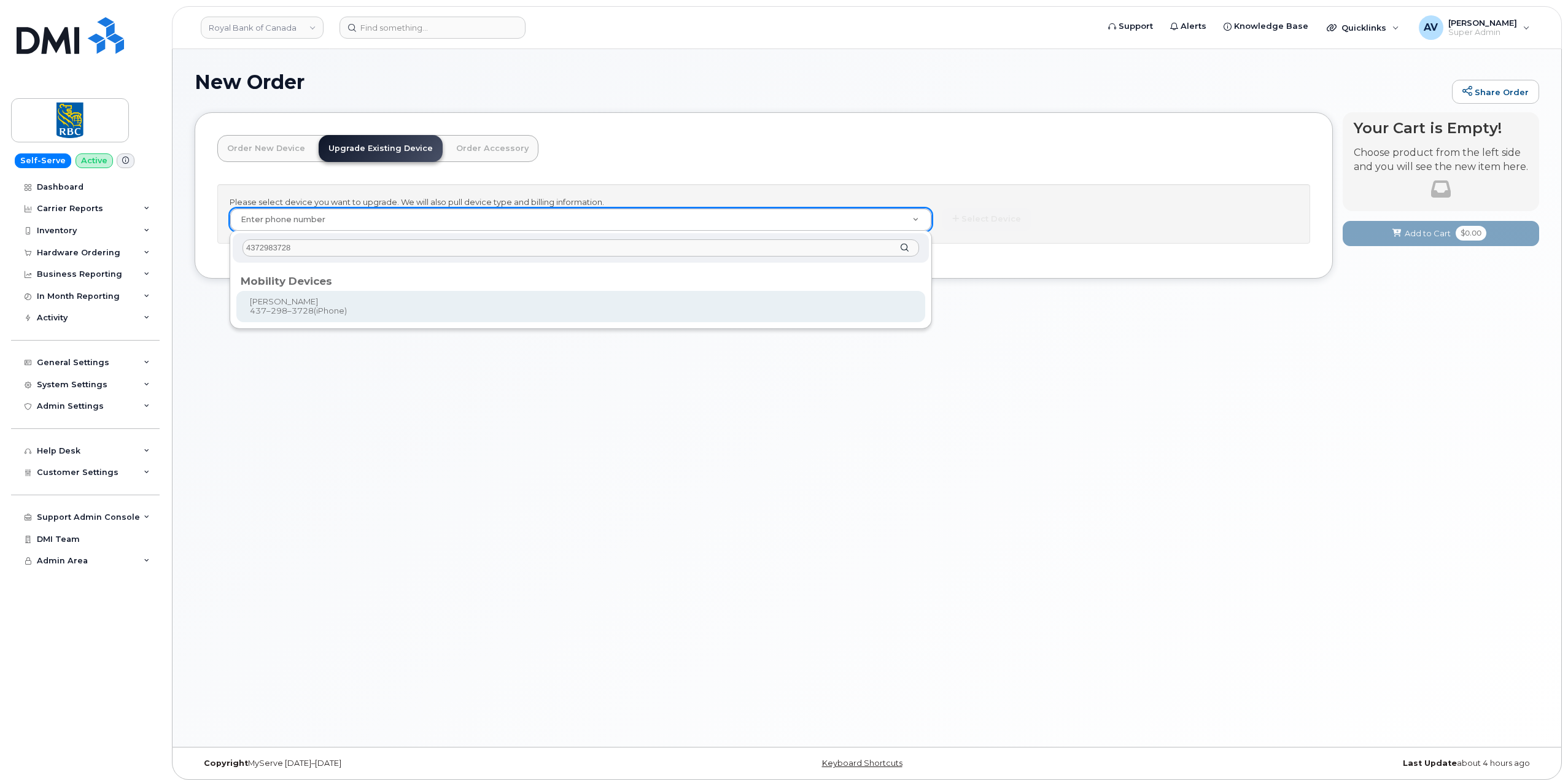
type input "4372983728"
type input "1240077"
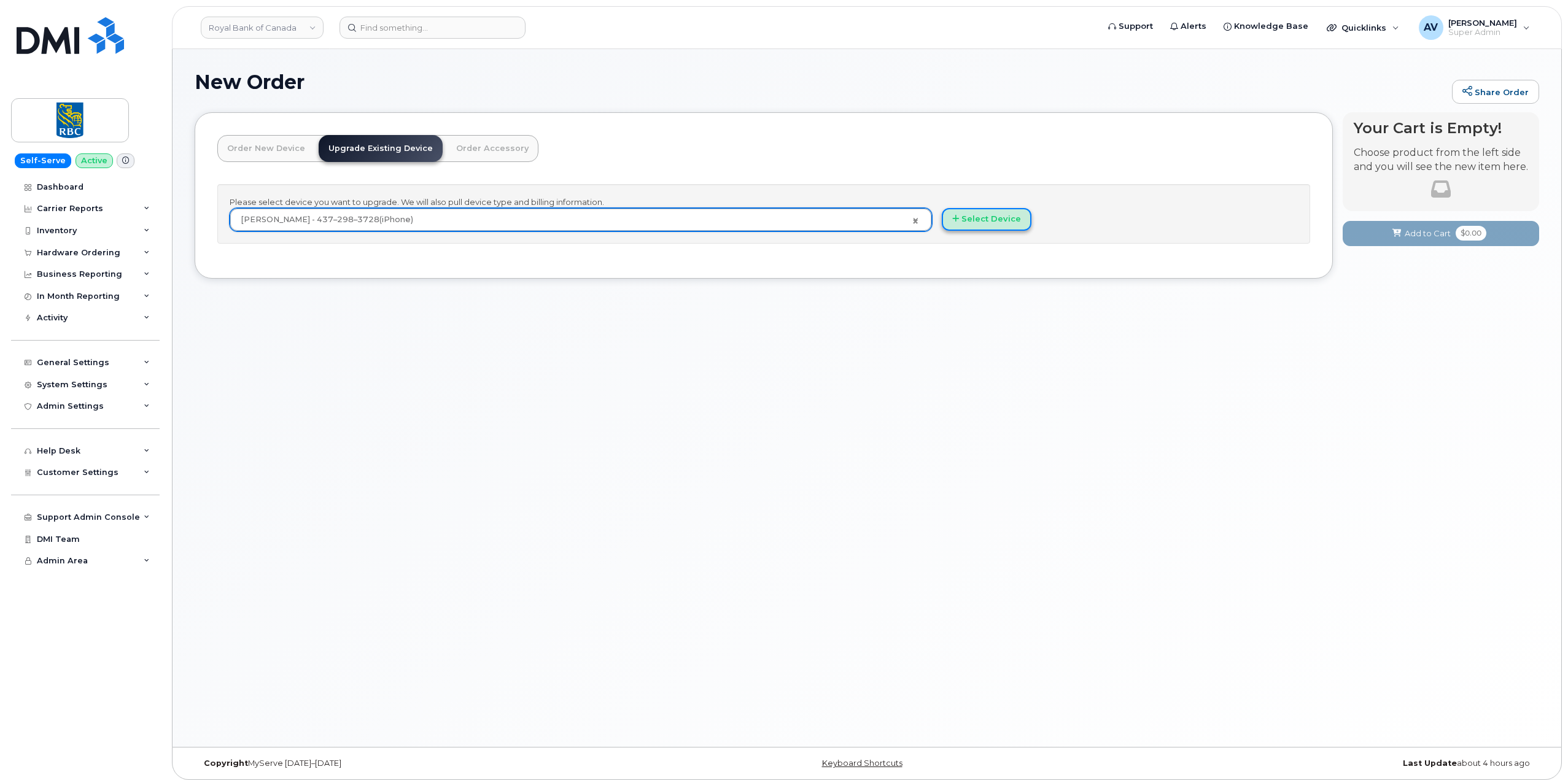
click at [988, 215] on button "Select Device" at bounding box center [986, 220] width 89 height 23
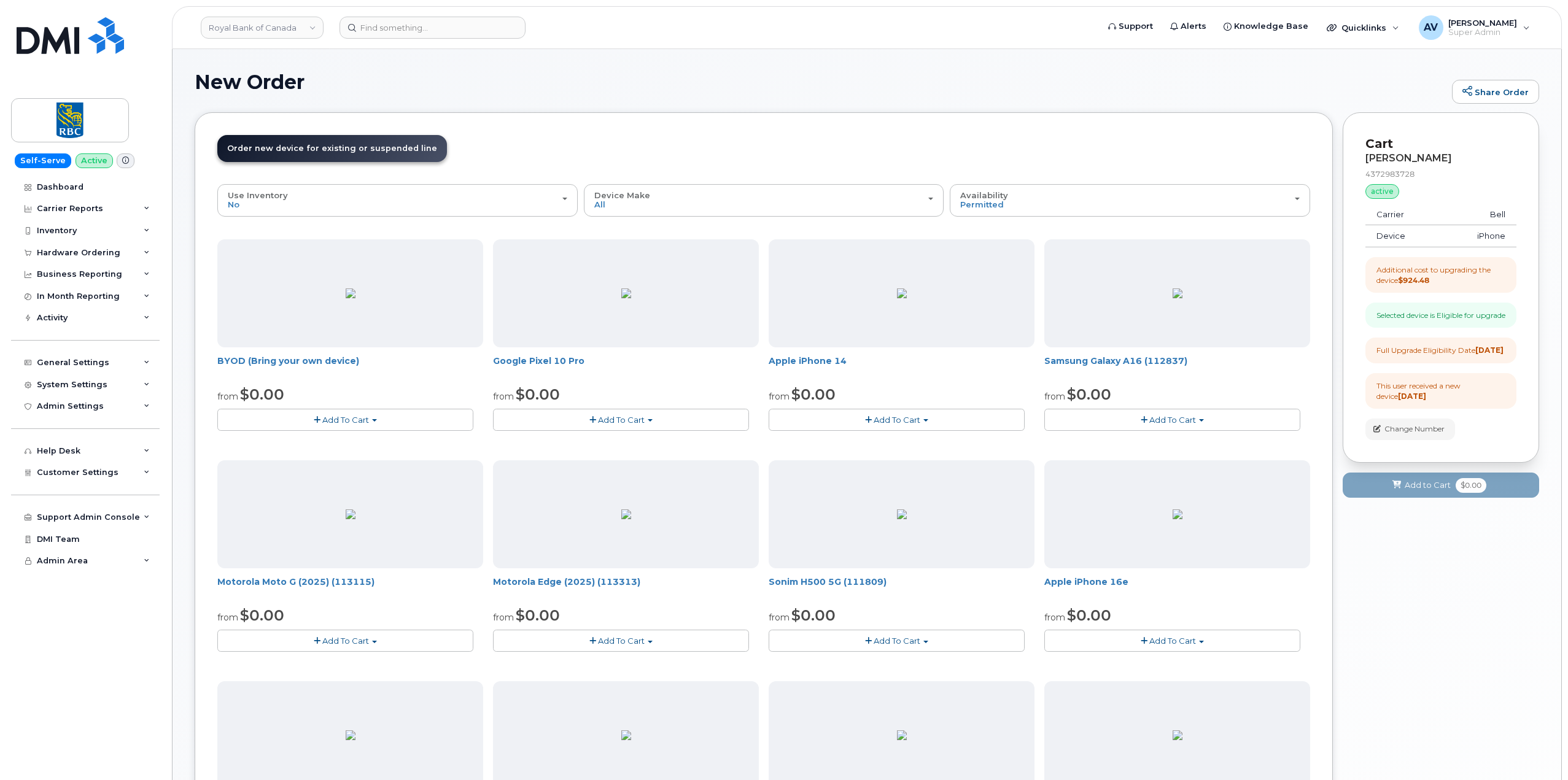
click at [1180, 634] on button "Add To Cart" at bounding box center [1172, 640] width 256 height 22
click at [1178, 707] on link "$0.00 - 3-year upgrade (128GB model)" at bounding box center [1152, 709] width 209 height 15
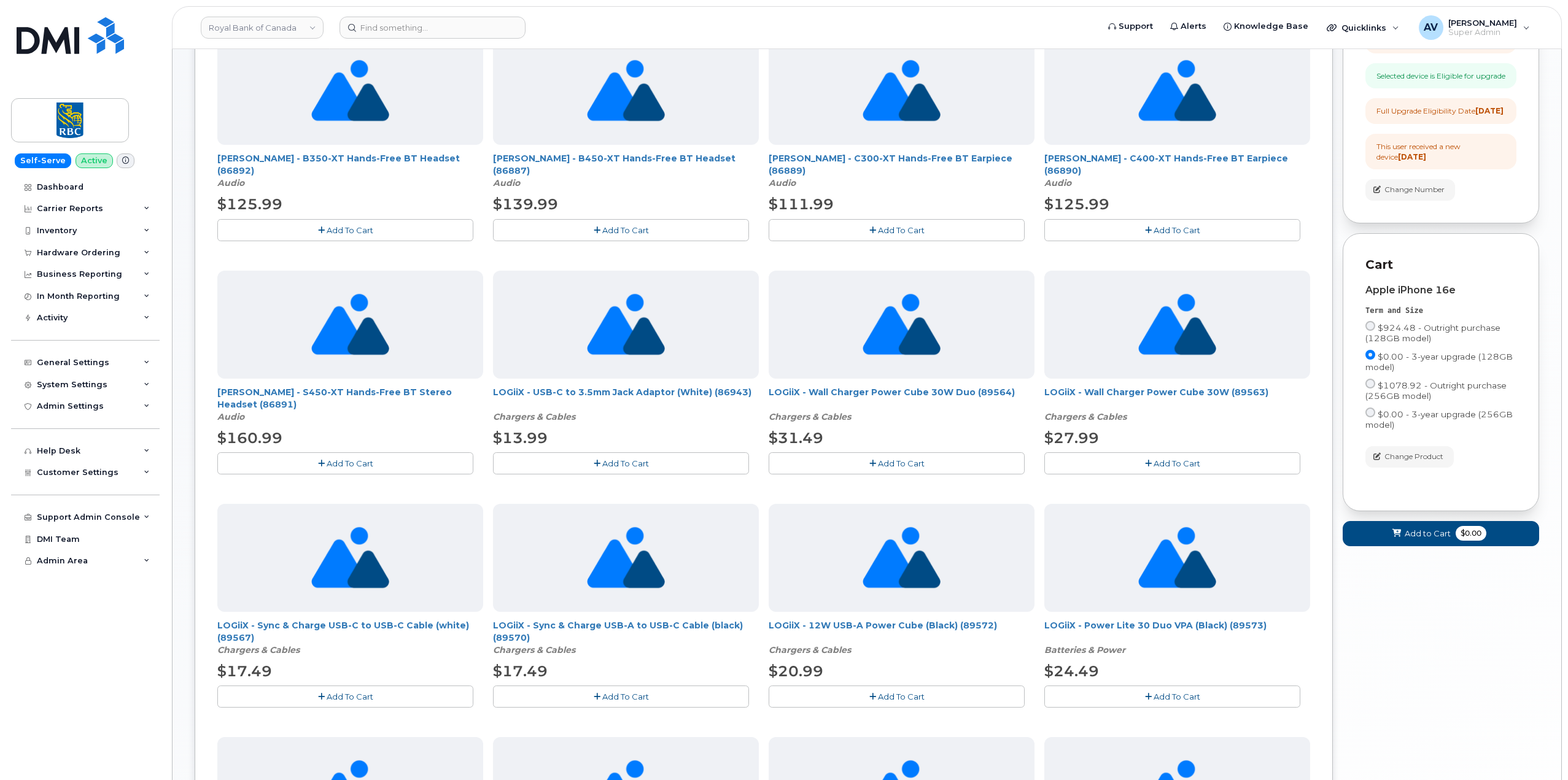
scroll to position [246, 0]
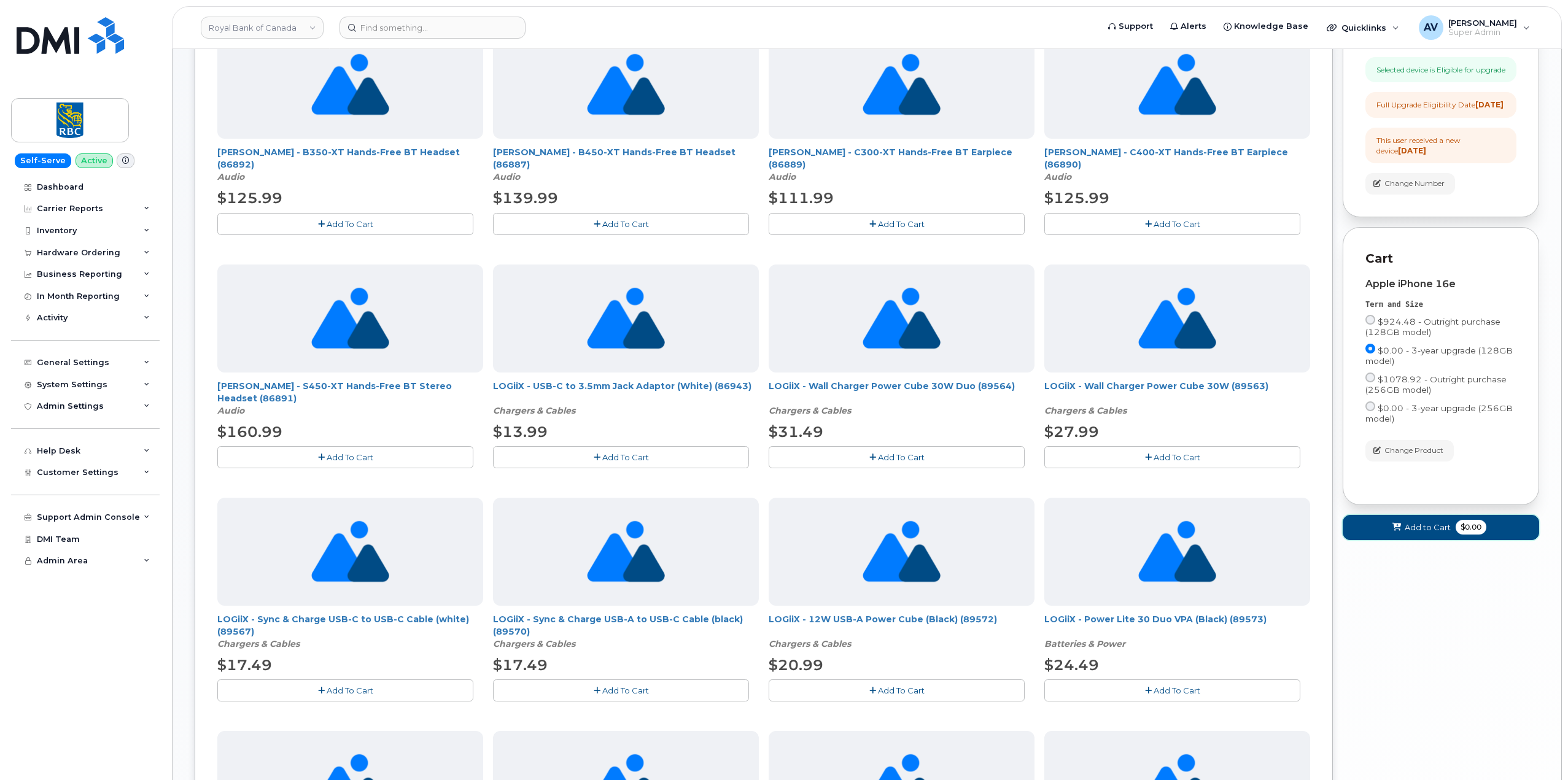
click at [1409, 533] on span "Add to Cart" at bounding box center [1427, 527] width 46 height 12
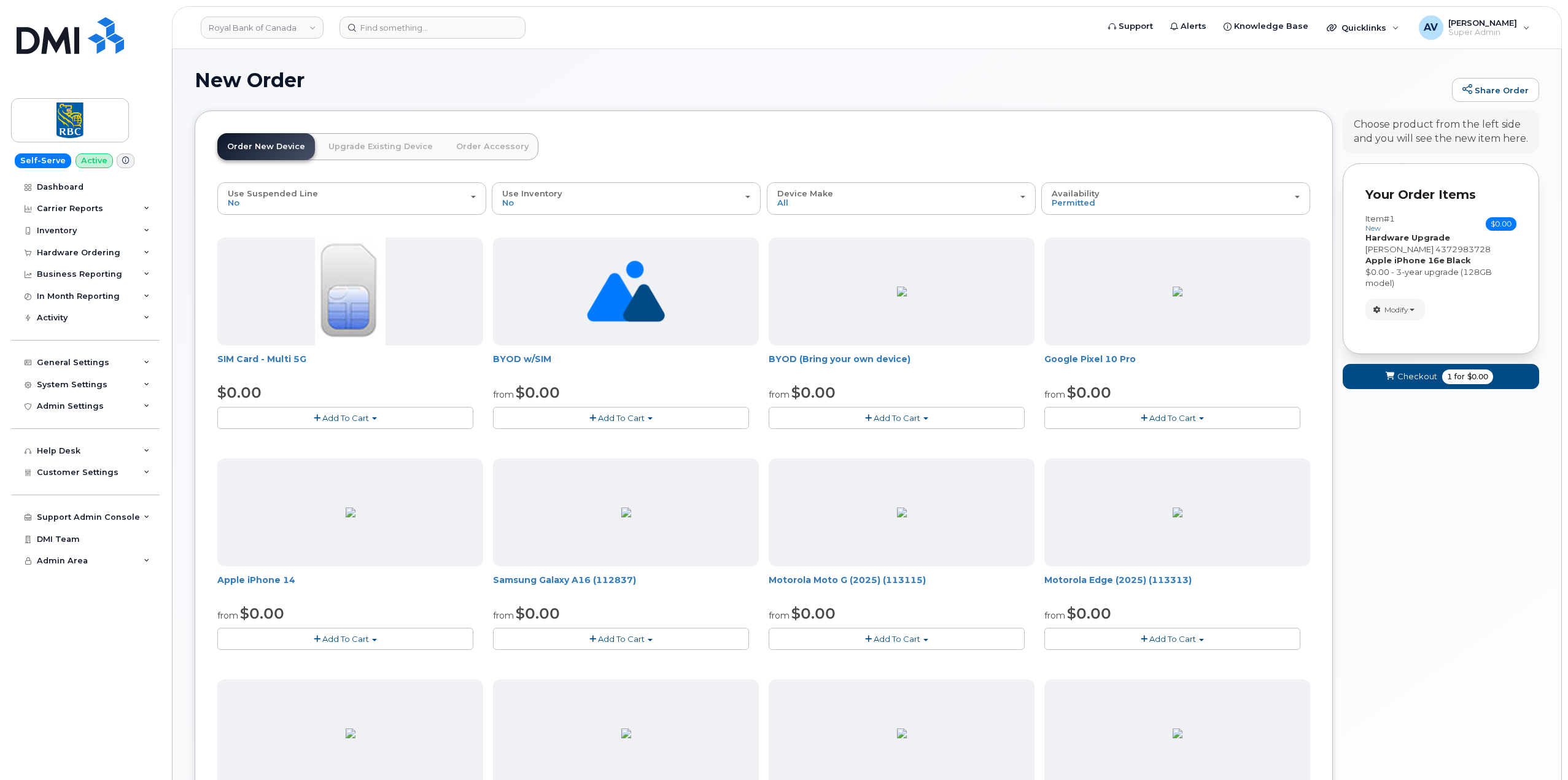
scroll to position [0, 0]
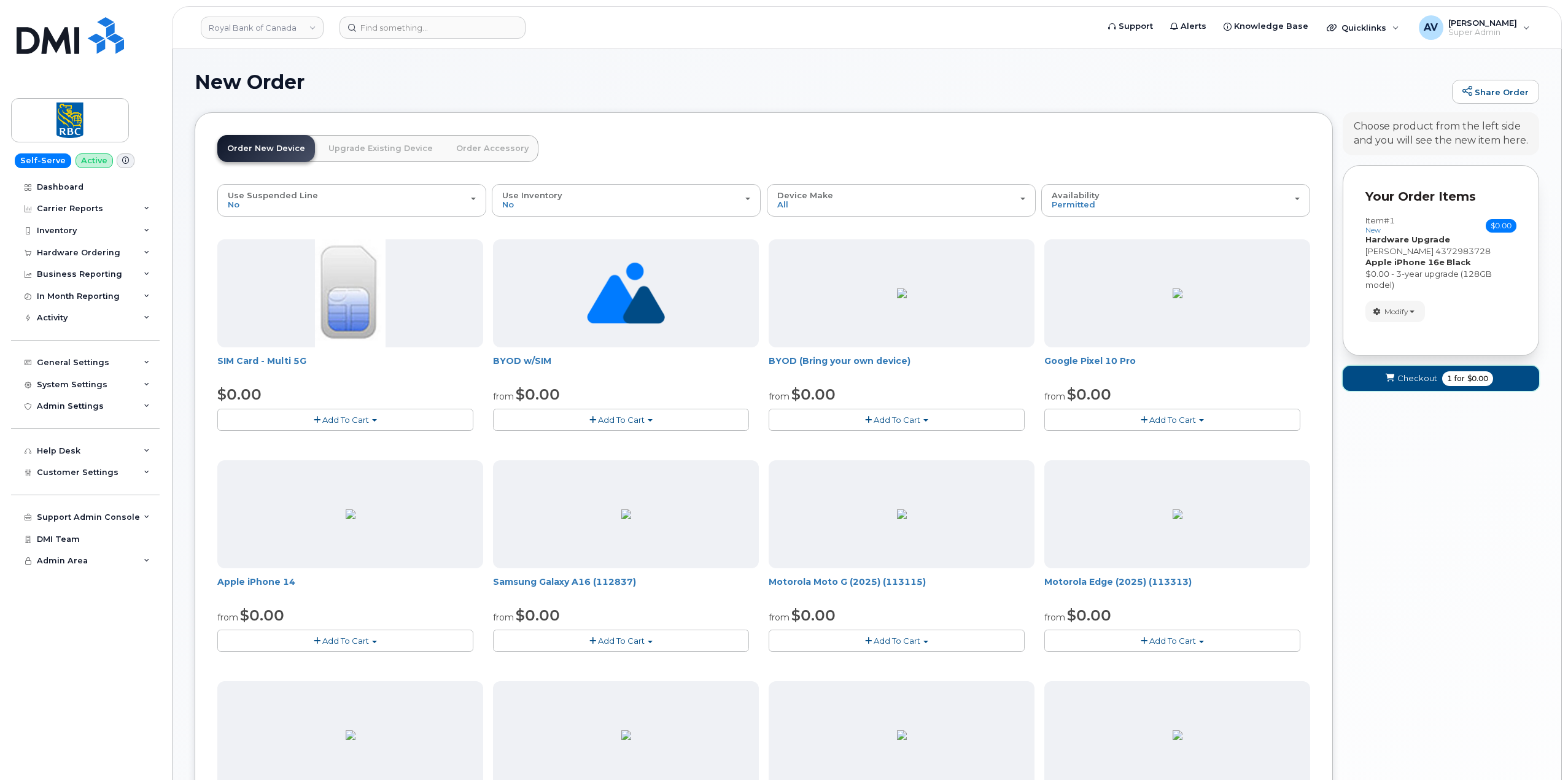
click at [1417, 382] on span "Checkout" at bounding box center [1417, 378] width 40 height 12
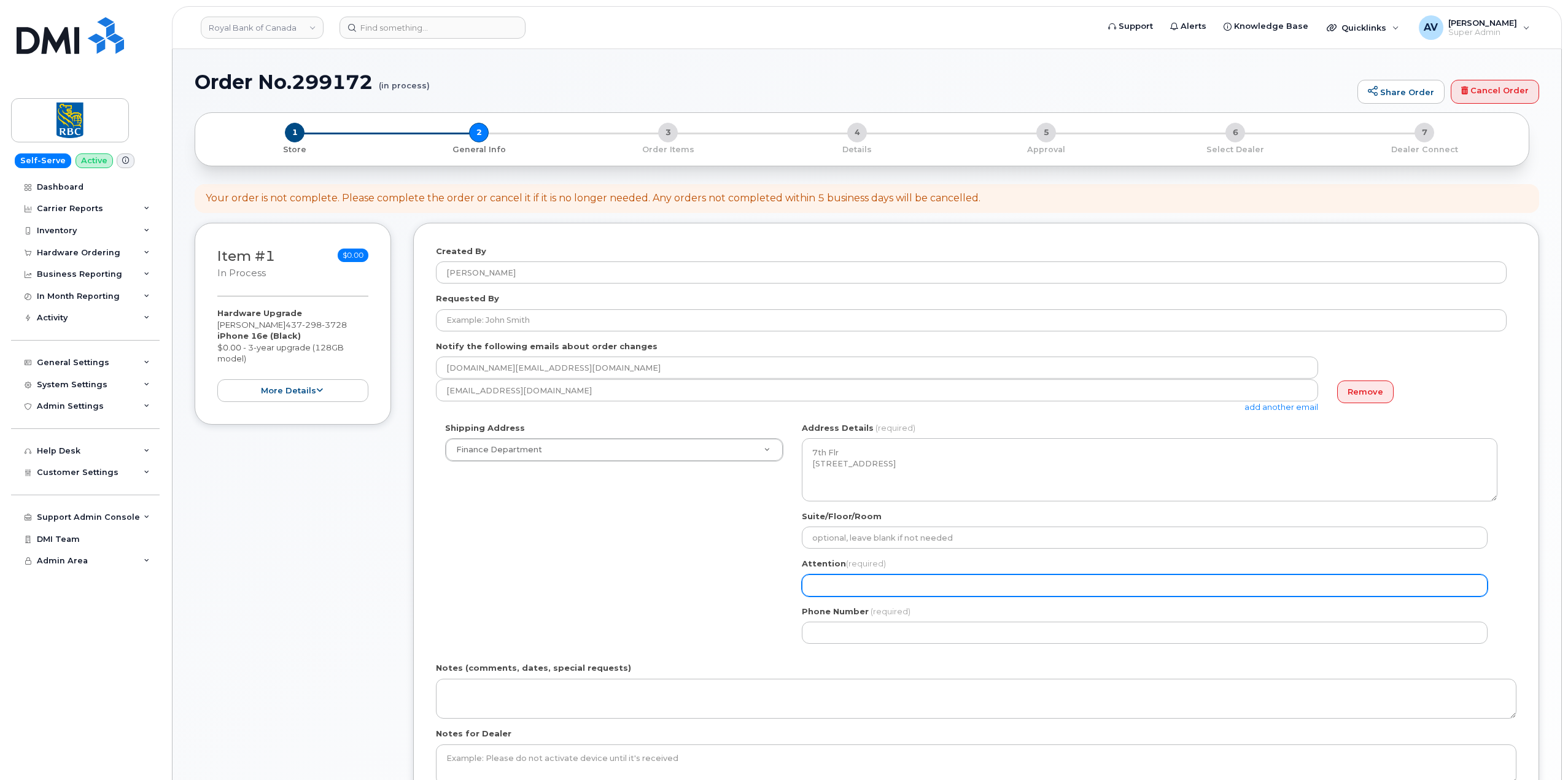
click at [872, 585] on input "Attention (required)" at bounding box center [1145, 585] width 686 height 22
select select
type input "c"
select select
type input "ch"
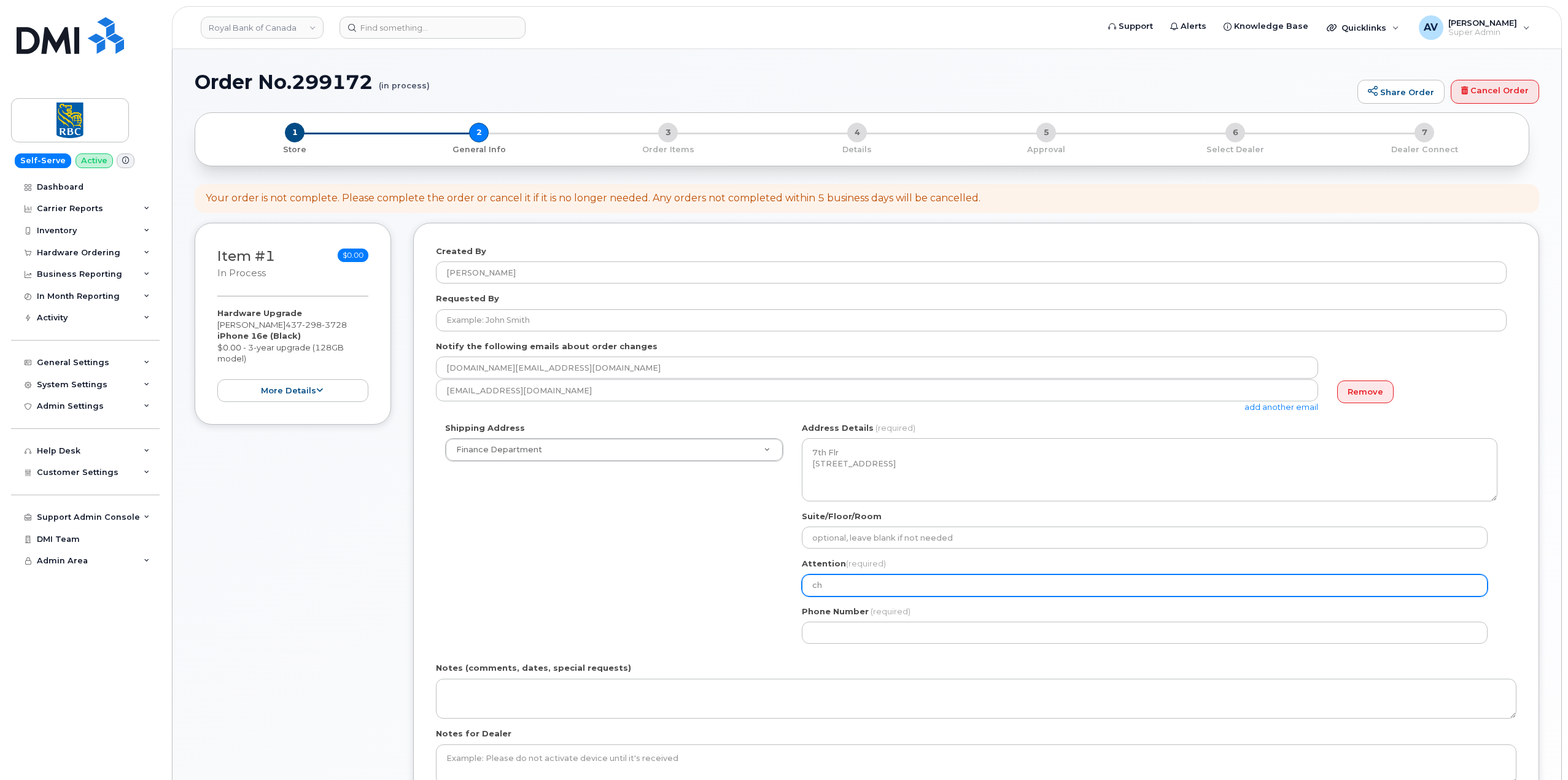
select select
type input "chu"
select select
type input "chua"
select select
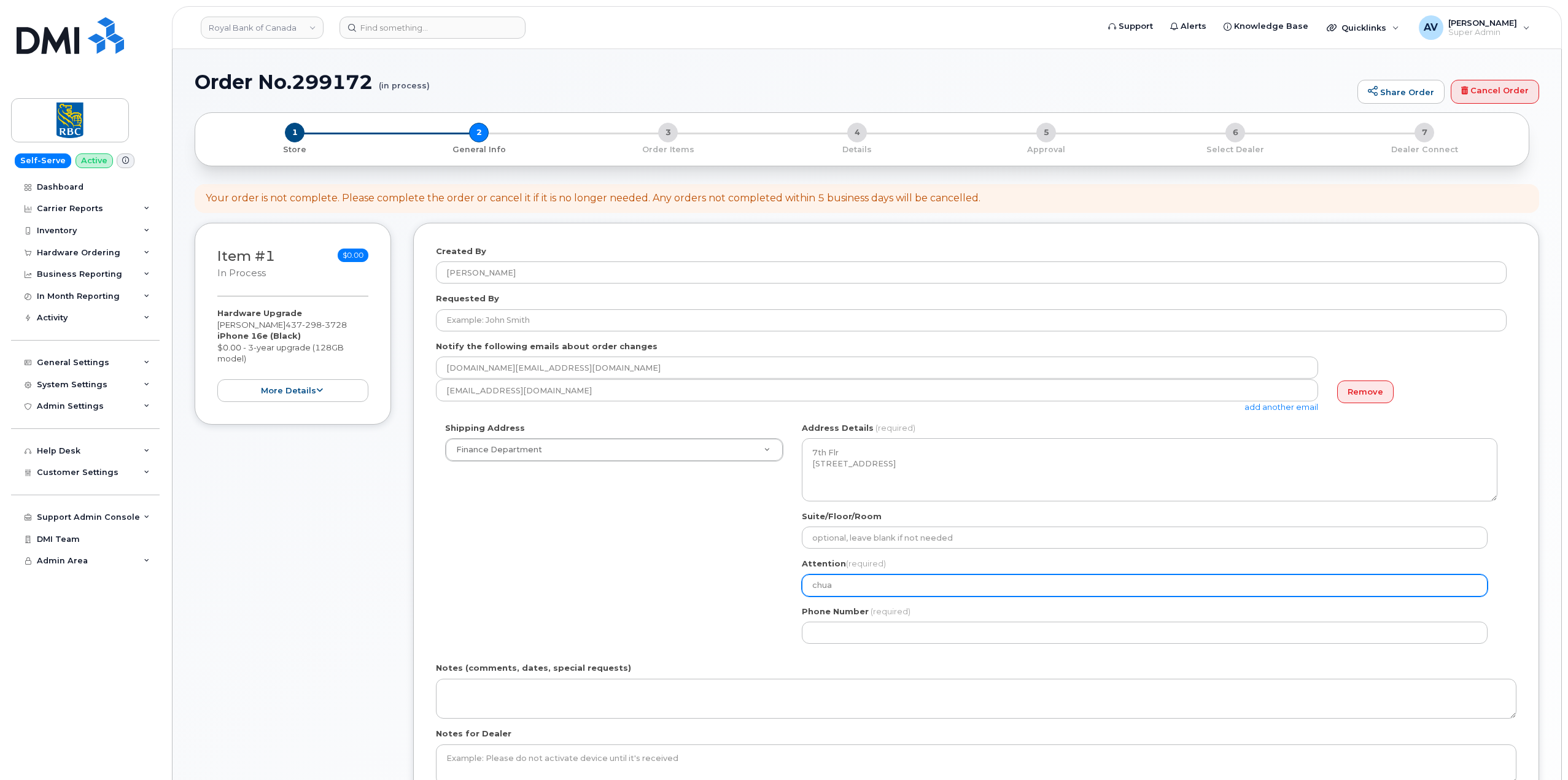
type input "chuan"
select select
type input "chuanz"
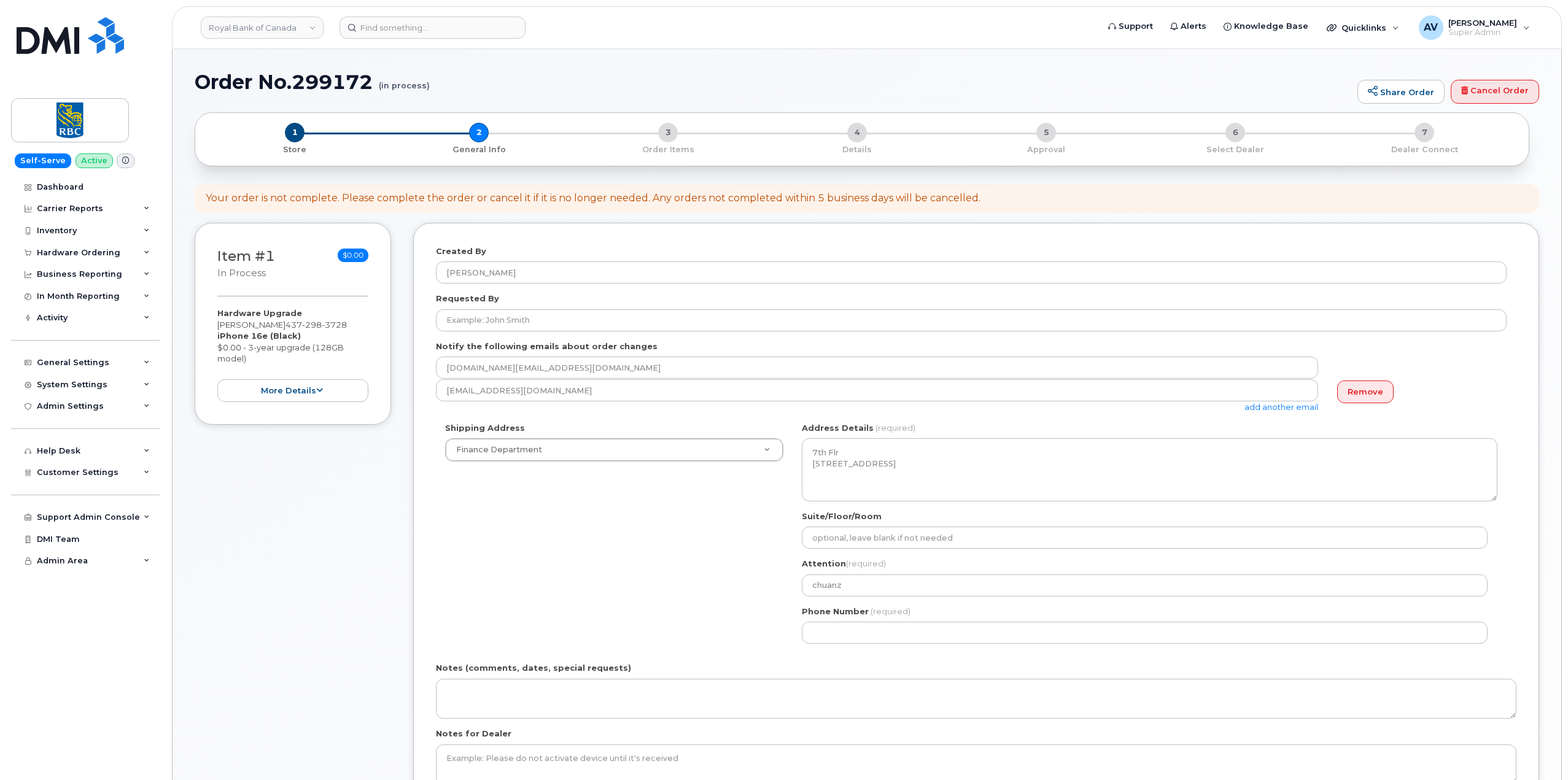
click at [545, 522] on div "Shipping Address Finance Department New Address Finance Department ON Toronto S…" at bounding box center [971, 537] width 1071 height 230
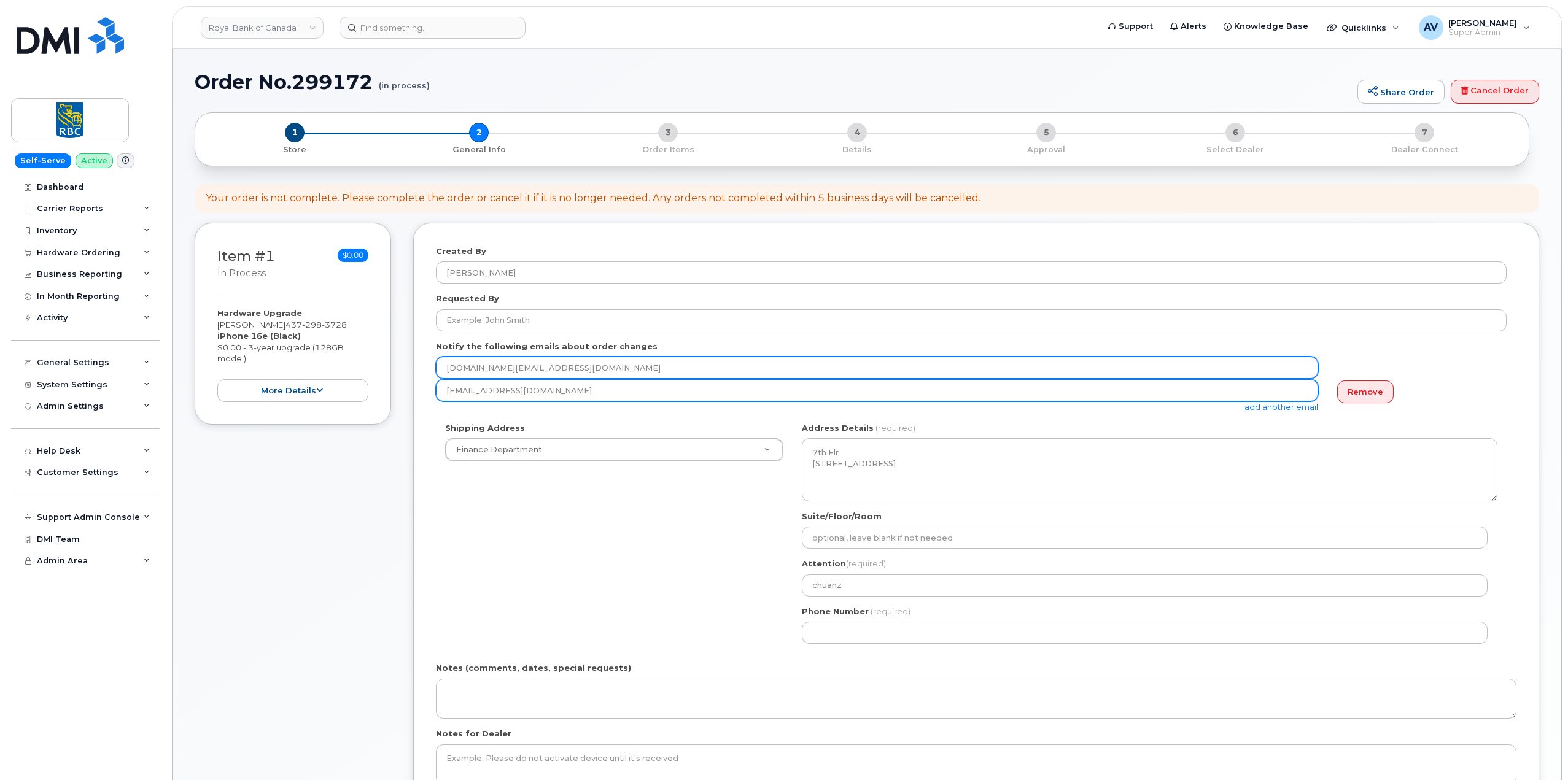
drag, startPoint x: 445, startPoint y: 370, endPoint x: 519, endPoint y: 380, distance: 74.7
click at [519, 380] on div "Notify the following emails about order changes chuanzheng.wang@rbc.com avolkov…" at bounding box center [976, 377] width 1080 height 73
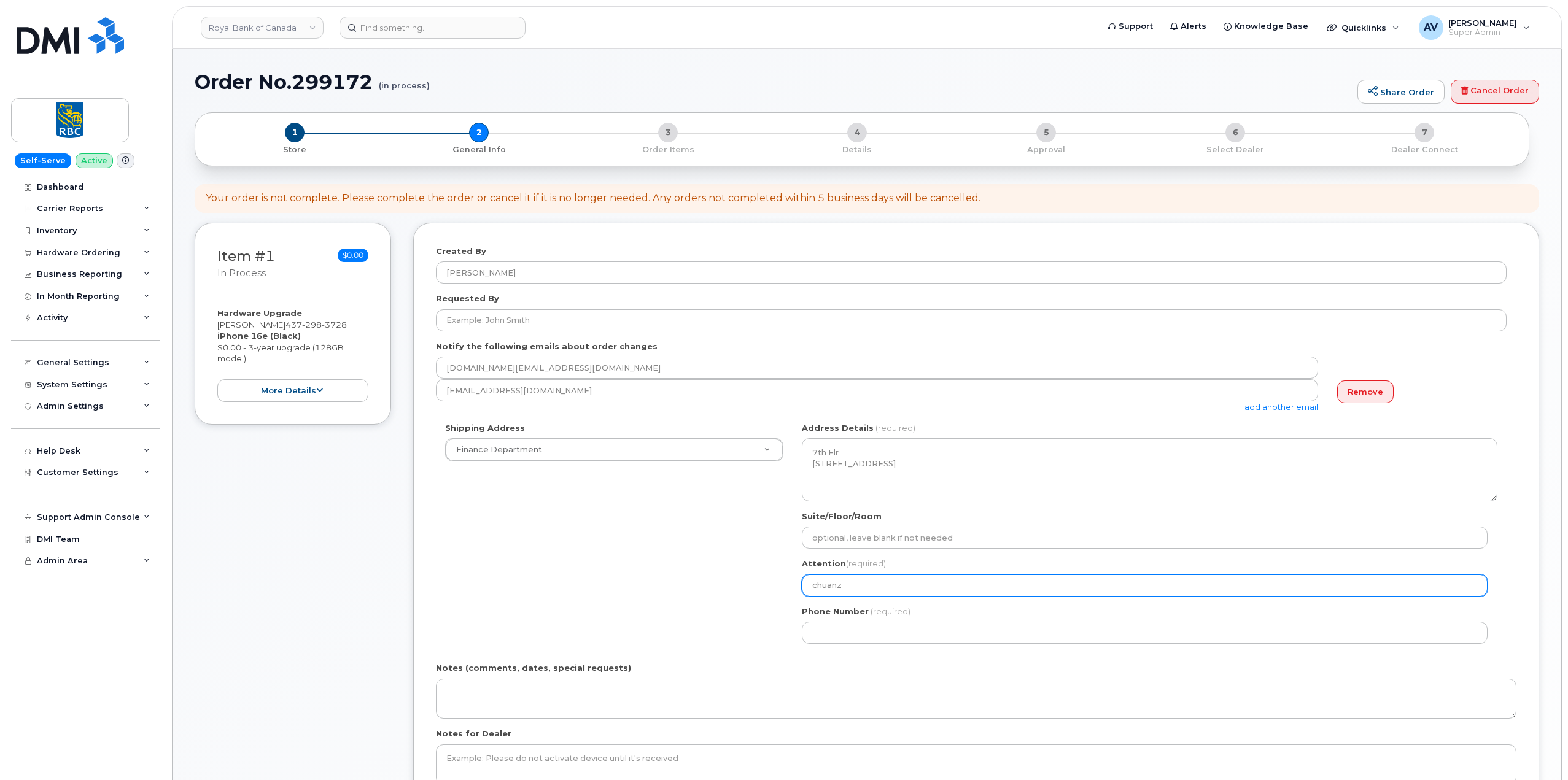
drag, startPoint x: 868, startPoint y: 584, endPoint x: 776, endPoint y: 580, distance: 92.1
click at [776, 580] on div "Shipping Address Finance Department New Address Finance Department ON Toronto S…" at bounding box center [971, 537] width 1071 height 230
paste input "heng.wang"
select select
type input "chuanzheng.wang"
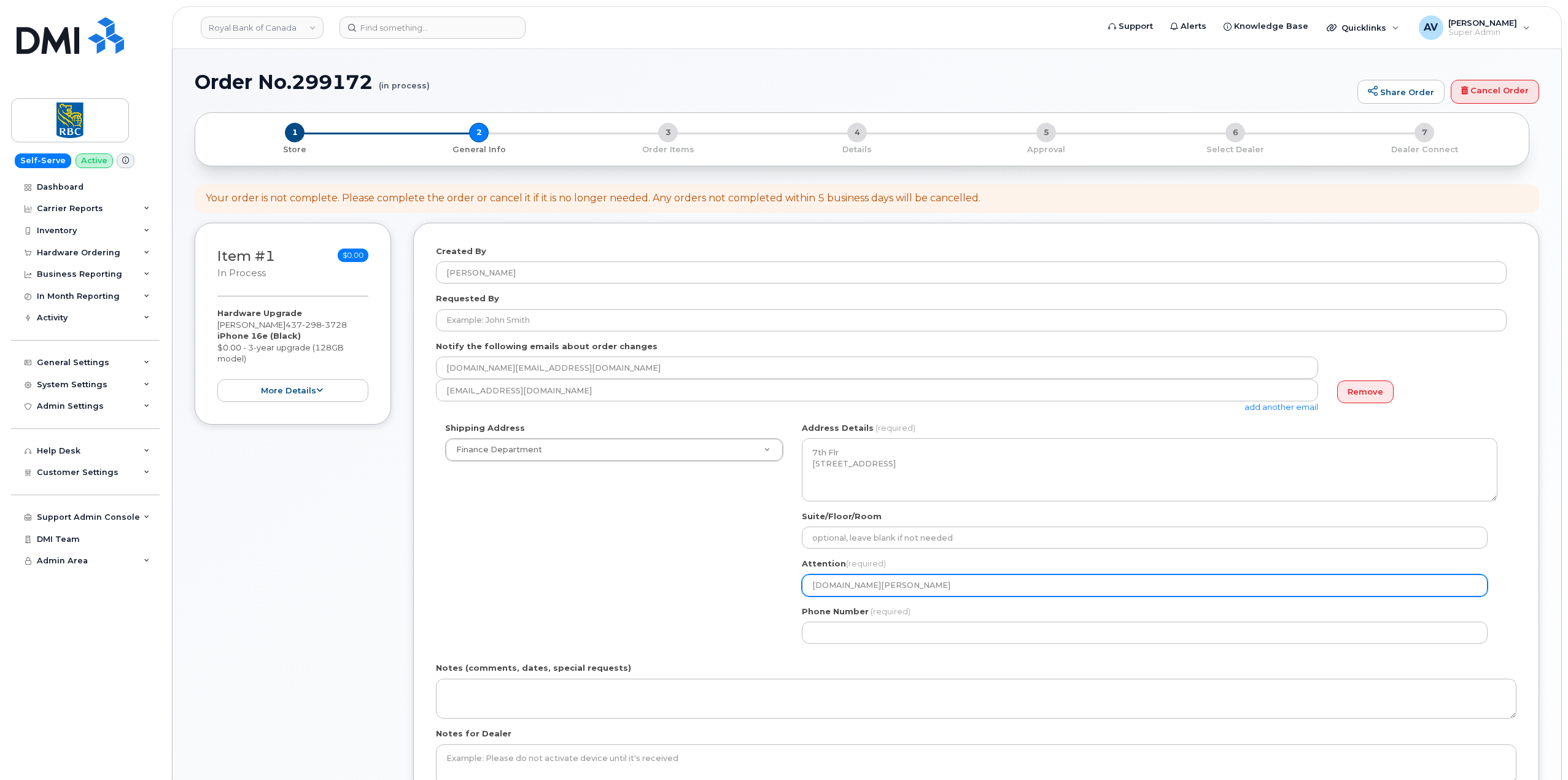
click at [863, 584] on input "chuanzheng.wang" at bounding box center [1145, 585] width 686 height 22
select select
type input "chuanzhengwang"
select select
type input "chuanzheng wang"
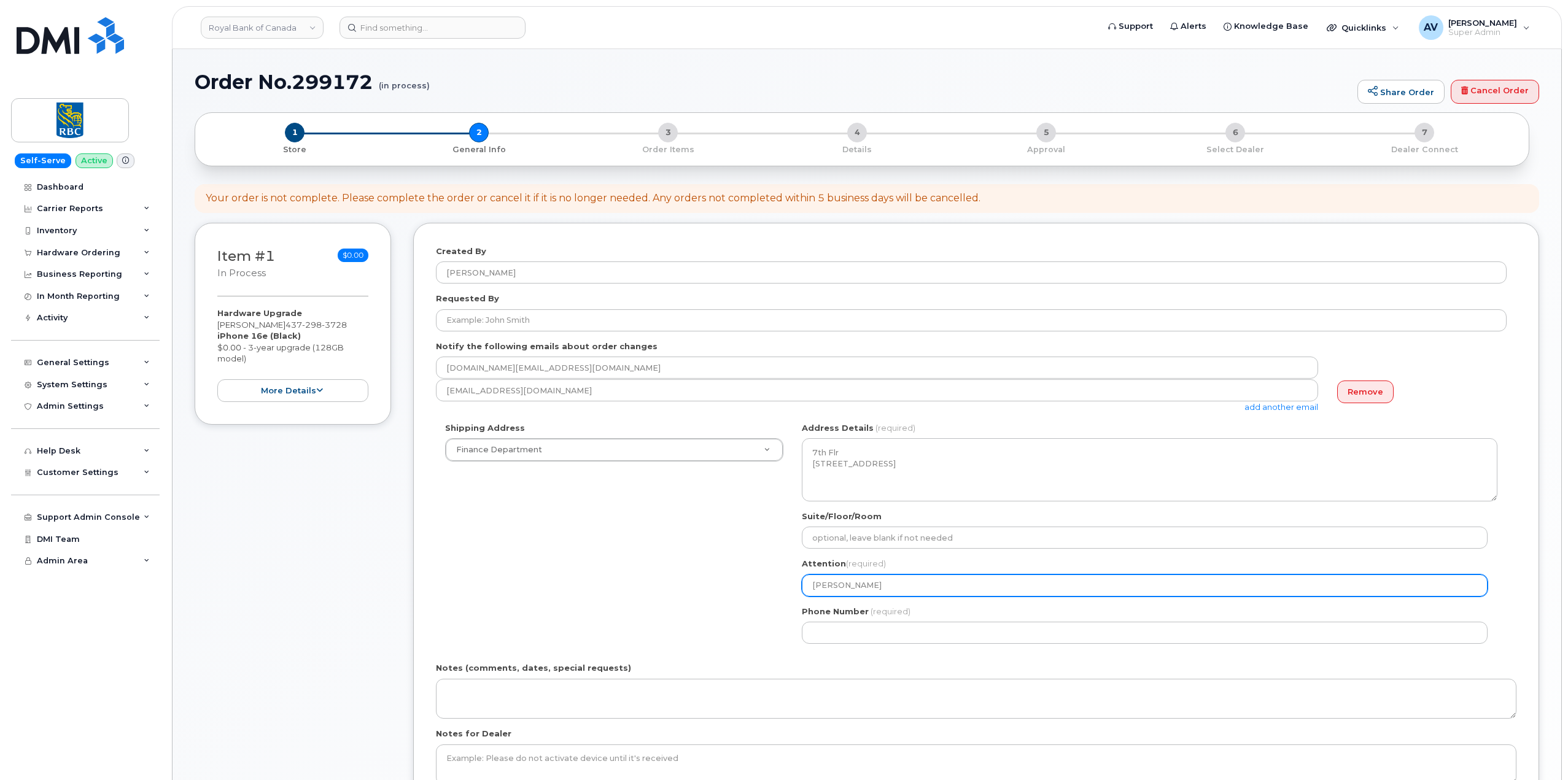
select select
type input "chuanzheng ang"
select select
type input "chuanzheng Wang"
select select
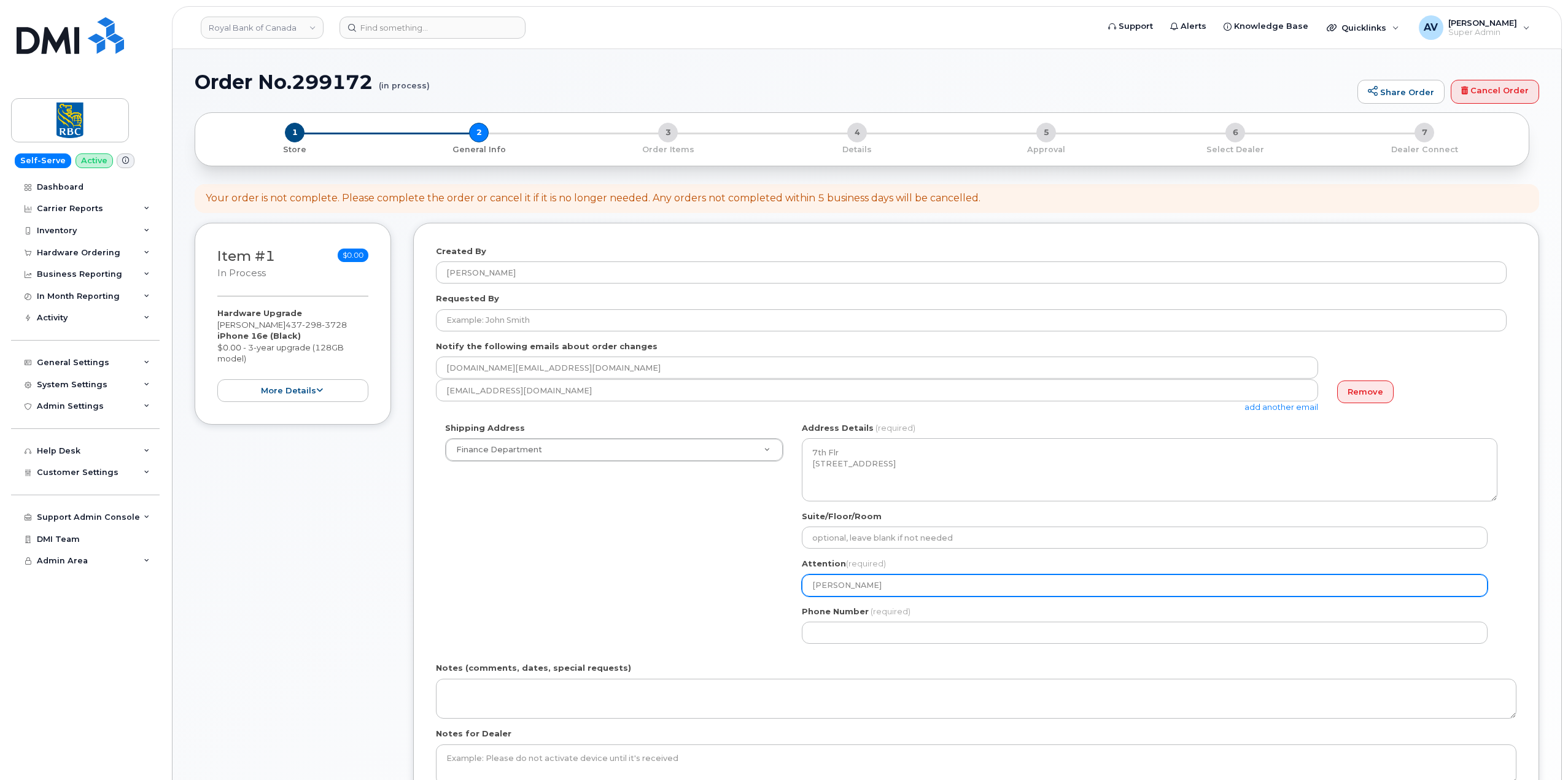
type input "huanzheng Wang"
select select
type input "[PERSON_NAME]"
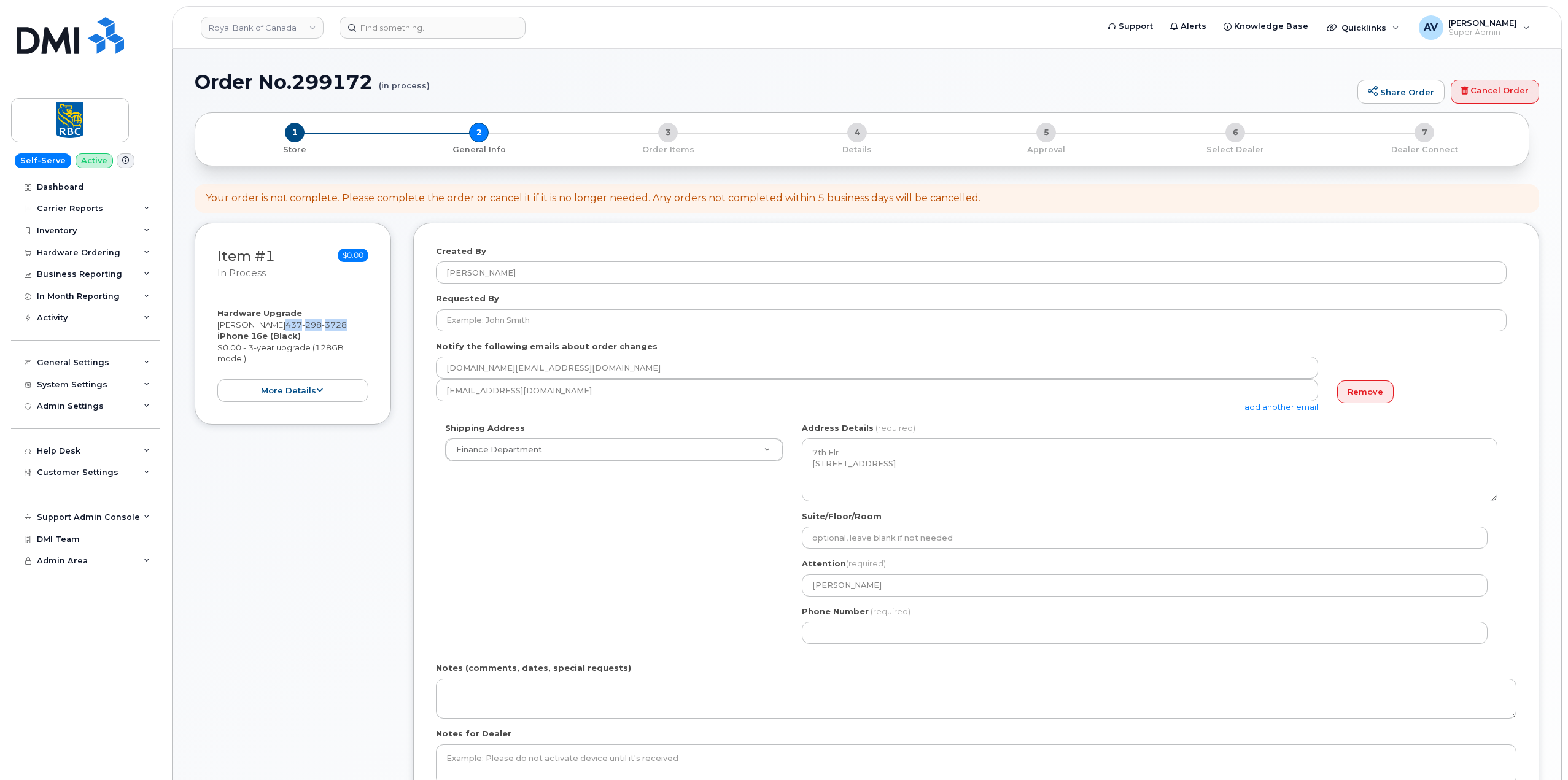
drag, startPoint x: 360, startPoint y: 323, endPoint x: 299, endPoint y: 326, distance: 61.1
click at [299, 326] on div "Hardware Upgrade Chuanzheng Wang 437 298 3728 iPhone 16e (Black) $0.00 - 3-year…" at bounding box center [293, 354] width 151 height 94
copy span "437 298 3728"
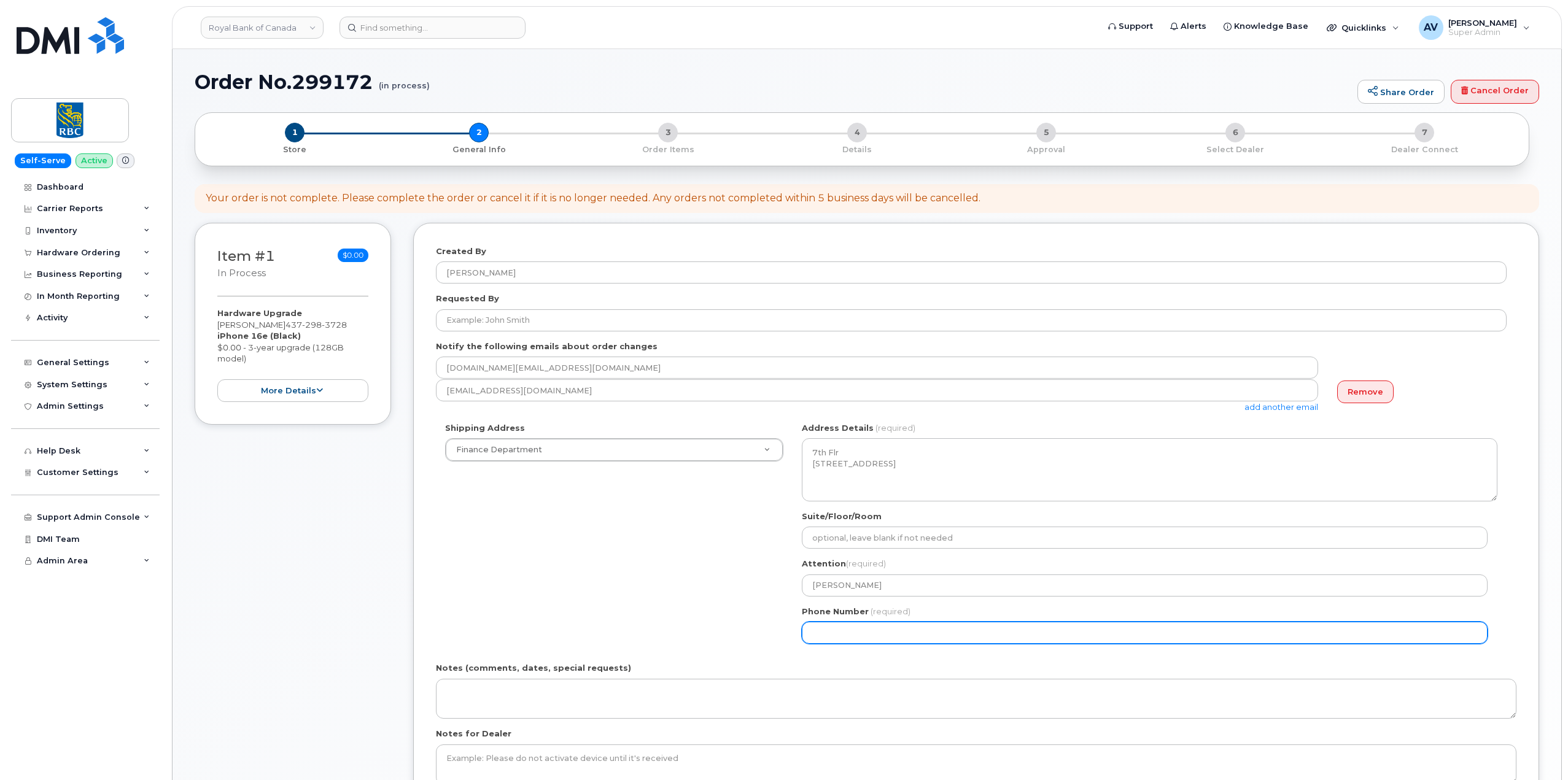
click at [898, 635] on input "Phone Number" at bounding box center [1145, 632] width 686 height 22
paste input "4372983728"
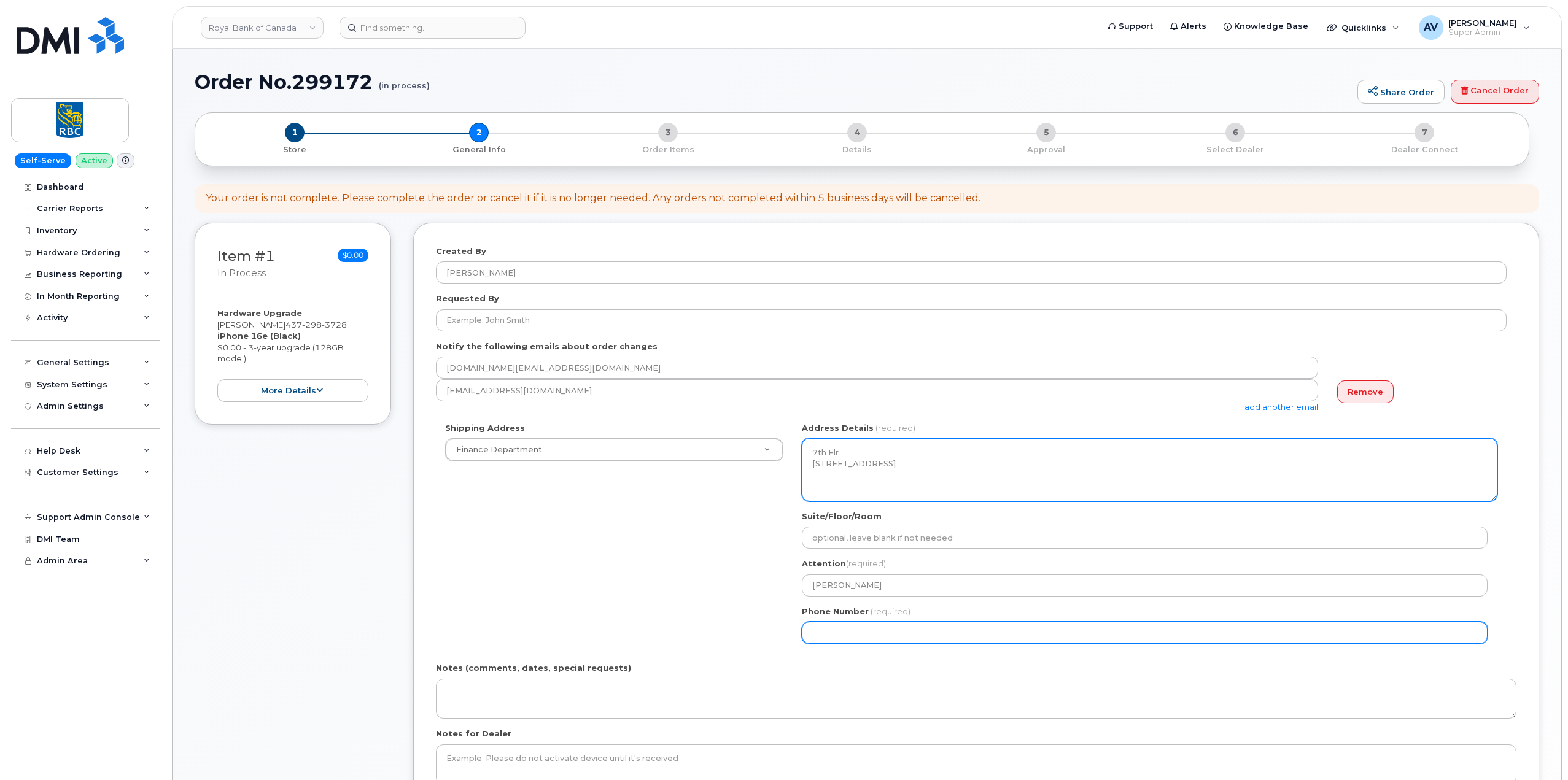
select select
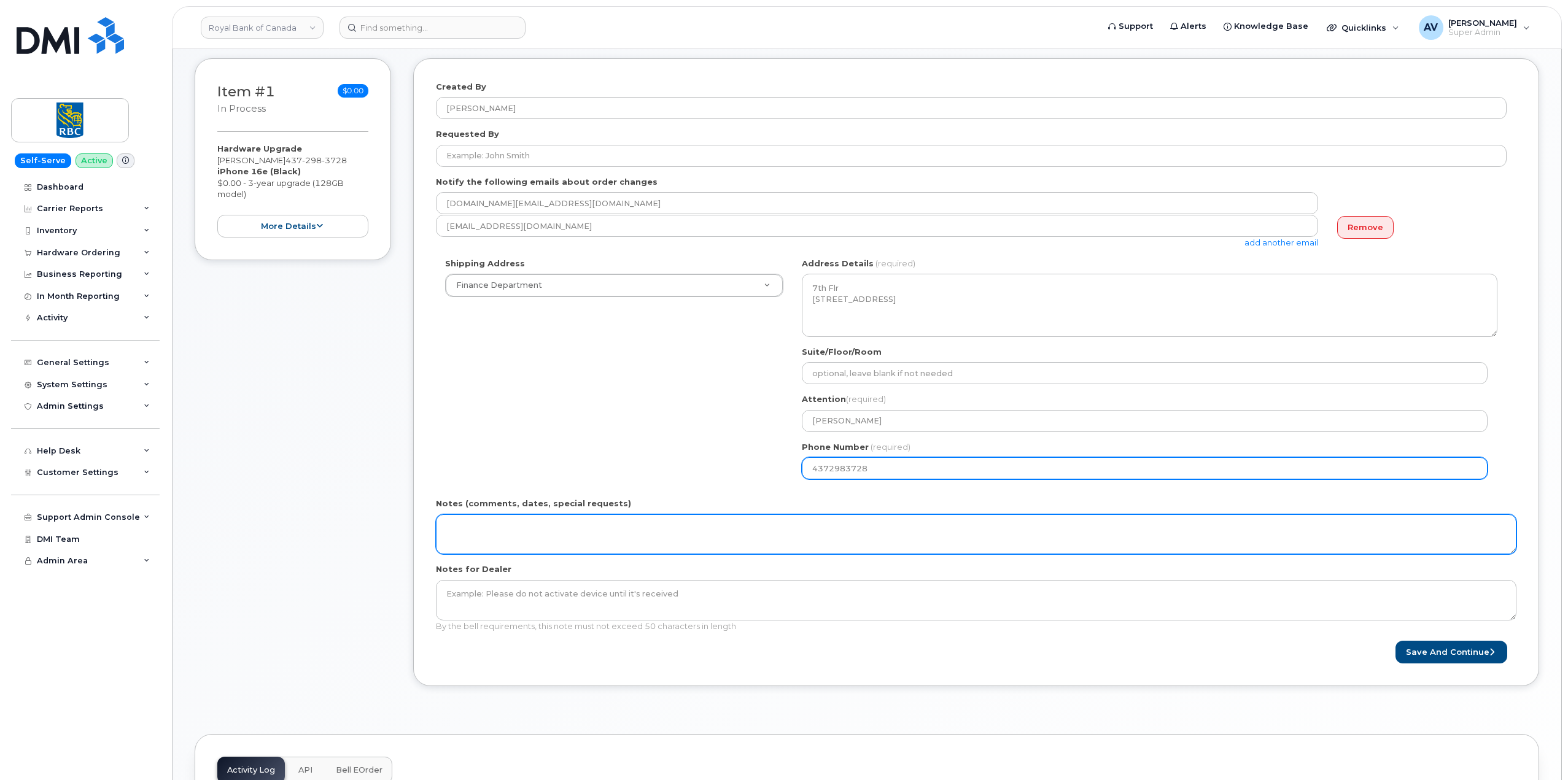
scroll to position [184, 0]
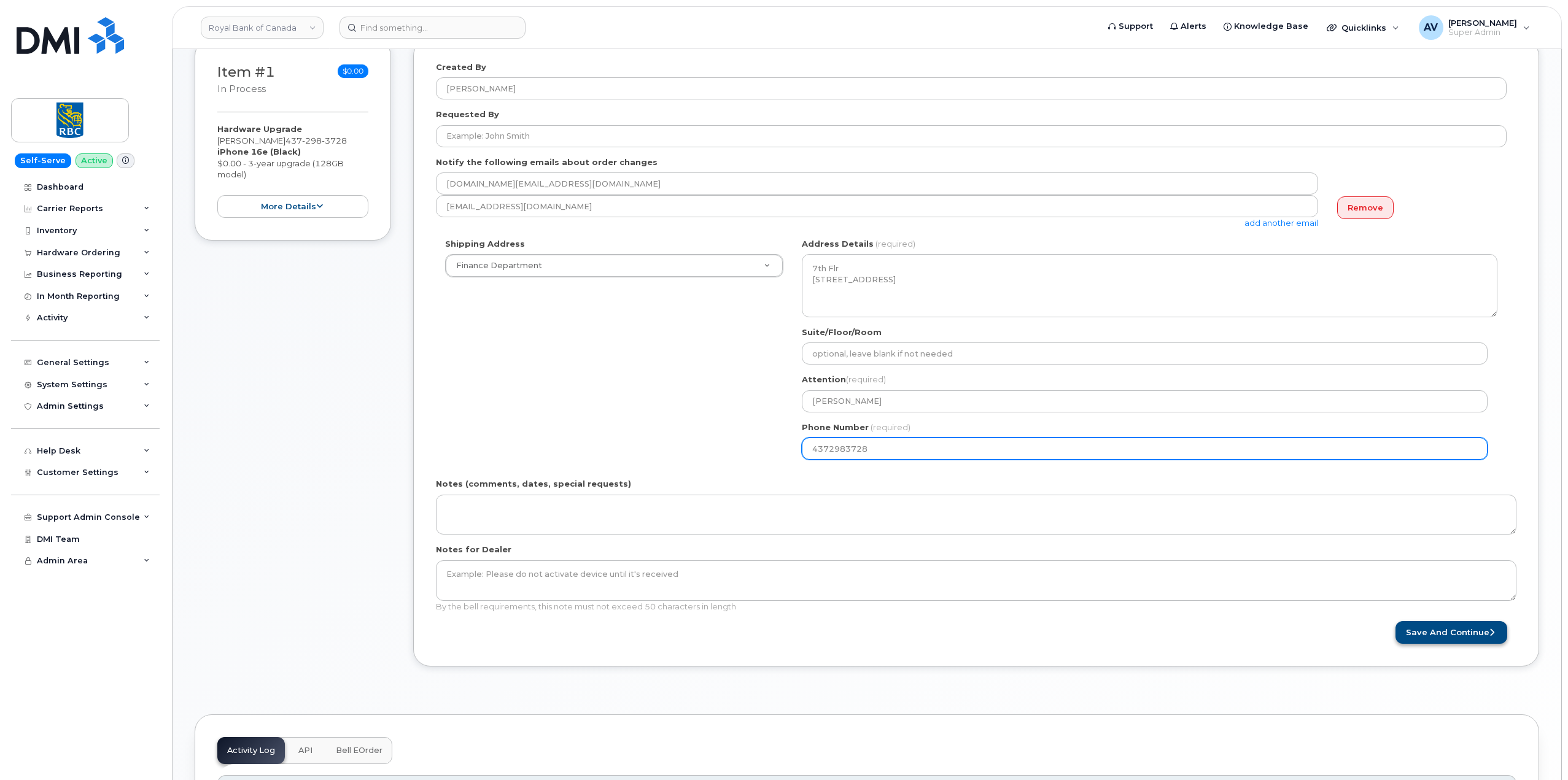
type input "4372983728"
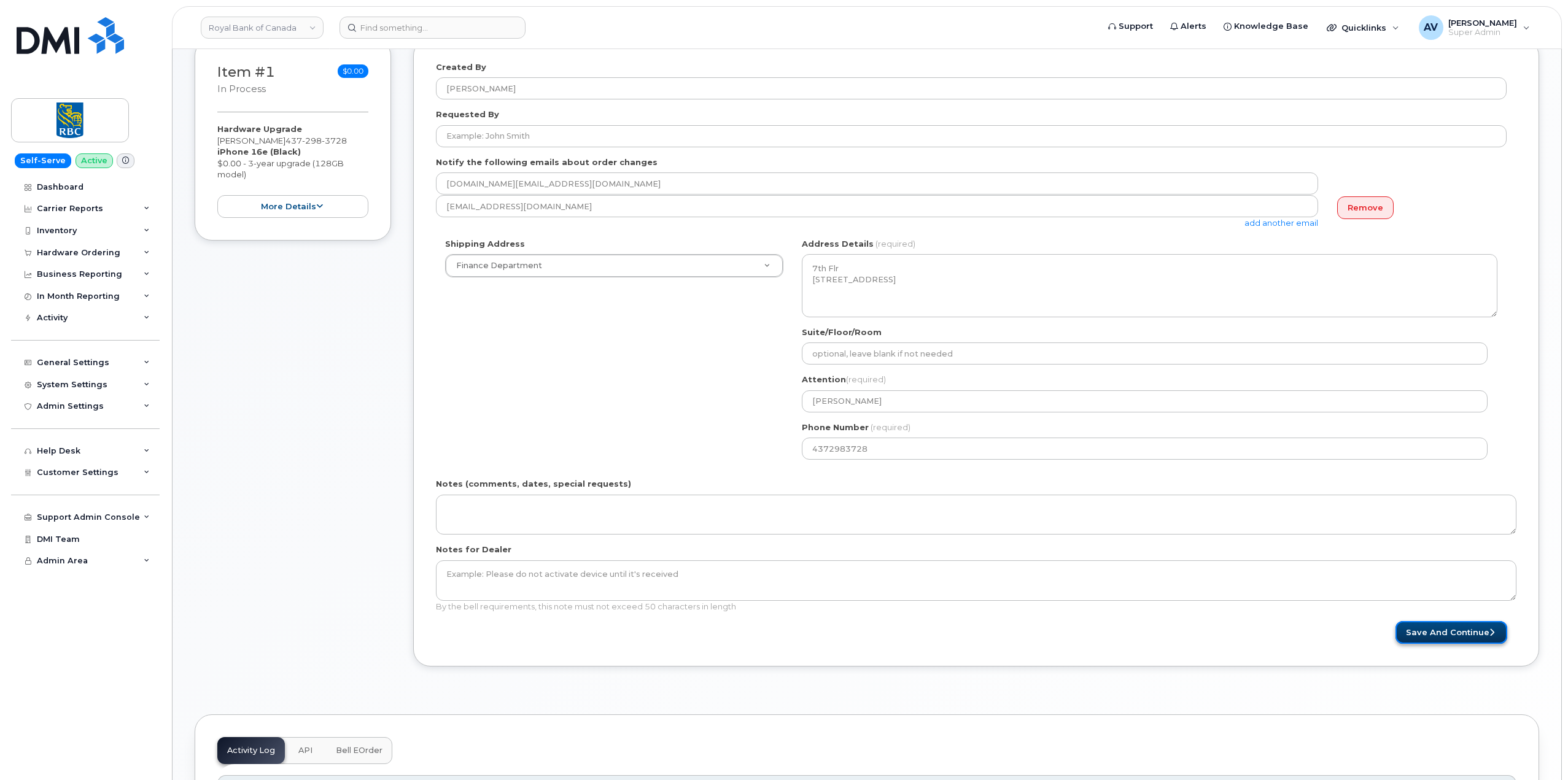
click at [1464, 630] on button "Save and Continue" at bounding box center [1451, 632] width 112 height 23
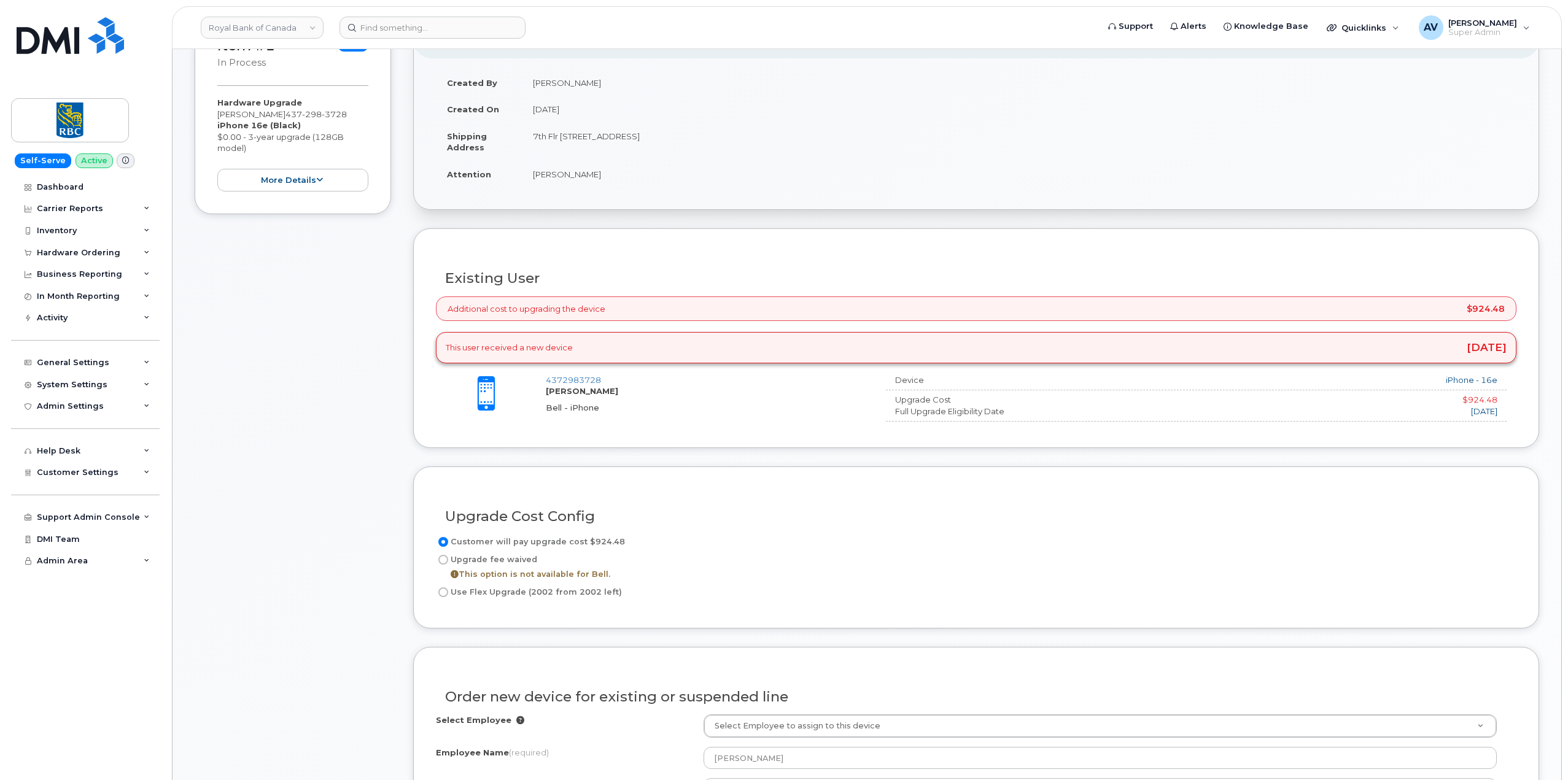
scroll to position [246, 0]
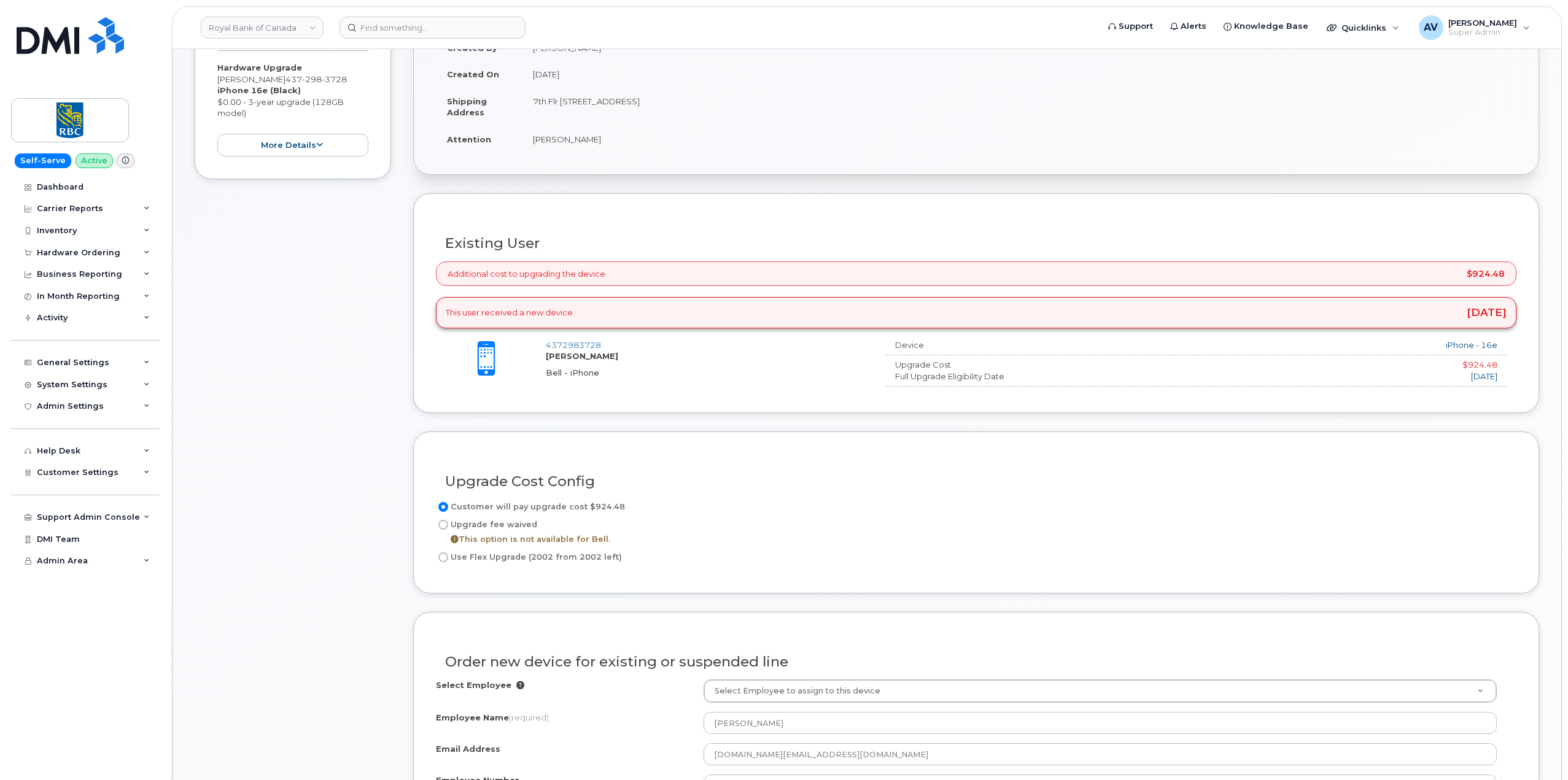
click at [446, 559] on input "Use Flex Upgrade (2002 from 2002 left)" at bounding box center [443, 557] width 10 height 10
radio input "true"
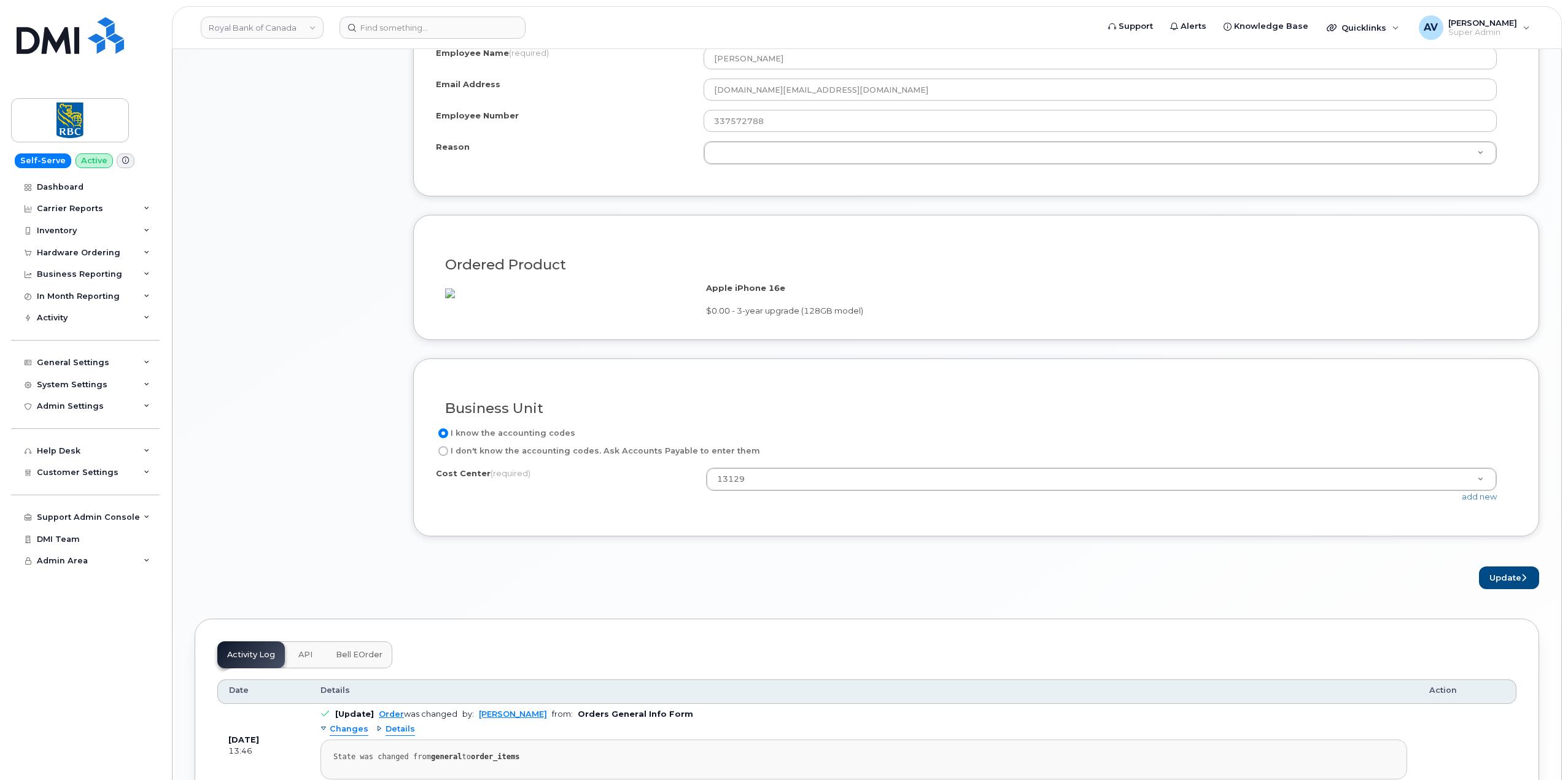
scroll to position [920, 0]
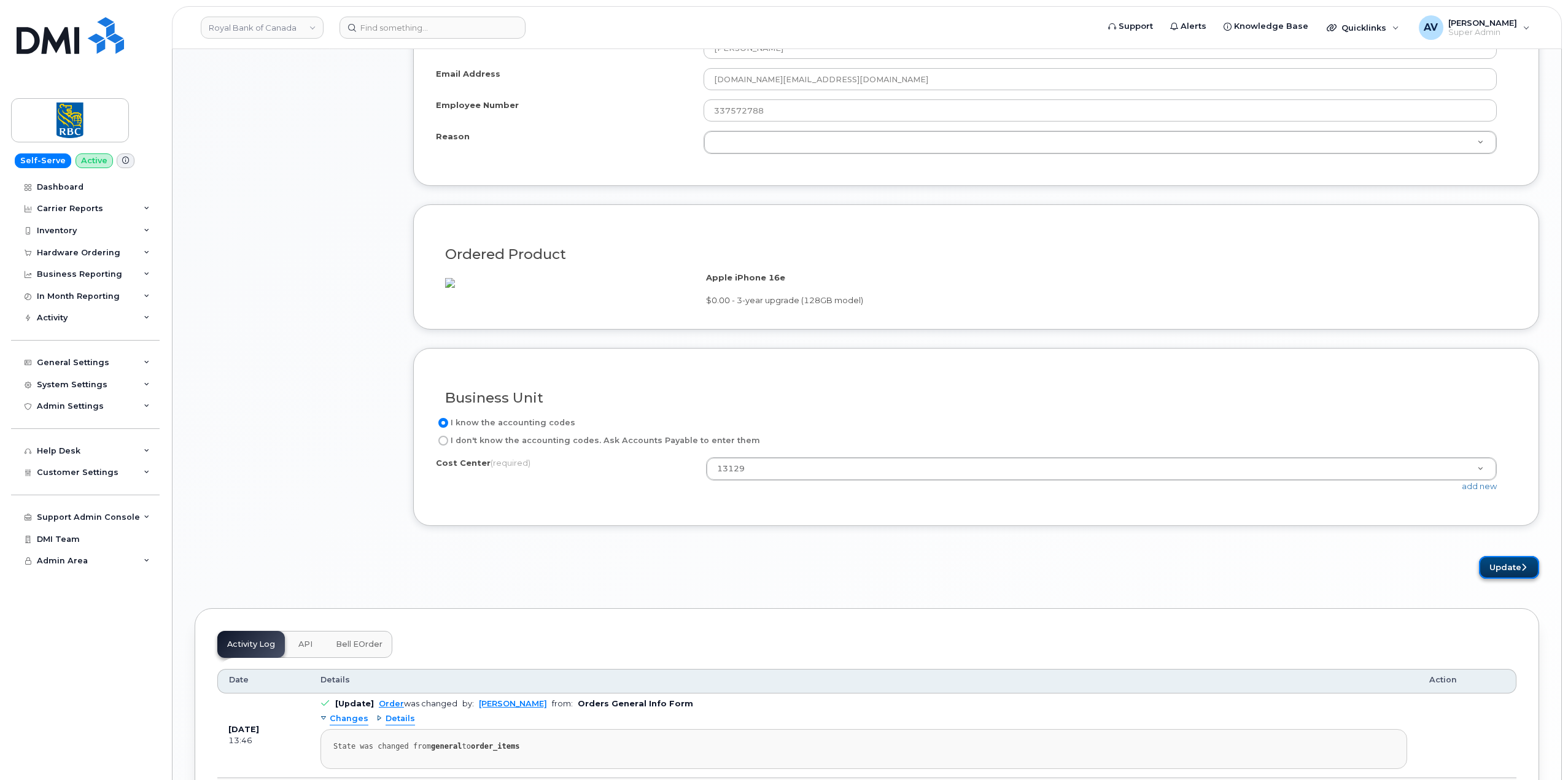
click at [1507, 578] on button "Update" at bounding box center [1508, 568] width 60 height 23
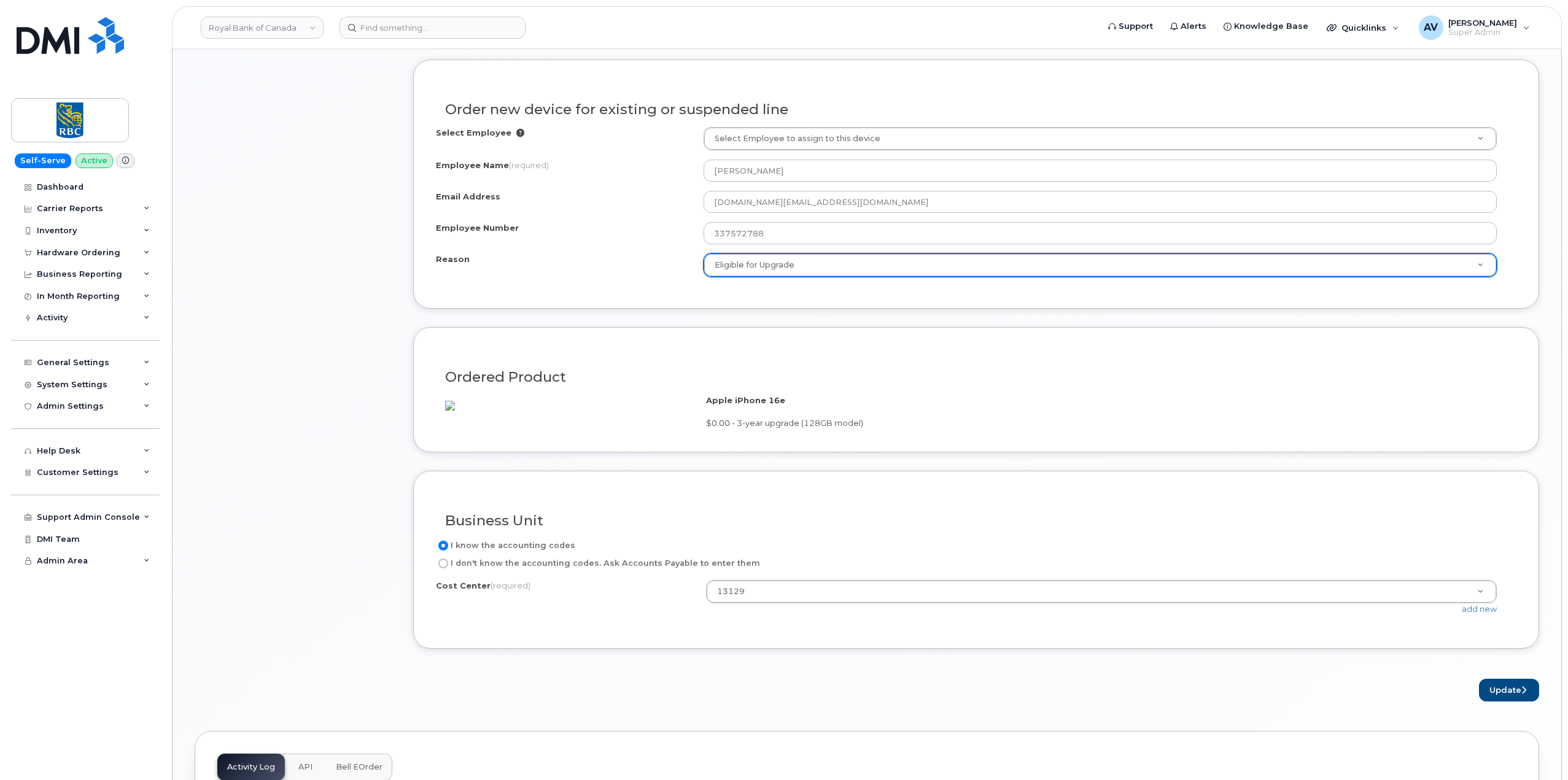
select select "eligible_for_upgrade"
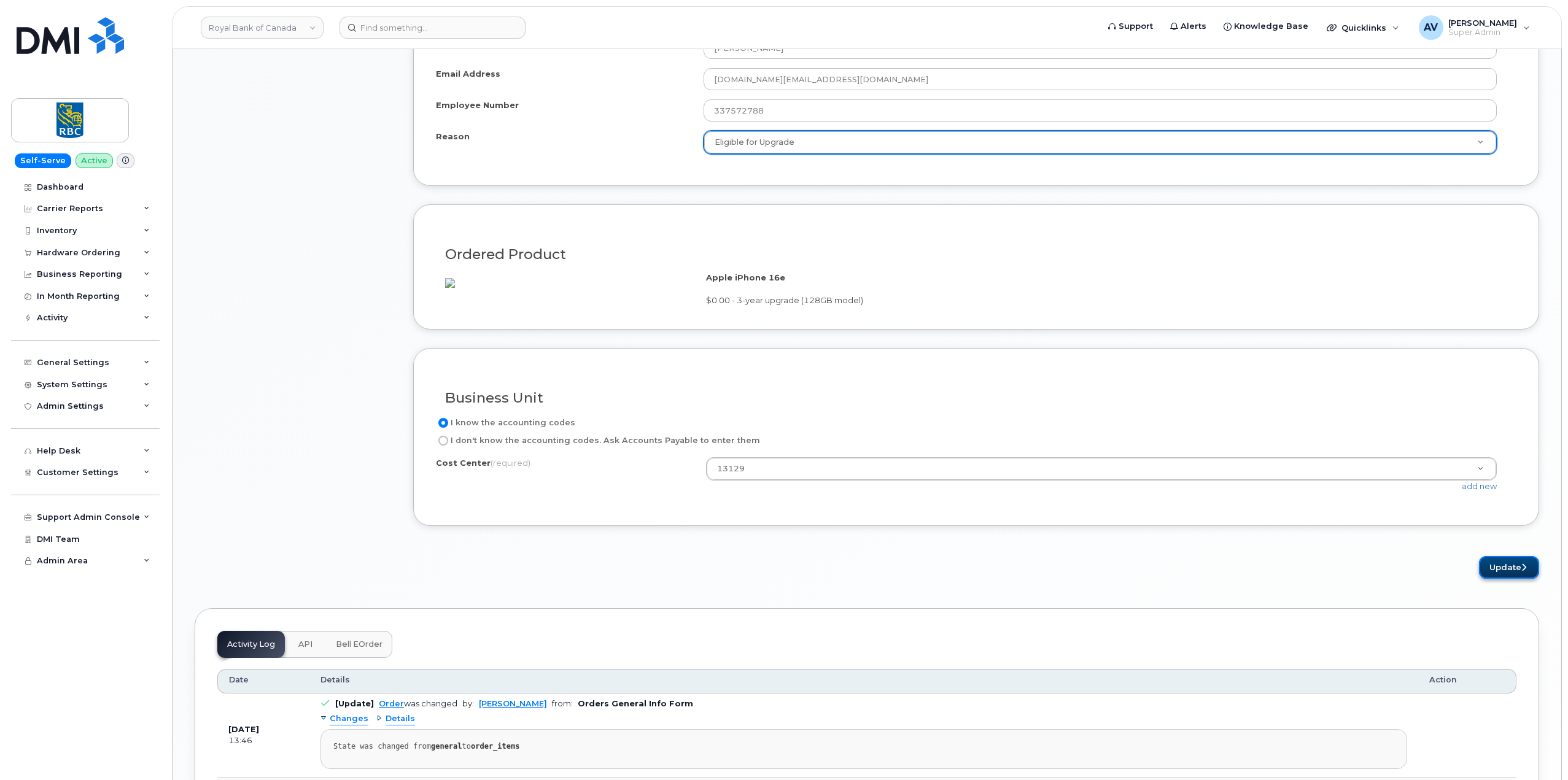
click at [1494, 578] on button "Update" at bounding box center [1508, 568] width 60 height 23
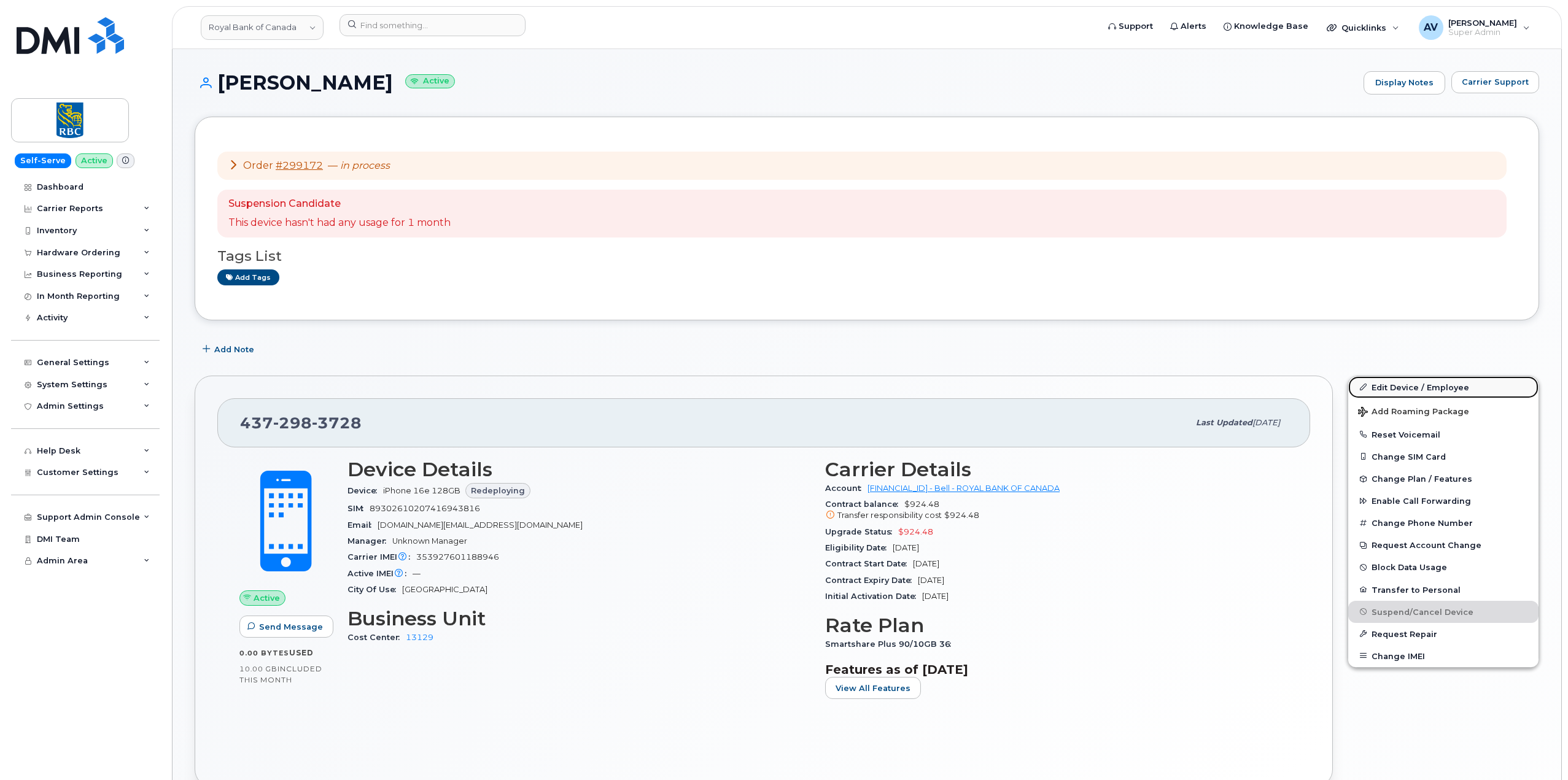
click at [1389, 387] on link "Edit Device / Employee" at bounding box center [1443, 387] width 190 height 22
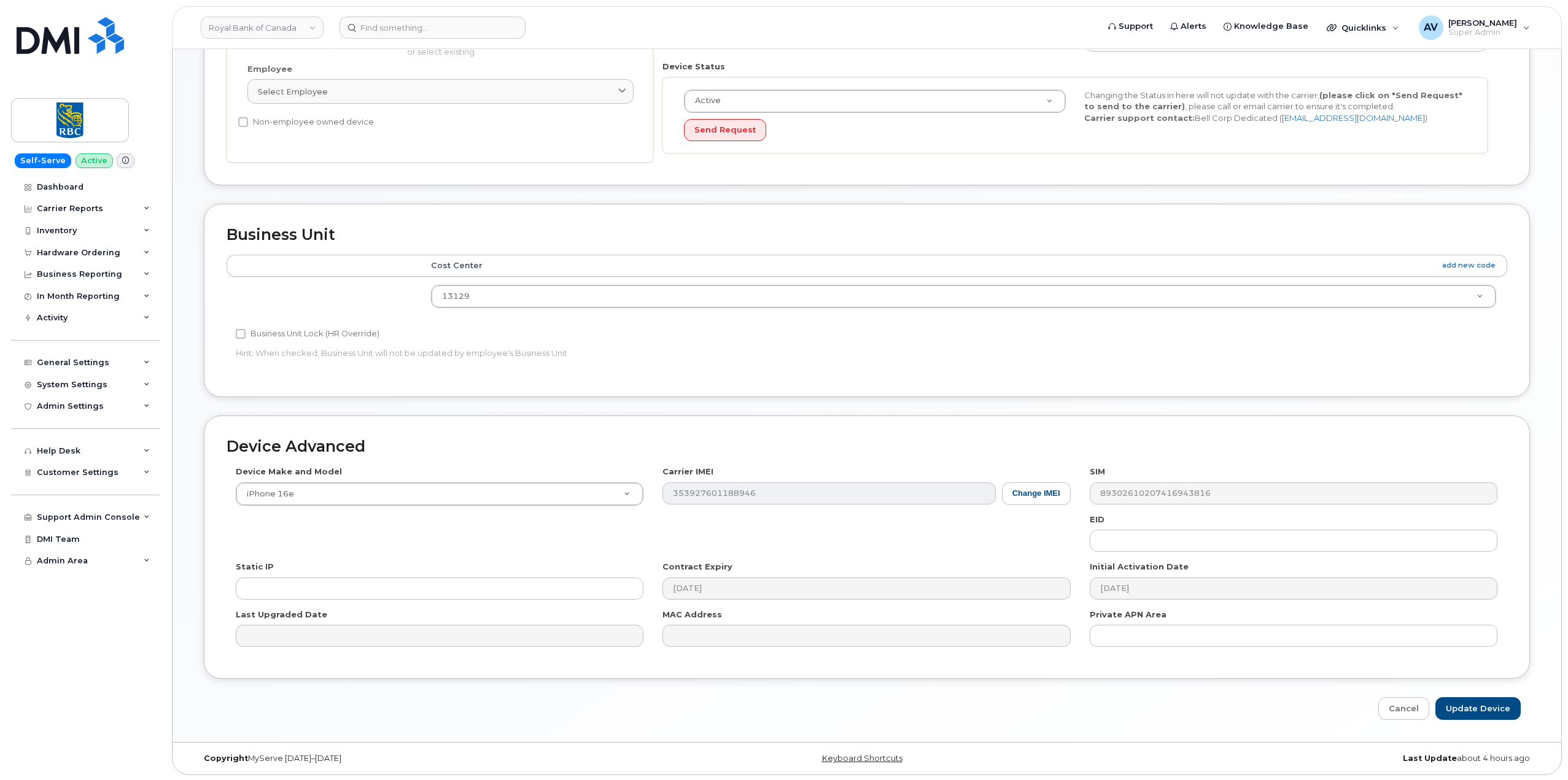
scroll to position [294, 0]
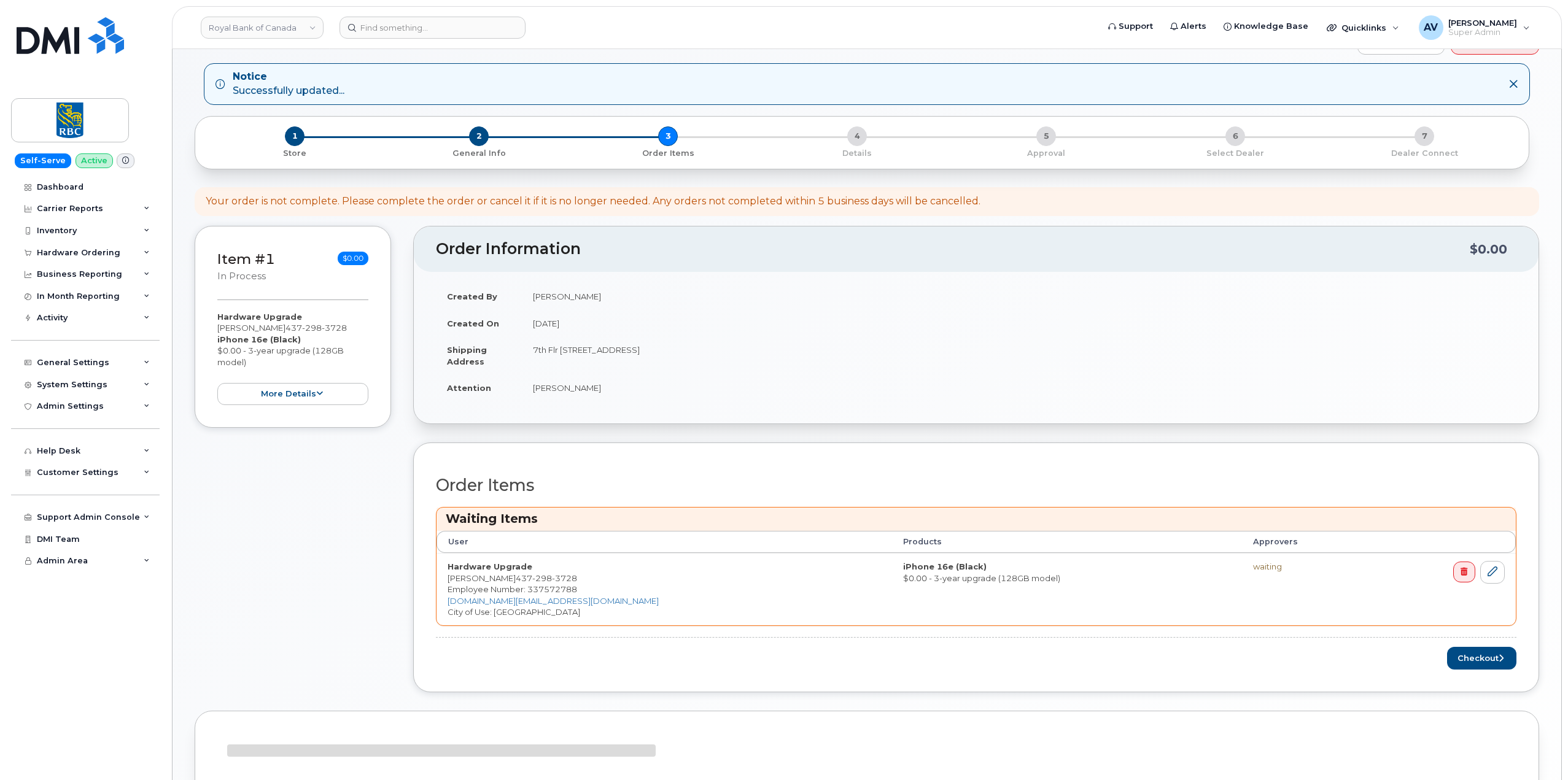
scroll to position [235, 0]
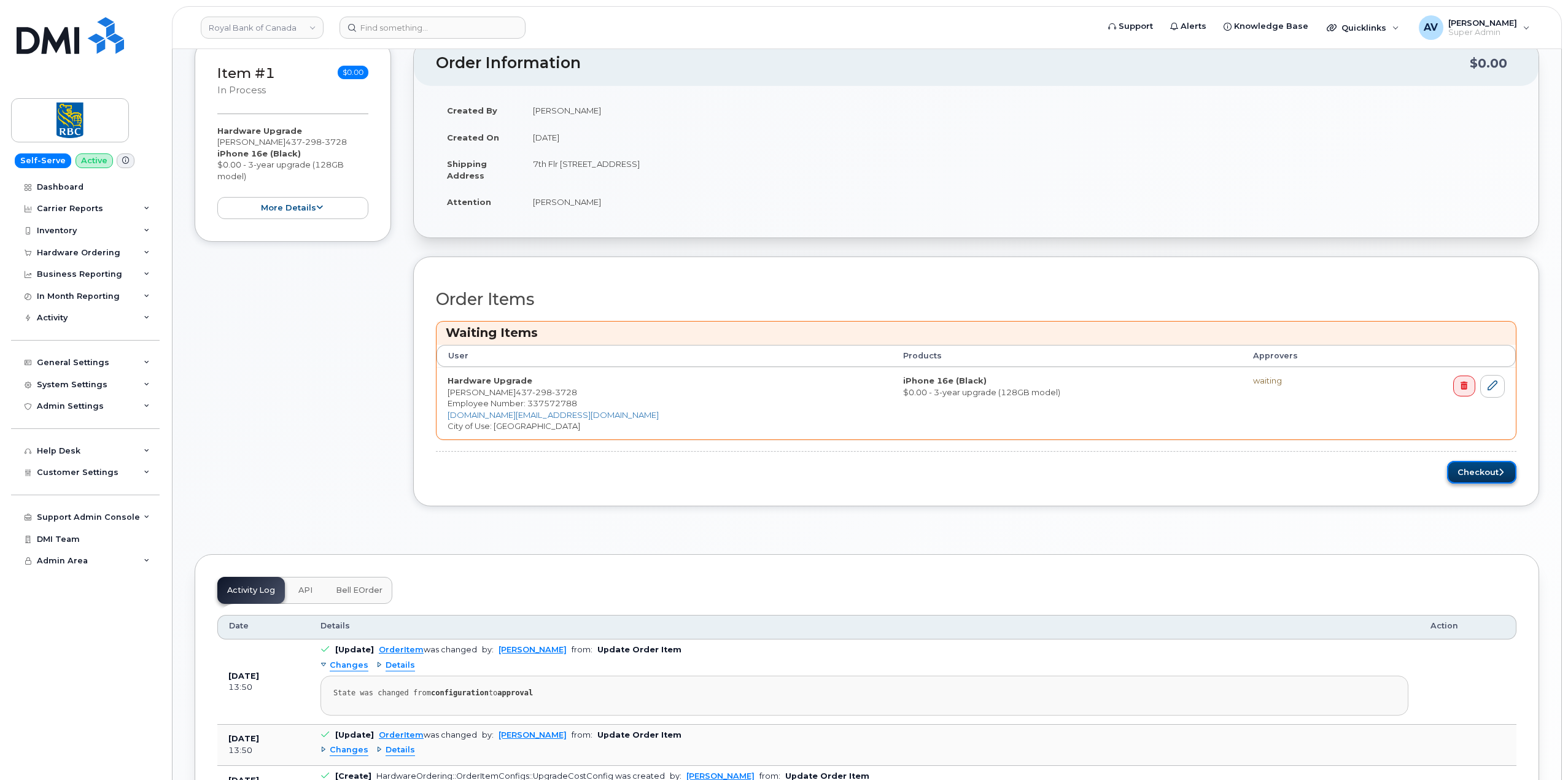
click at [1479, 472] on button "Checkout" at bounding box center [1482, 472] width 69 height 23
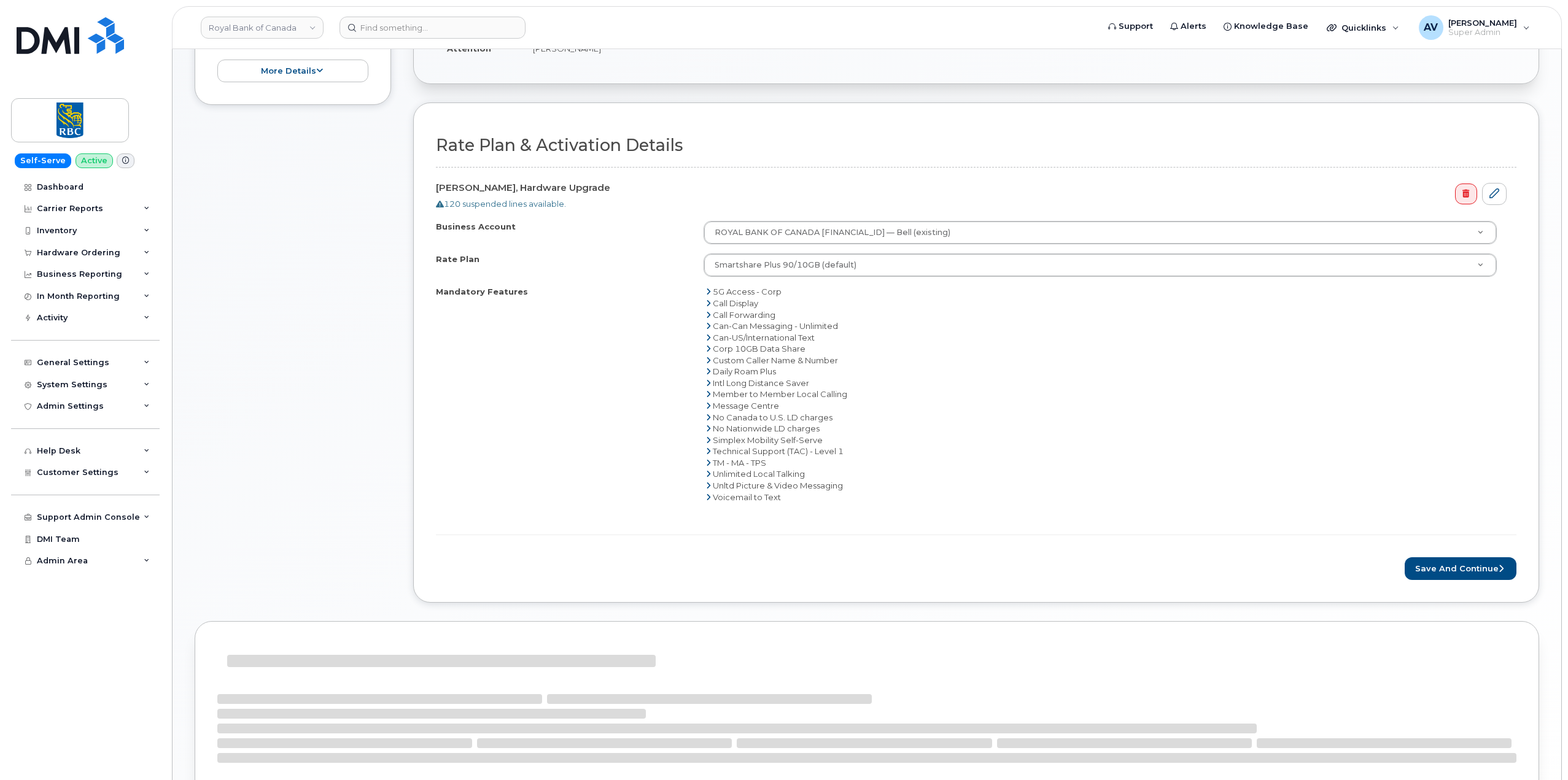
scroll to position [307, 0]
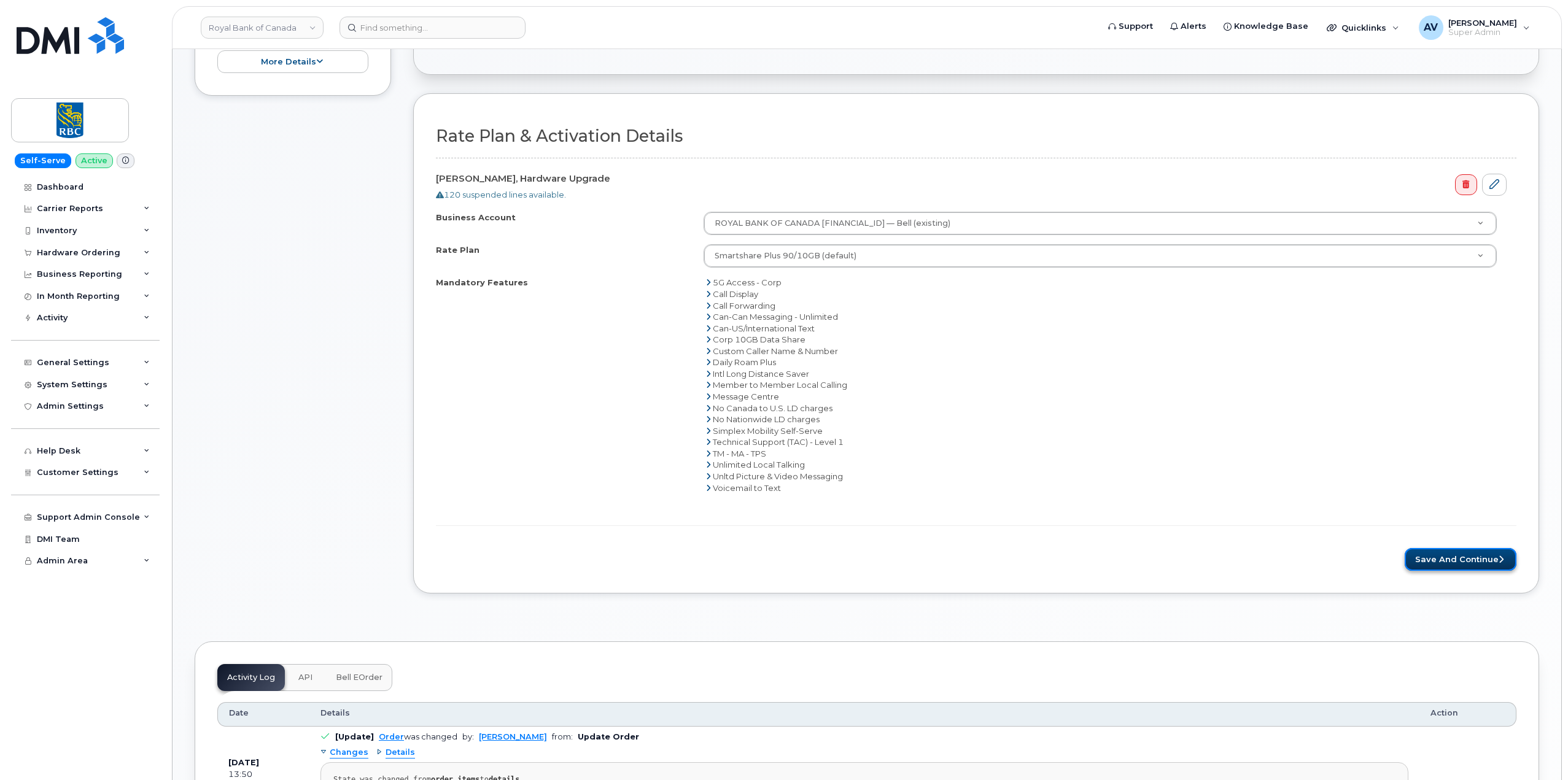
click at [1441, 558] on button "Save and Continue" at bounding box center [1460, 560] width 112 height 23
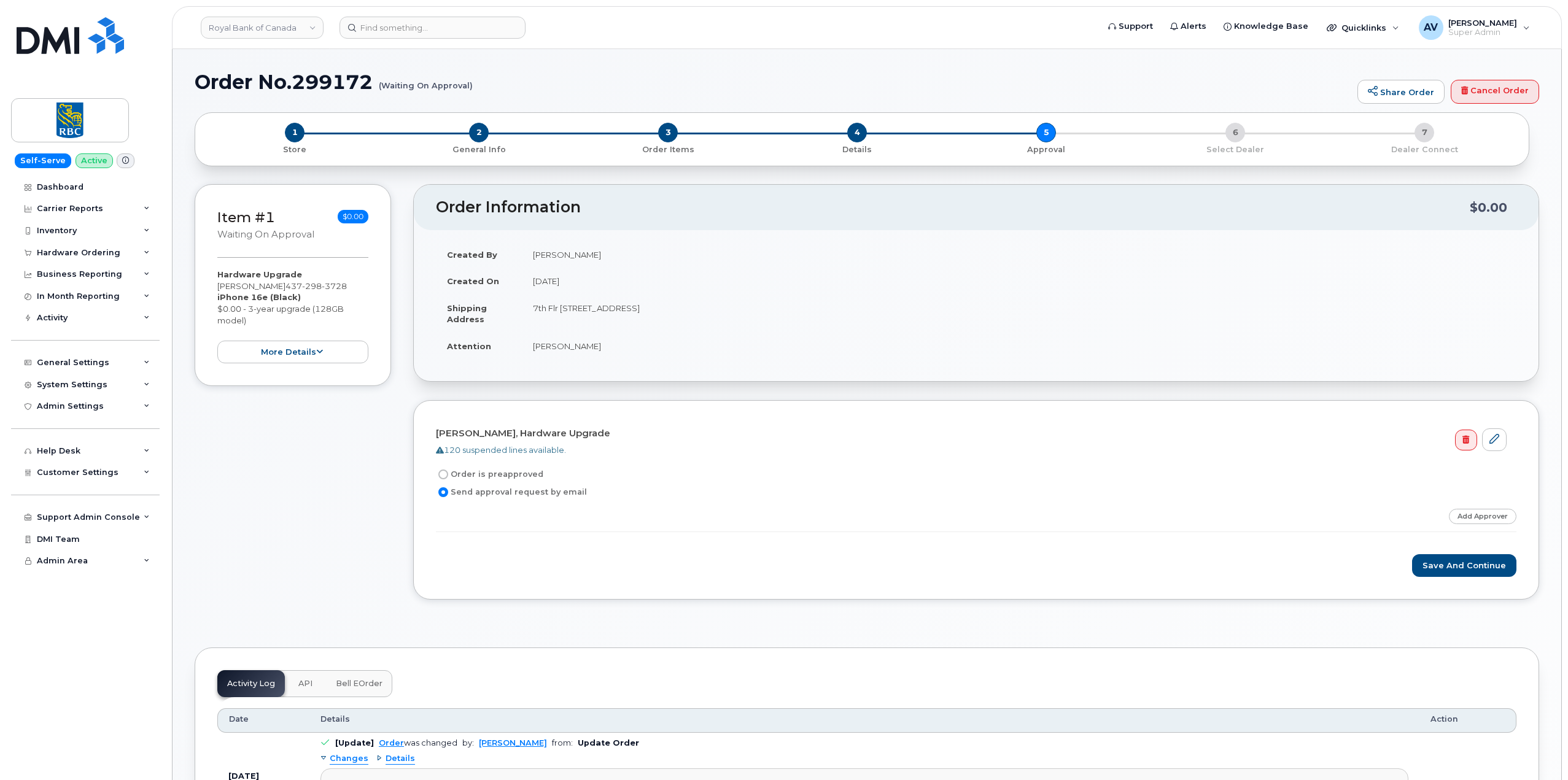
click at [510, 472] on label "Order is preapproved" at bounding box center [489, 474] width 107 height 14
click at [448, 472] on input "Order is preapproved" at bounding box center [443, 475] width 10 height 10
radio input "true"
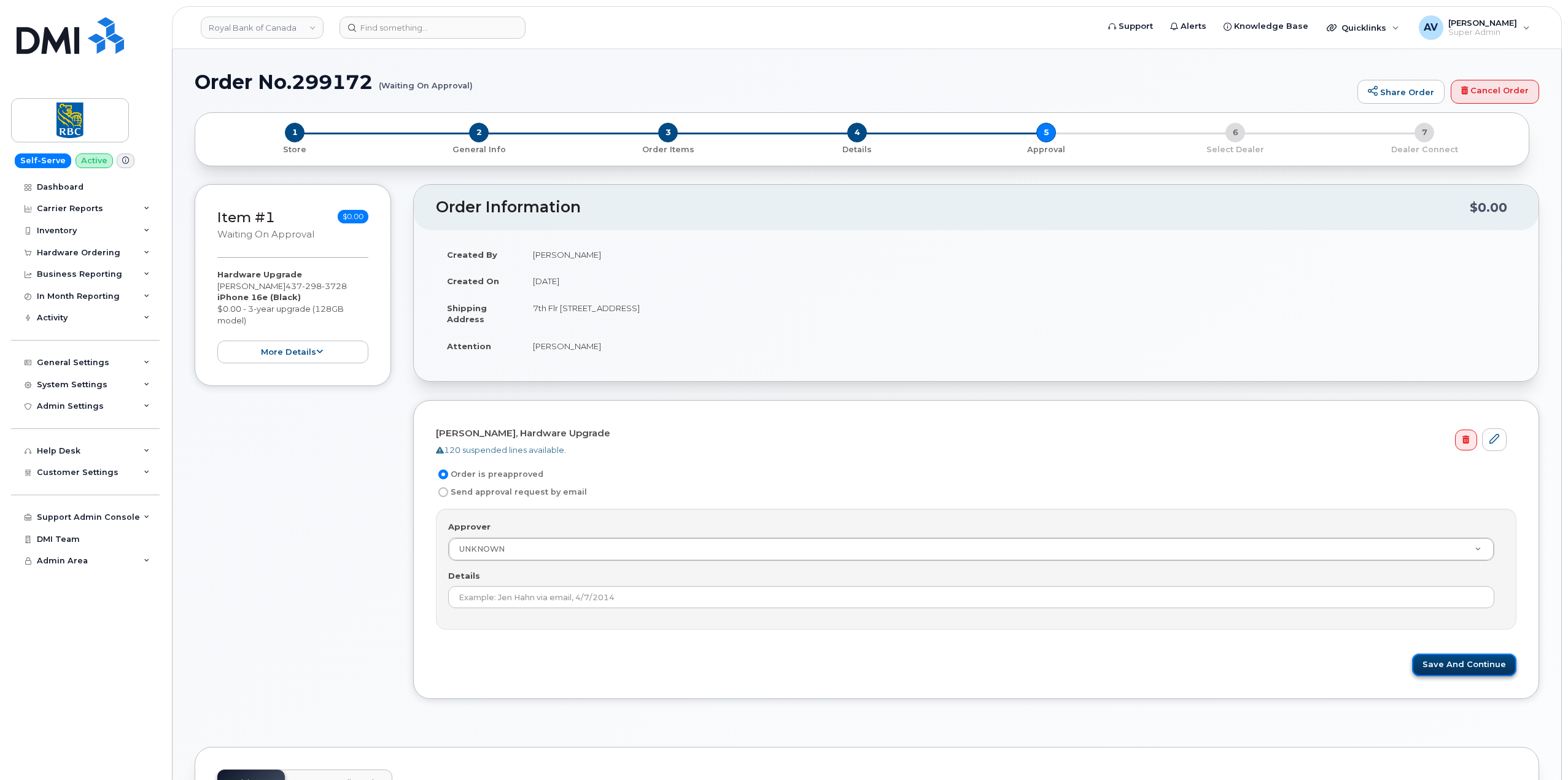
click at [1435, 665] on button "Save and Continue" at bounding box center [1464, 665] width 104 height 23
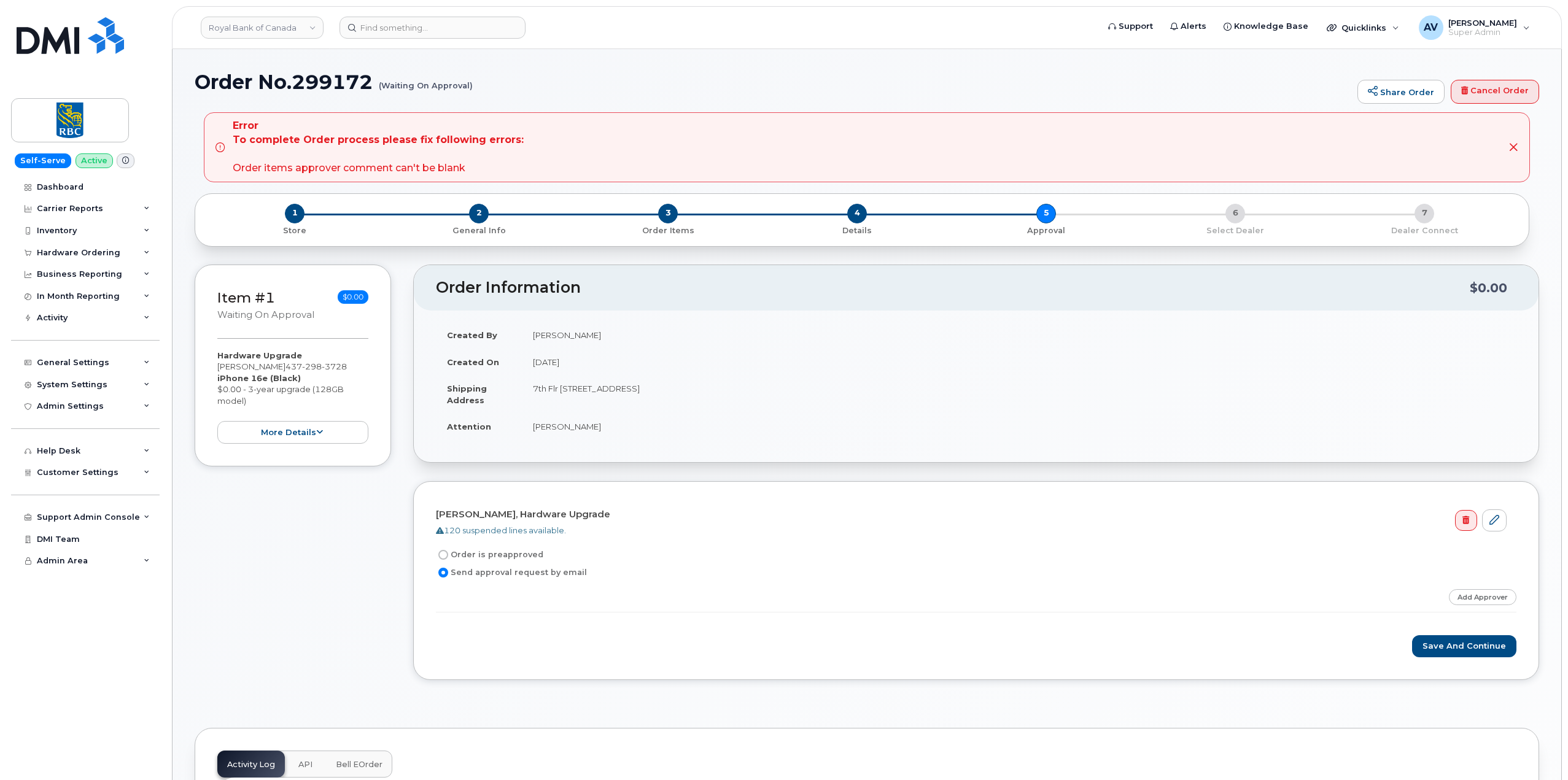
click at [529, 551] on label "Order is preapproved" at bounding box center [489, 555] width 107 height 14
click at [448, 551] on input "Order is preapproved" at bounding box center [443, 555] width 10 height 10
radio input "true"
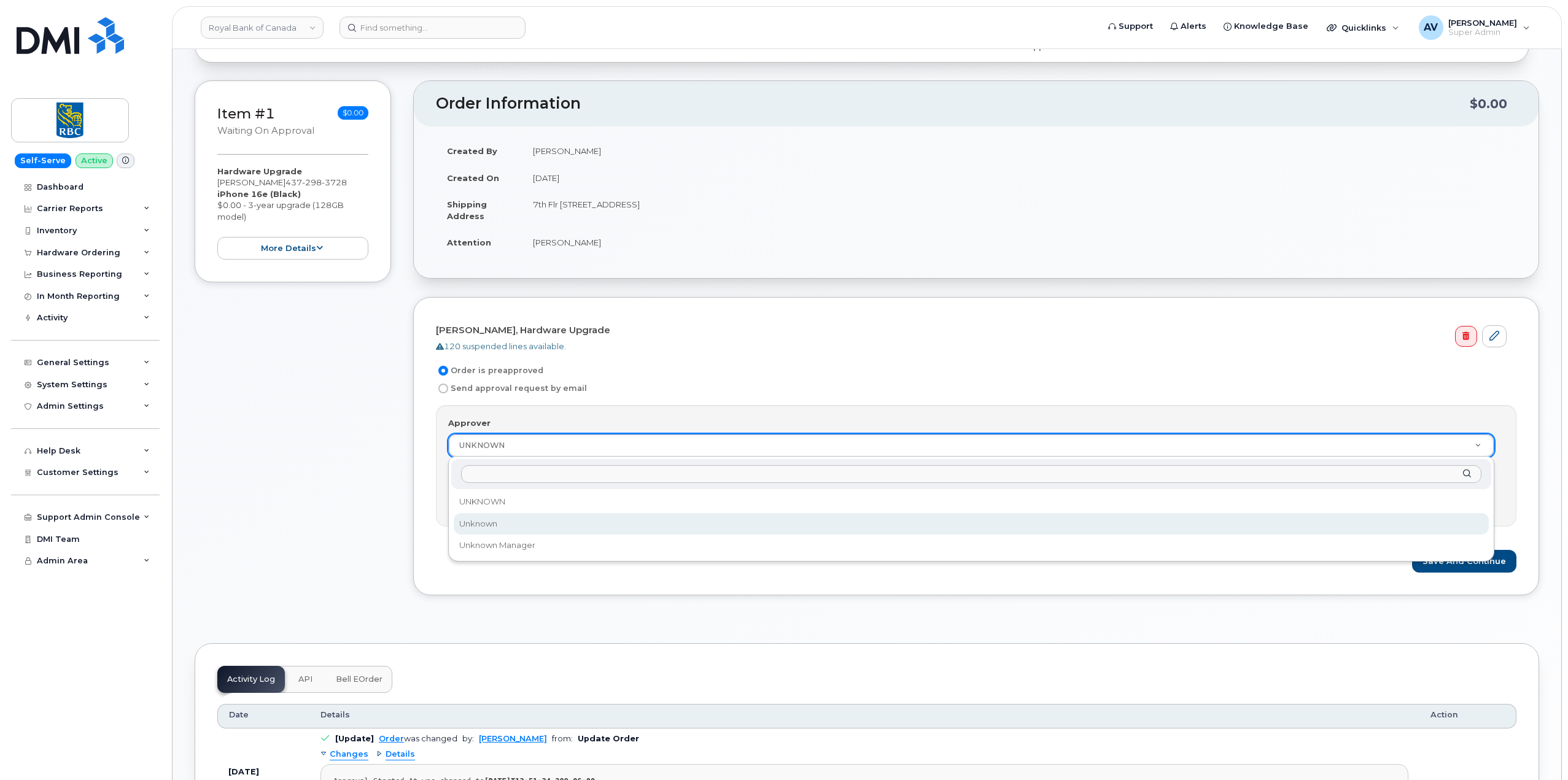
scroll to position [122, 0]
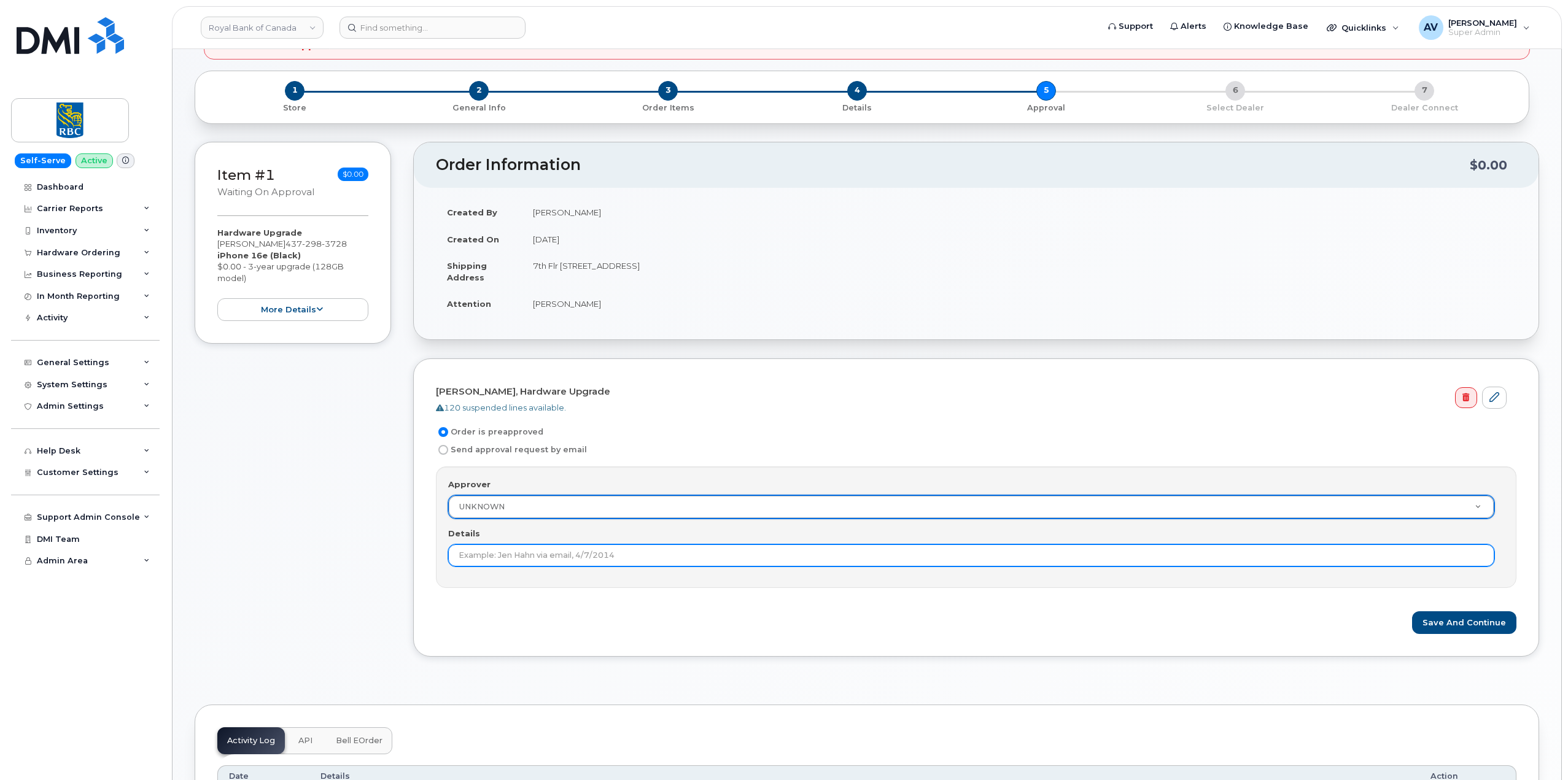
click at [612, 555] on input "Details" at bounding box center [971, 555] width 1046 height 22
click at [633, 553] on input "Details" at bounding box center [971, 555] width 1046 height 22
type input "avolkov@dminc.com"
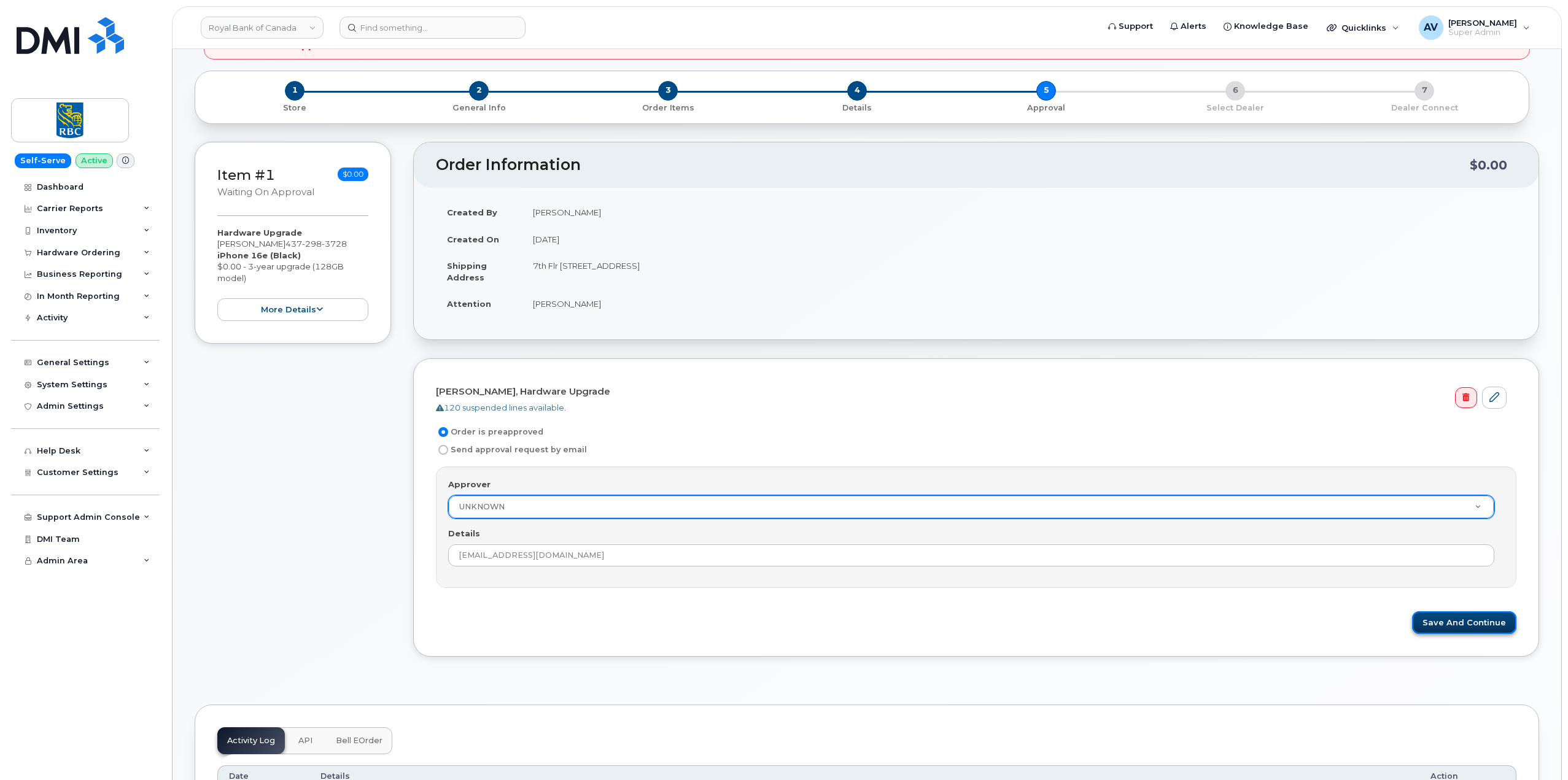
click at [1438, 617] on button "Save and Continue" at bounding box center [1464, 623] width 104 height 23
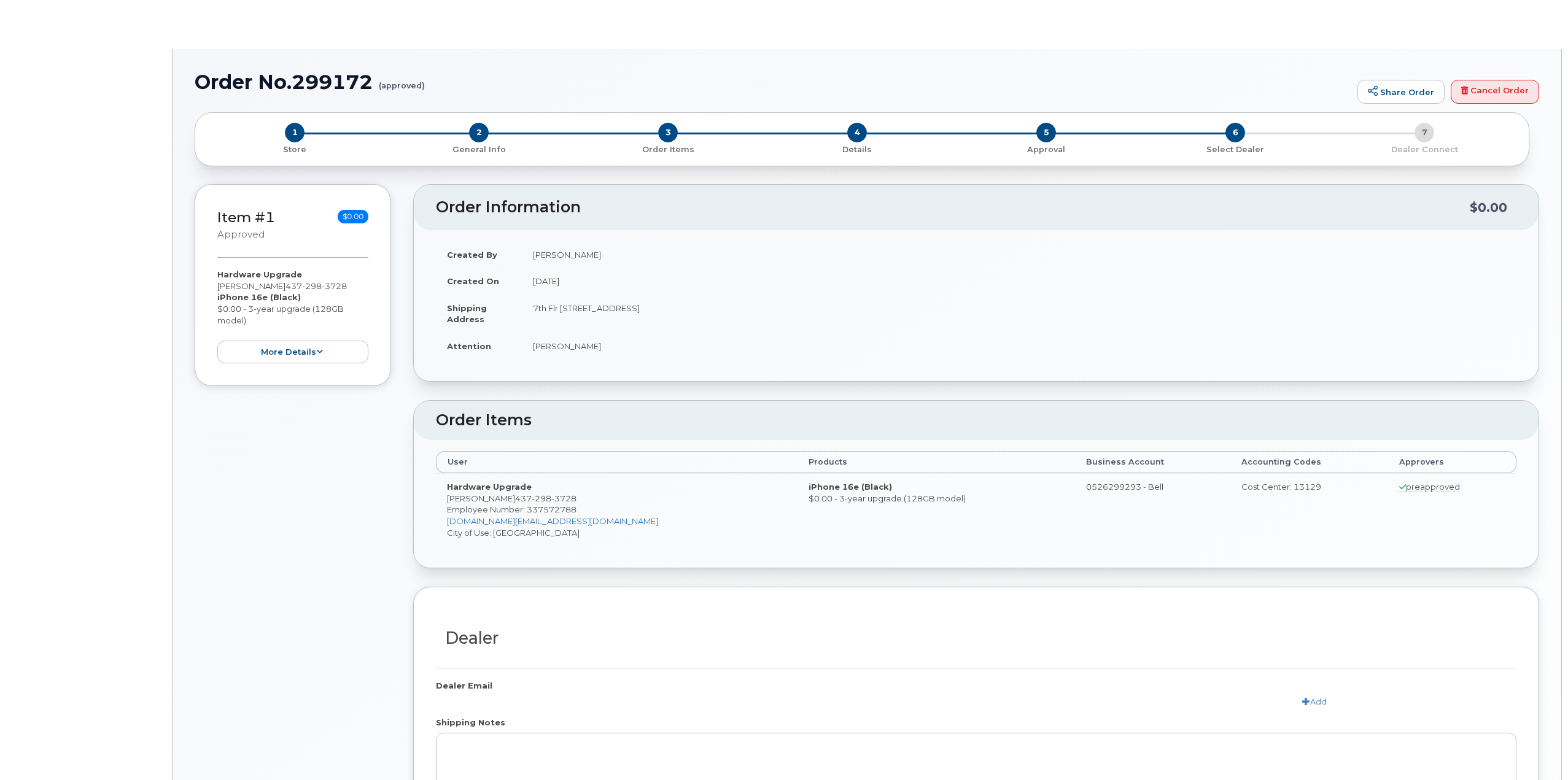
radio input "true"
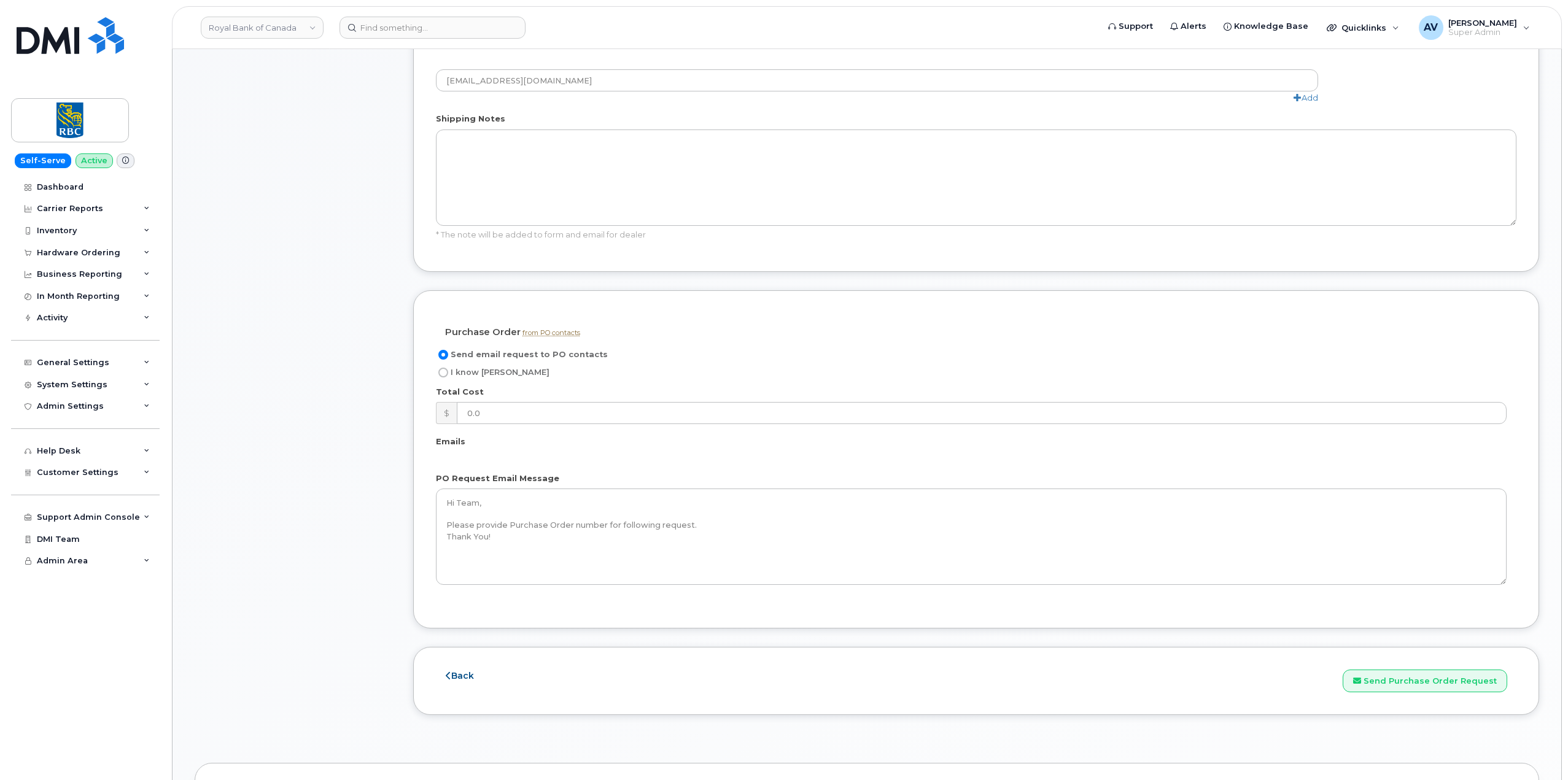
scroll to position [675, 0]
click at [474, 371] on span "I know [PERSON_NAME]" at bounding box center [499, 371] width 99 height 9
click at [448, 371] on input "I know [PERSON_NAME]" at bounding box center [443, 372] width 10 height 10
radio input "true"
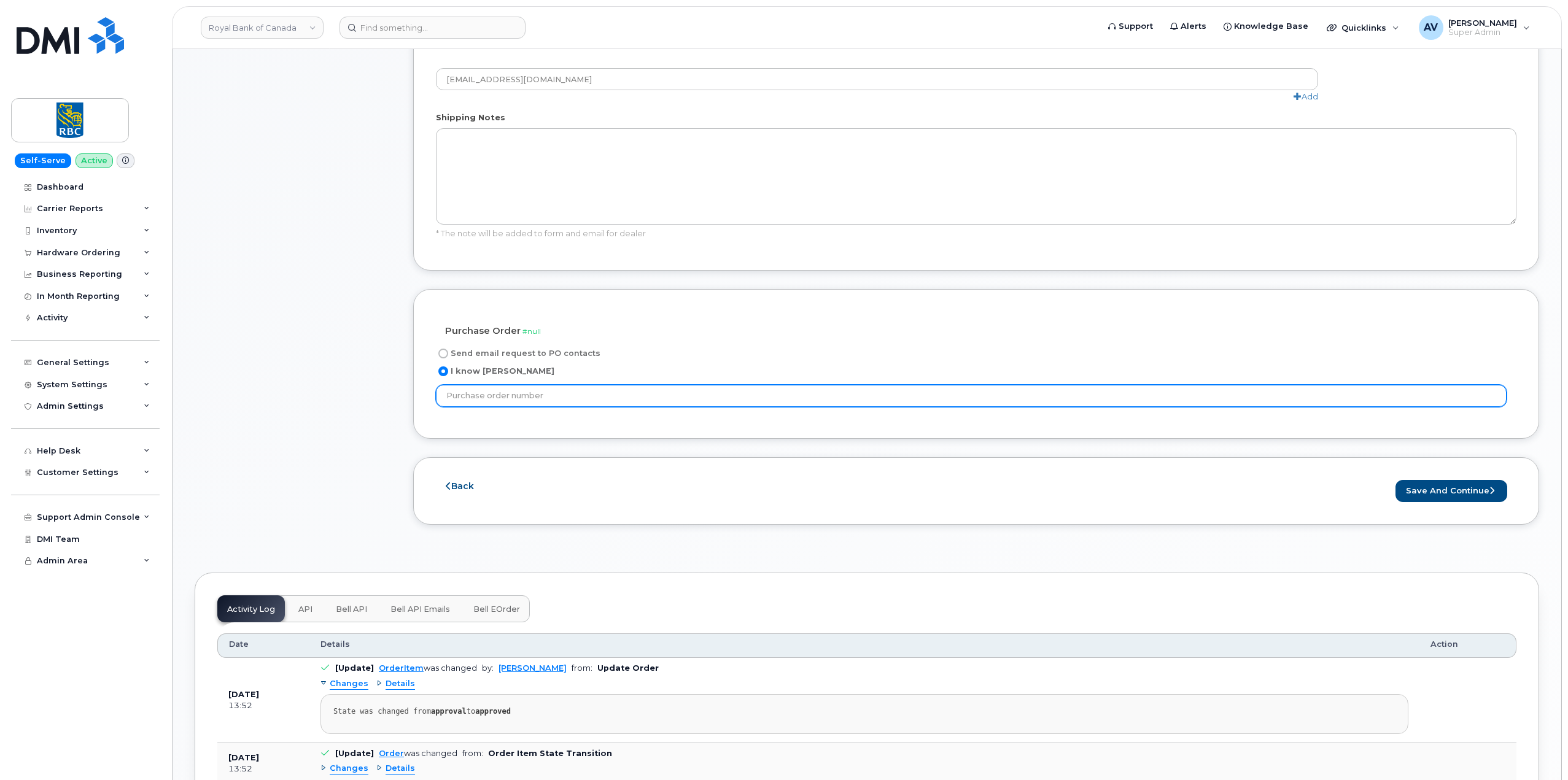
click at [912, 399] on input "text" at bounding box center [971, 395] width 1071 height 22
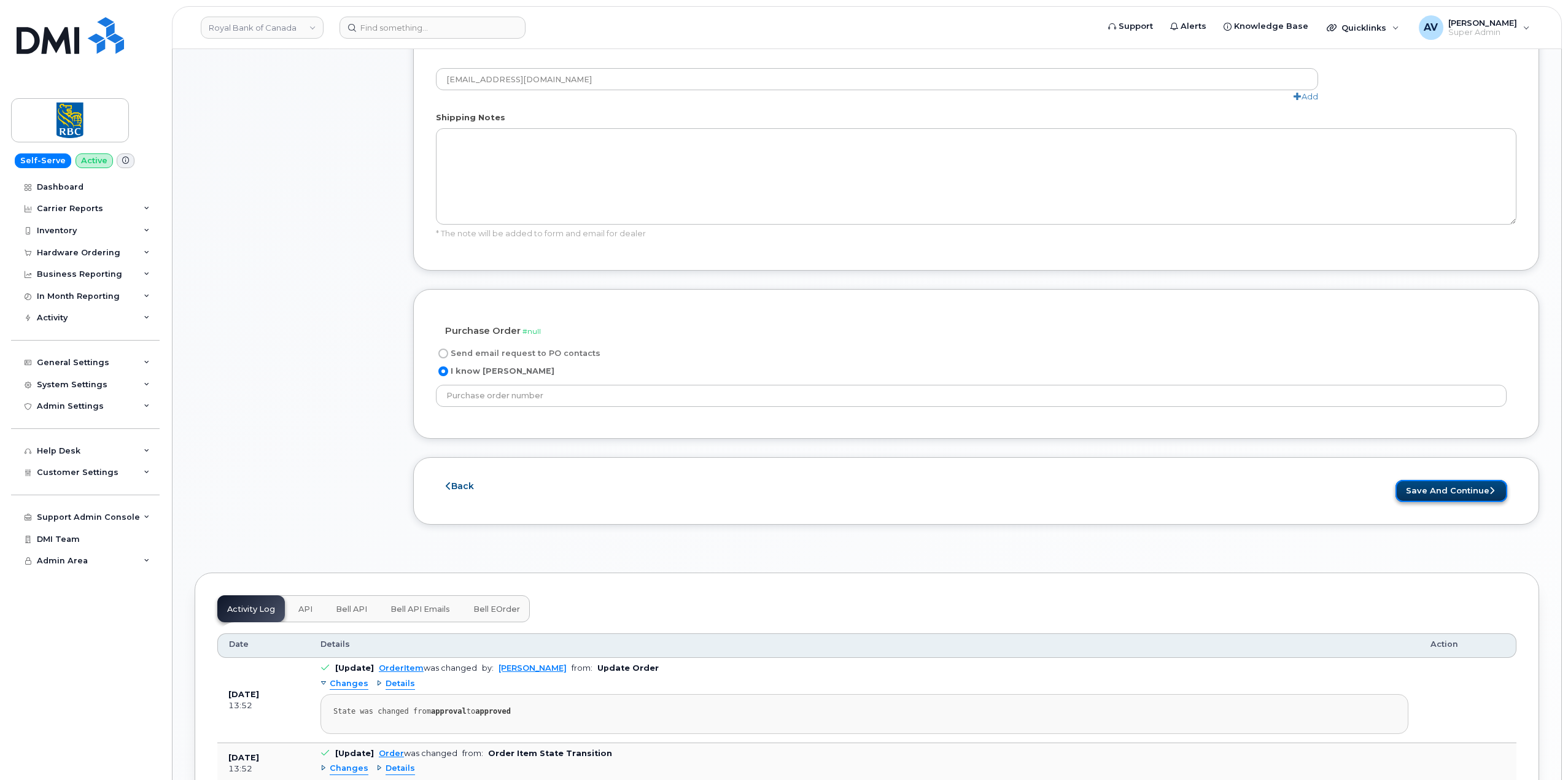
click at [1446, 485] on button "Save and Continue" at bounding box center [1451, 491] width 112 height 23
click at [566, 349] on span "Send email request to PO contacts" at bounding box center [525, 353] width 150 height 9
click at [448, 349] on input "Send email request to PO contacts" at bounding box center [443, 354] width 10 height 10
radio input "true"
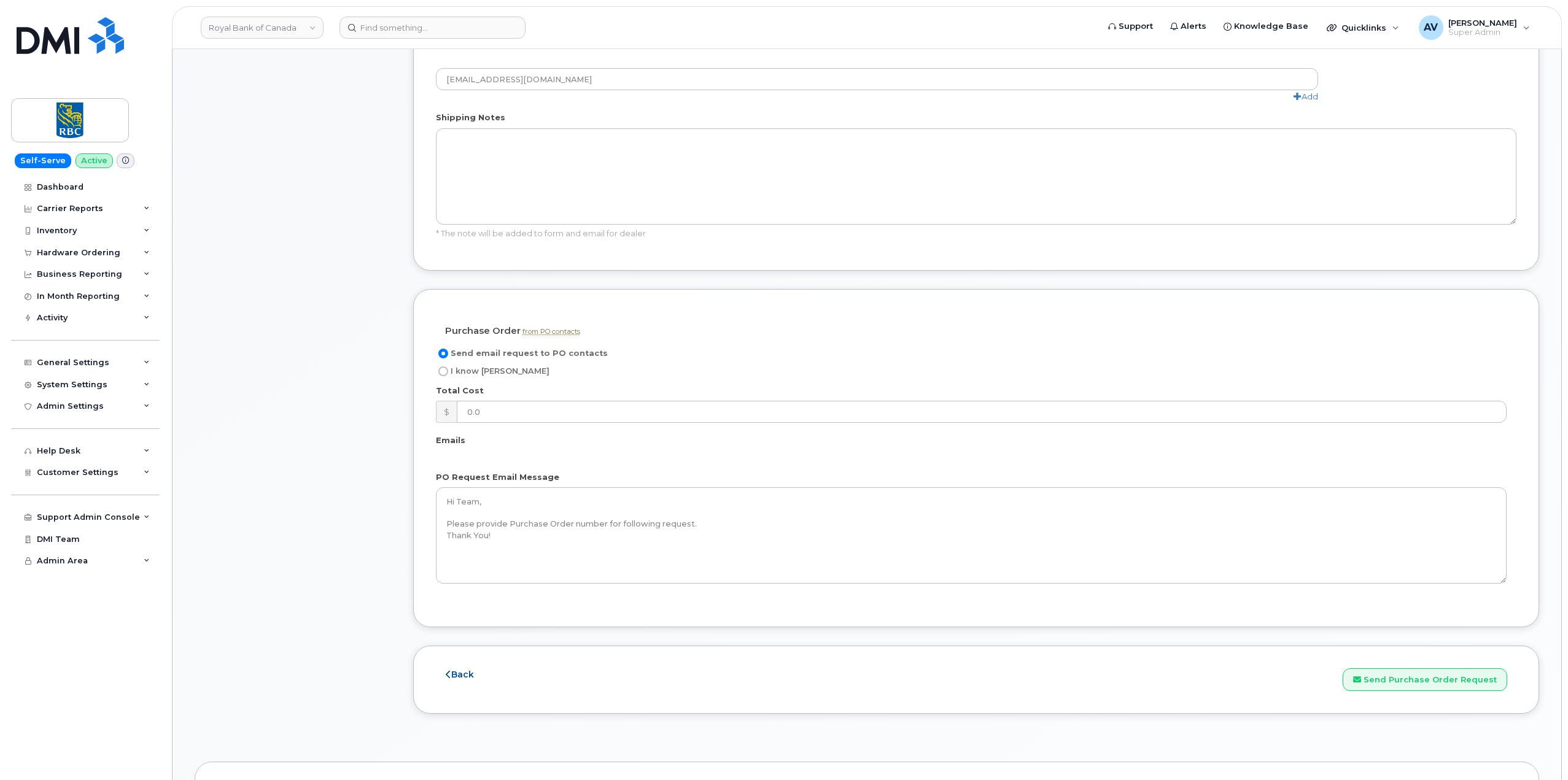
click at [473, 375] on span "I know [PERSON_NAME]" at bounding box center [499, 371] width 99 height 9
click at [448, 375] on input "I know [PERSON_NAME]" at bounding box center [443, 372] width 10 height 10
radio input "true"
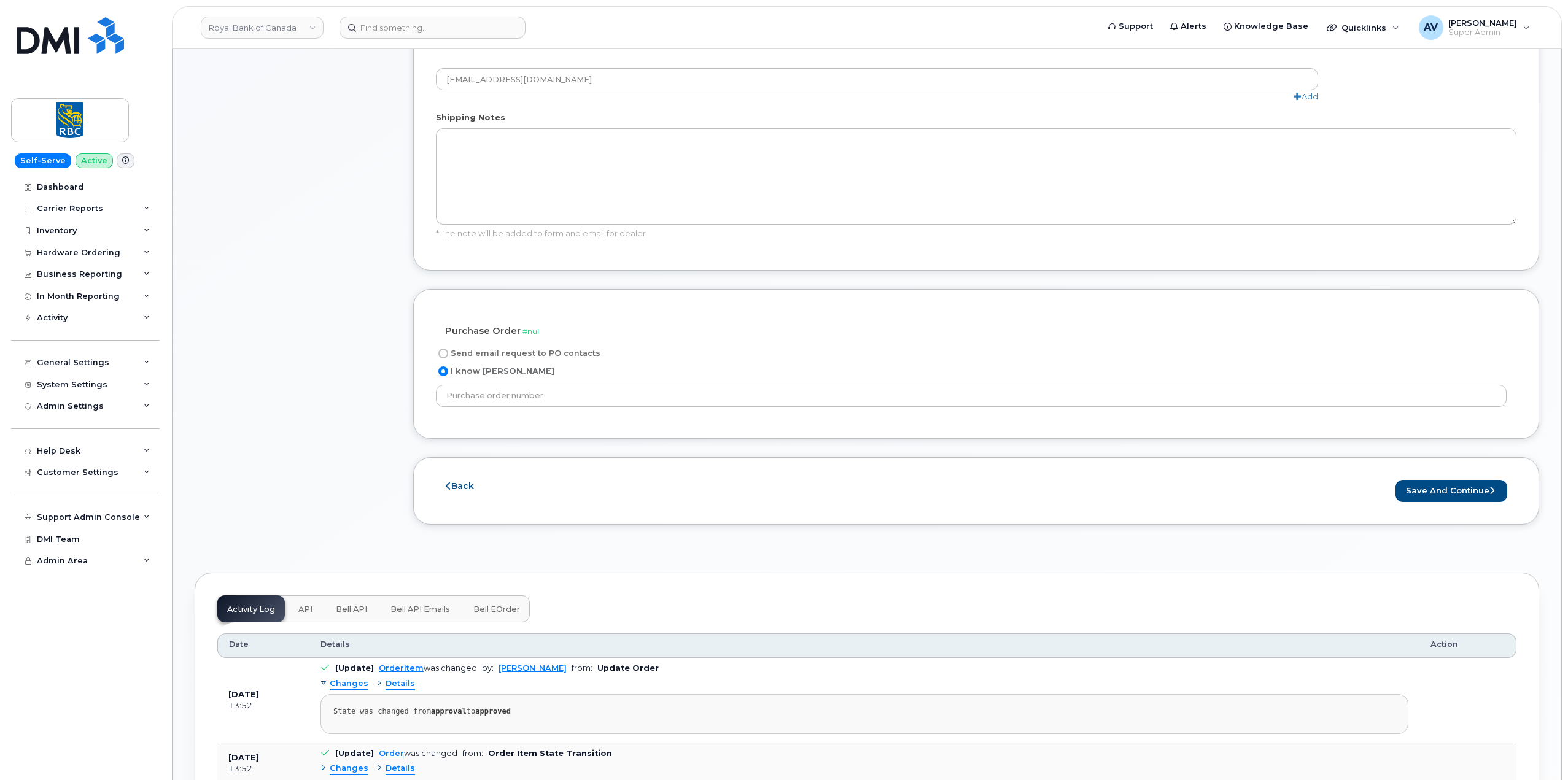
click at [521, 359] on label "Send email request to PO contacts" at bounding box center [518, 353] width 164 height 14
click at [448, 359] on input "Send email request to PO contacts" at bounding box center [443, 354] width 10 height 10
radio input "true"
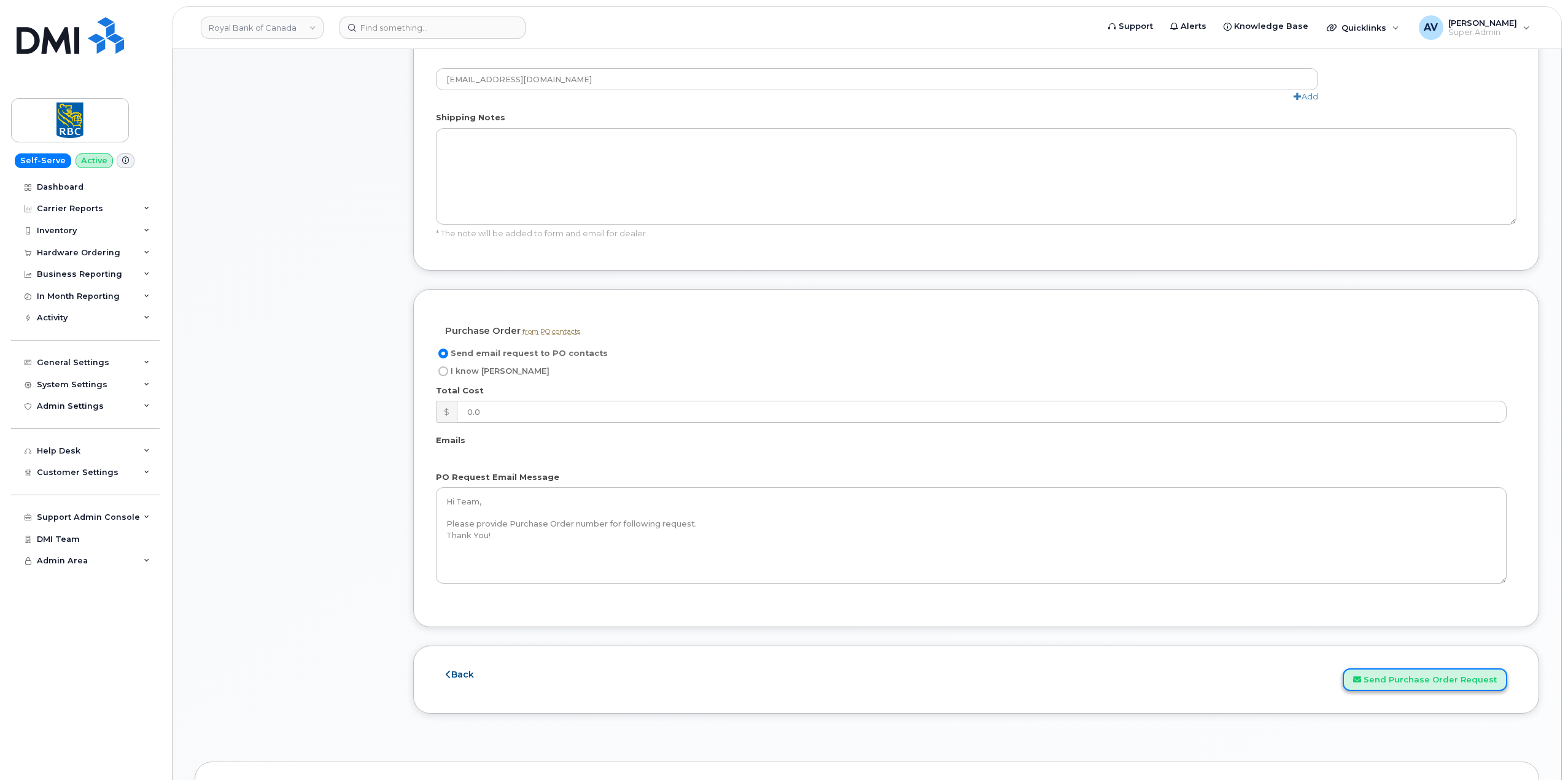
click at [1445, 689] on button "Send Purchase Order Request" at bounding box center [1425, 680] width 164 height 23
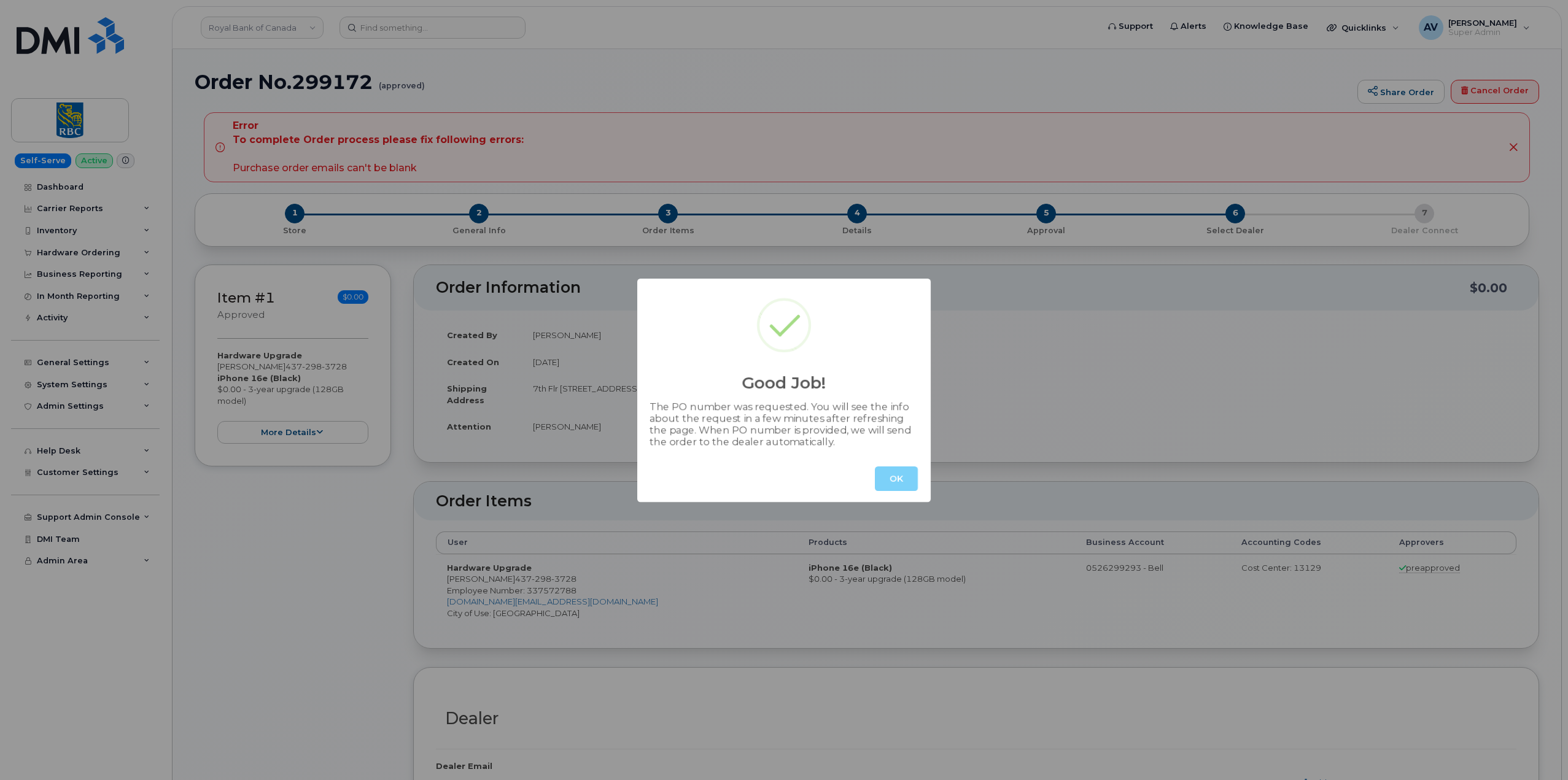
radio input "true"
click at [905, 475] on button "OK" at bounding box center [896, 478] width 43 height 24
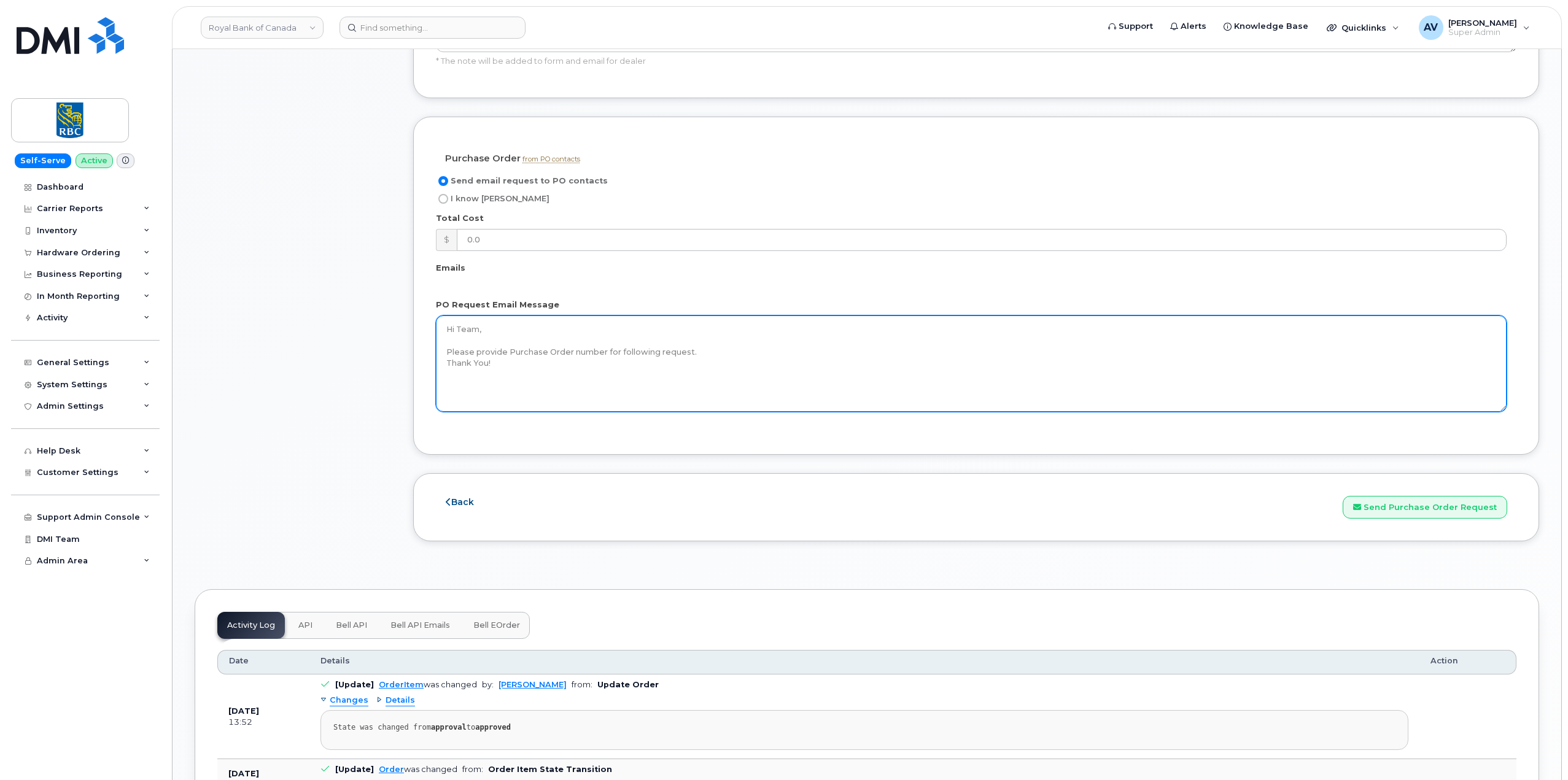
scroll to position [920, 0]
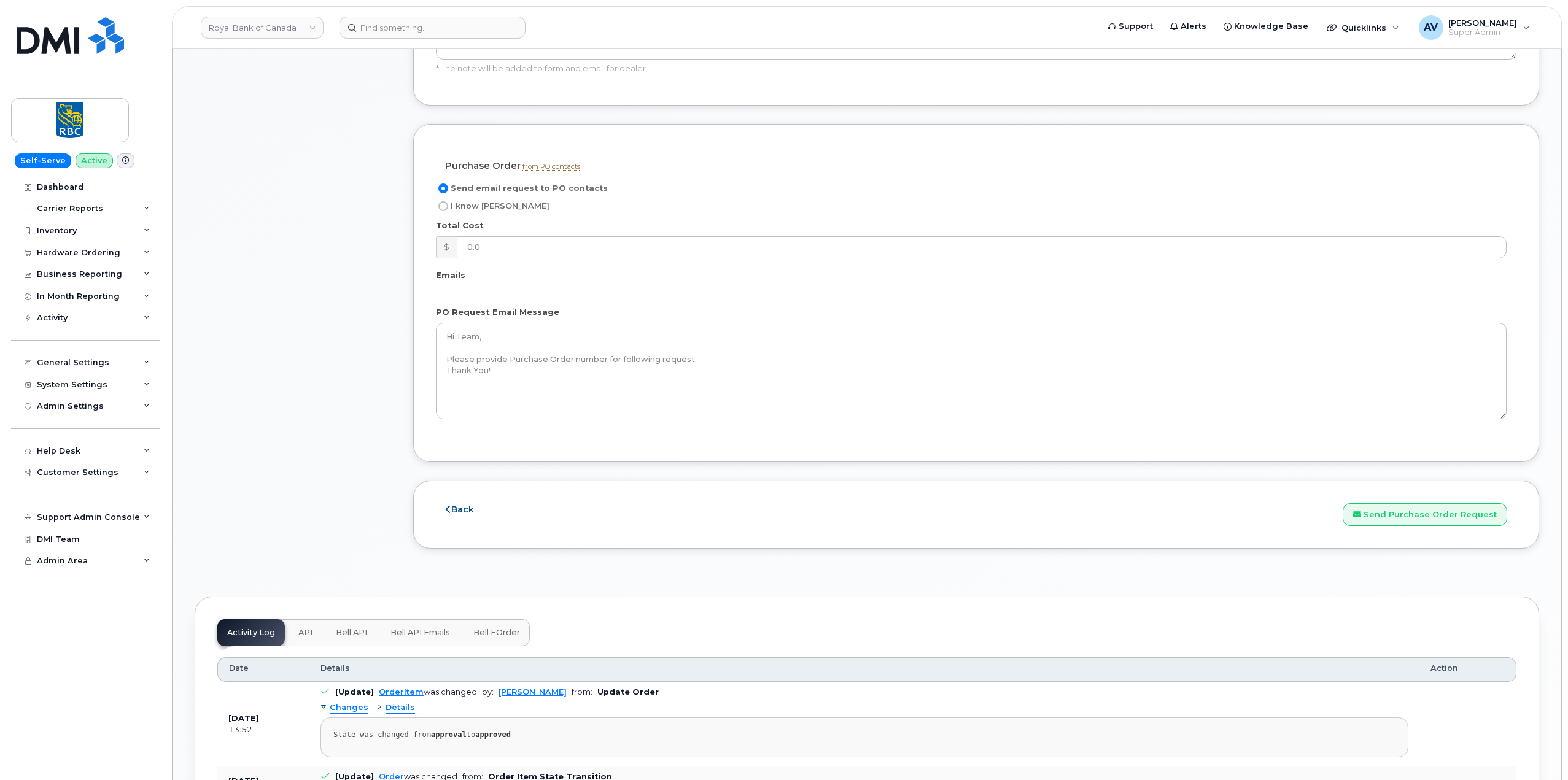
click at [453, 209] on span "I know PO" at bounding box center [499, 205] width 99 height 9
click at [448, 209] on input "I know PO" at bounding box center [443, 206] width 10 height 10
radio input "true"
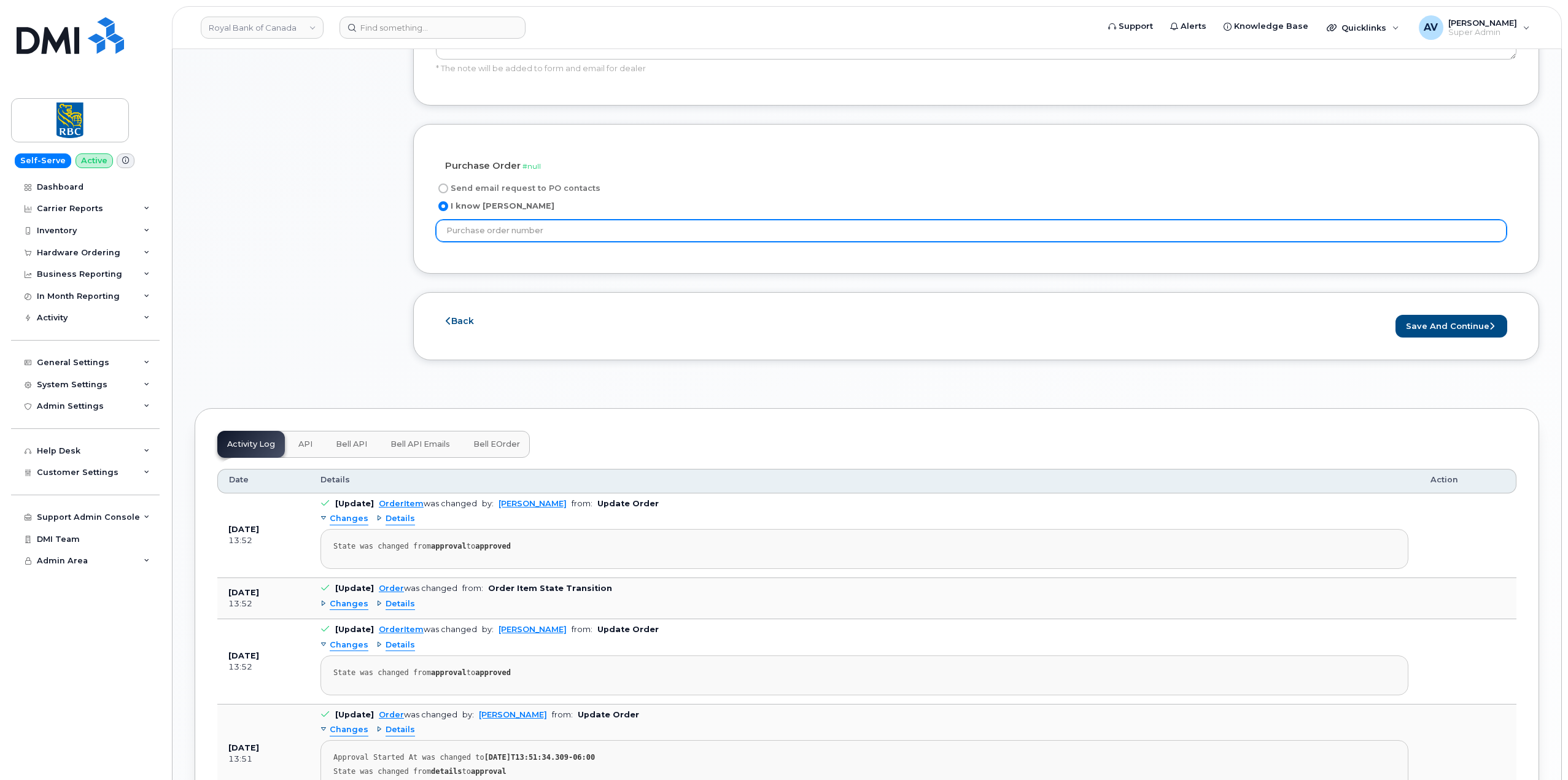
click at [545, 234] on input "text" at bounding box center [971, 230] width 1071 height 22
paste input "6500218995"
type input "6500218995"
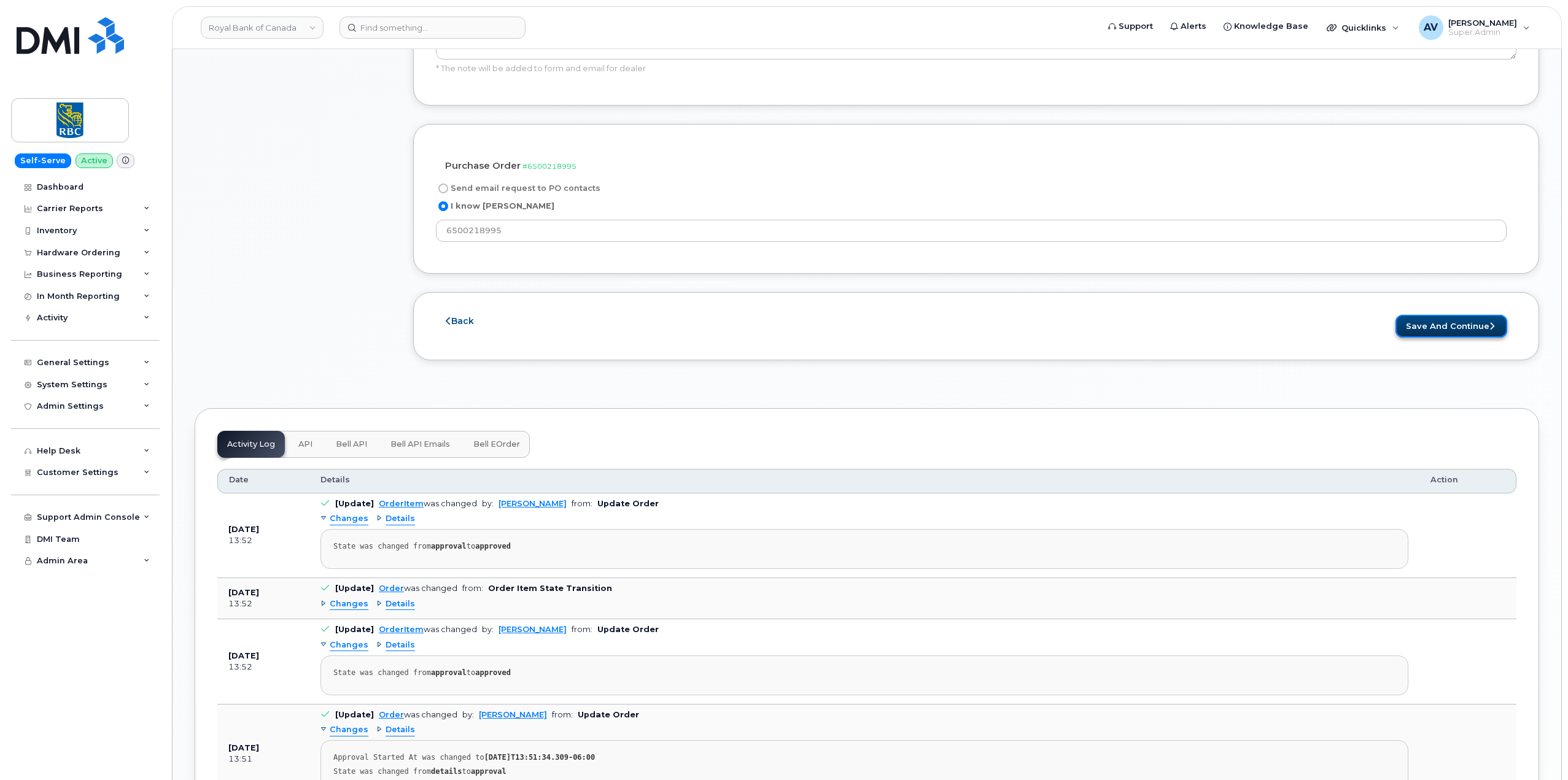
click at [1405, 326] on button "Save and Continue" at bounding box center [1451, 326] width 112 height 23
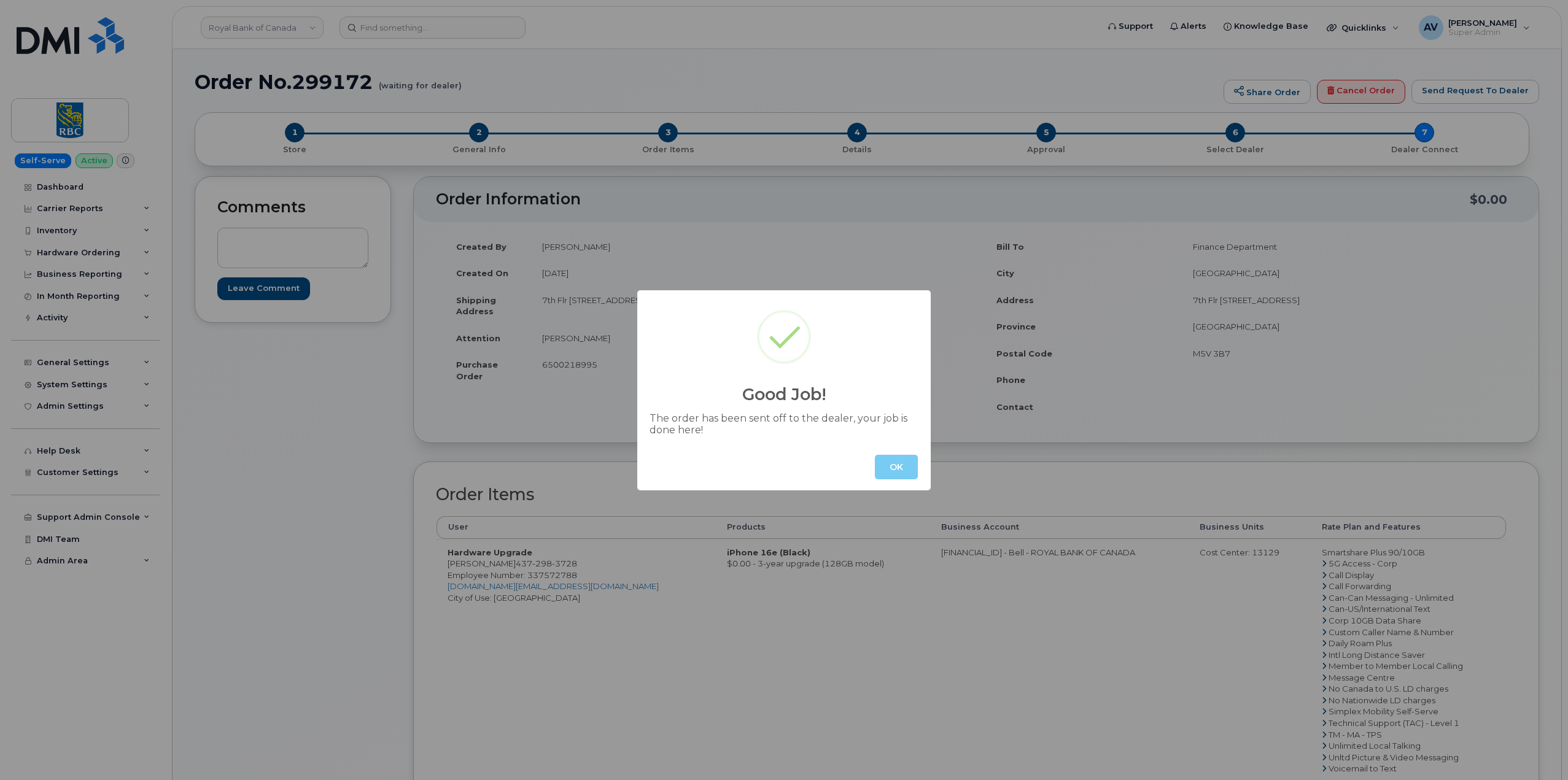
click at [896, 470] on button "OK" at bounding box center [896, 467] width 43 height 24
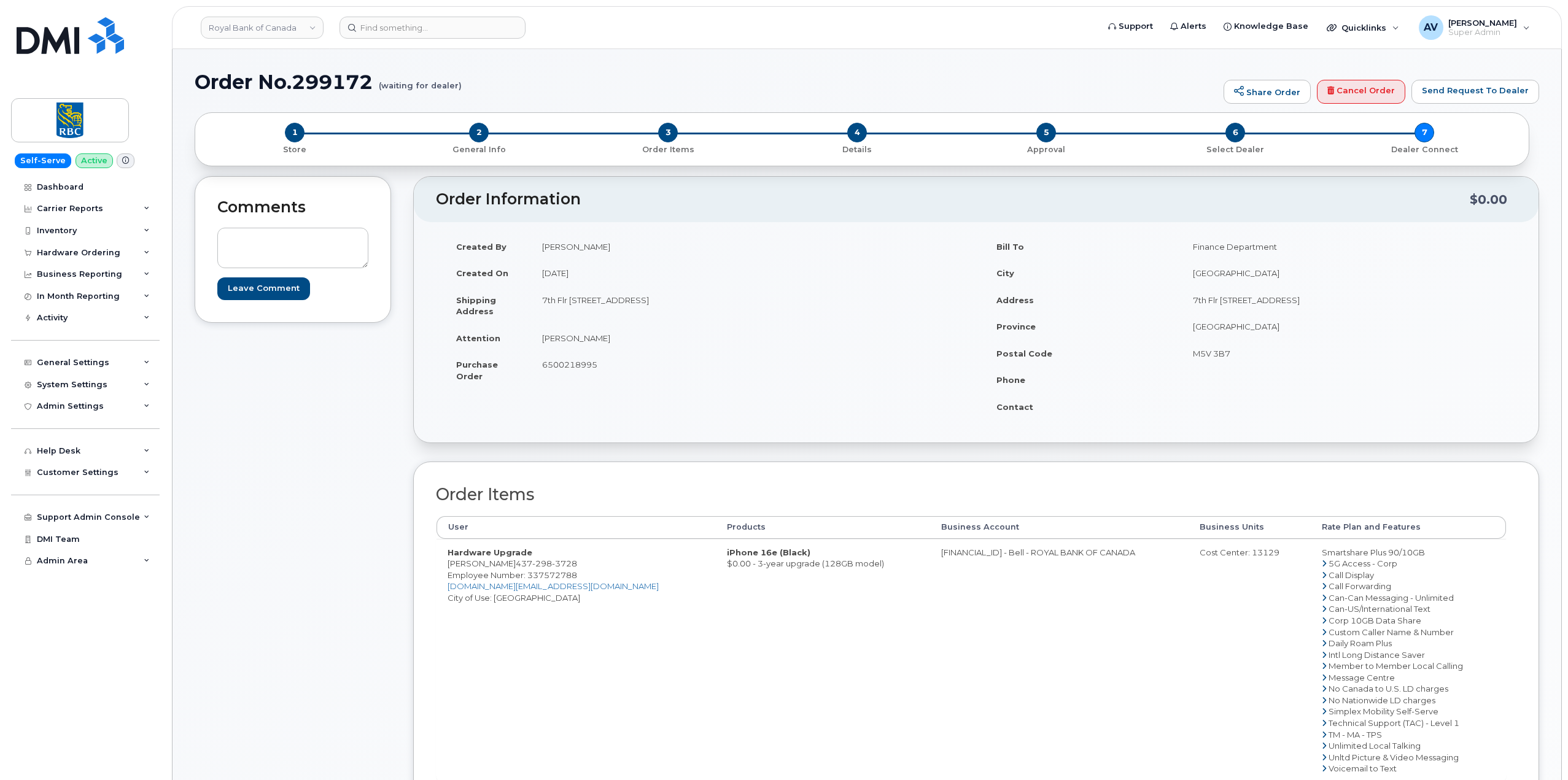
drag, startPoint x: 540, startPoint y: 298, endPoint x: 740, endPoint y: 310, distance: 200.4
click at [740, 310] on td "7th Flr [STREET_ADDRESS]" at bounding box center [749, 305] width 436 height 38
copy td "7th Flr [STREET_ADDRESS]"
click at [331, 80] on h1 "Order No.299172 (waiting for dealer)" at bounding box center [705, 82] width 1023 height 22
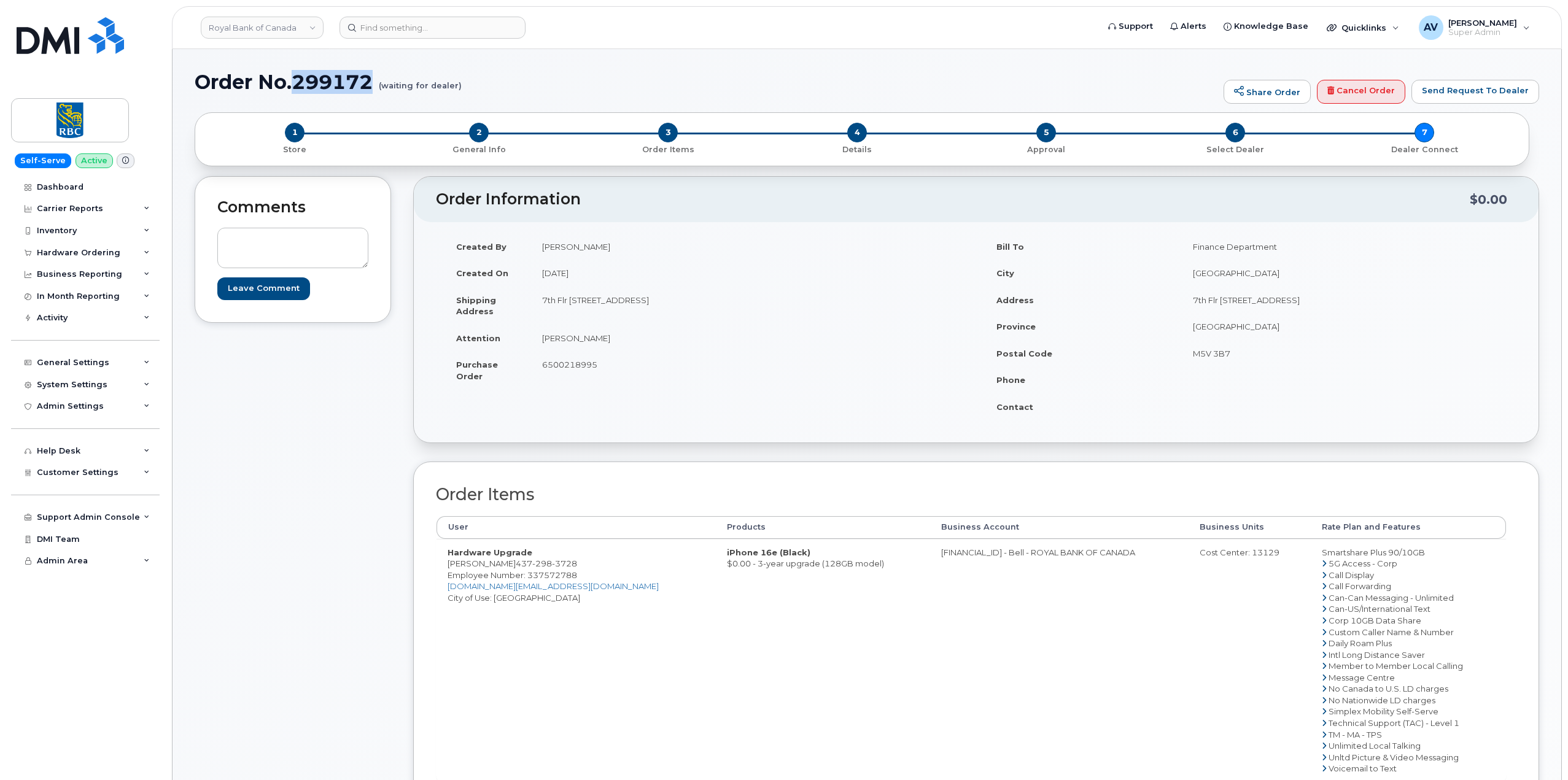
copy h1 "299172"
drag, startPoint x: 543, startPoint y: 301, endPoint x: 591, endPoint y: 303, distance: 48.0
click at [591, 303] on td "7th Flr [STREET_ADDRESS]" at bounding box center [749, 305] width 436 height 38
copy td "7th Flr 330"
click at [339, 75] on h1 "Order No.299172 (waiting for dealer)" at bounding box center [705, 82] width 1023 height 22
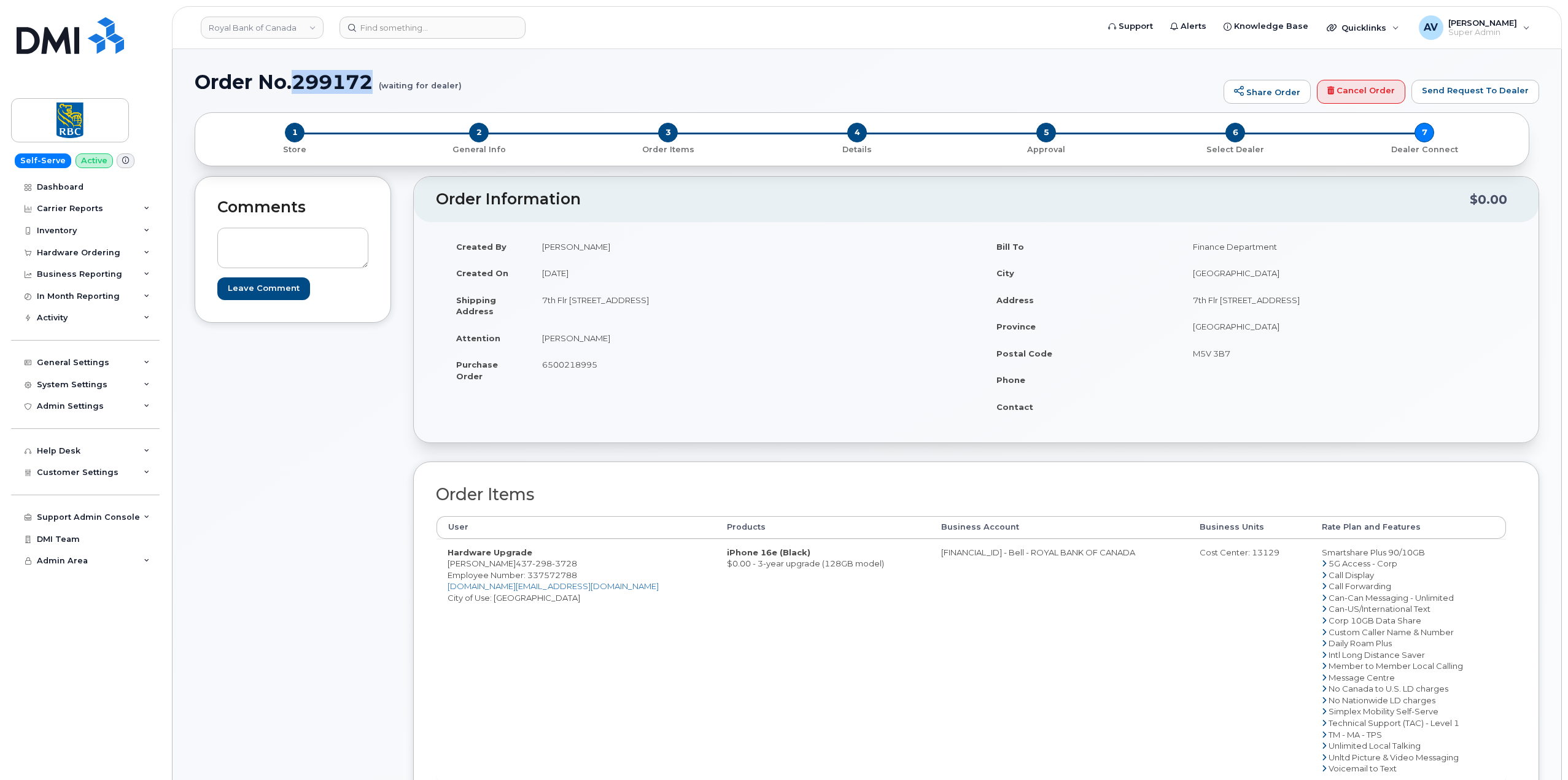
click at [339, 75] on h1 "Order No.299172 (waiting for dealer)" at bounding box center [705, 82] width 1023 height 22
copy h1 "299172"
click at [97, 252] on div "Hardware Ordering" at bounding box center [79, 253] width 84 height 10
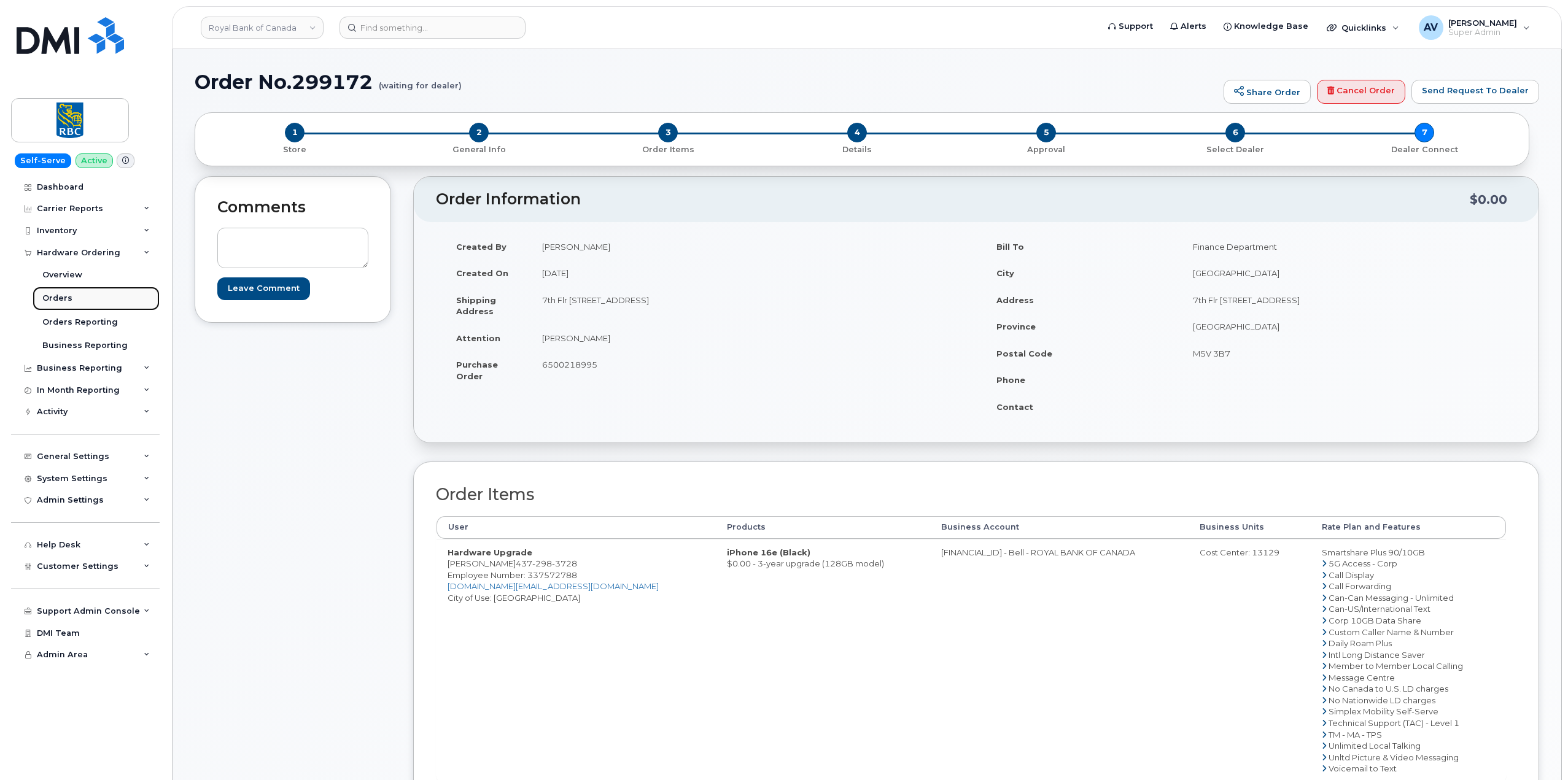
click at [97, 303] on link "Orders" at bounding box center [96, 298] width 127 height 23
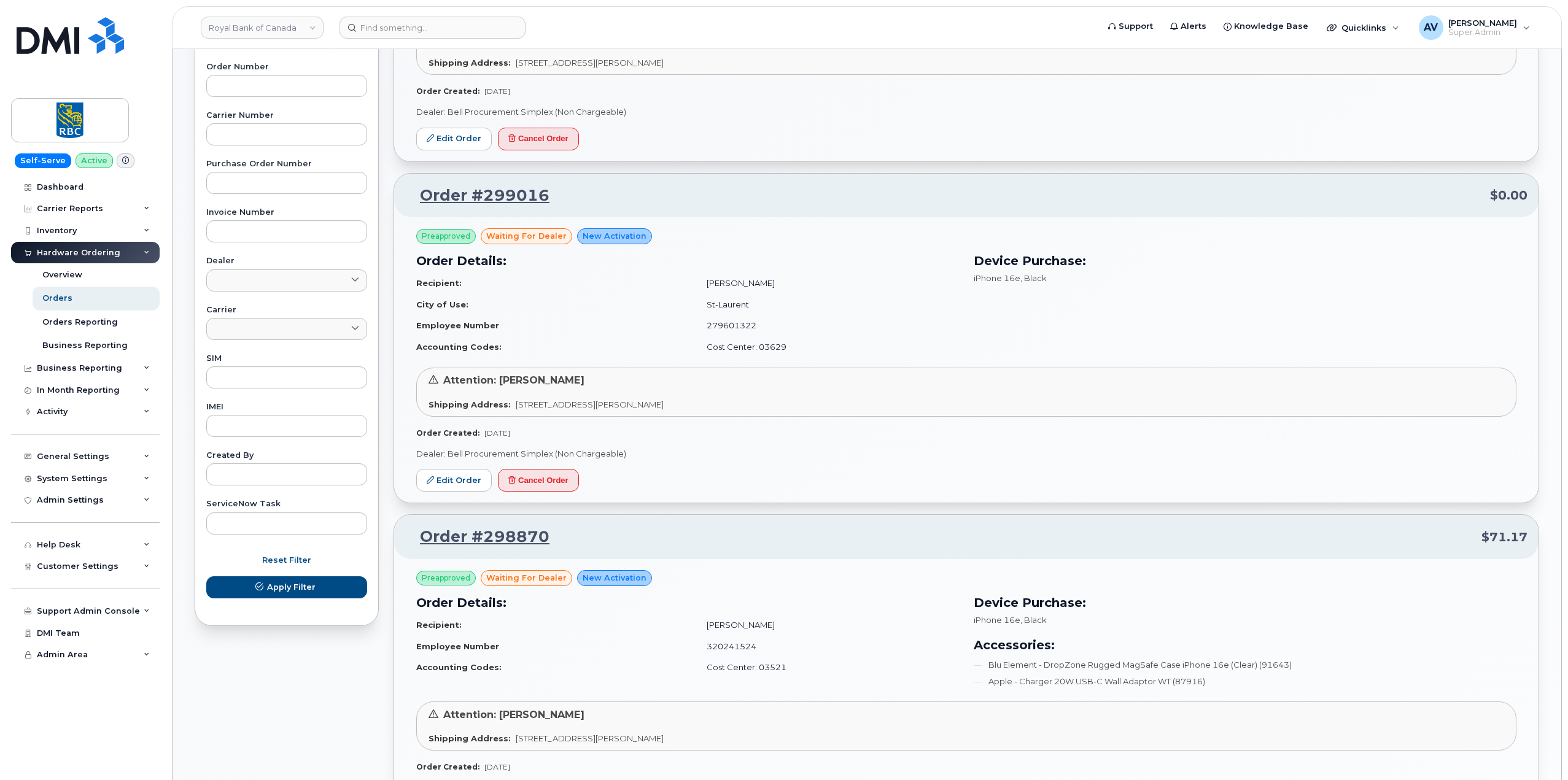
scroll to position [307, 0]
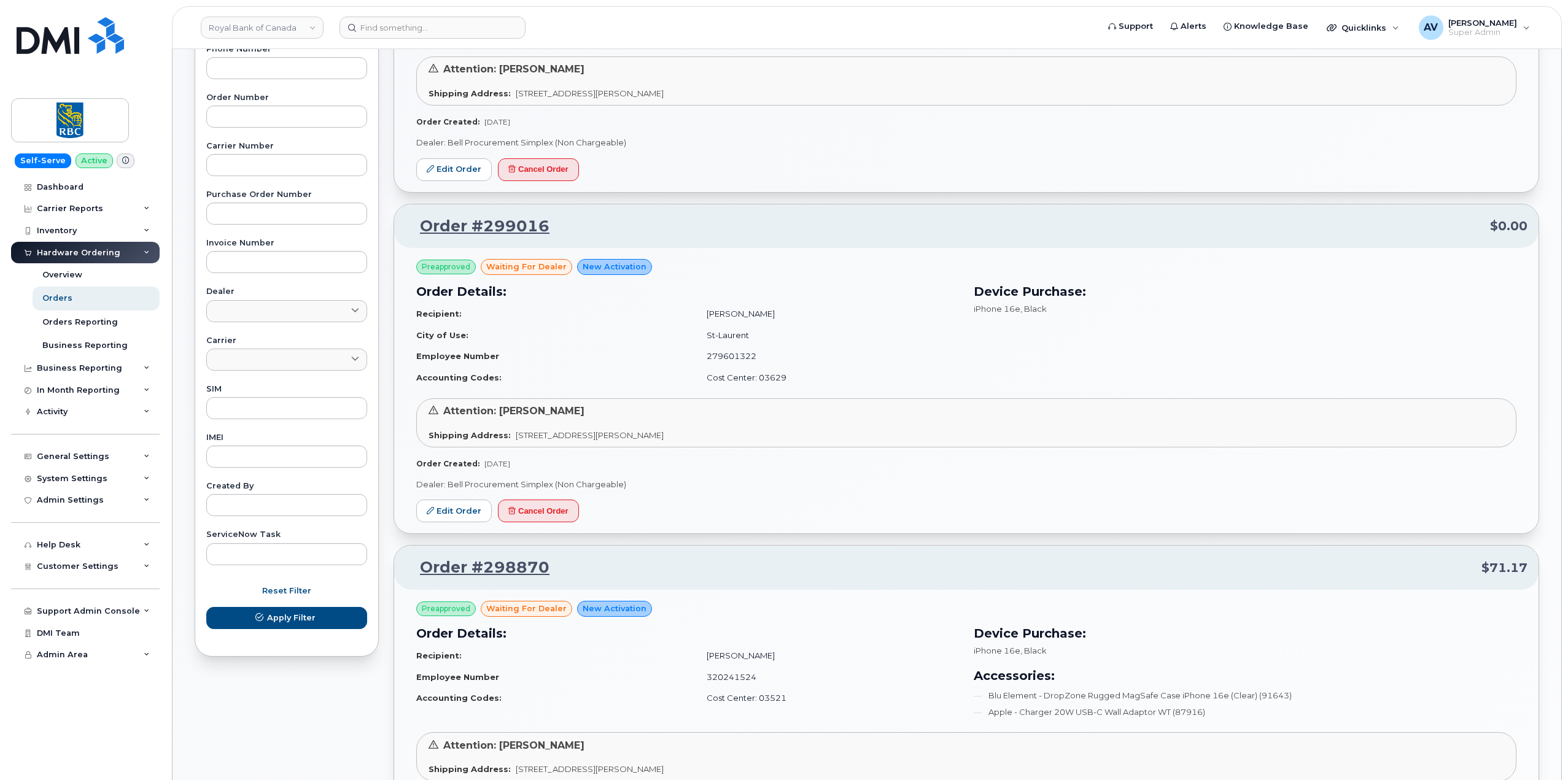
click at [1182, 218] on p "Order #299016 $0.00" at bounding box center [966, 226] width 1122 height 22
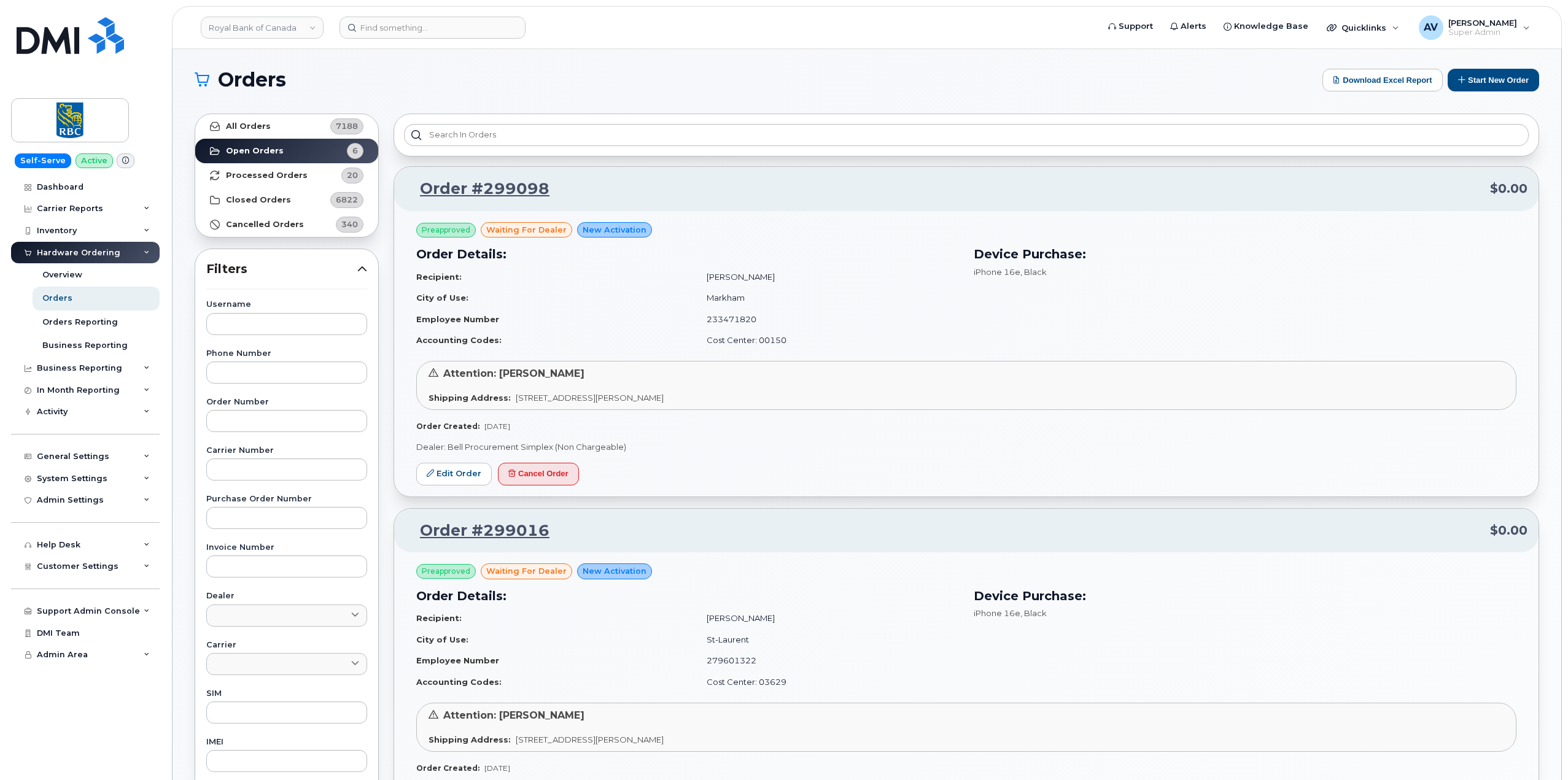
scroll to position [0, 0]
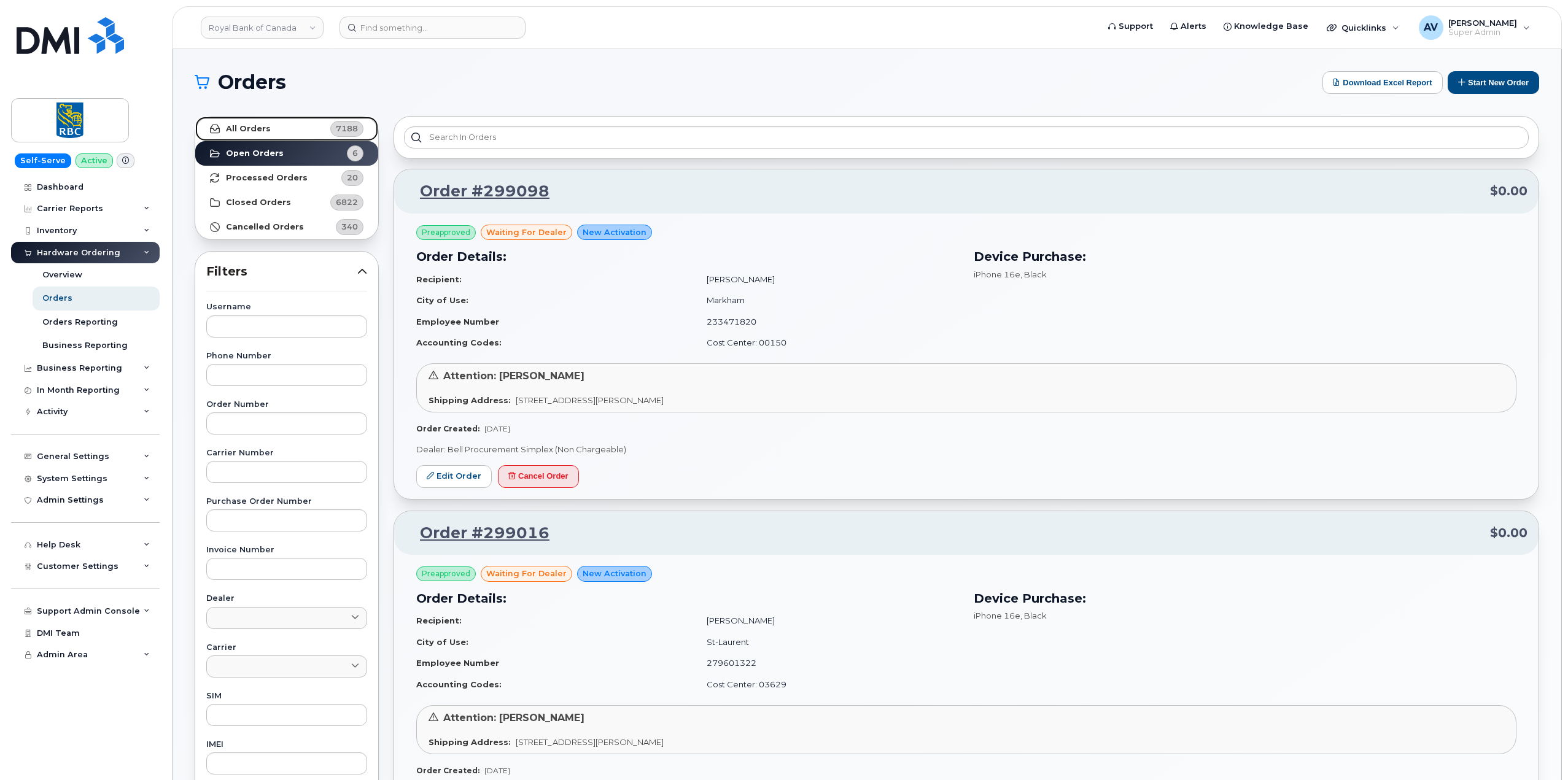
click at [278, 127] on link "All Orders 7188" at bounding box center [287, 129] width 183 height 24
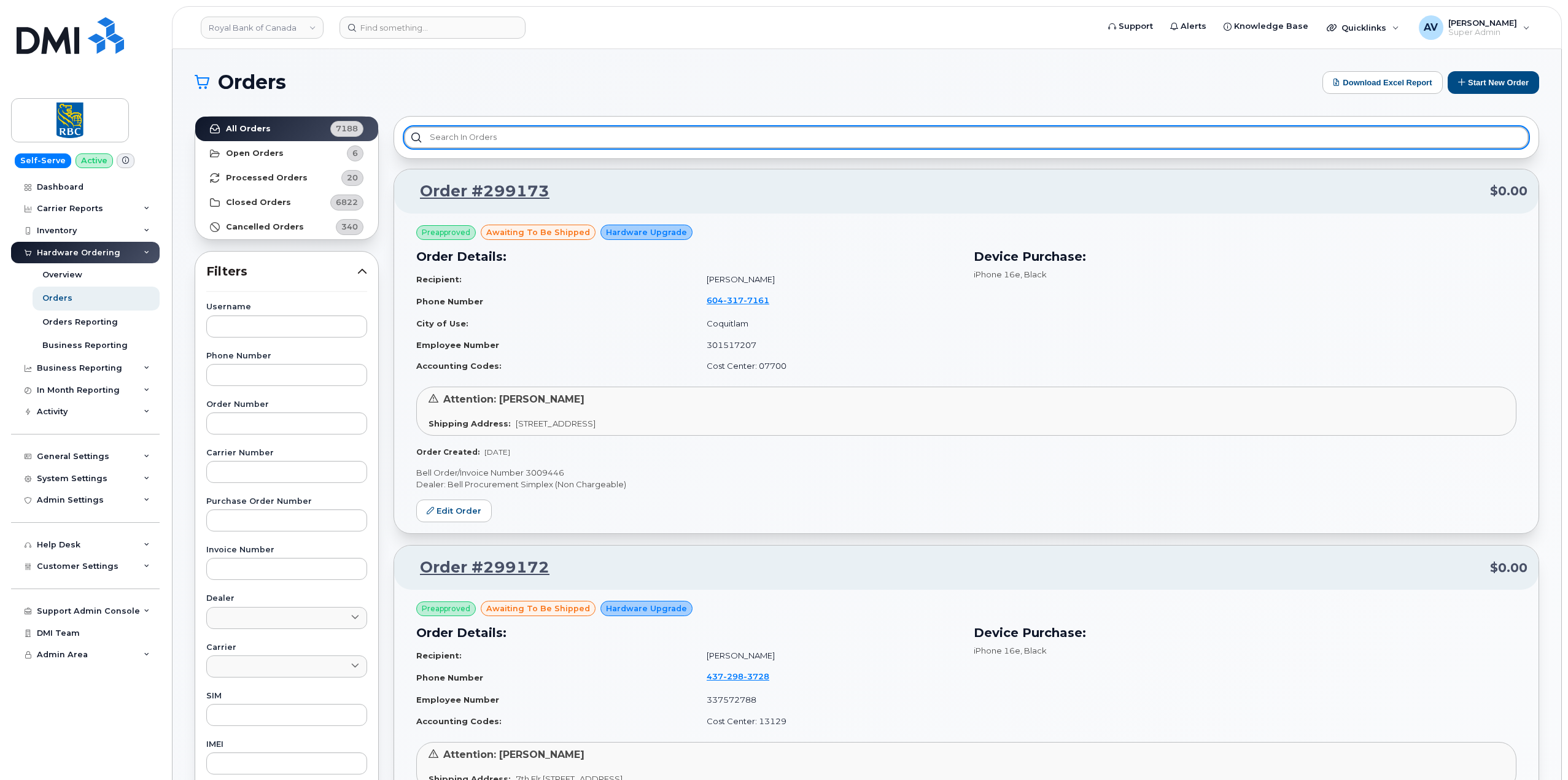
click at [516, 138] on input "text" at bounding box center [966, 138] width 1125 height 22
paste input "299172"
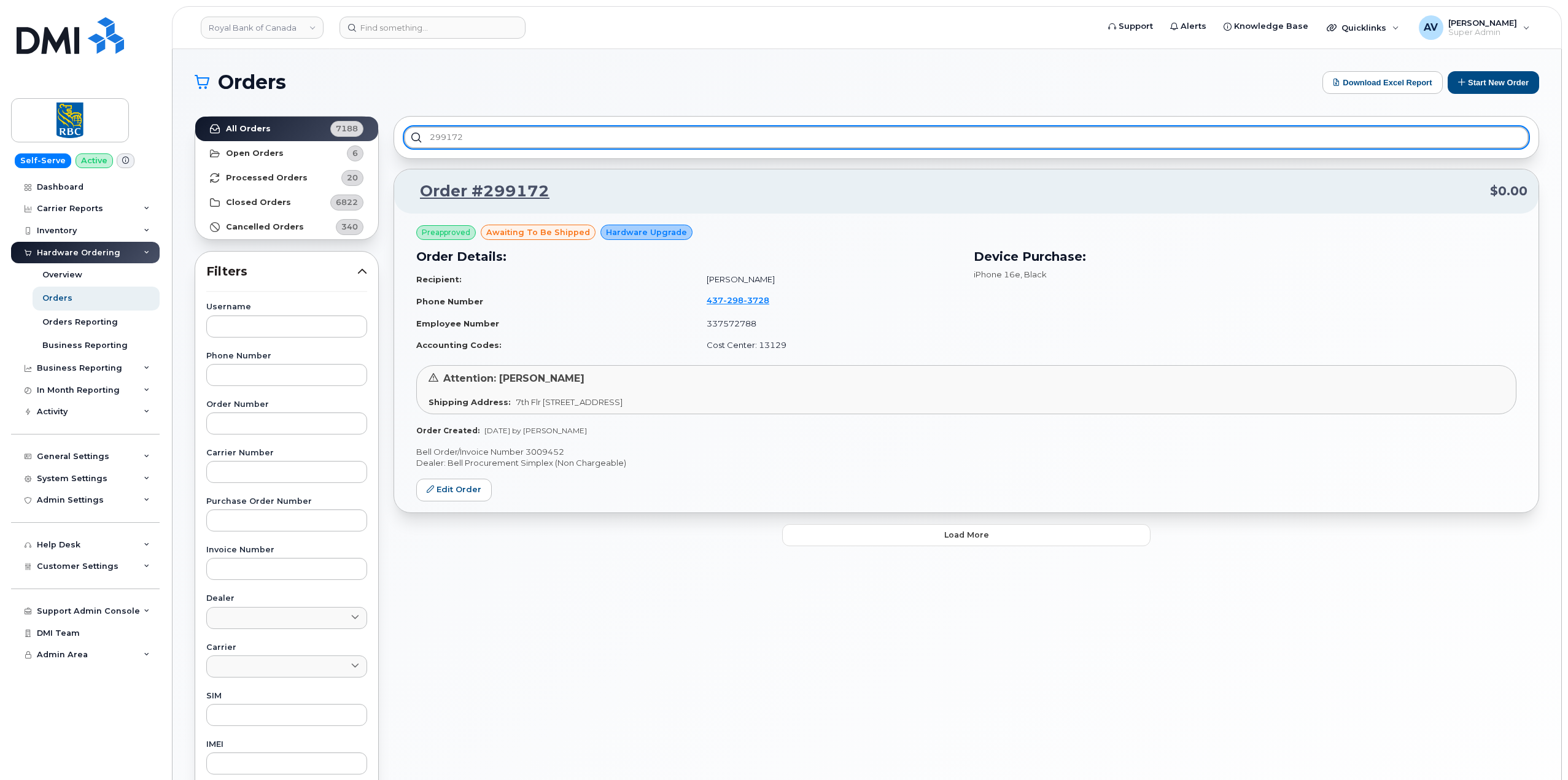
type input "299172"
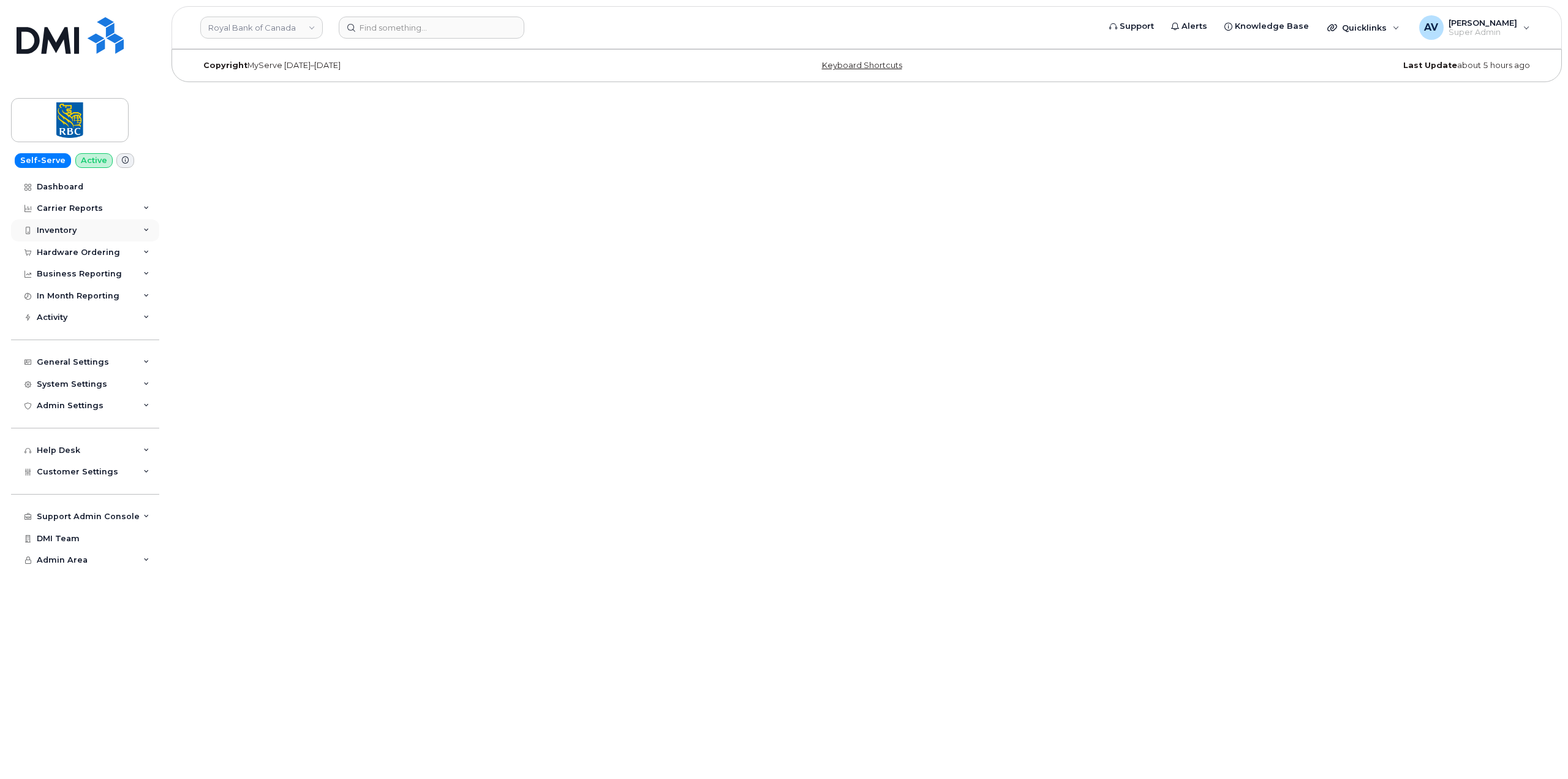
click at [75, 232] on div "Inventory" at bounding box center [56, 231] width 40 height 10
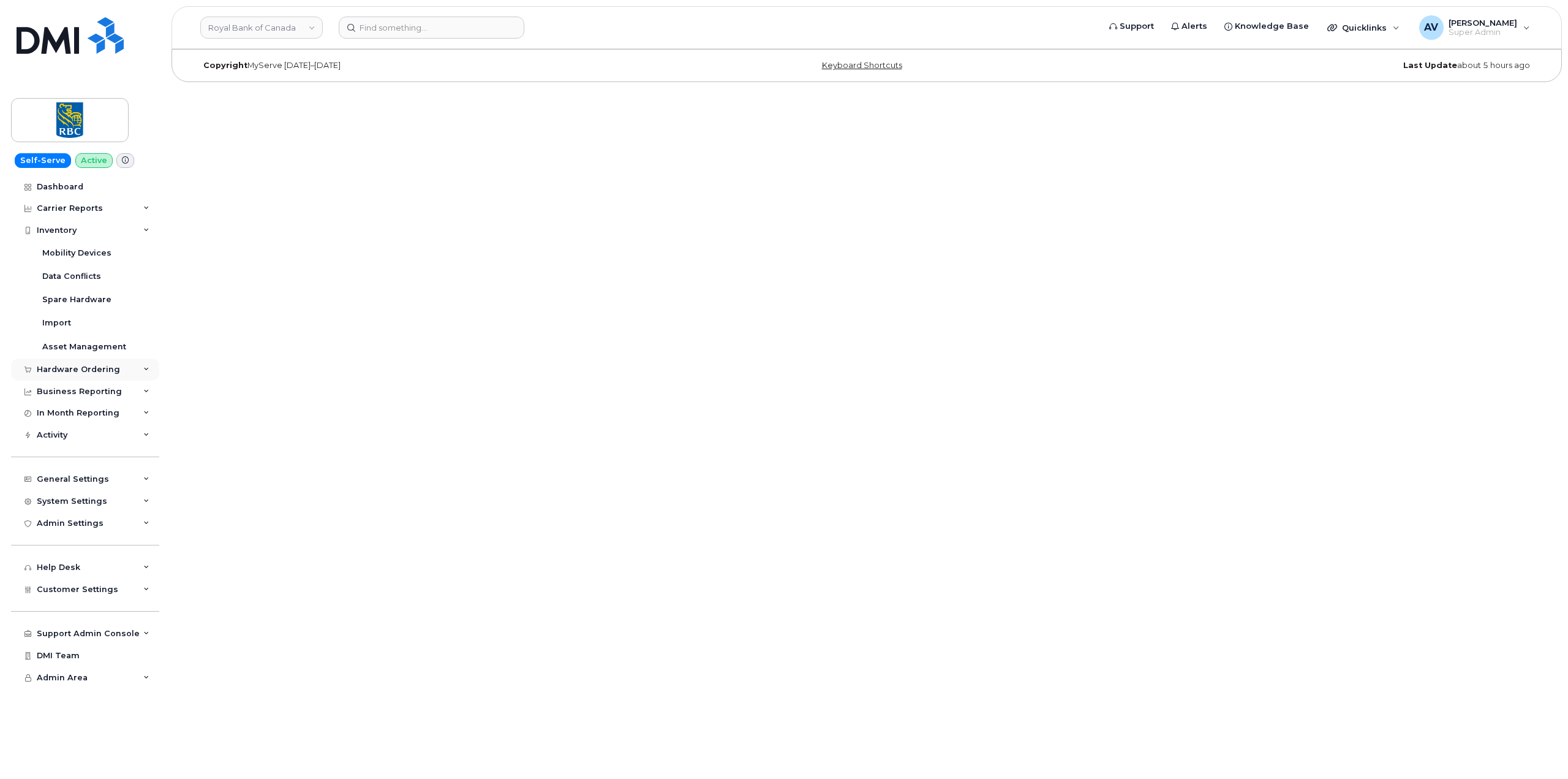
click at [104, 368] on div "Hardware Ordering" at bounding box center [78, 370] width 83 height 10
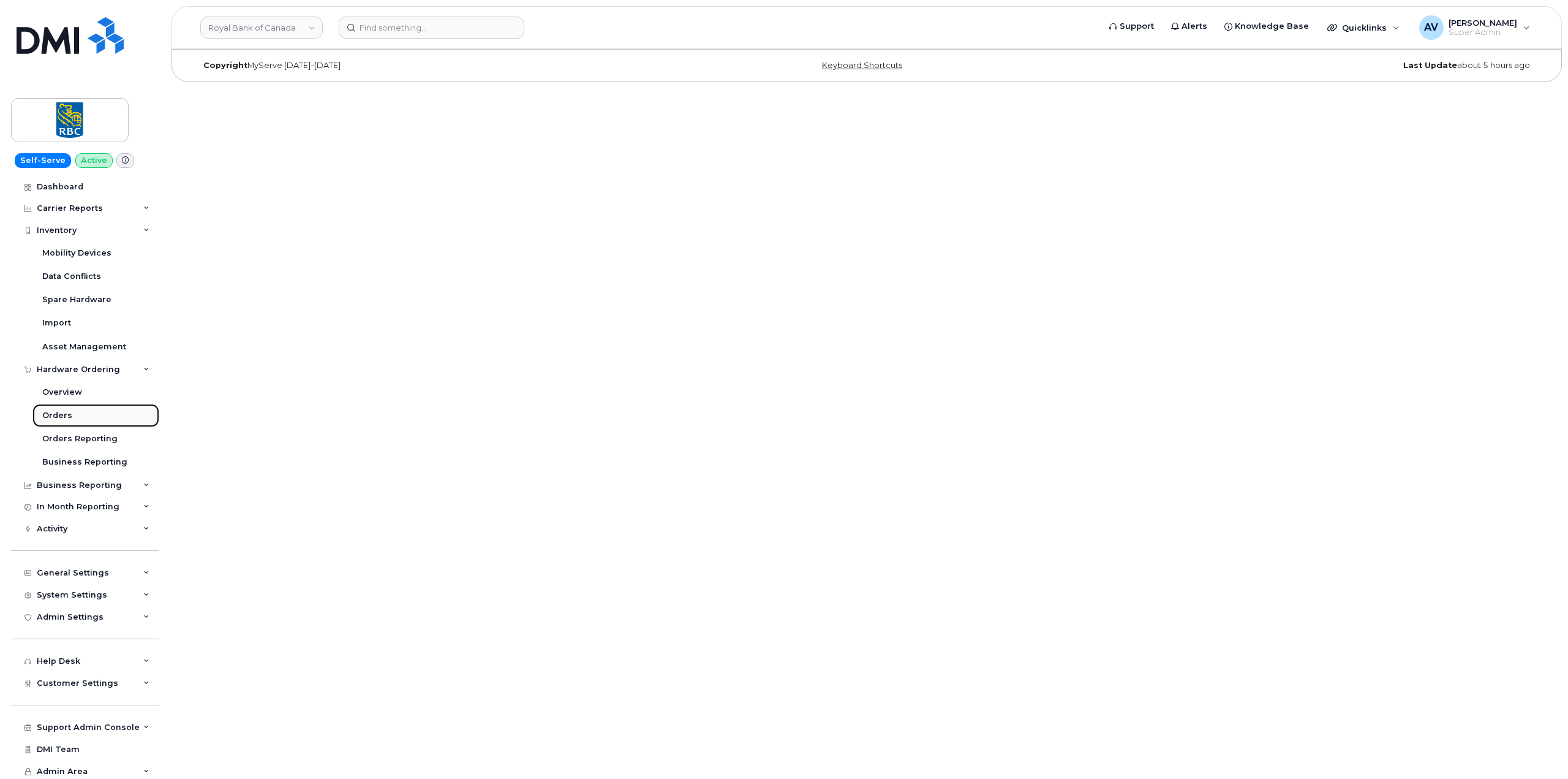
click at [91, 413] on link "Orders" at bounding box center [96, 415] width 127 height 23
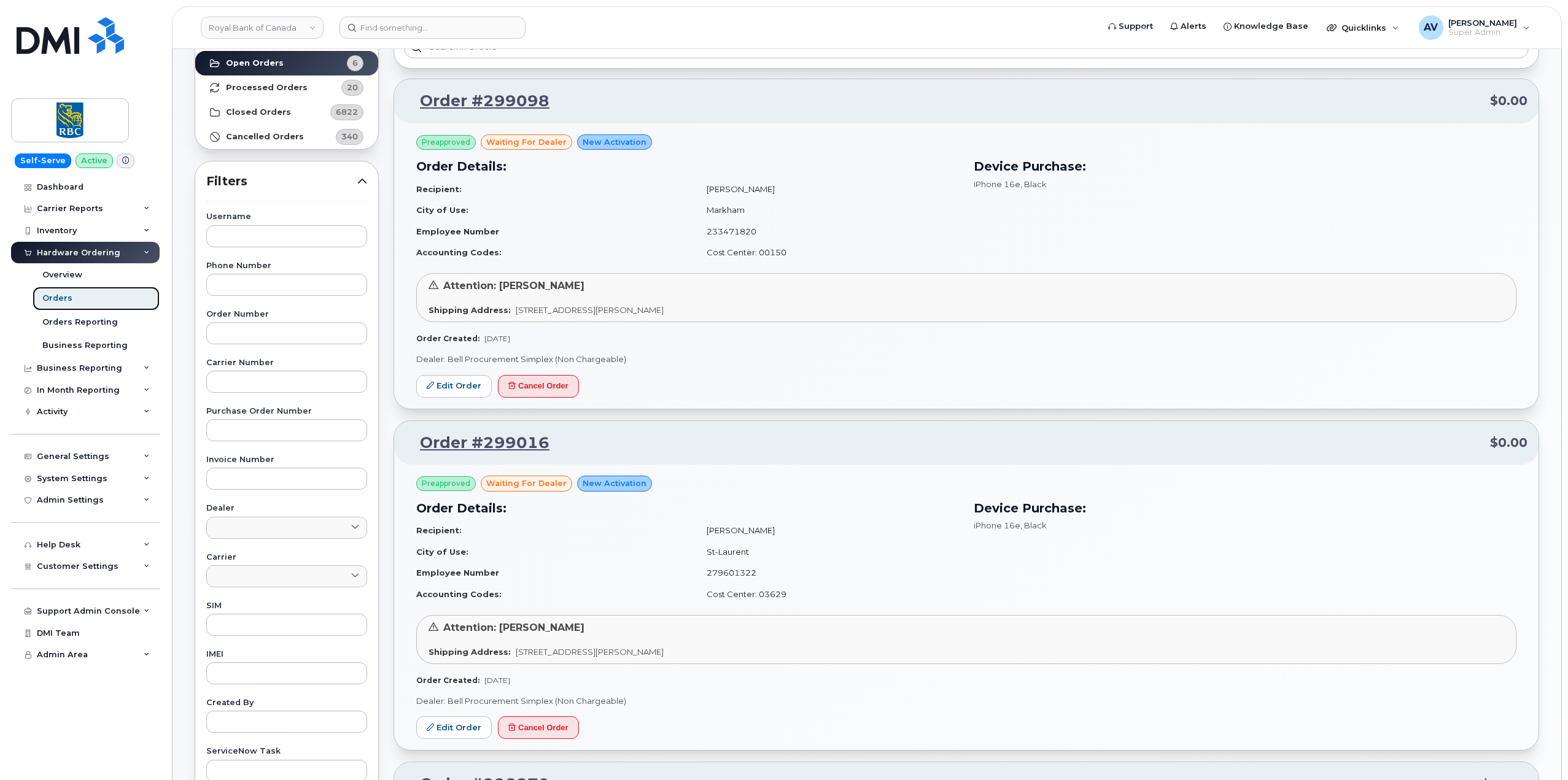
scroll to position [184, 0]
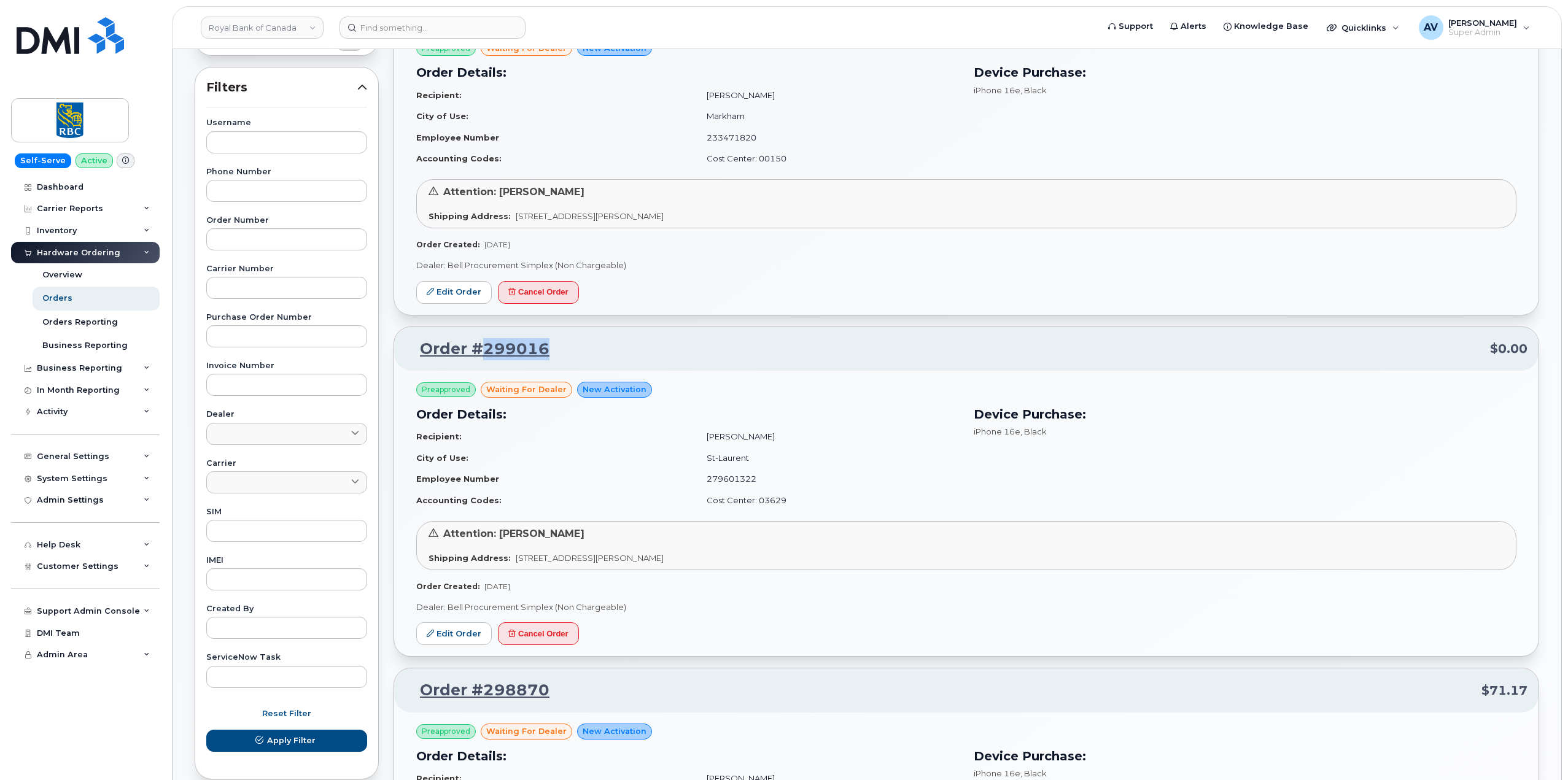
drag, startPoint x: 554, startPoint y: 348, endPoint x: 482, endPoint y: 357, distance: 72.6
click at [482, 357] on p "Order #299016 $0.00" at bounding box center [966, 349] width 1122 height 22
copy link "299016"
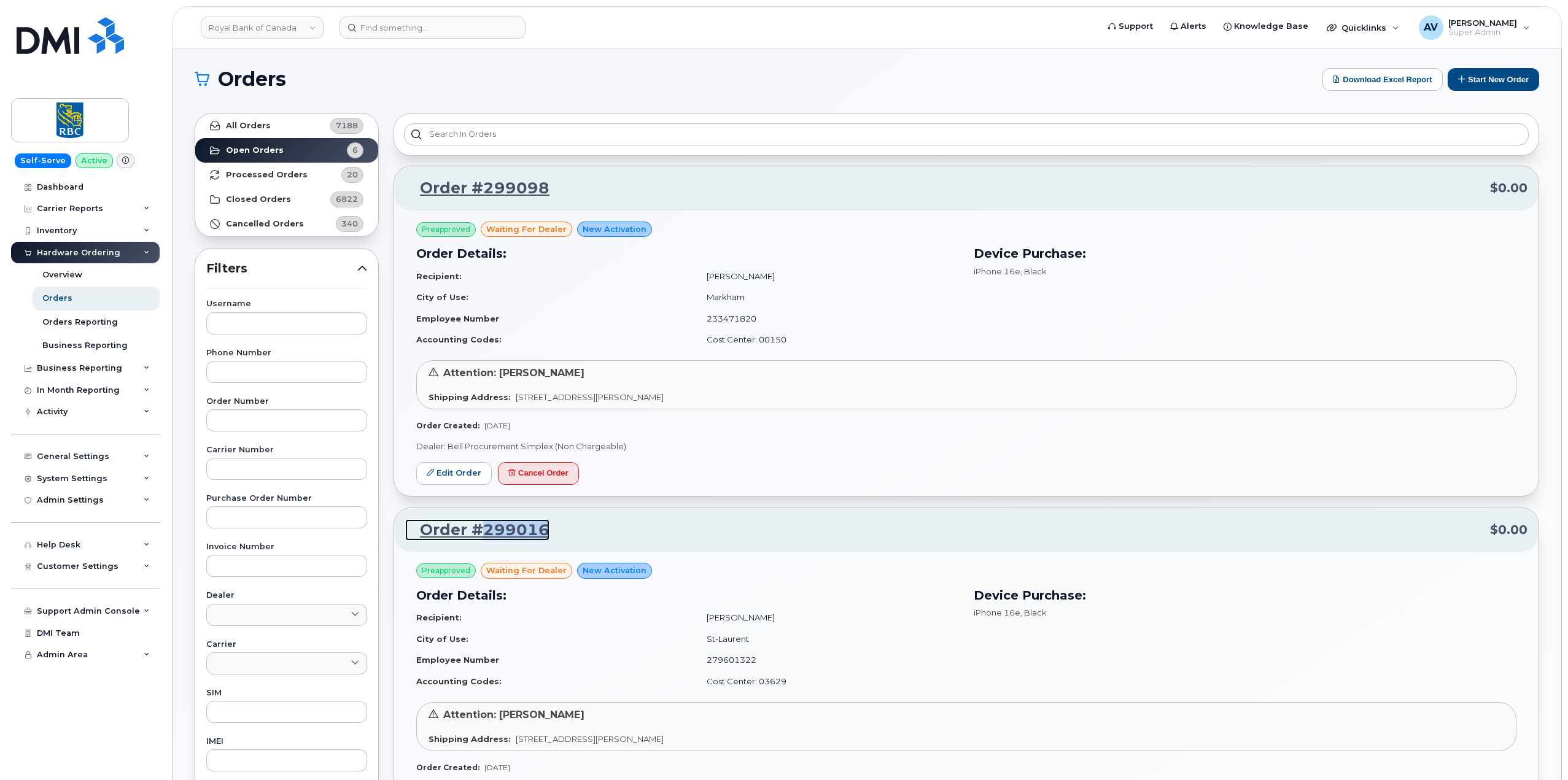
scroll to position [0, 0]
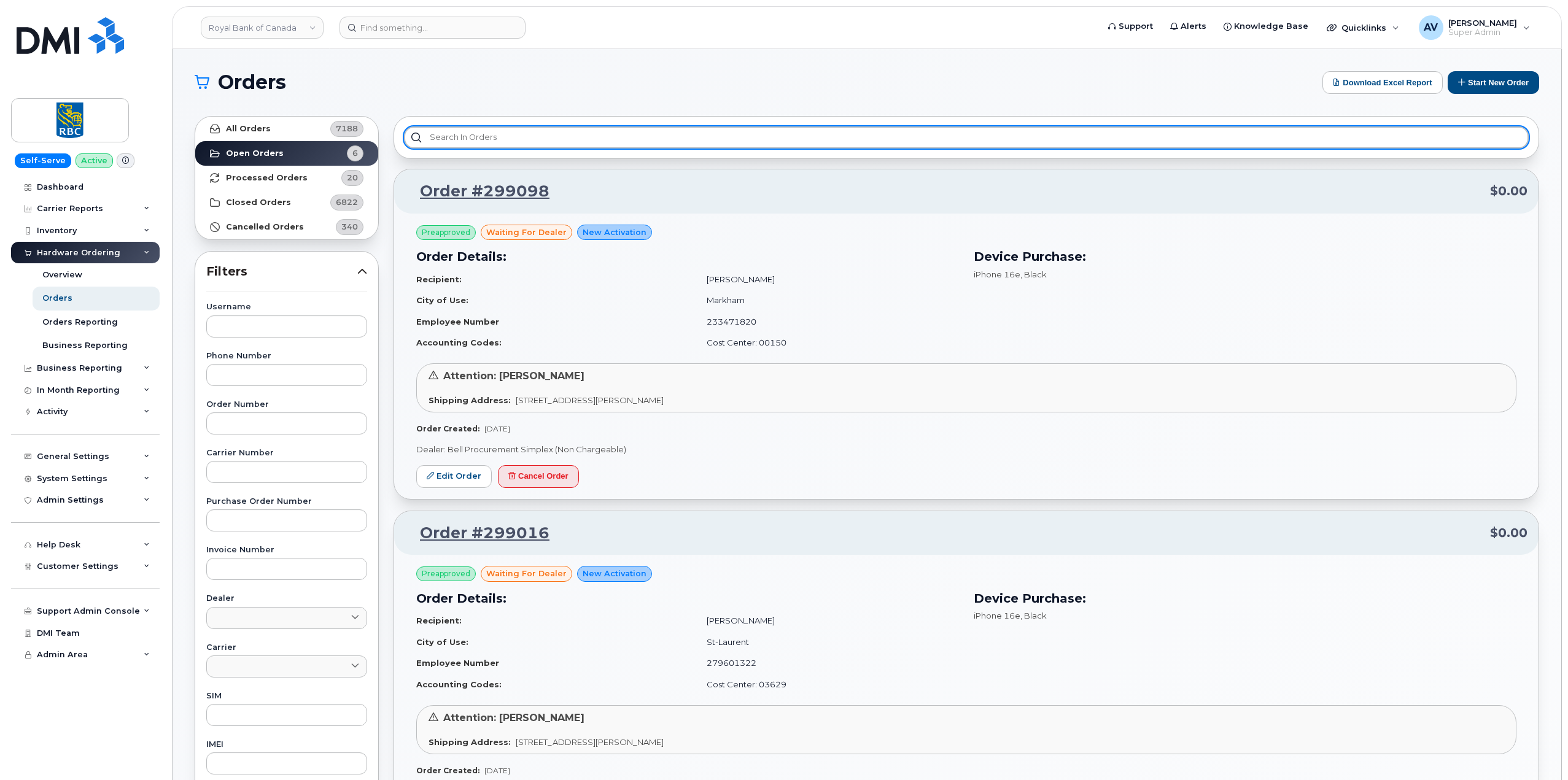
click at [600, 133] on input "text" at bounding box center [966, 138] width 1125 height 22
paste input "299016"
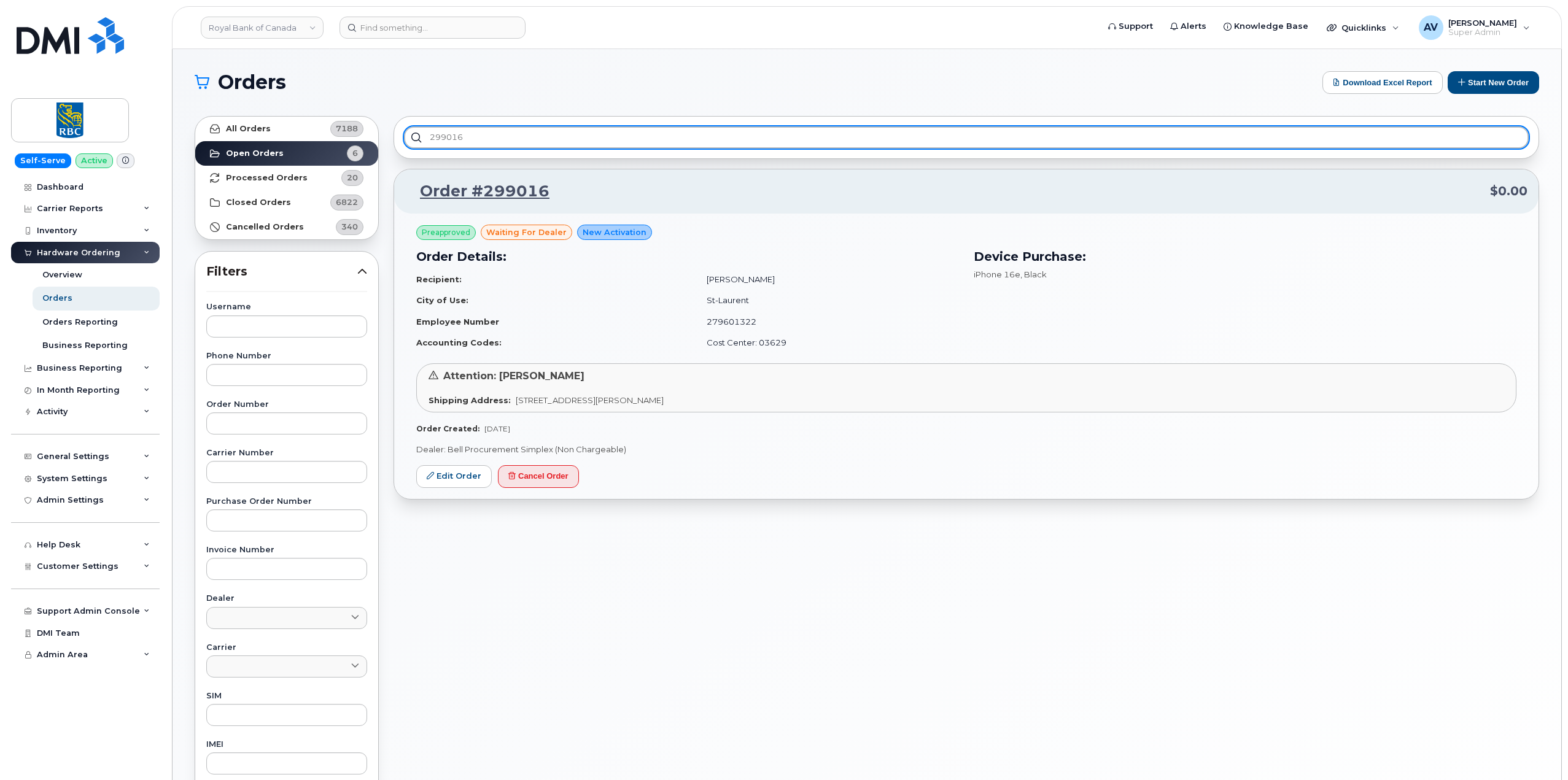
drag, startPoint x: 657, startPoint y: 134, endPoint x: 396, endPoint y: 128, distance: 261.1
click at [389, 127] on div "299016 Order #299016 $0.00 Preapproved waiting for dealer New Activation Order …" at bounding box center [966, 539] width 1160 height 862
paste input "172"
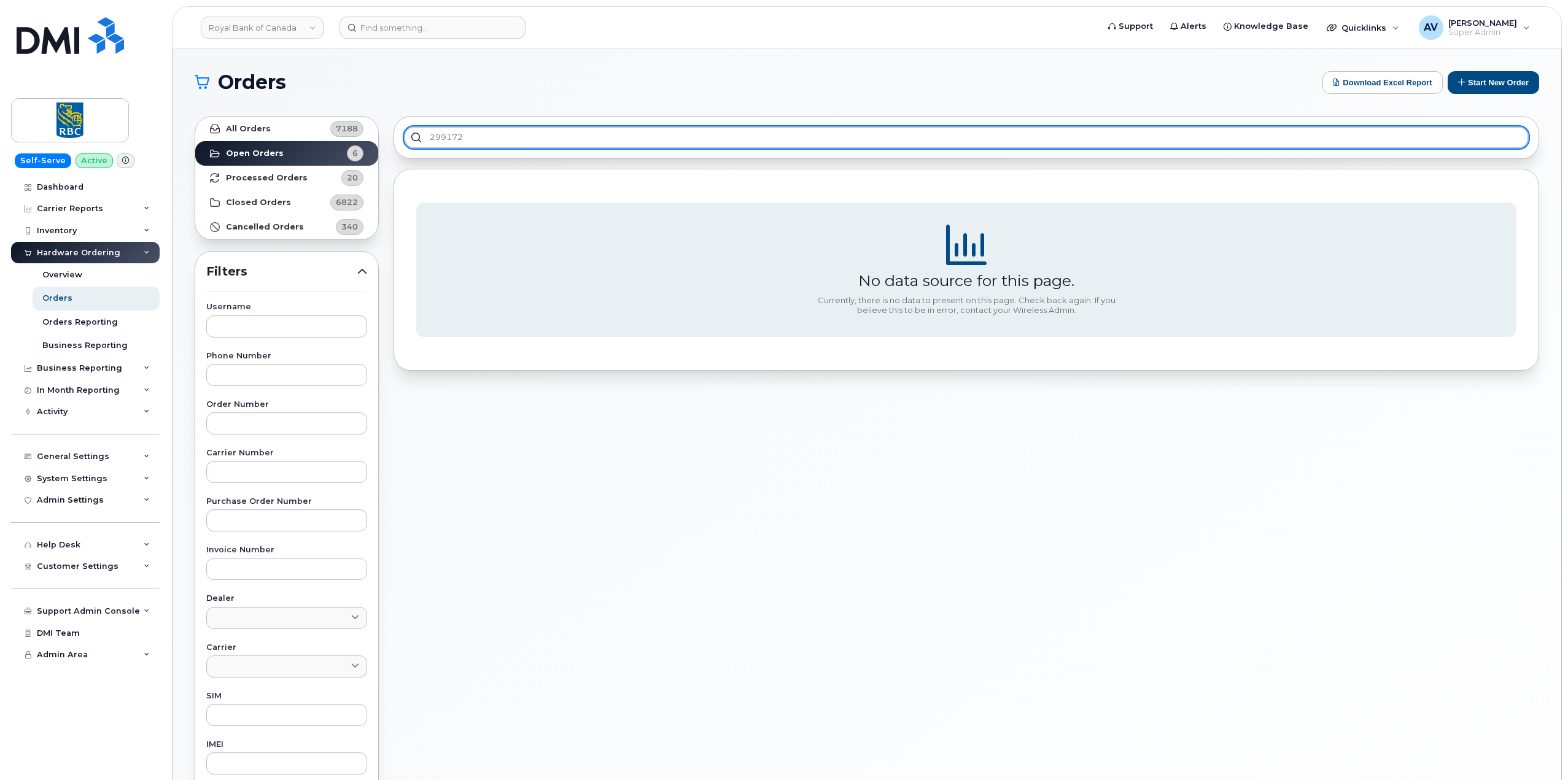
type input "299172"
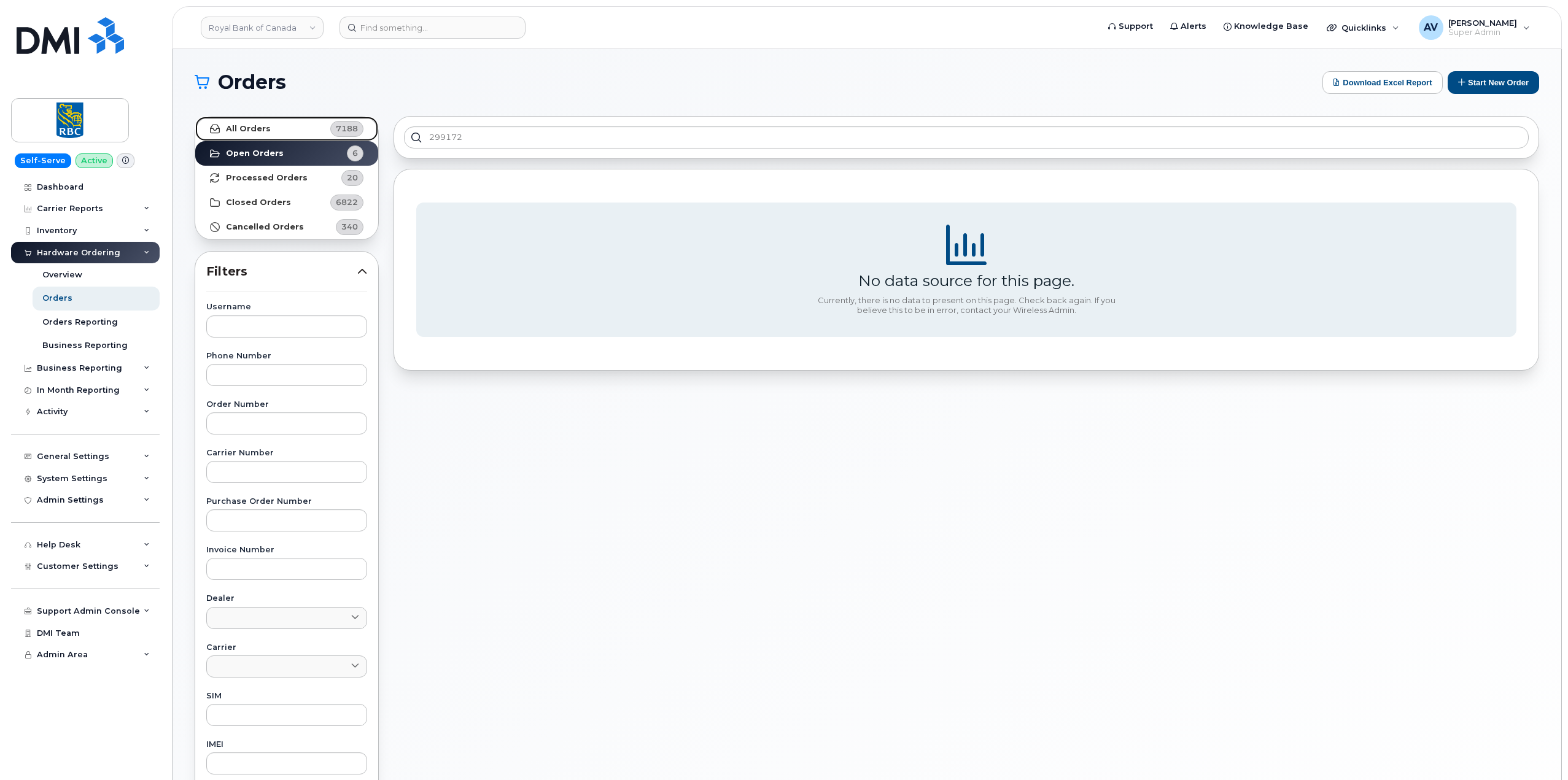
click at [273, 129] on link "All Orders 7188" at bounding box center [287, 129] width 183 height 24
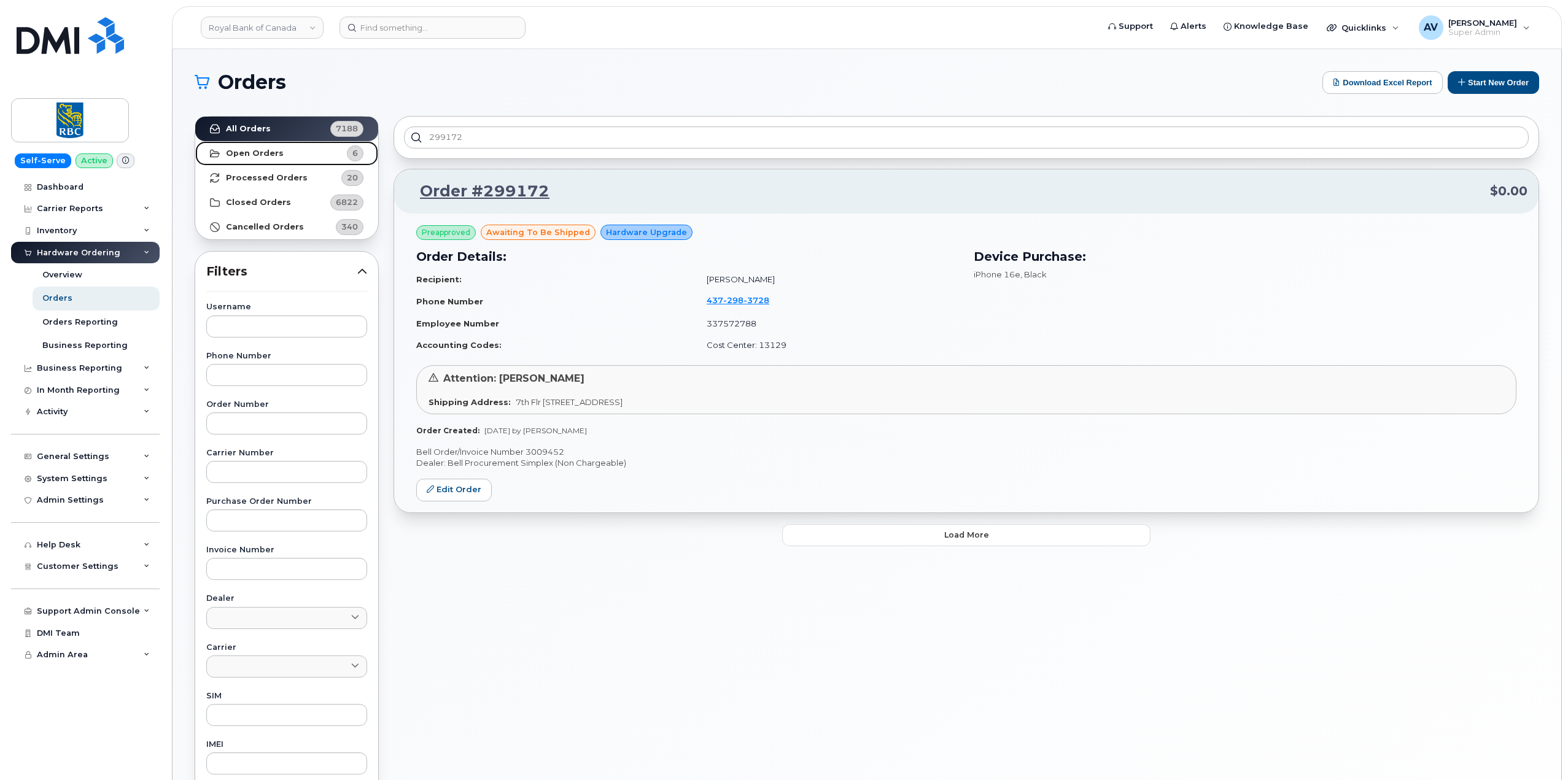
click at [300, 156] on link "Open Orders 6" at bounding box center [287, 153] width 183 height 24
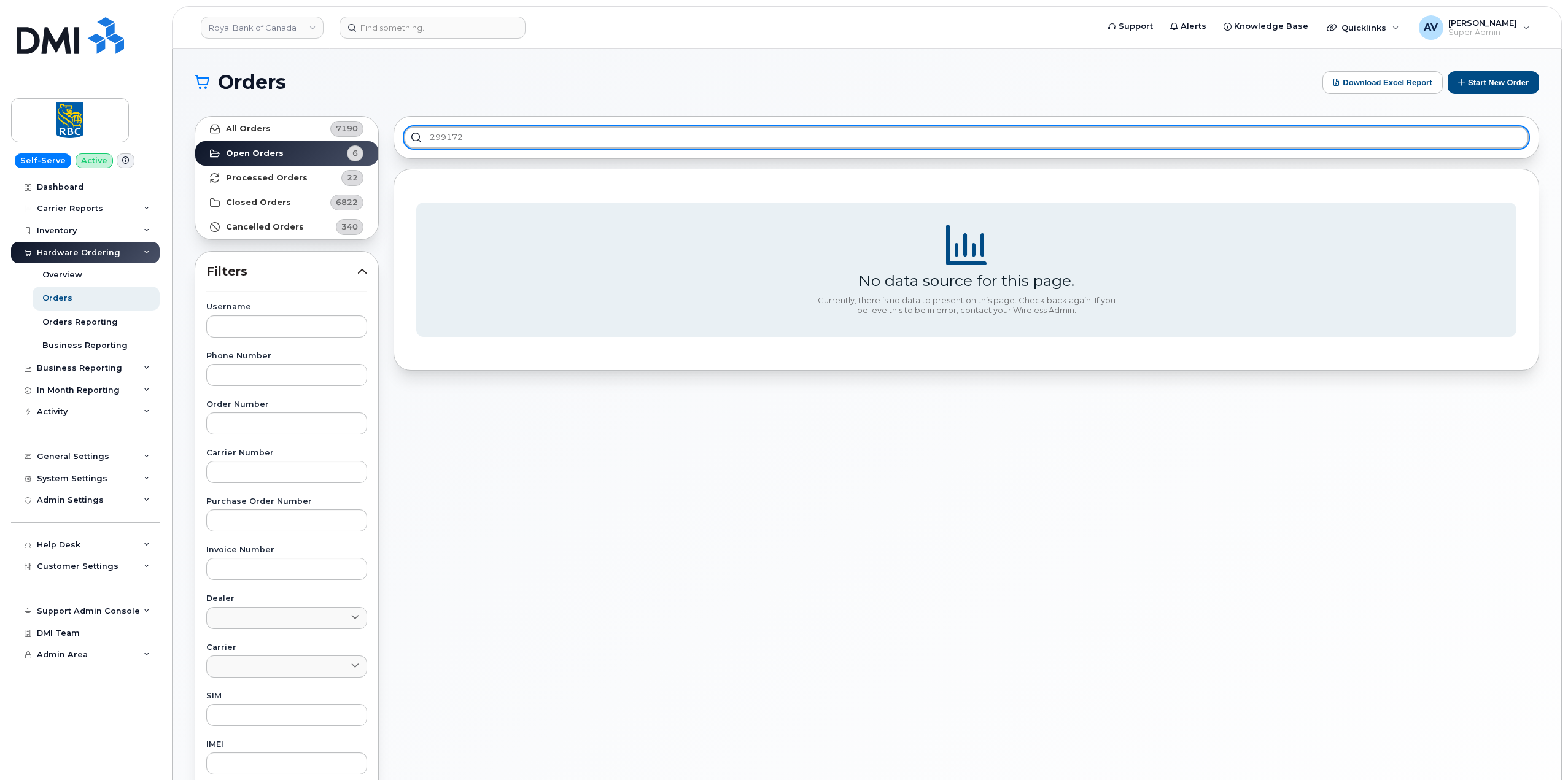
drag, startPoint x: 529, startPoint y: 134, endPoint x: 351, endPoint y: 111, distance: 179.5
click at [351, 111] on div "All Orders 7190 Open Orders 6 Processed Orders 22 Closed Orders 6822 Cancelled …" at bounding box center [867, 539] width 1359 height 862
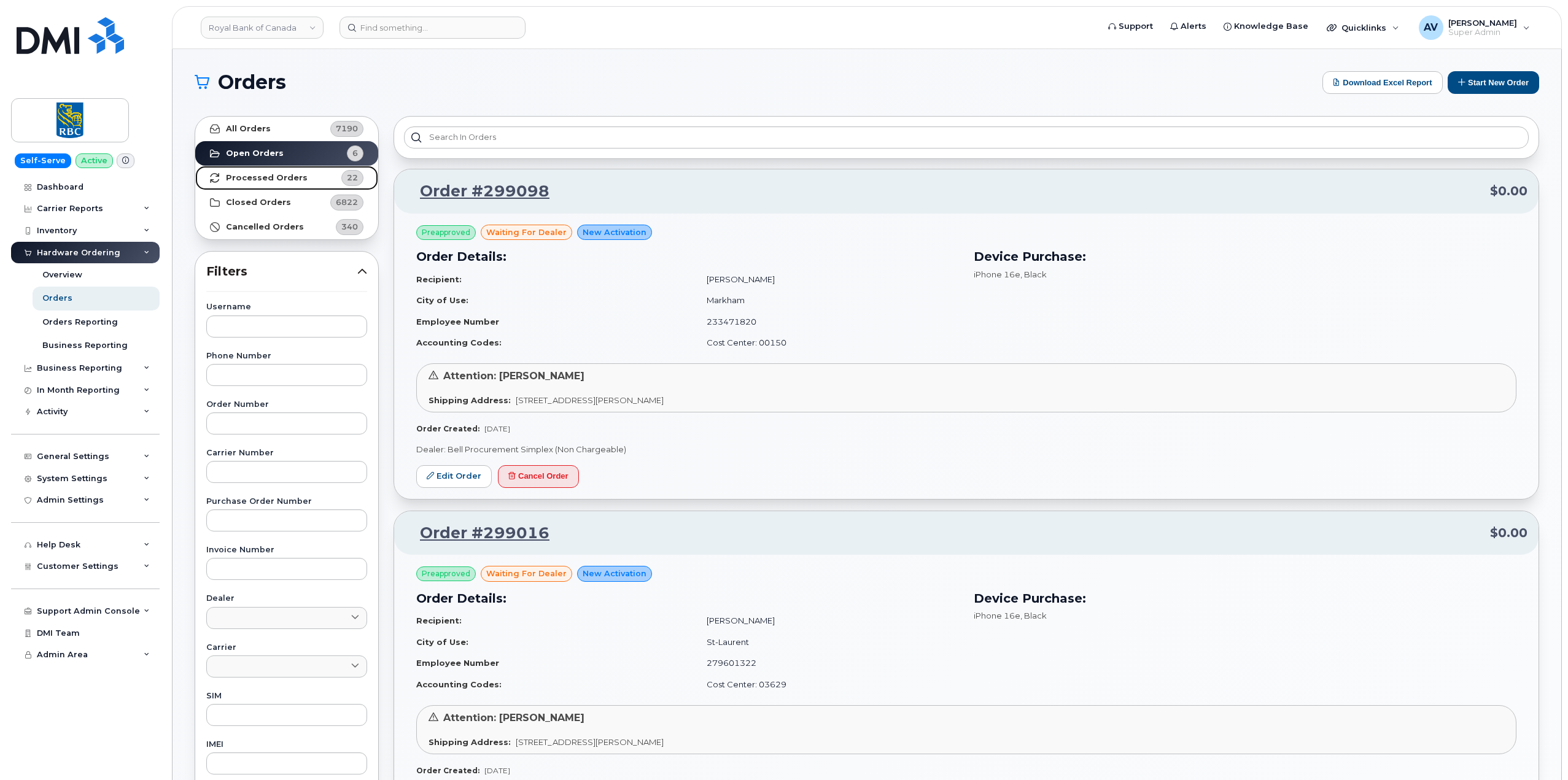
click at [285, 177] on strong "Processed Orders" at bounding box center [267, 178] width 81 height 10
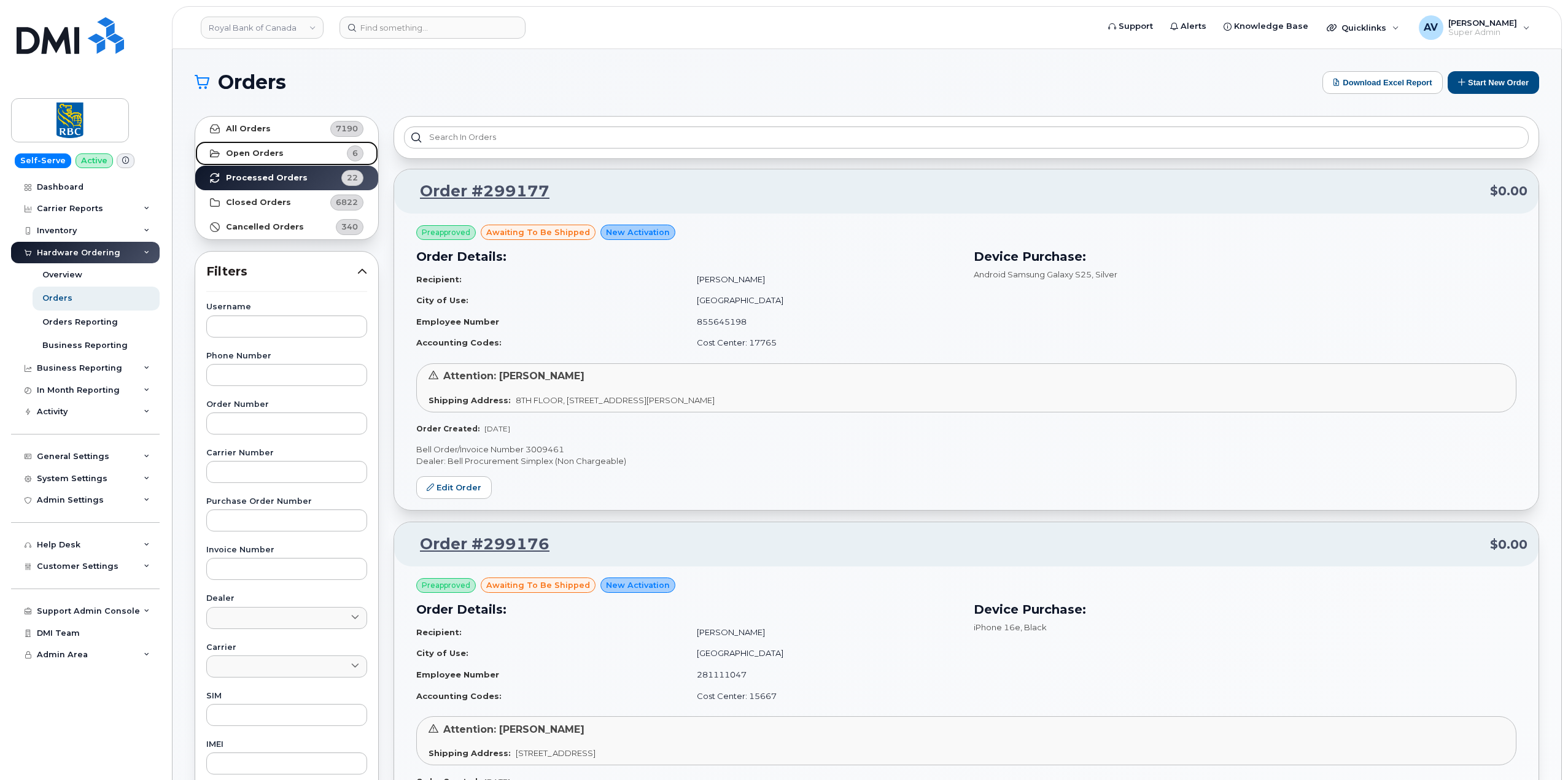
click at [303, 160] on link "Open Orders 6" at bounding box center [287, 153] width 183 height 24
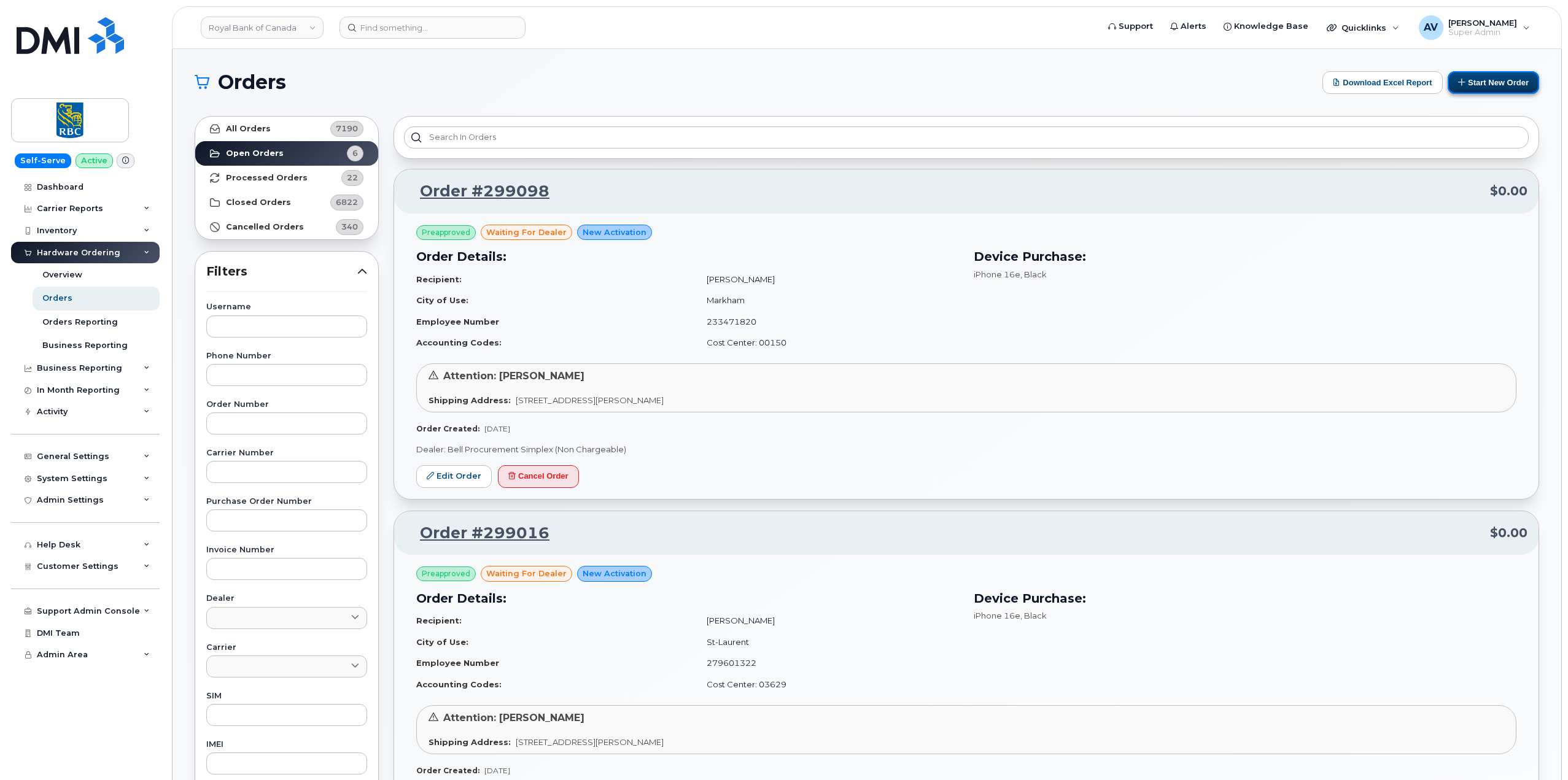
click at [1473, 81] on button "Start New Order" at bounding box center [1493, 83] width 92 height 23
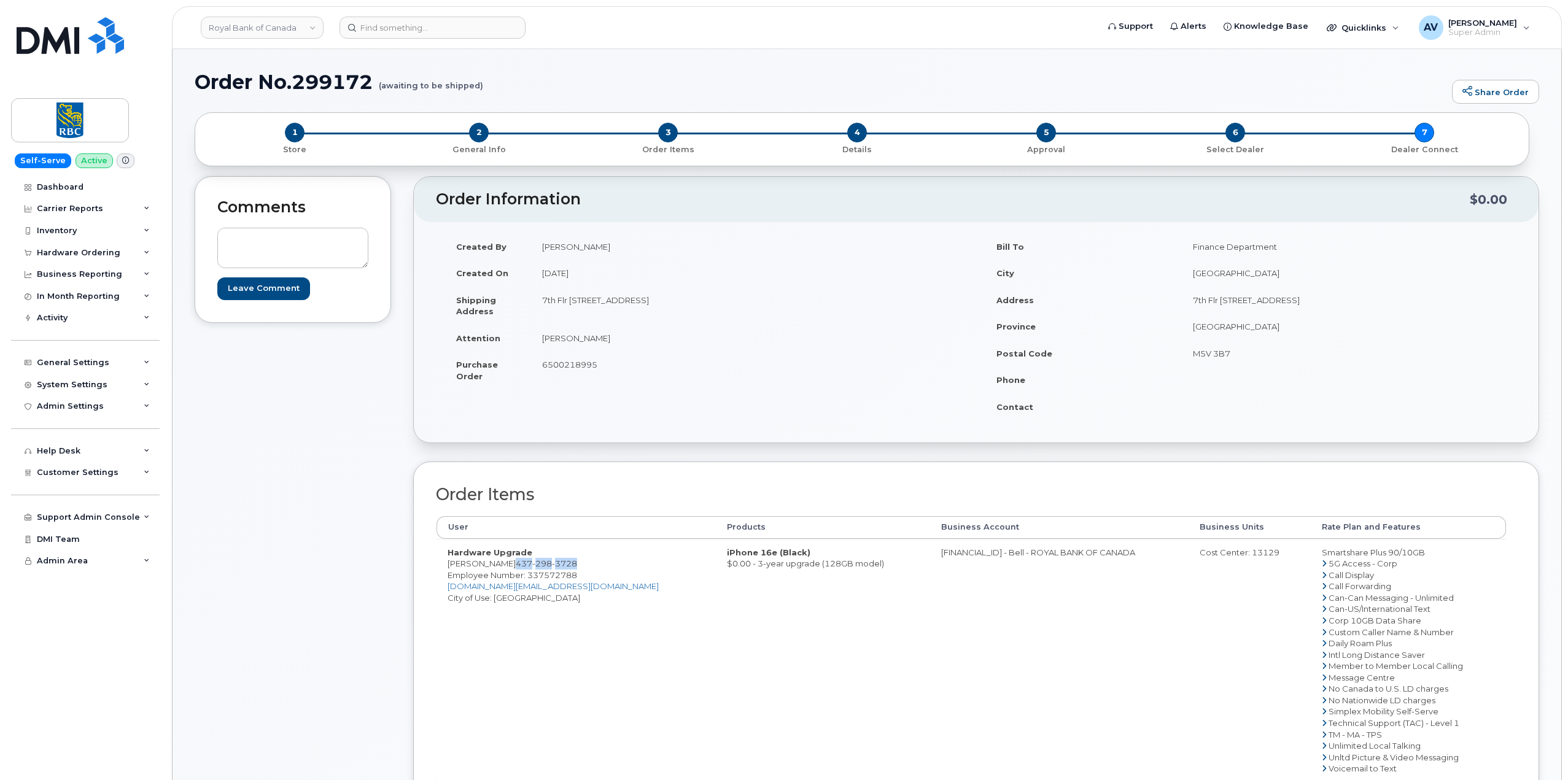
drag, startPoint x: 591, startPoint y: 559, endPoint x: 527, endPoint y: 562, distance: 64.1
click at [527, 562] on td "Hardware Upgrade [PERSON_NAME] [PHONE_NUMBER] Employee Number: 337572788 [DOMAI…" at bounding box center [576, 660] width 280 height 243
copy span "[PHONE_NUMBER]"
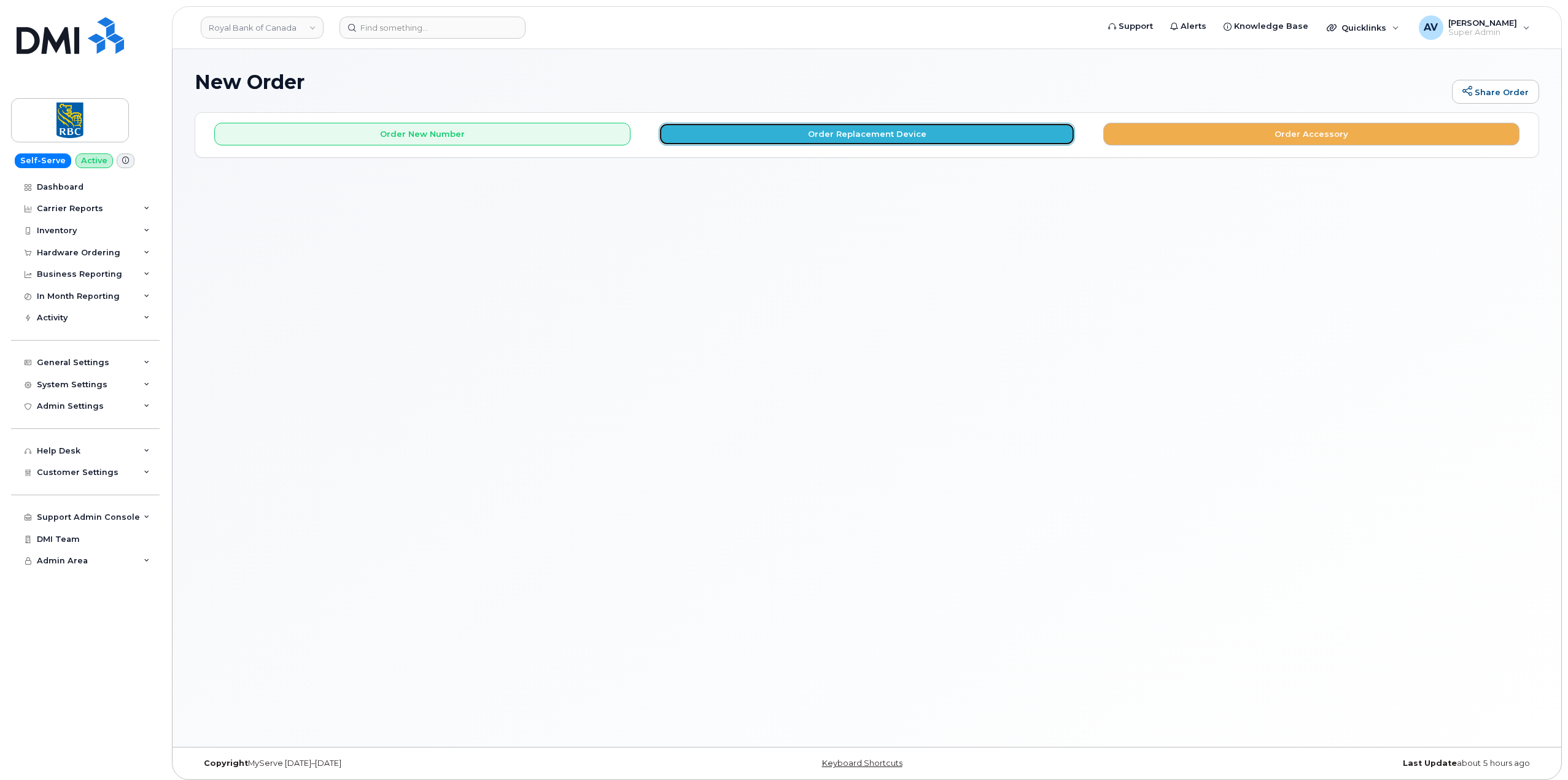
click at [859, 135] on button "Order Replacement Device" at bounding box center [867, 134] width 416 height 23
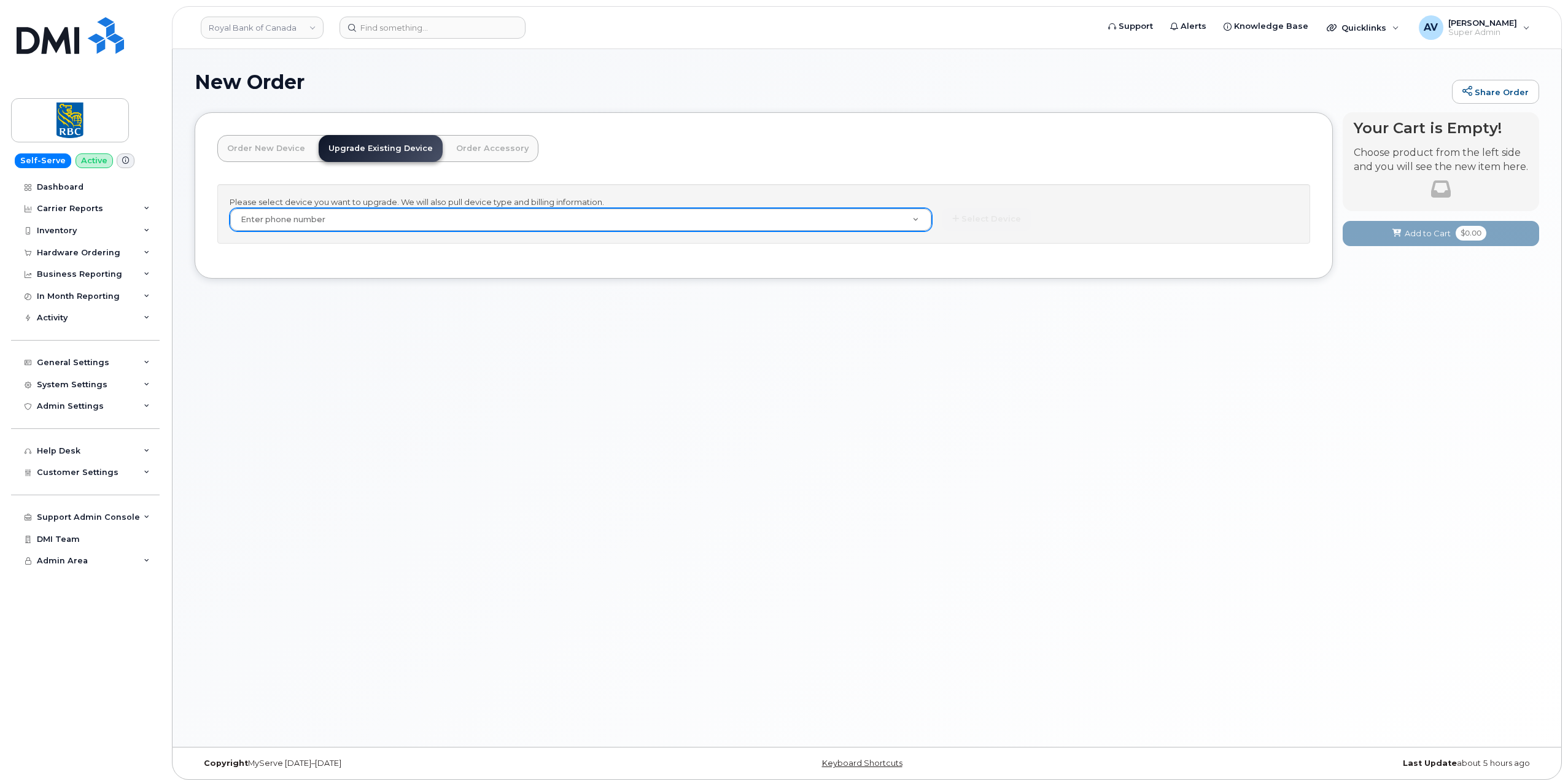
click at [274, 147] on link "Order New Device" at bounding box center [266, 148] width 97 height 27
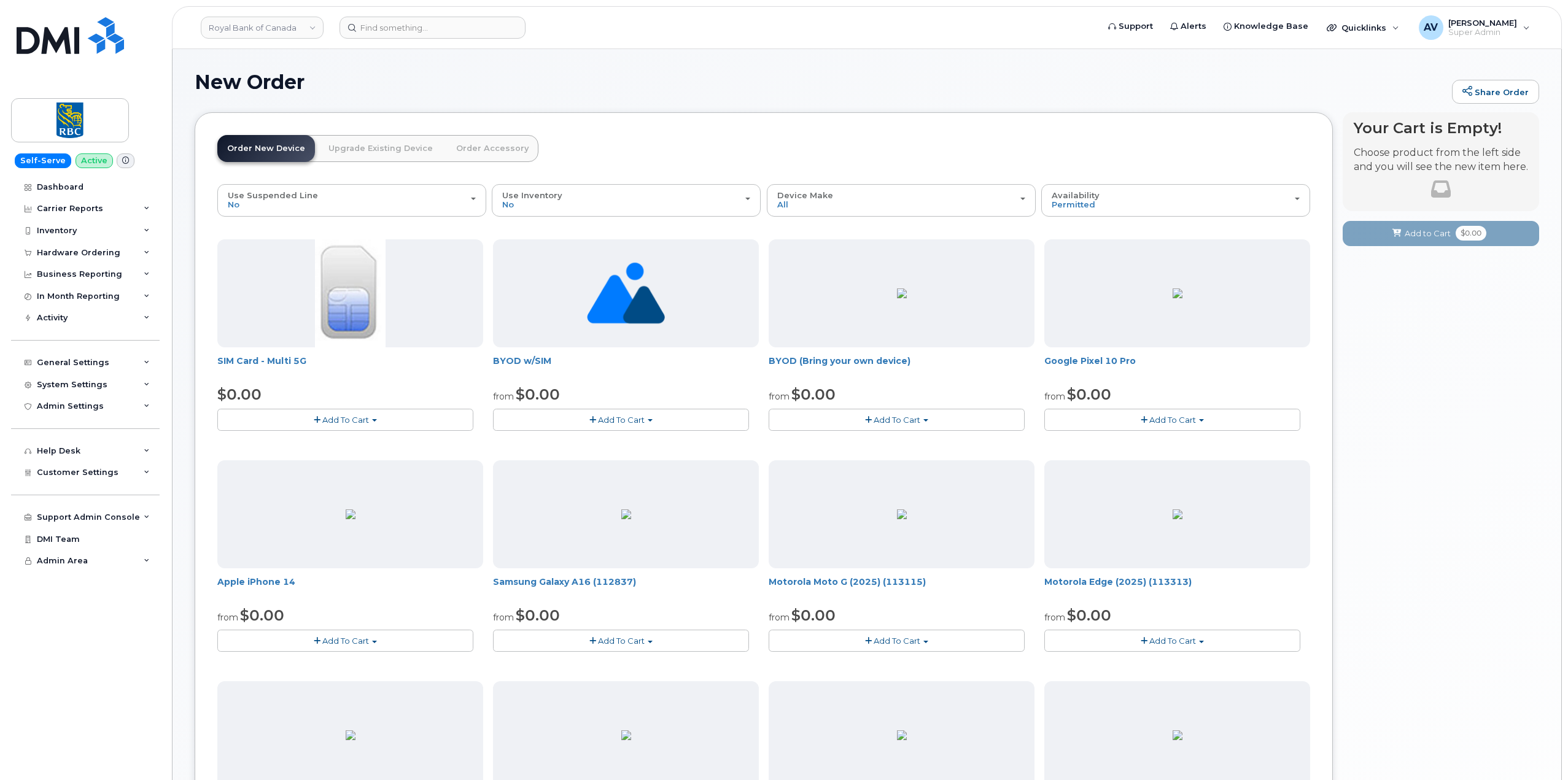
click at [350, 148] on link "Upgrade Existing Device" at bounding box center [380, 148] width 124 height 27
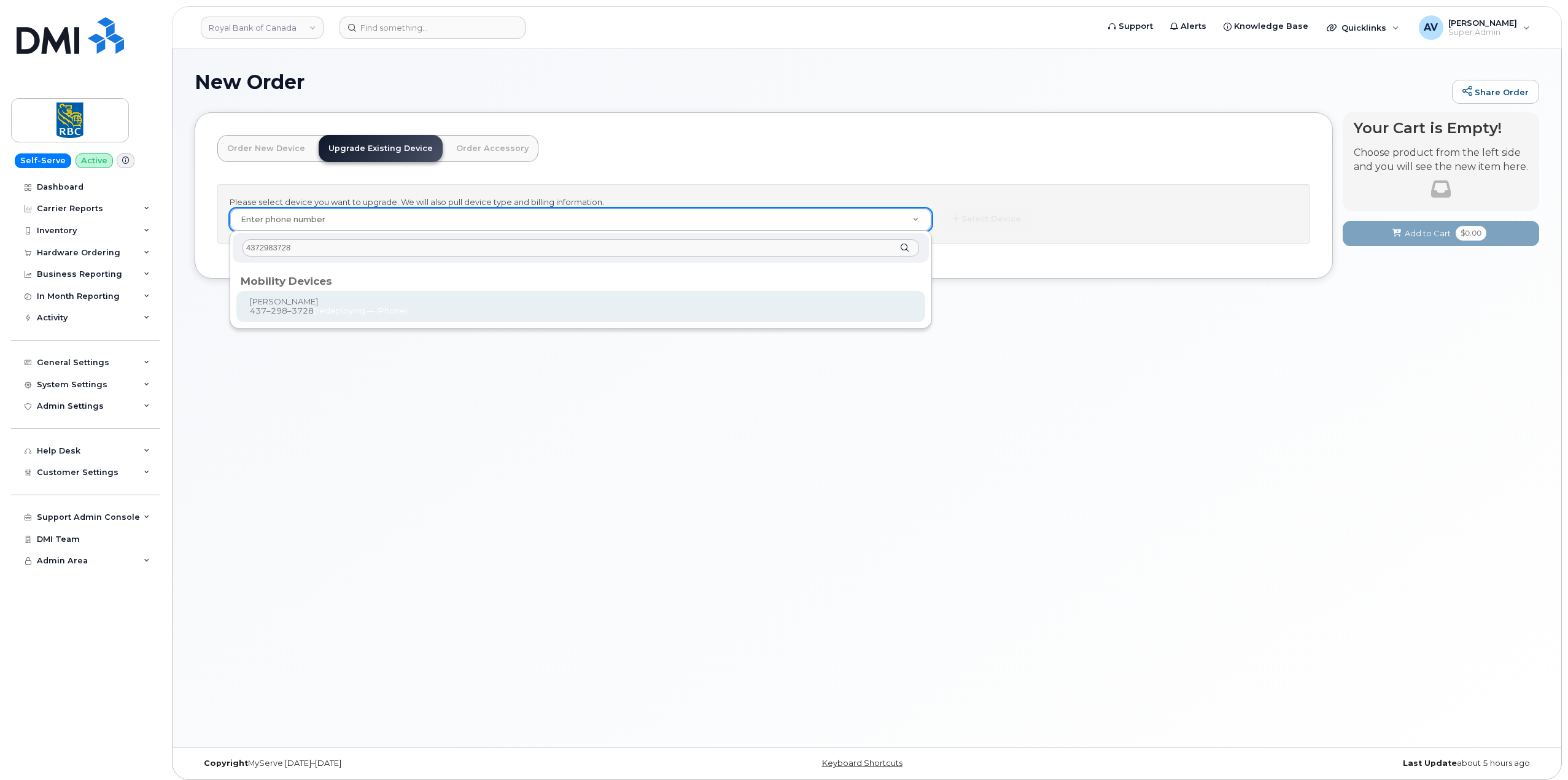
type input "4372983728"
type input "1240077"
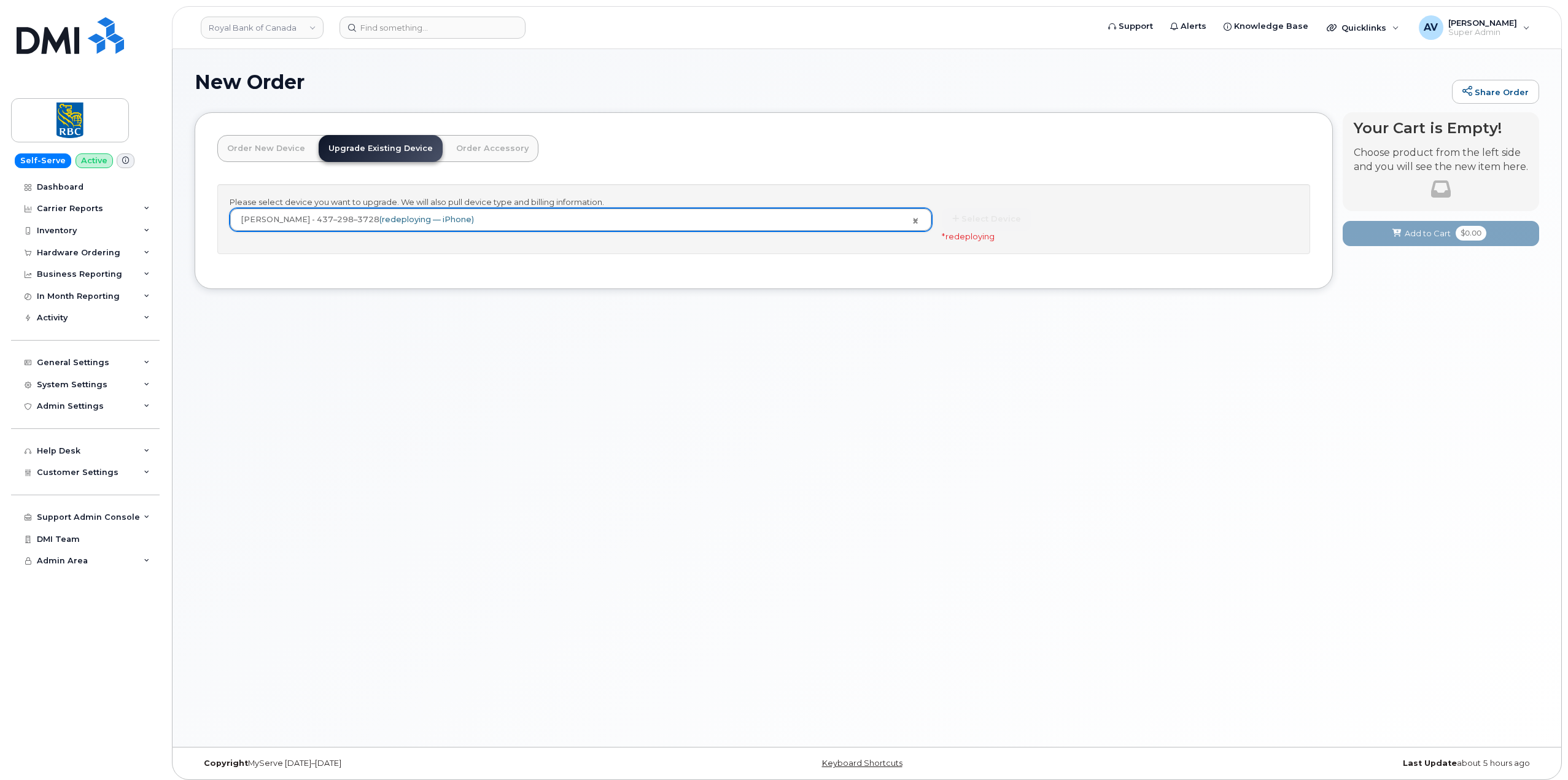
click at [258, 153] on link "Order New Device" at bounding box center [266, 148] width 97 height 27
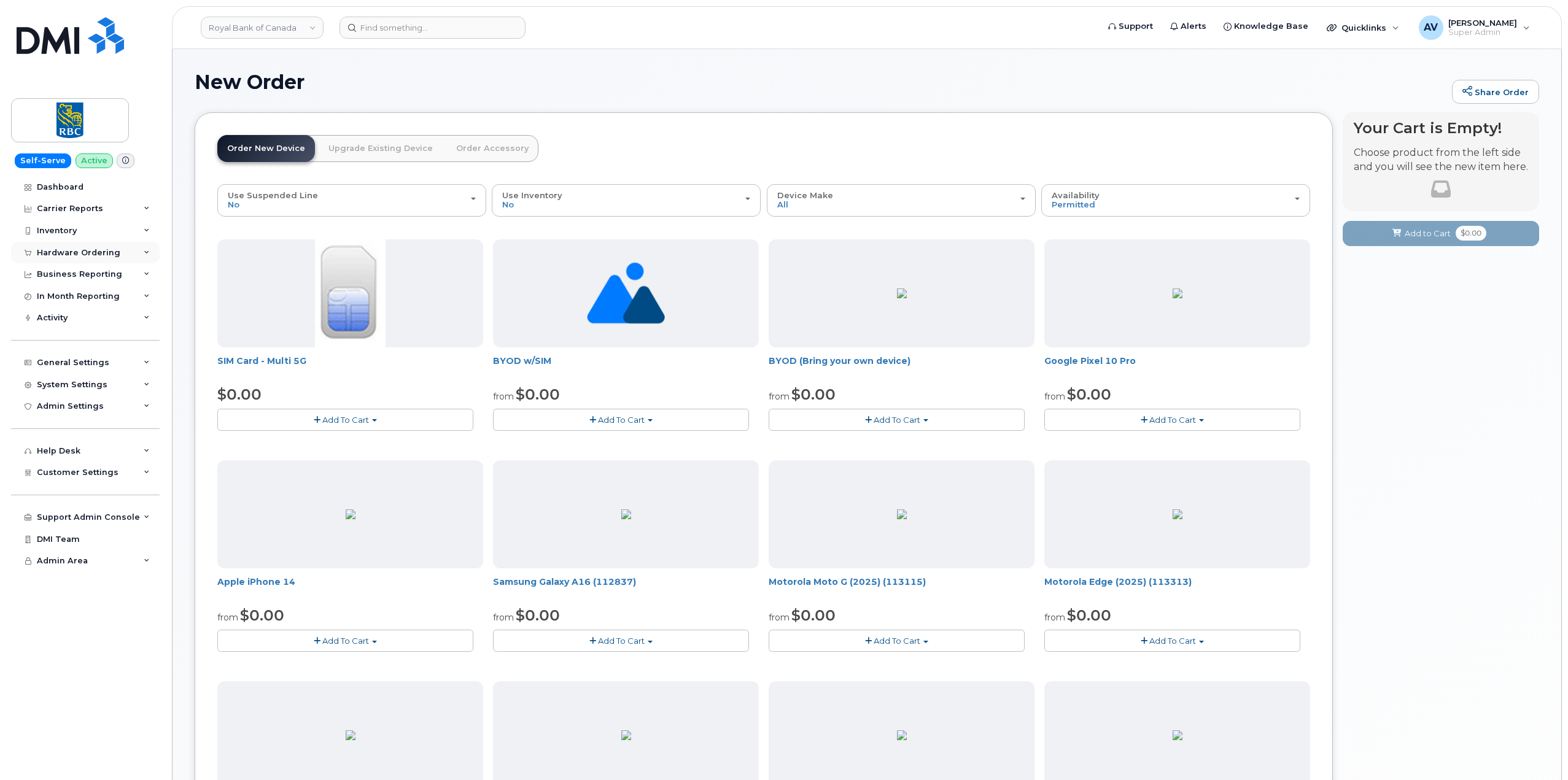
click at [99, 246] on div "Hardware Ordering" at bounding box center [85, 253] width 148 height 22
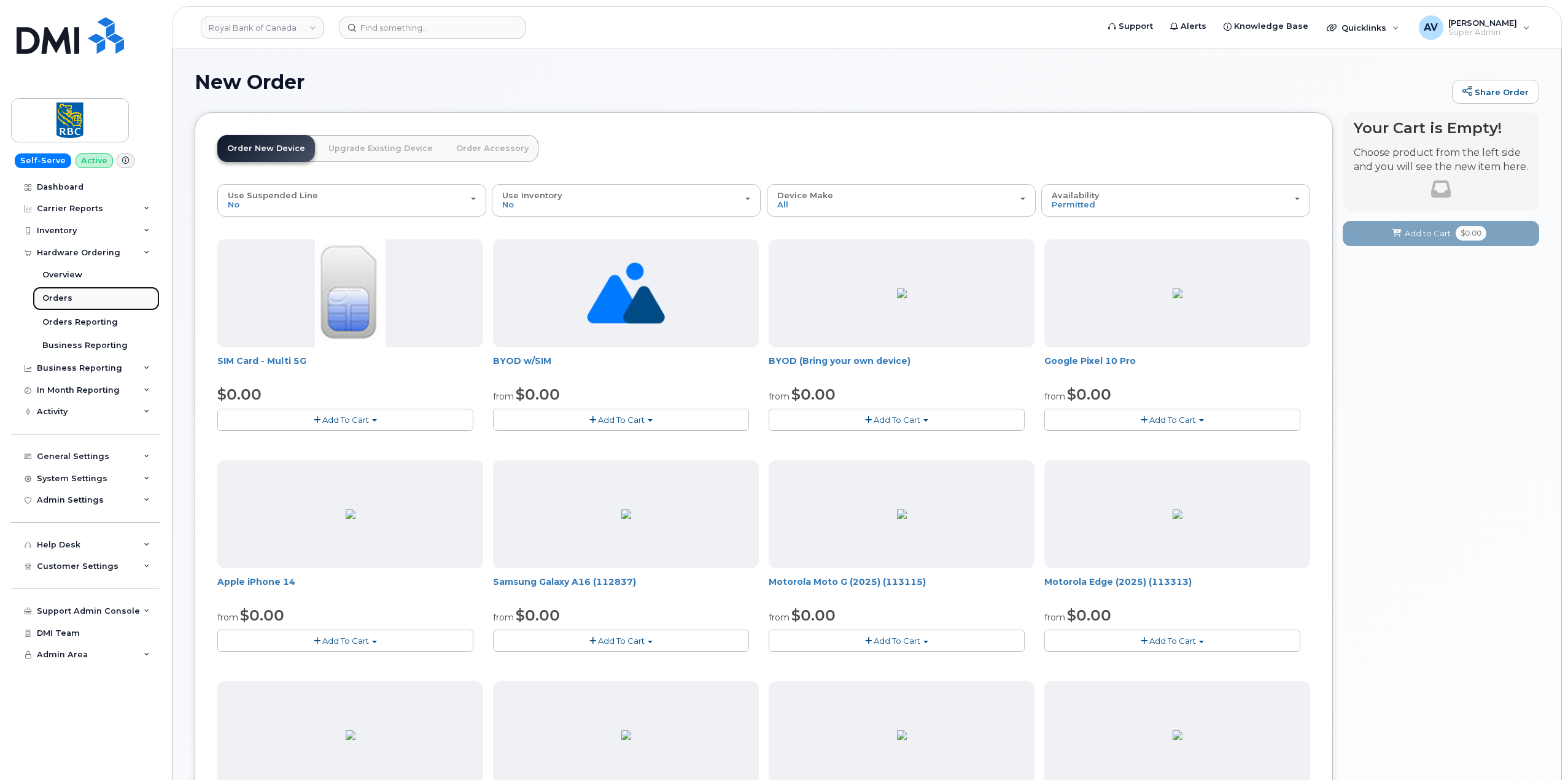
click at [92, 296] on link "Orders" at bounding box center [96, 298] width 127 height 23
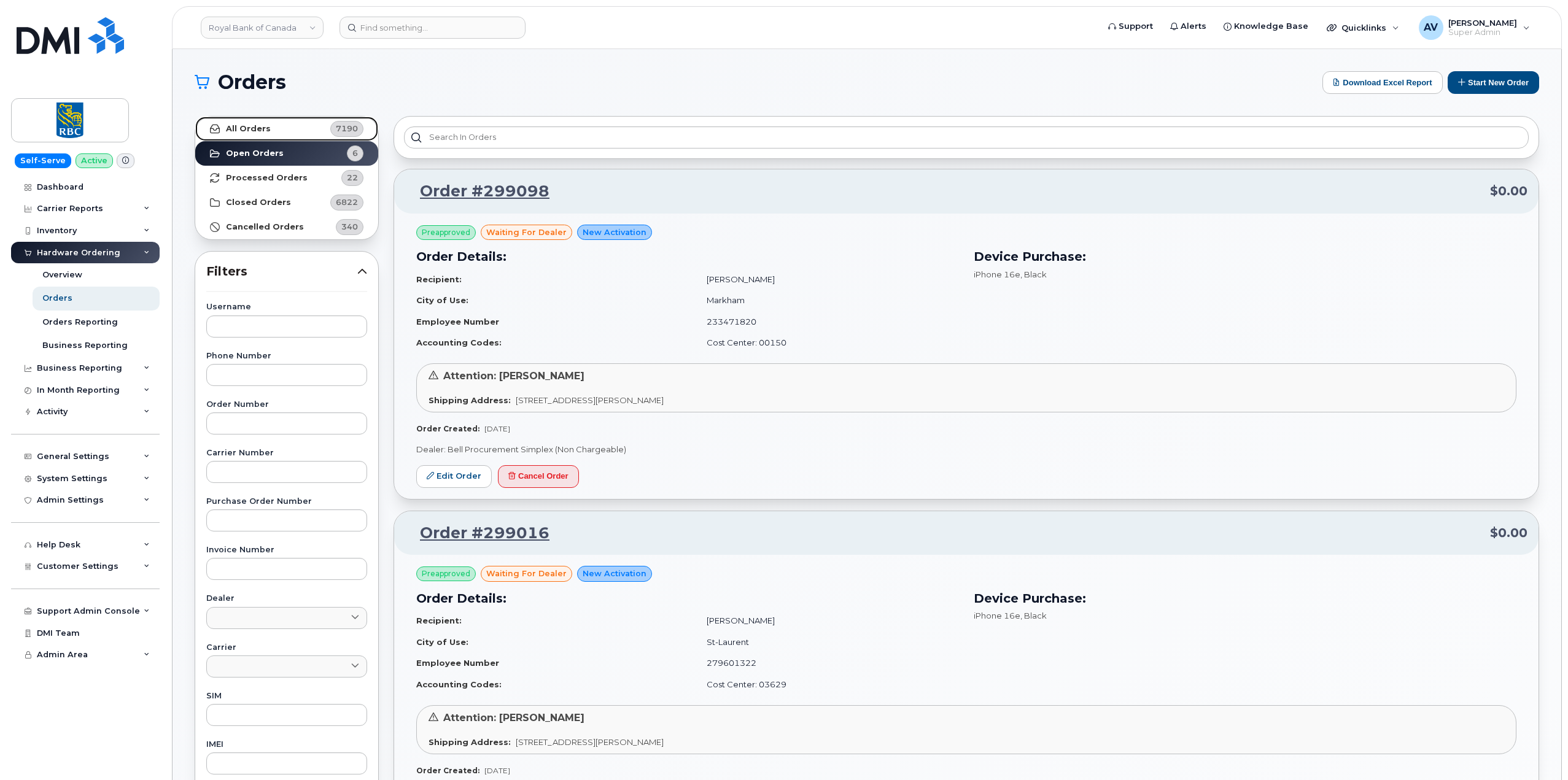
click at [295, 135] on link "All Orders 7190" at bounding box center [287, 129] width 183 height 24
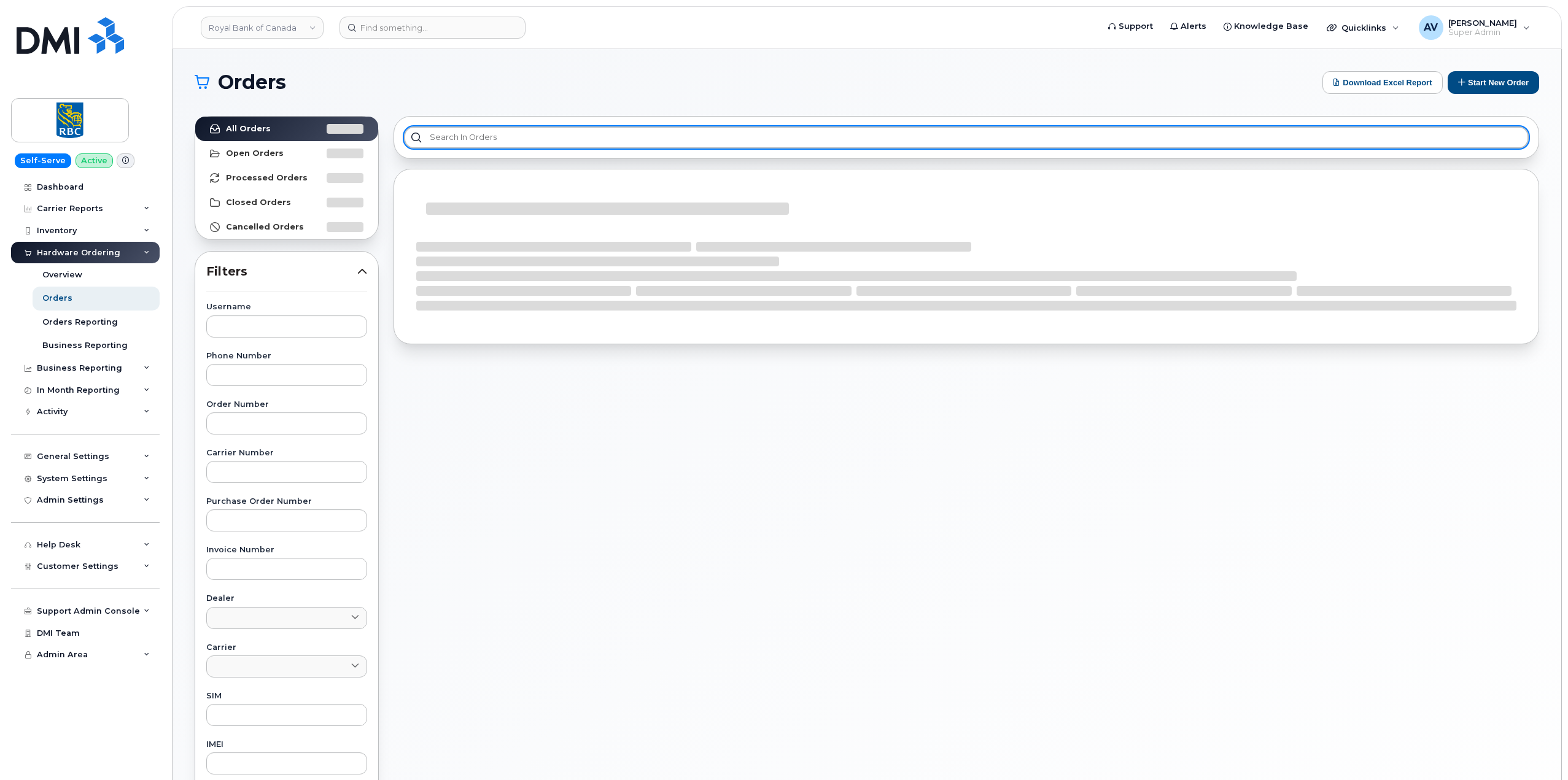
click at [494, 135] on input "text" at bounding box center [966, 138] width 1125 height 22
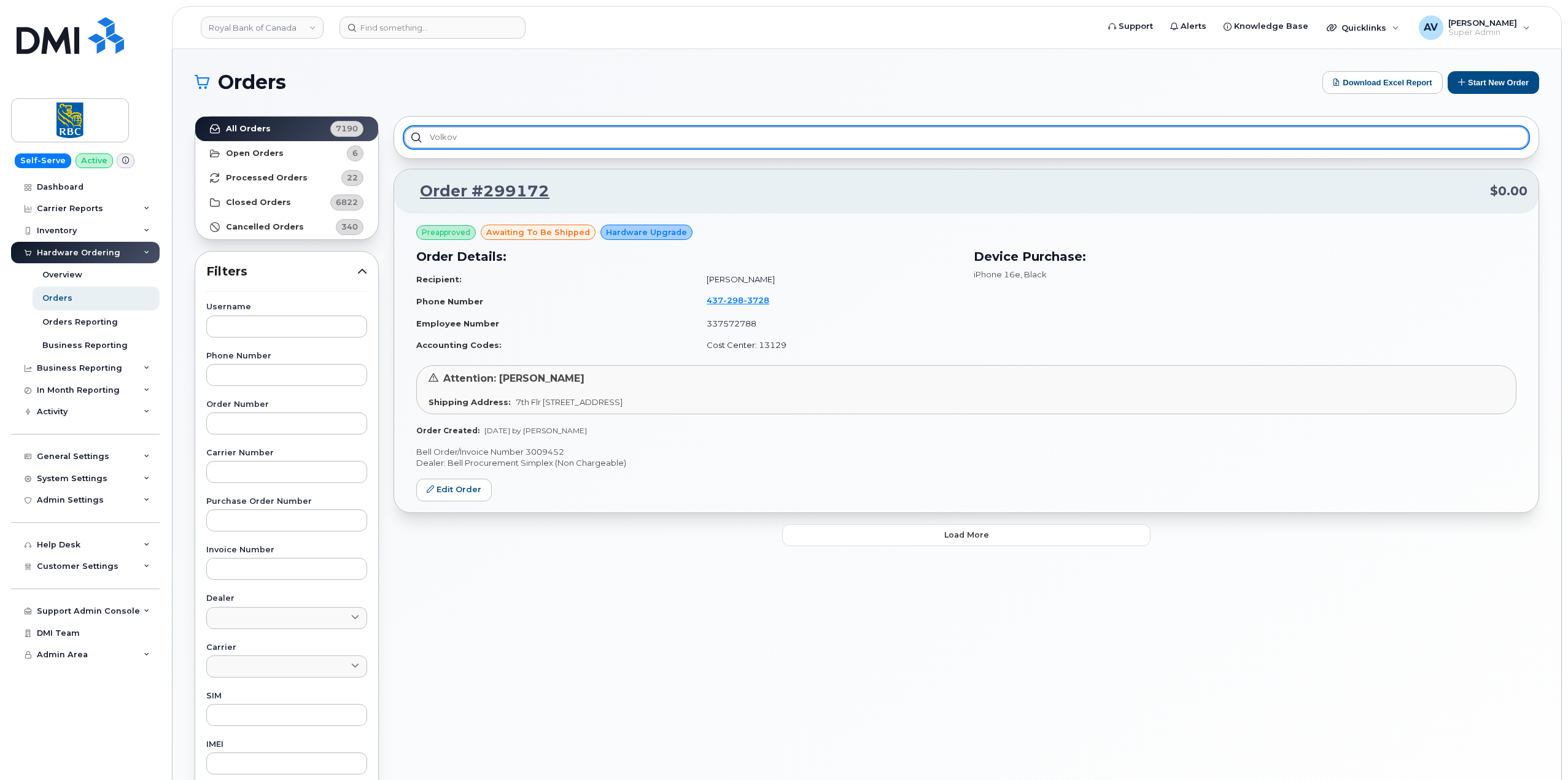
type input "volkov"
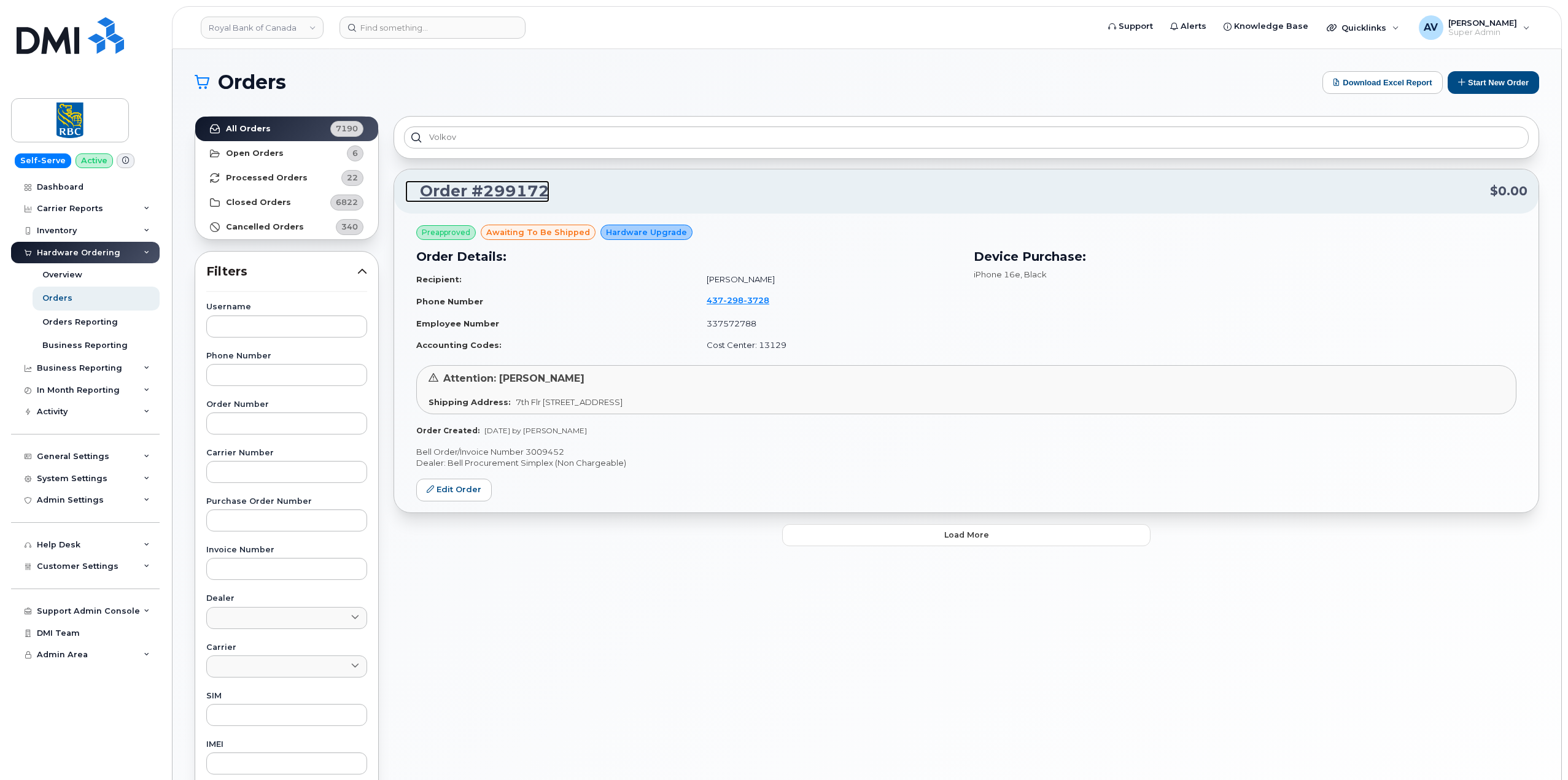
click at [510, 187] on link "Order #299172" at bounding box center [477, 191] width 144 height 22
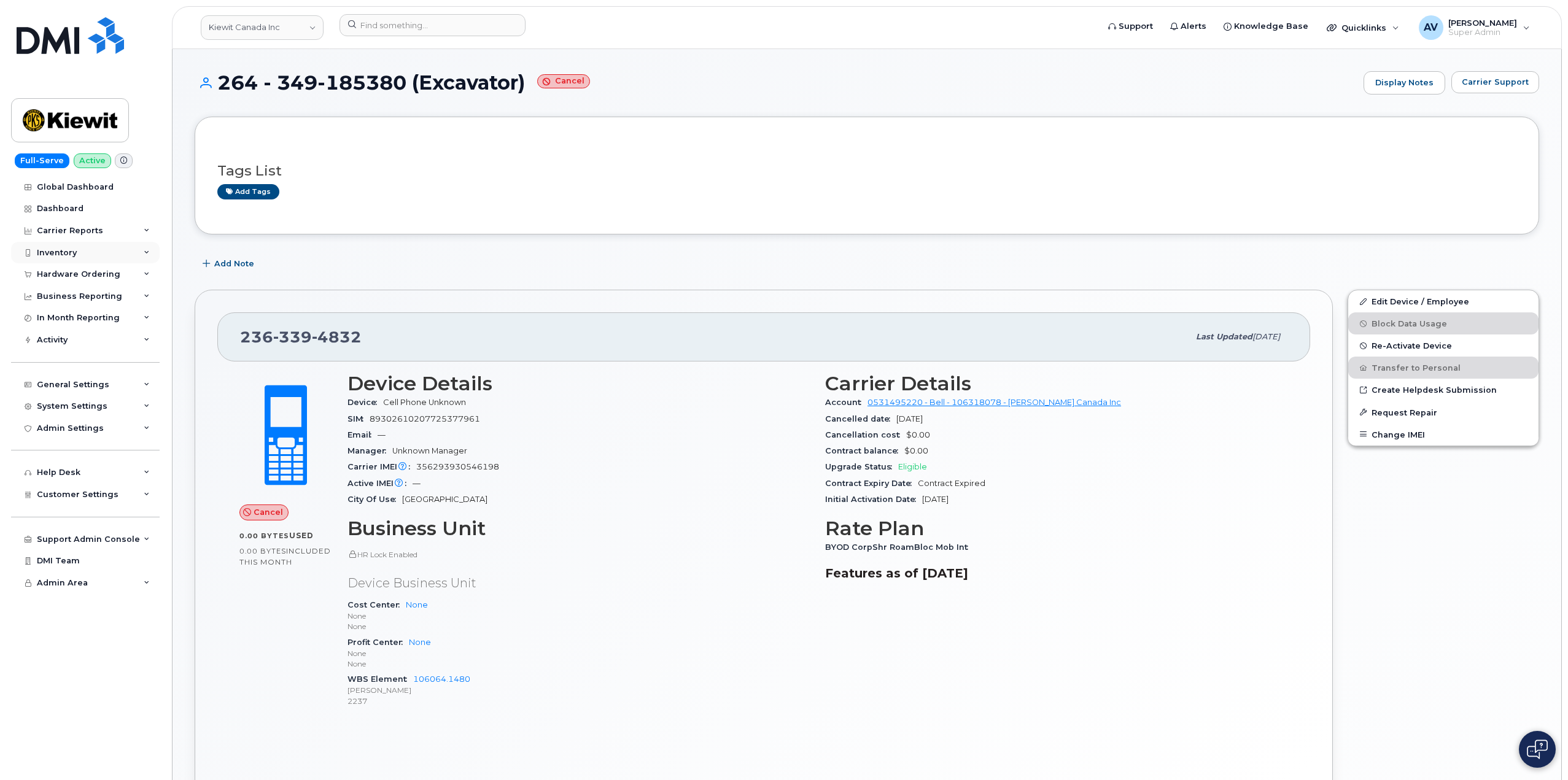
click at [77, 253] on div "Inventory" at bounding box center [85, 253] width 148 height 22
click at [89, 387] on div "Hardware Ordering" at bounding box center [79, 393] width 84 height 10
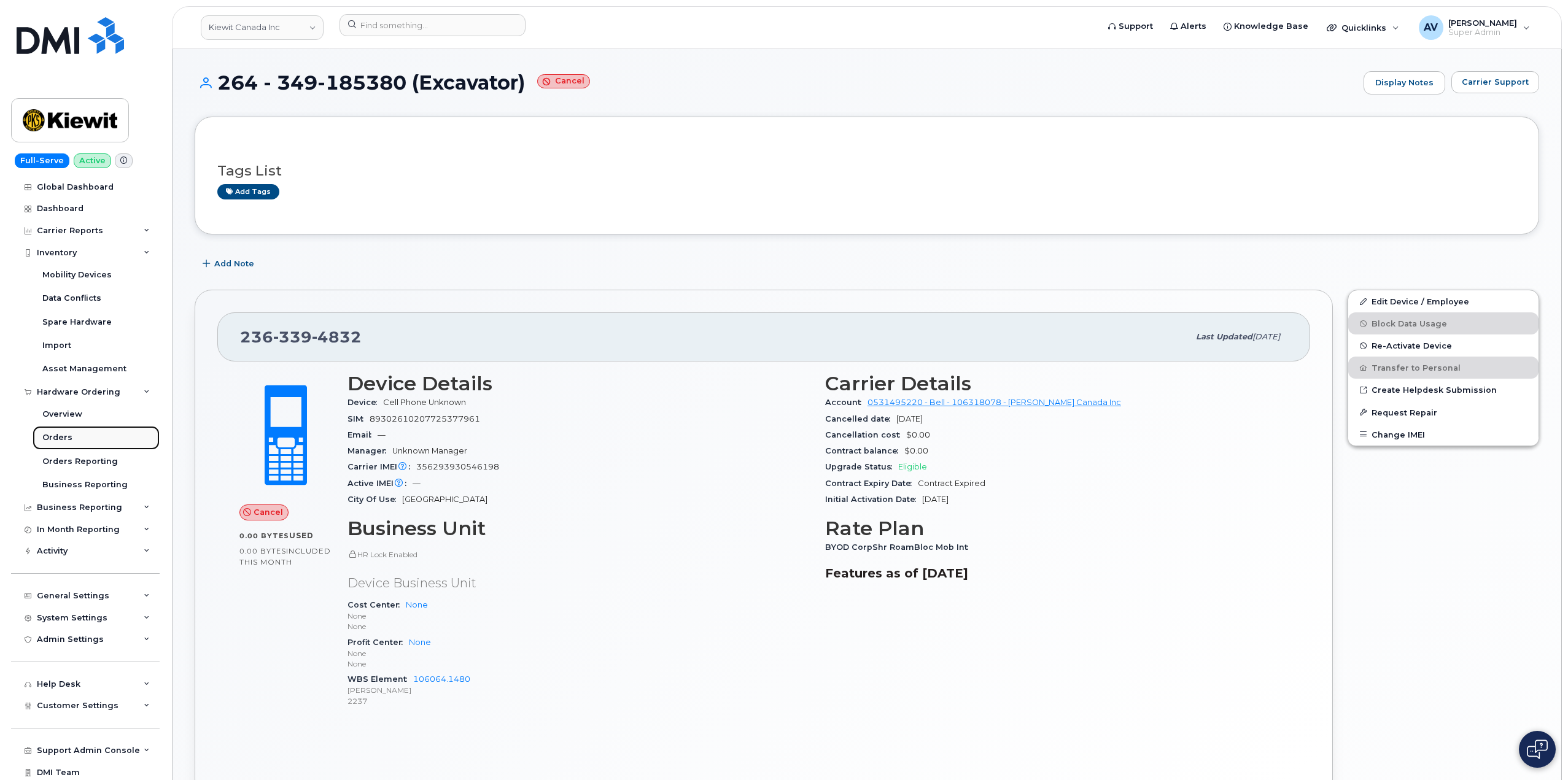
click at [84, 434] on link "Orders" at bounding box center [96, 437] width 127 height 23
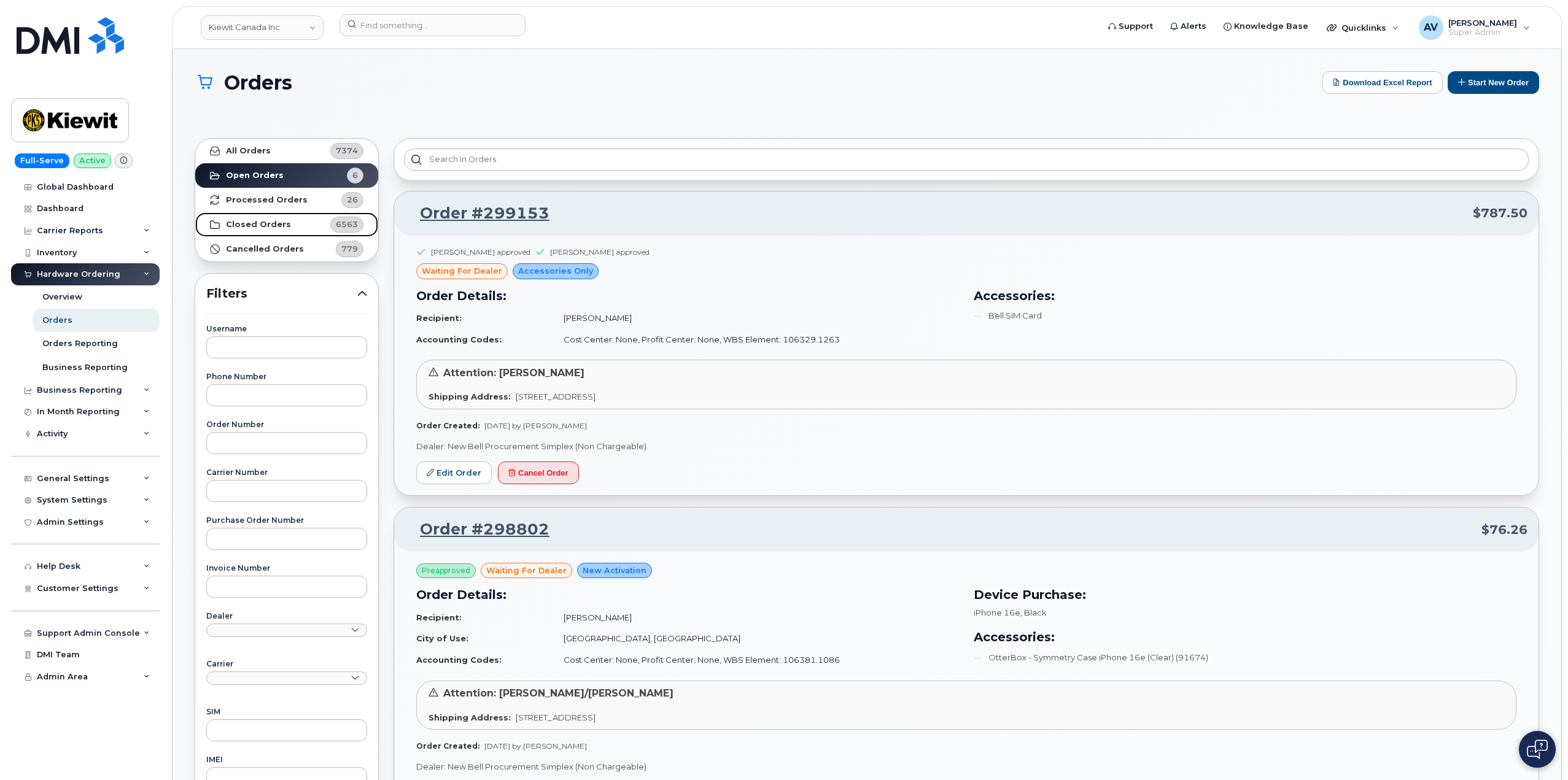
click at [280, 223] on strong "Closed Orders" at bounding box center [259, 225] width 65 height 10
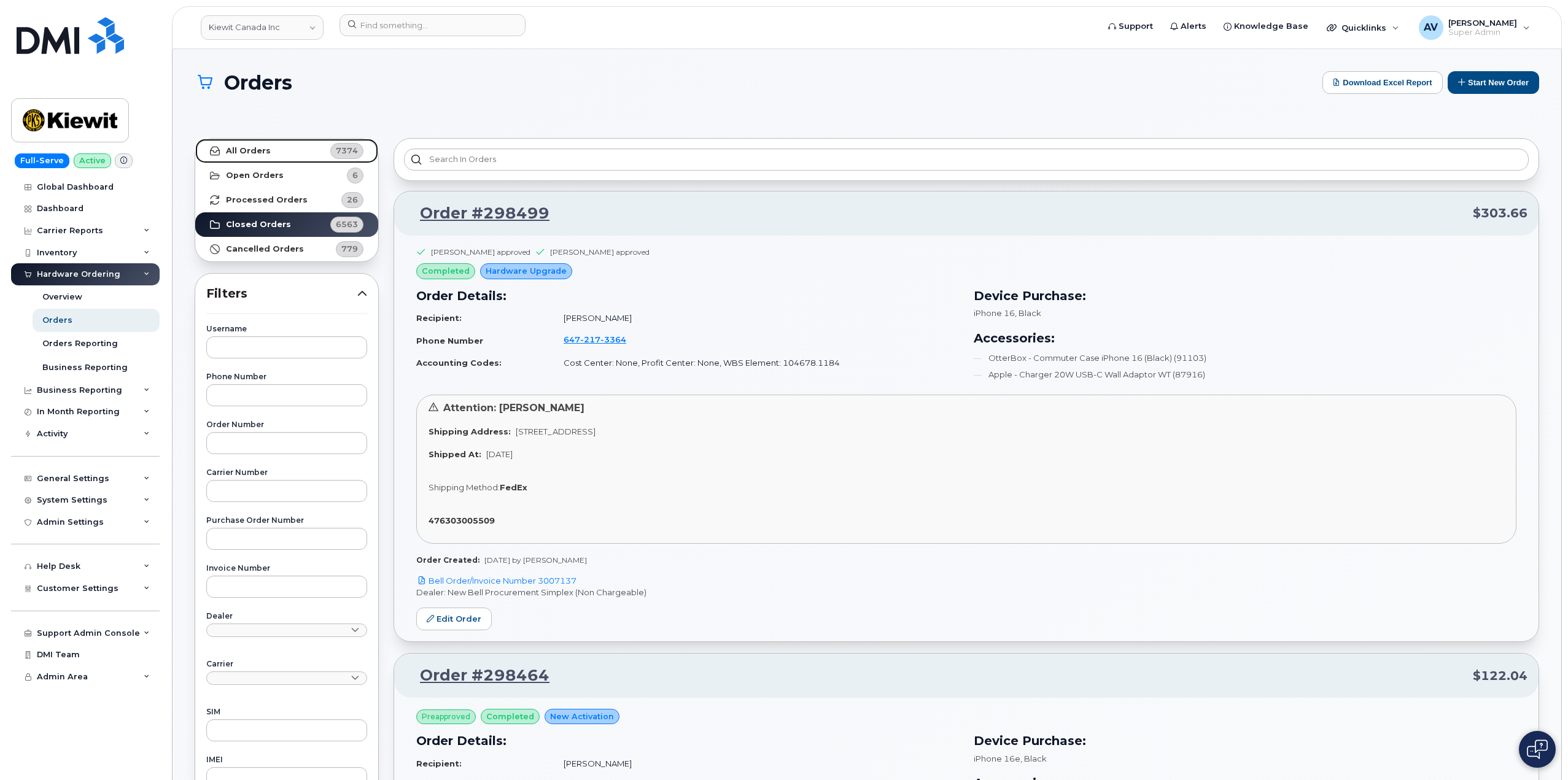
click at [275, 154] on link "All Orders 7374" at bounding box center [287, 151] width 183 height 24
